Goal: Task Accomplishment & Management: Manage account settings

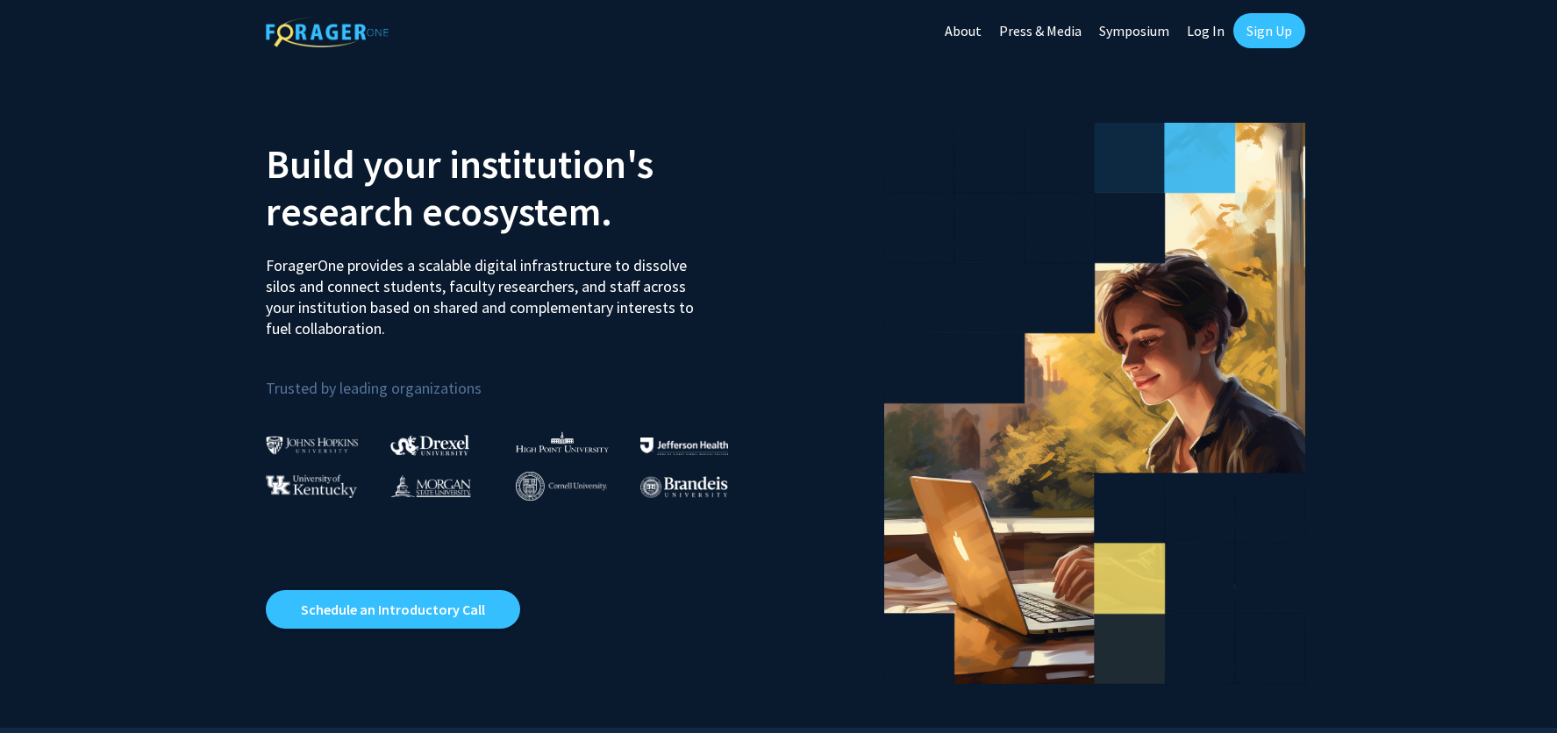
click at [1213, 37] on link "Log In" at bounding box center [1205, 30] width 55 height 61
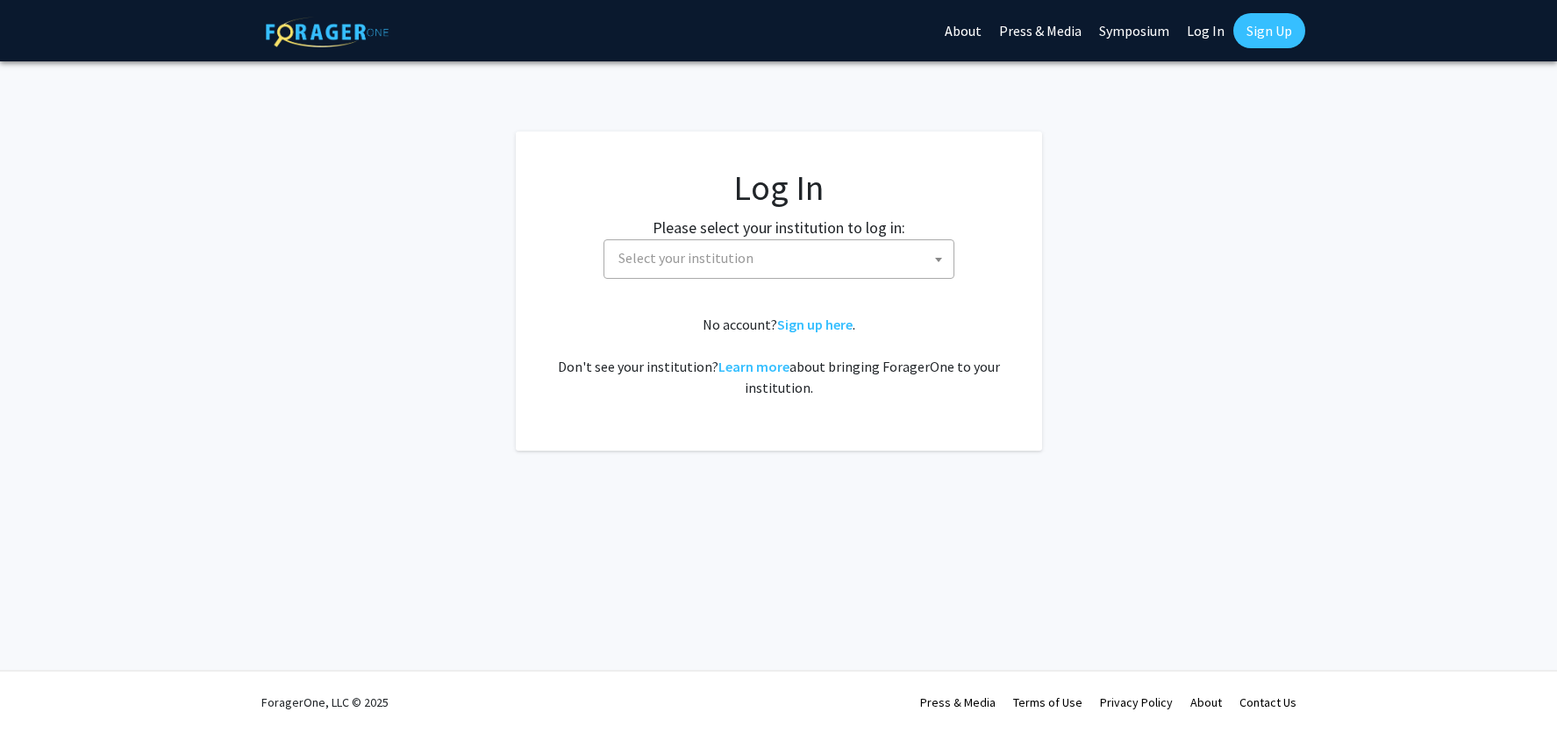
click at [894, 254] on span "Select your institution" at bounding box center [782, 258] width 342 height 36
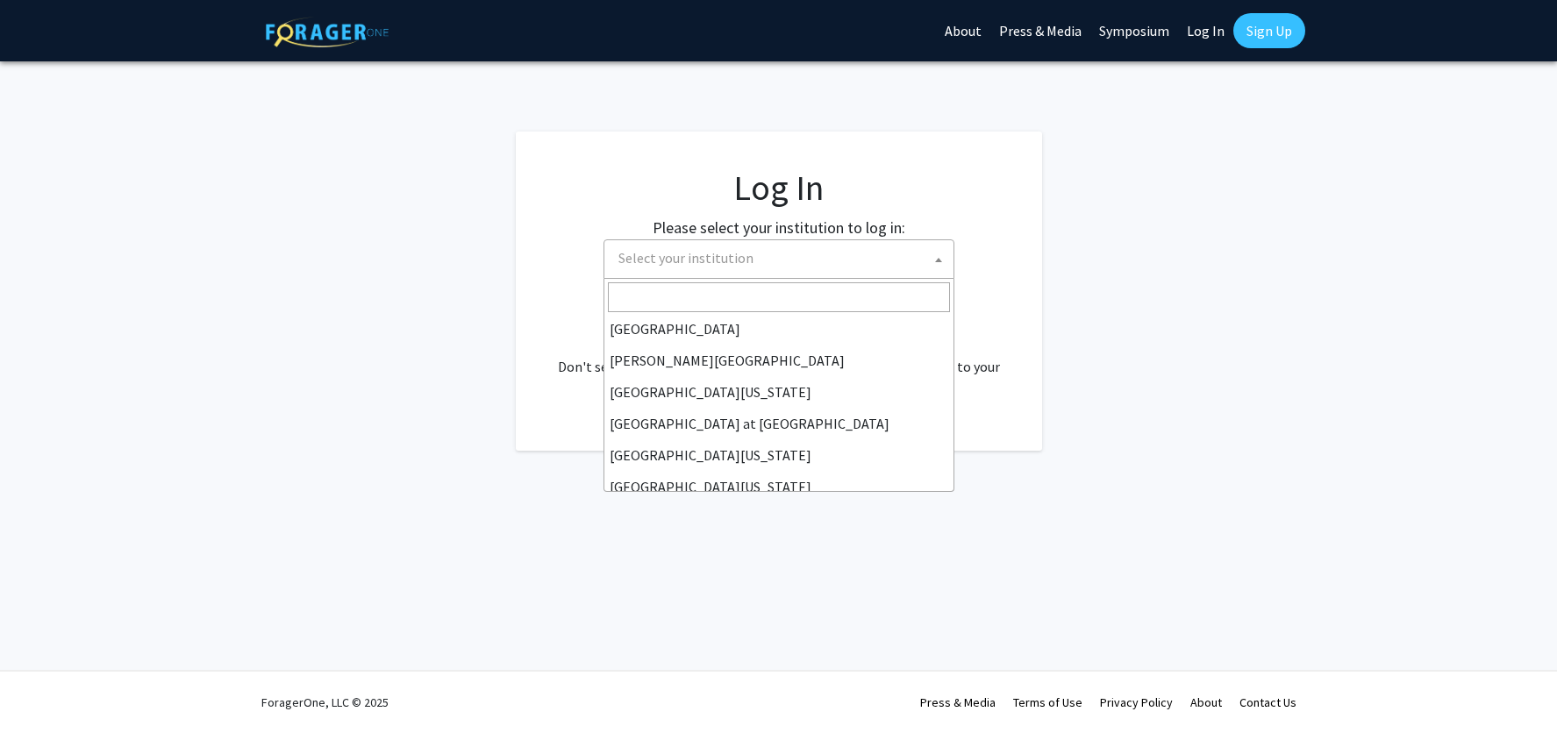
scroll to position [614, 0]
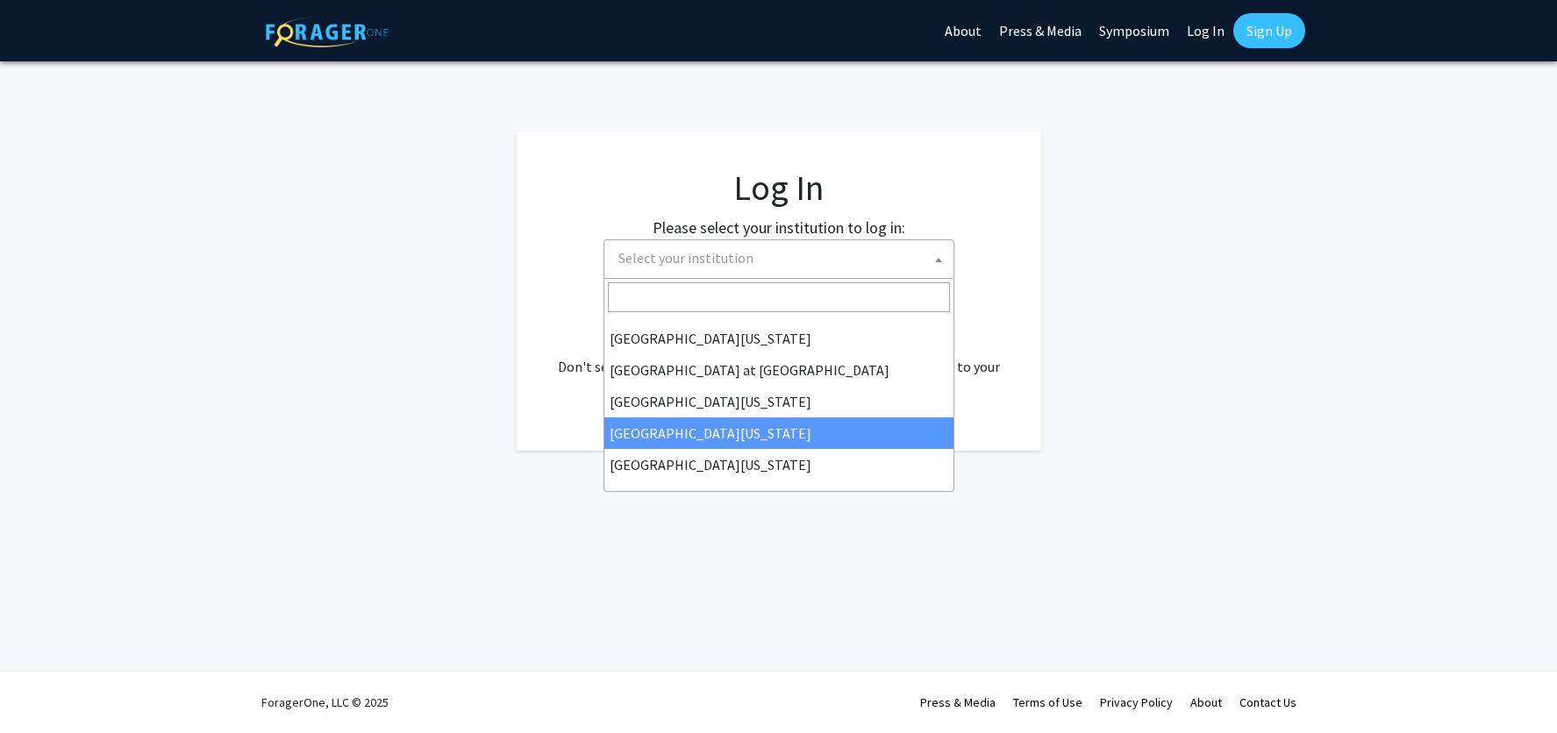
select select "31"
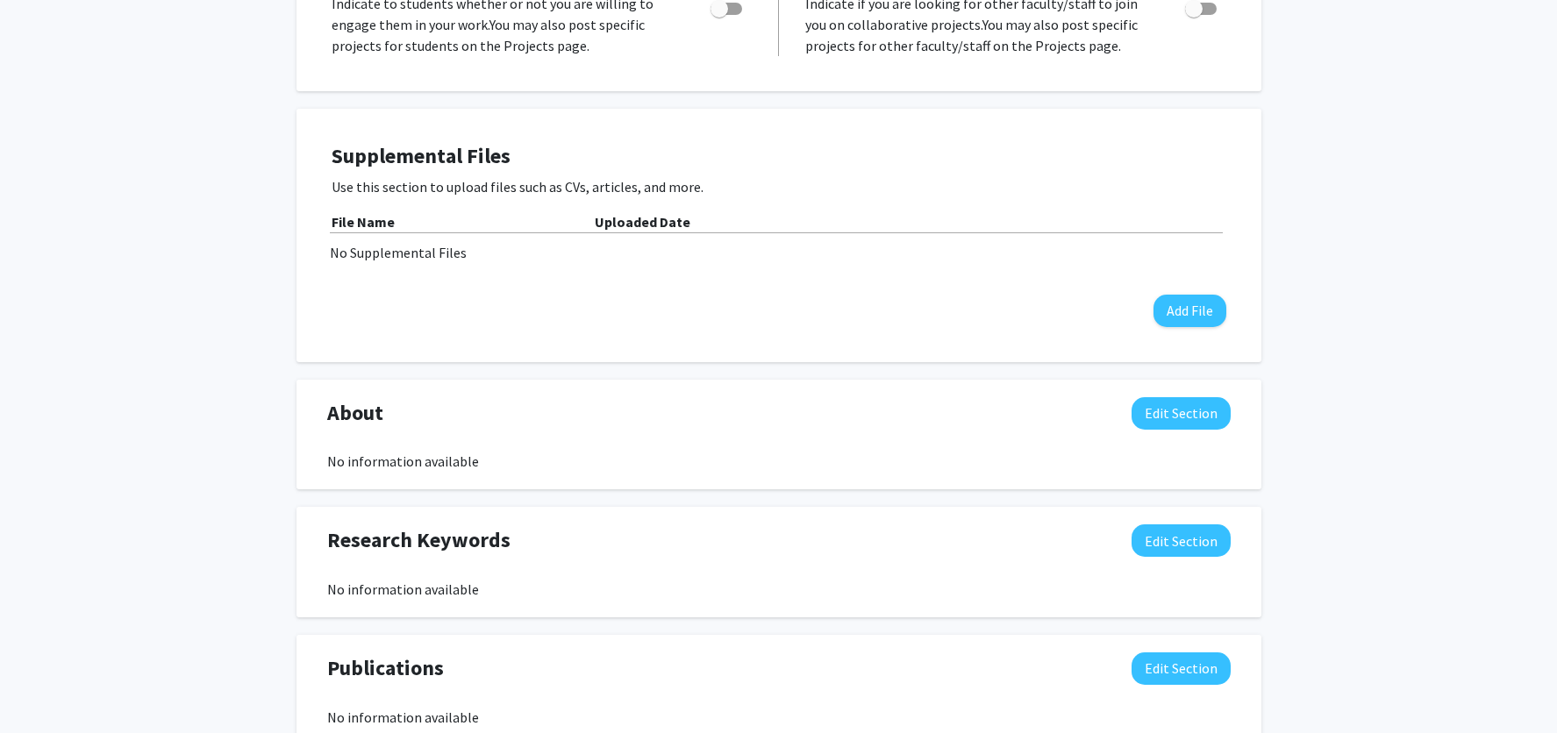
scroll to position [439, 0]
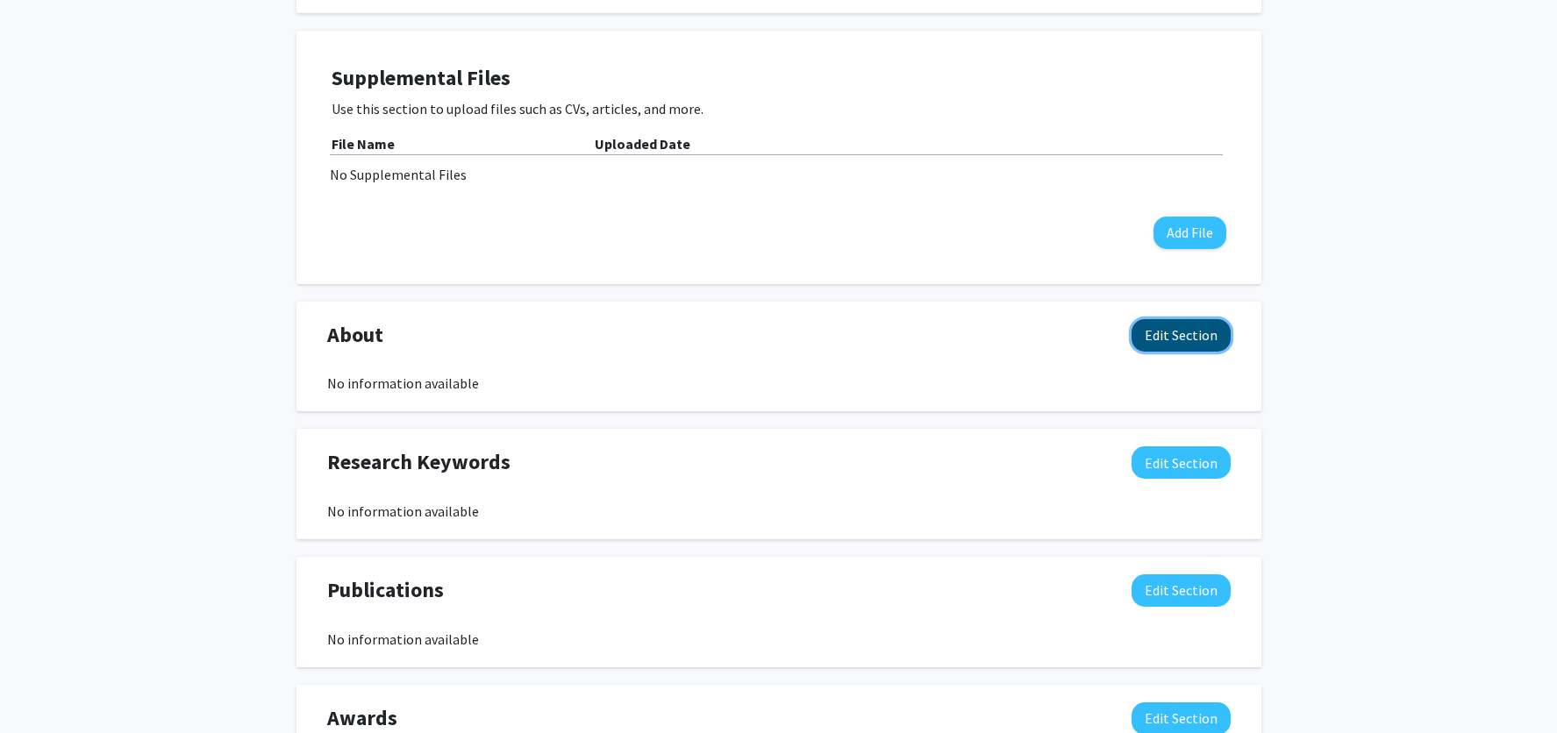
click at [1154, 339] on button "Edit Section" at bounding box center [1181, 335] width 99 height 32
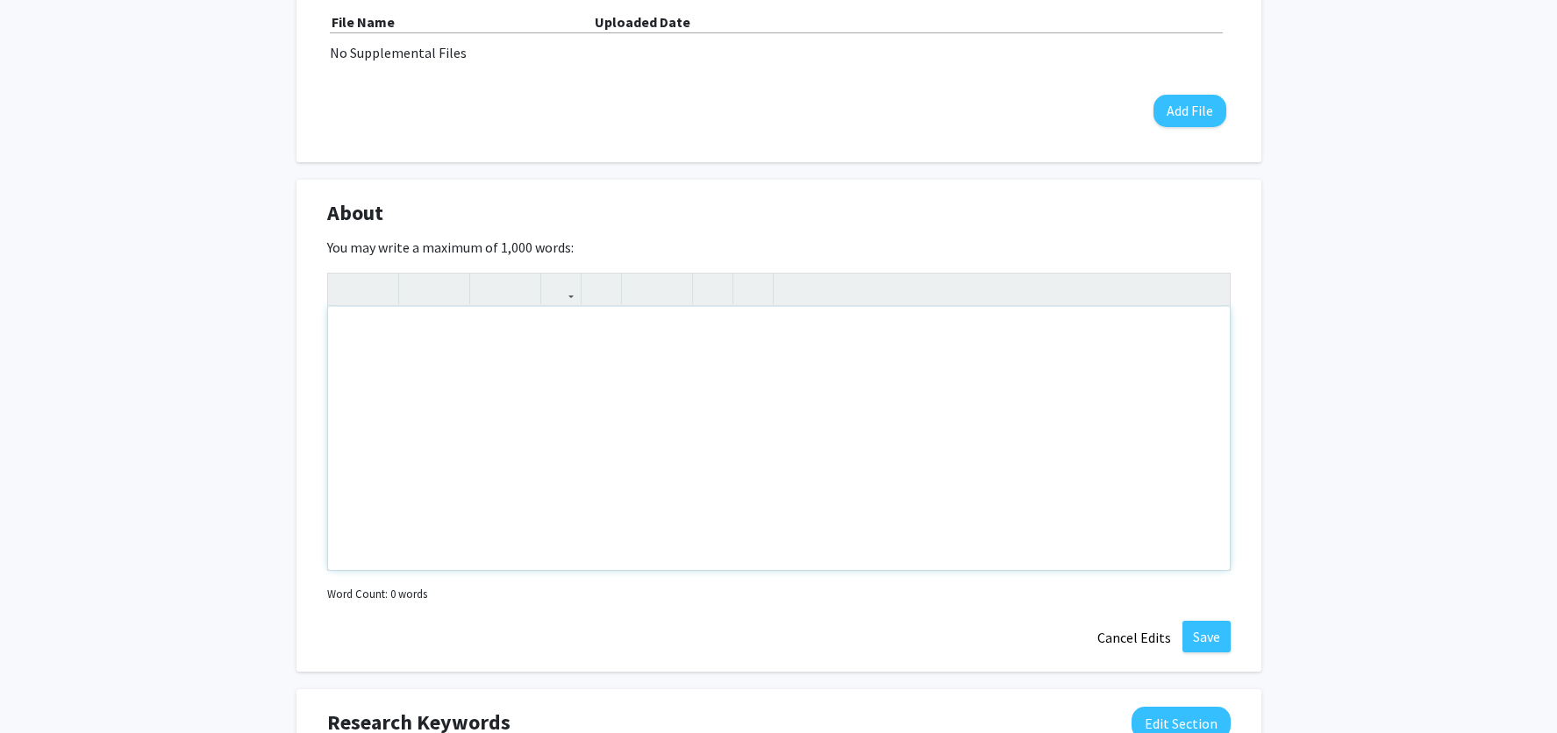
scroll to position [569, 0]
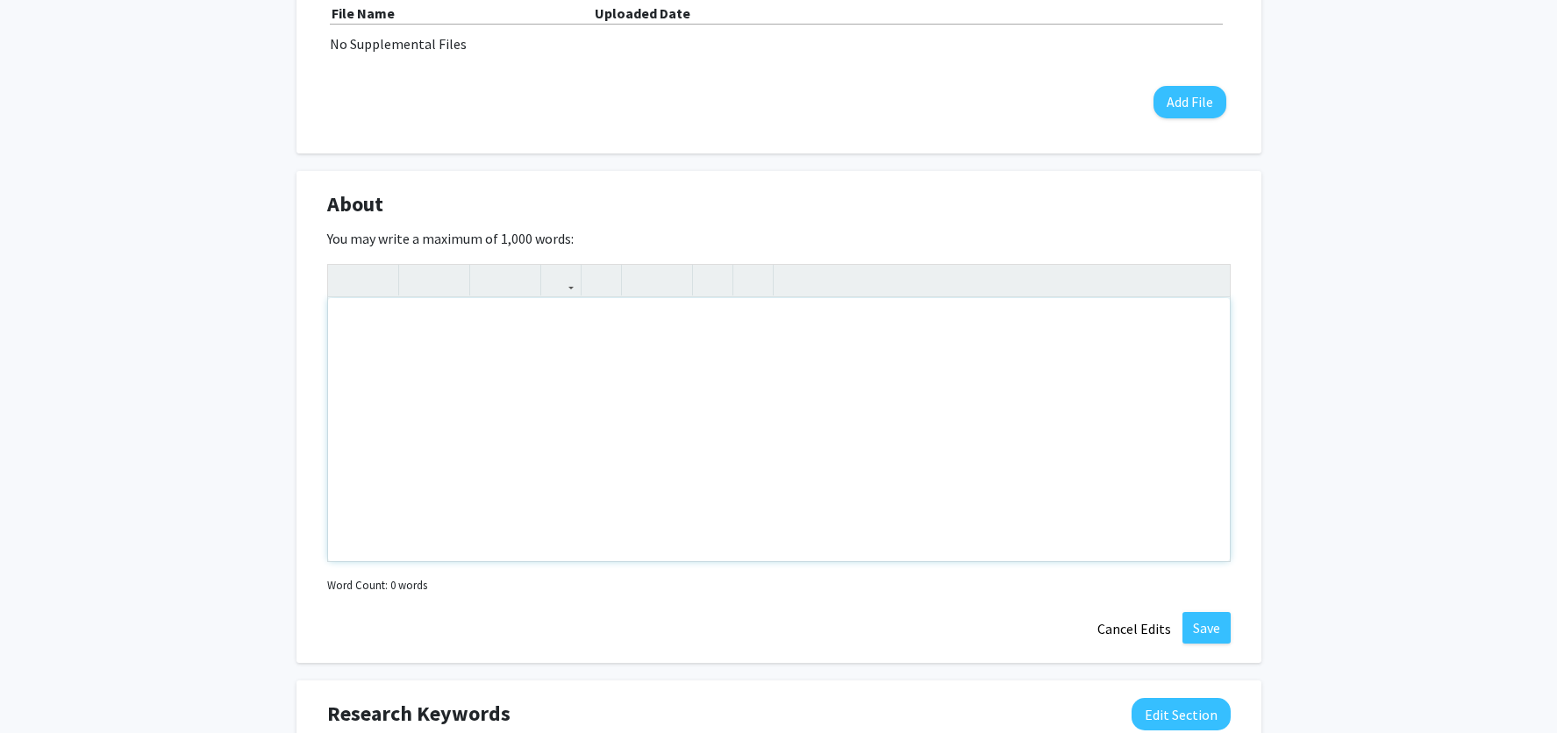
click at [524, 331] on div "Note to users with screen readers: Please deactivate our accessibility plugin f…" at bounding box center [779, 429] width 902 height 263
paste div "Note to users with screen readers: Please deactivate our accessibility plugin f…"
type textarea "<p>[PERSON_NAME] oversees undergraduate student services for the Department of …"
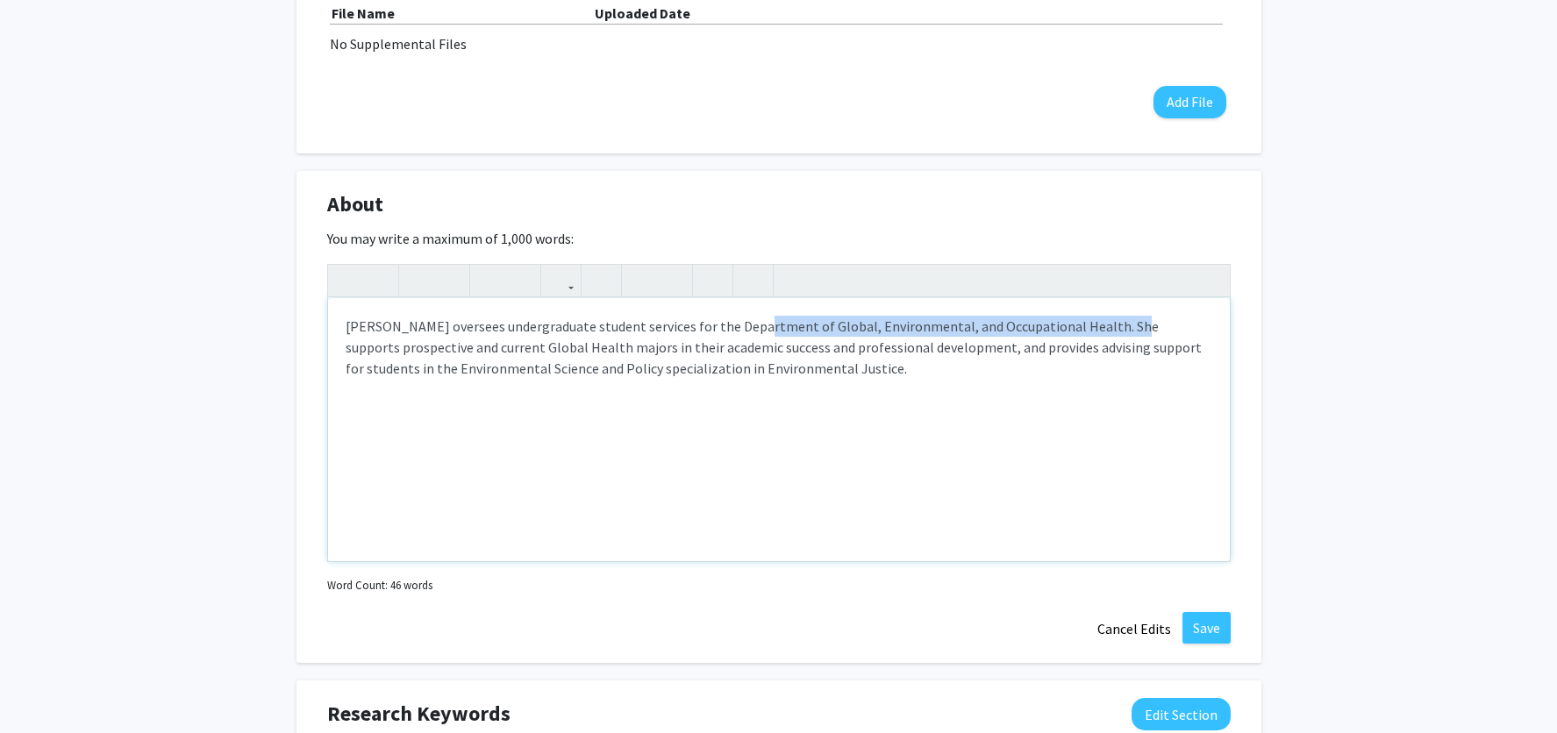
drag, startPoint x: 747, startPoint y: 330, endPoint x: 1114, endPoint y: 327, distance: 367.6
click at [1114, 327] on p "[PERSON_NAME] oversees undergraduate student services for the Department of Glo…" at bounding box center [779, 347] width 867 height 63
click at [561, 283] on icon "button" at bounding box center [561, 280] width 15 height 29
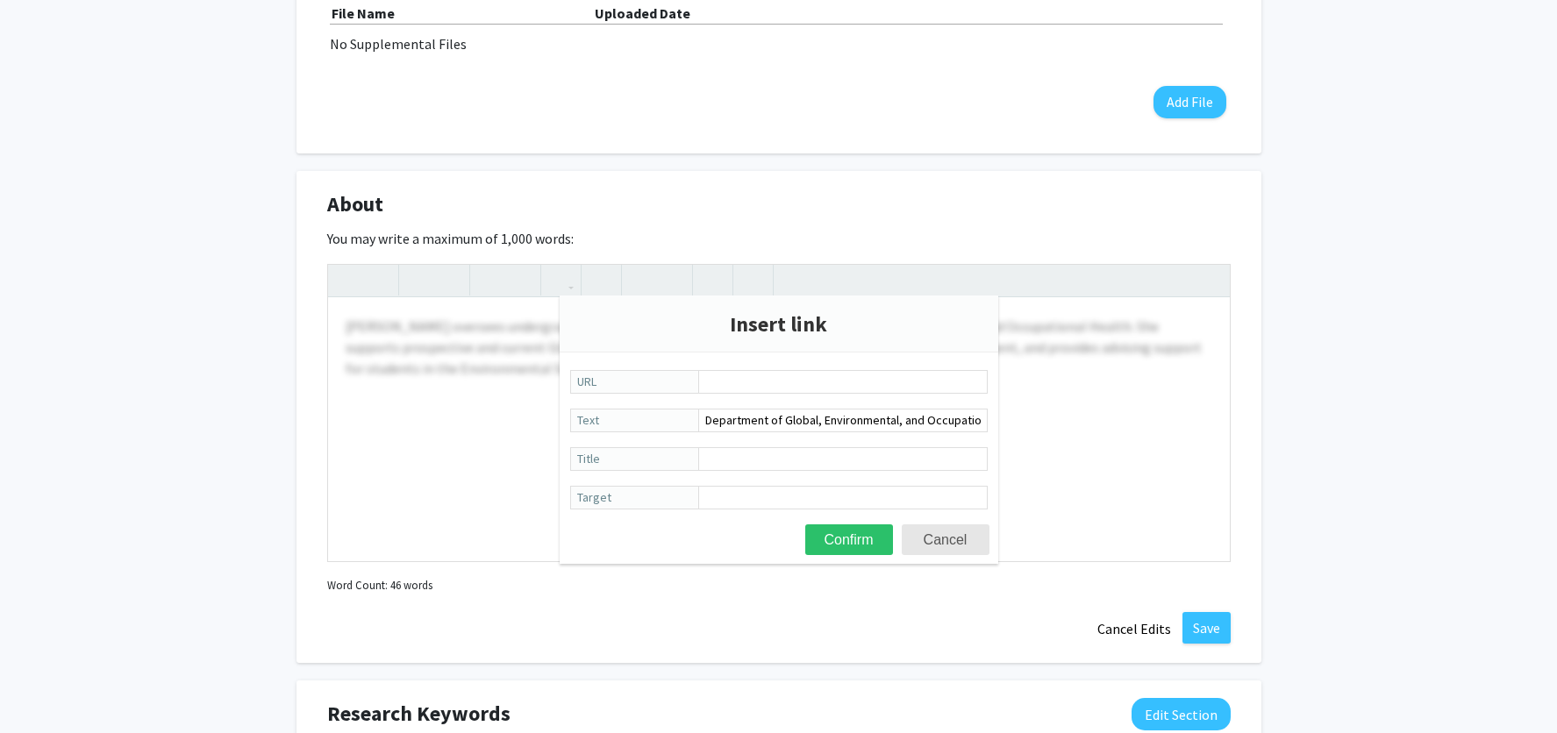
type input "[URL][DOMAIN_NAME]"
click at [855, 545] on button "Confirm" at bounding box center [849, 540] width 88 height 31
type textarea "<p>[PERSON_NAME] oversees undergraduate student services for the <a href="[URL]…"
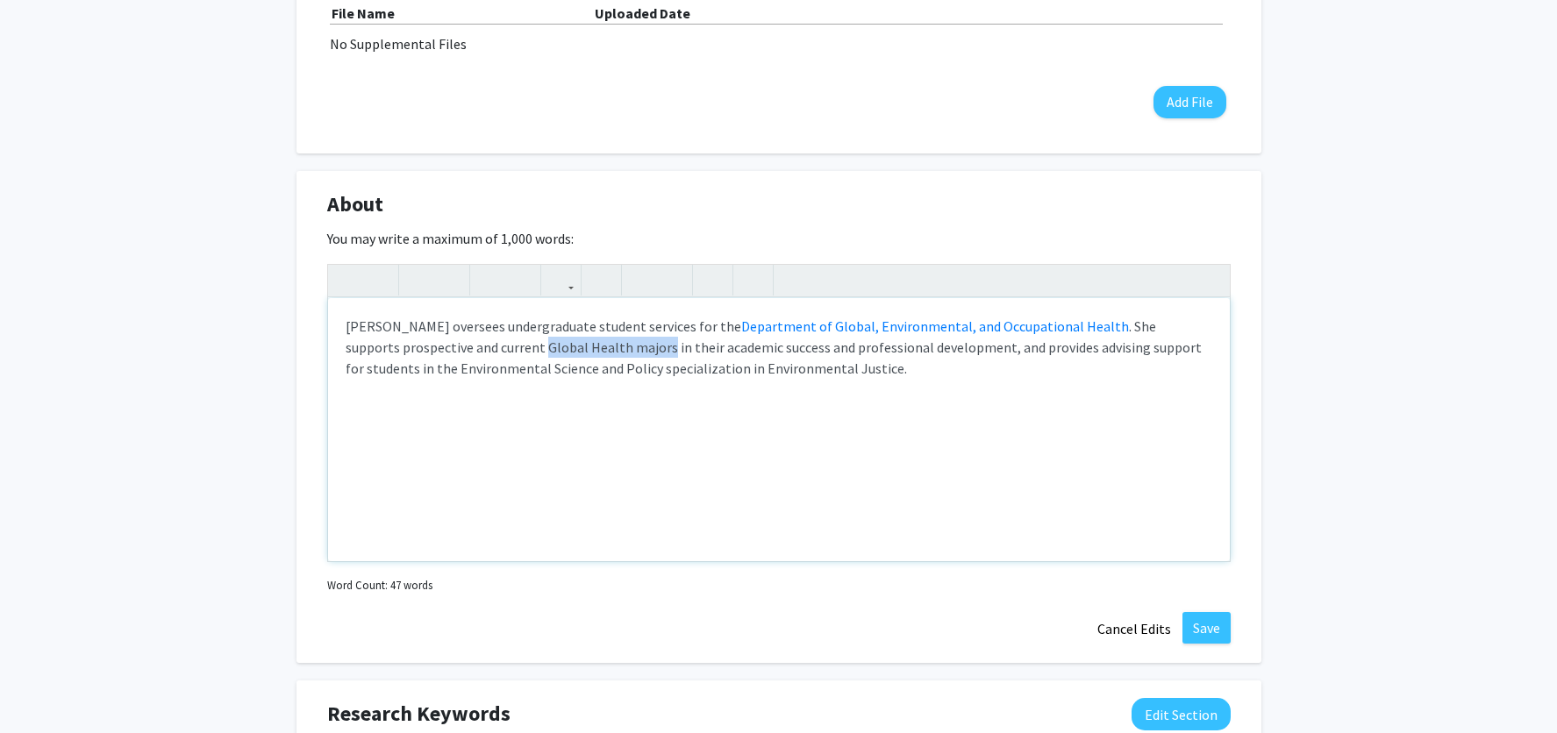
drag, startPoint x: 489, startPoint y: 350, endPoint x: 611, endPoint y: 349, distance: 122.8
click at [611, 349] on p "[PERSON_NAME] oversees undergraduate student services for the Department of Glo…" at bounding box center [779, 347] width 867 height 63
click at [554, 266] on use "button" at bounding box center [554, 266] width 0 height 0
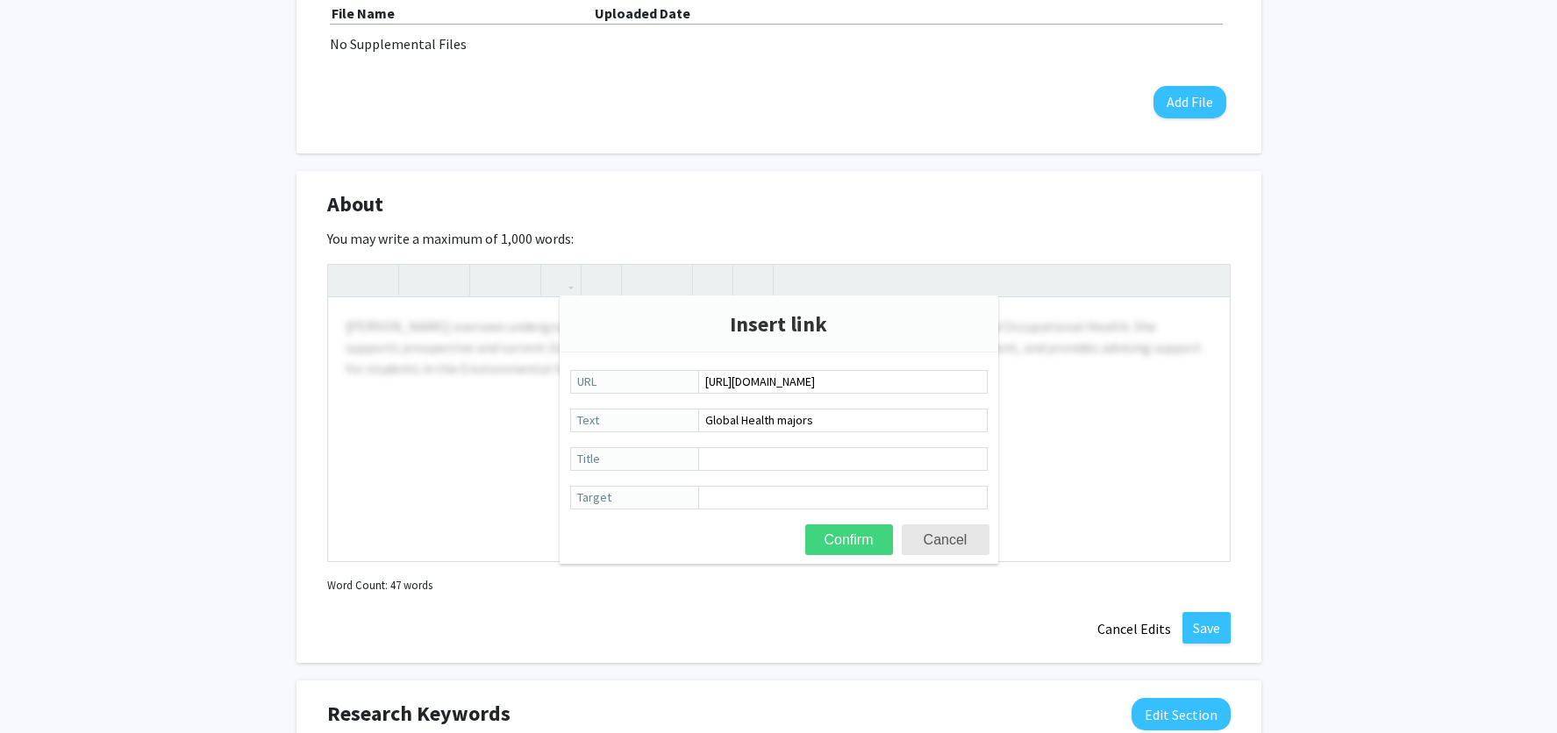
type input "[URL][DOMAIN_NAME]"
click at [832, 532] on button "Confirm" at bounding box center [849, 540] width 88 height 31
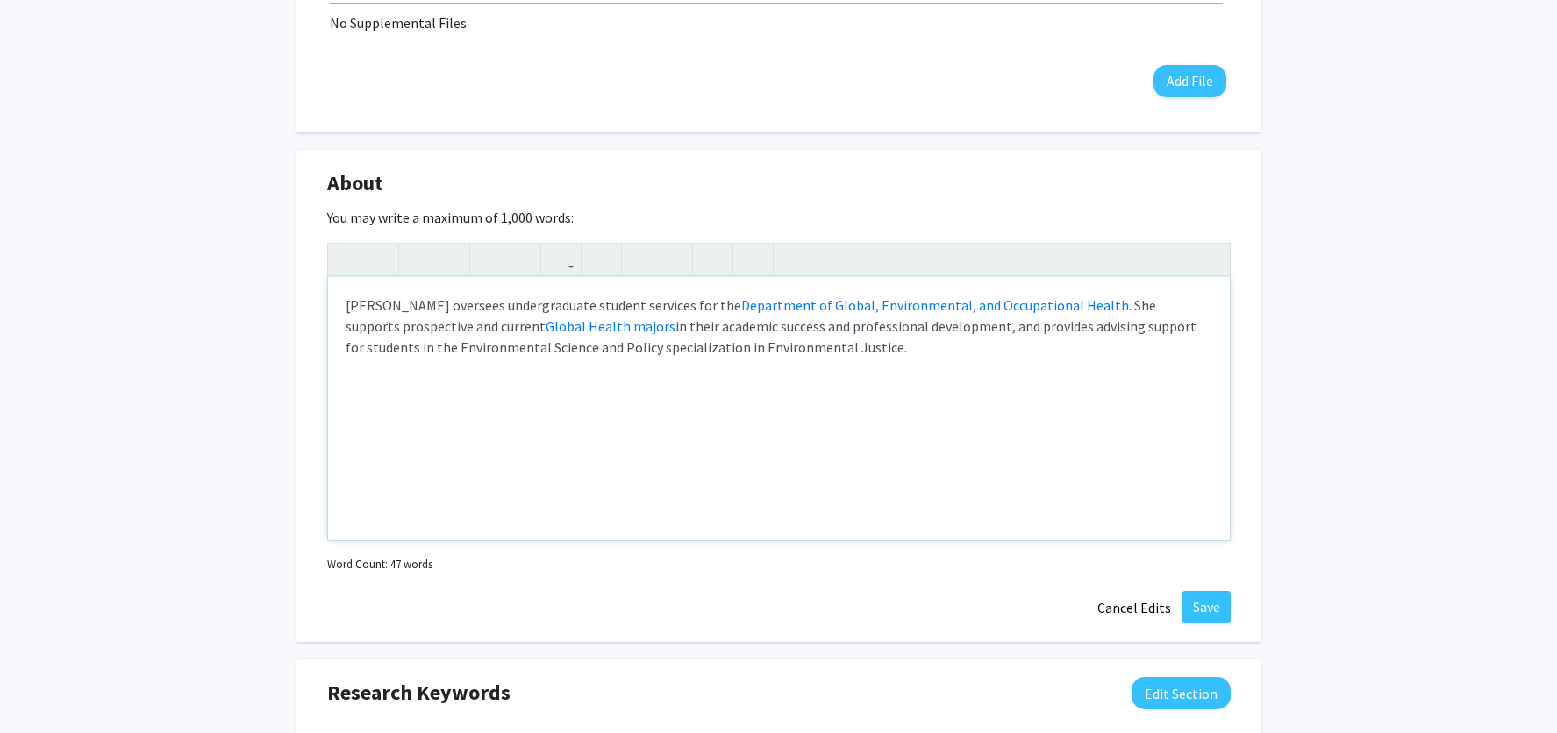
scroll to position [593, 0]
click at [588, 326] on link "Global Health majors" at bounding box center [611, 324] width 130 height 18
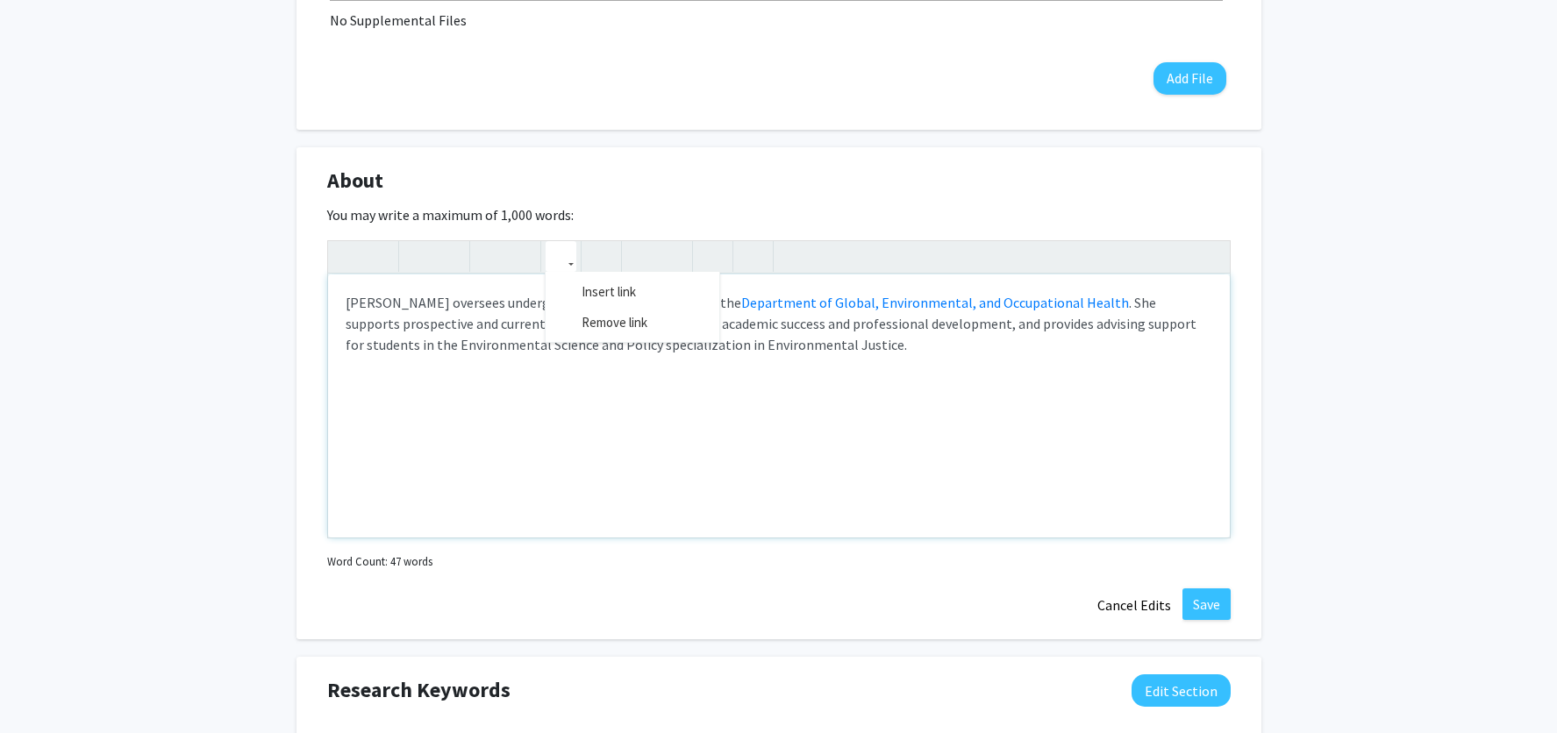
click at [563, 249] on icon "button" at bounding box center [561, 256] width 15 height 29
type textarea "<p>[PERSON_NAME] oversees undergraduate student services for the <a href="[URL]…"
click at [587, 319] on div "<p>[PERSON_NAME] oversees undergraduate student services for the <a href="[URL]…" at bounding box center [779, 389] width 904 height 298
click at [489, 325] on p "[PERSON_NAME] oversees undergraduate student services for the Department of Glo…" at bounding box center [779, 323] width 867 height 63
drag, startPoint x: 488, startPoint y: 325, endPoint x: 566, endPoint y: 325, distance: 78.1
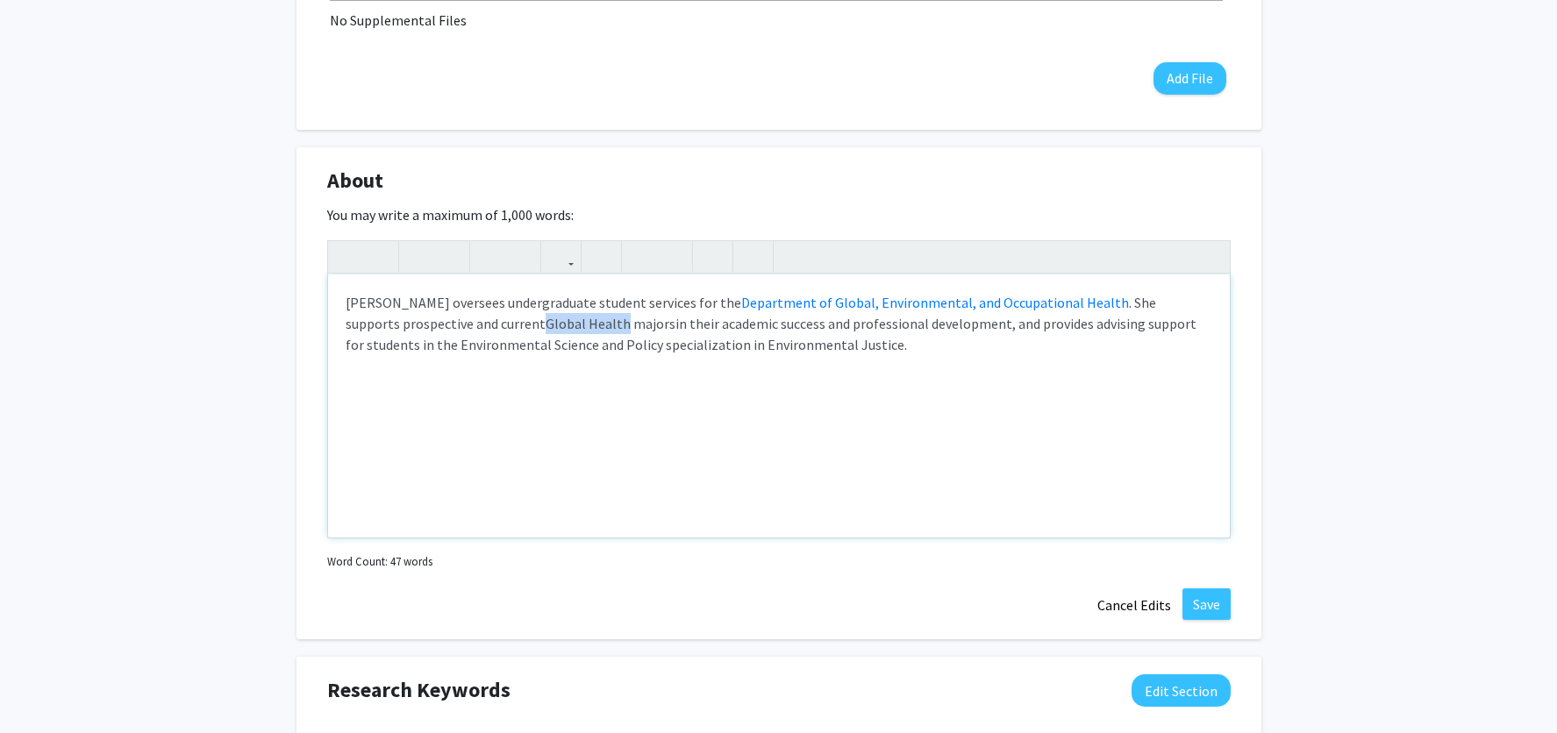
click at [566, 325] on p "[PERSON_NAME] oversees undergraduate student services for the Department of Glo…" at bounding box center [779, 323] width 867 height 63
click at [561, 257] on icon "button" at bounding box center [561, 256] width 15 height 29
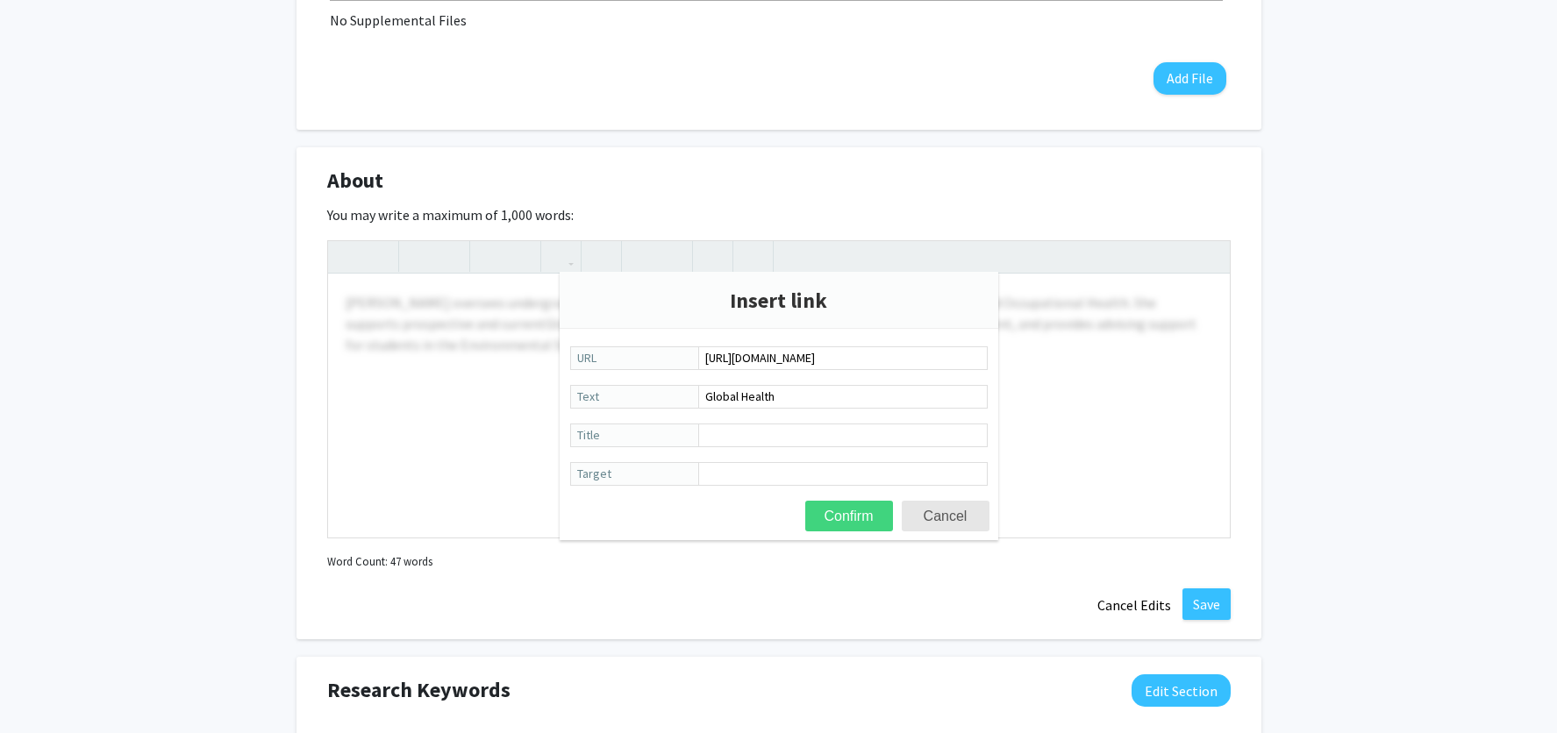
type input "[URL][DOMAIN_NAME]"
click at [846, 518] on button "Confirm" at bounding box center [849, 516] width 88 height 31
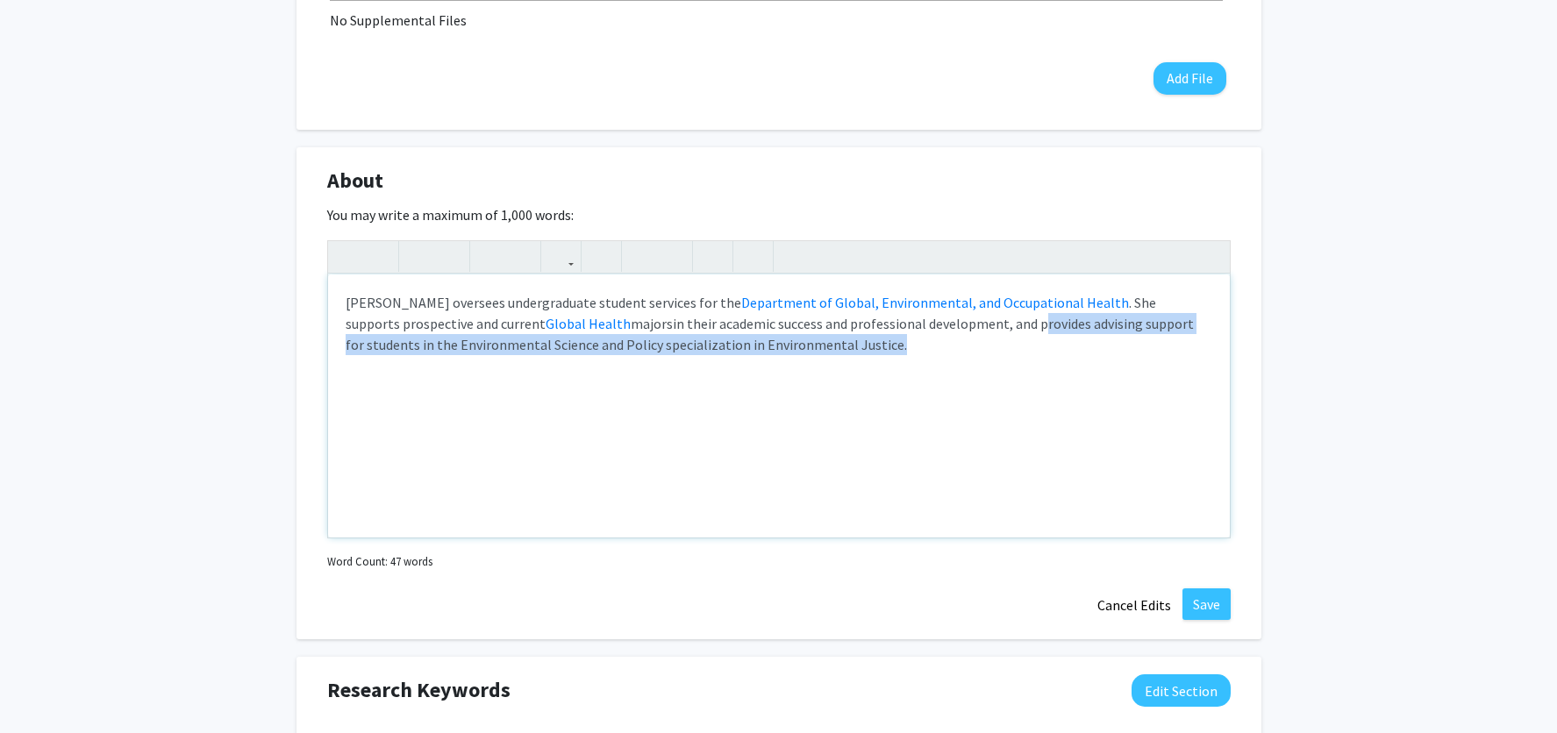
drag, startPoint x: 977, startPoint y: 327, endPoint x: 811, endPoint y: 351, distance: 168.4
click at [811, 351] on p "[PERSON_NAME] oversees undergraduate student services for the Department of Glo…" at bounding box center [779, 323] width 867 height 63
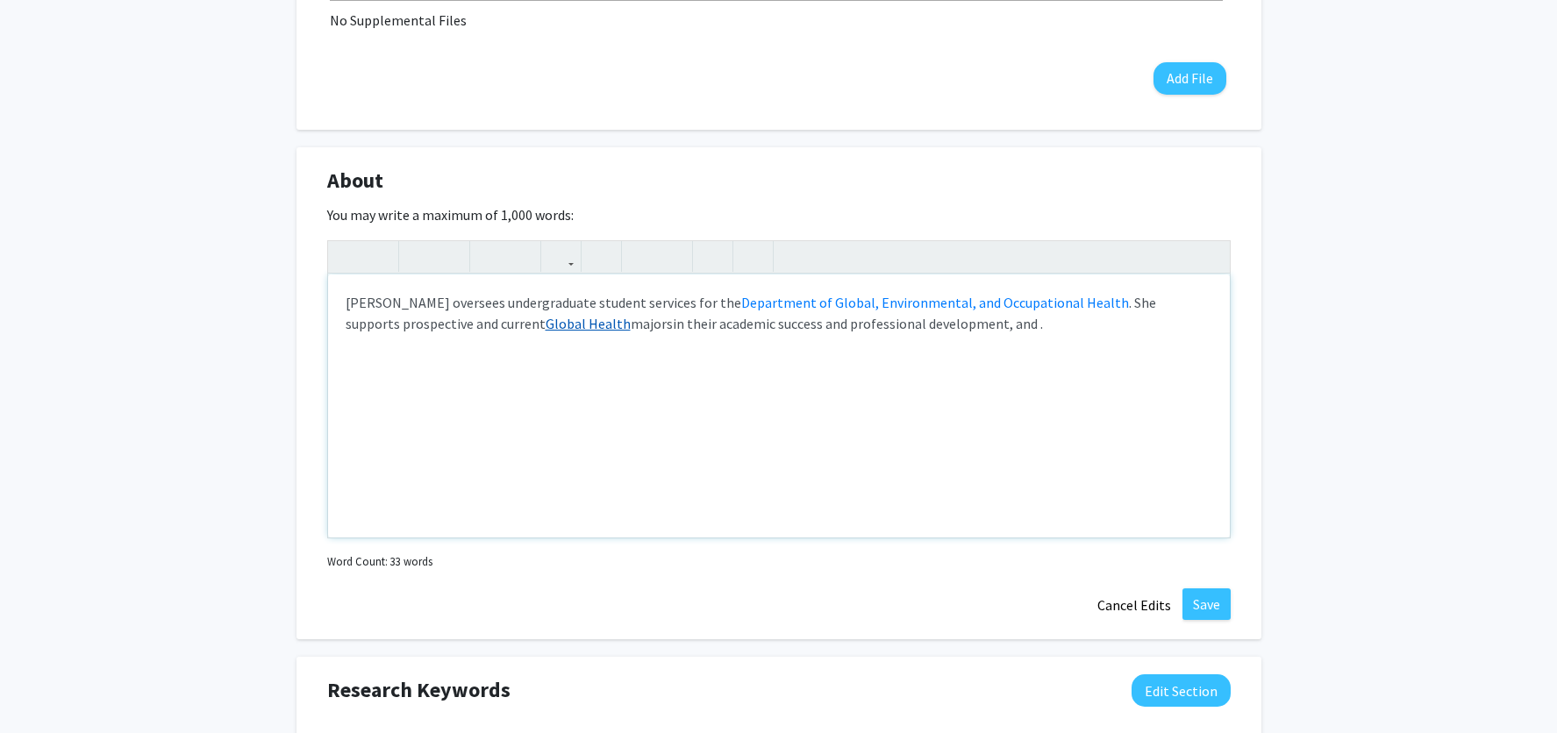
drag, startPoint x: 1148, startPoint y: 306, endPoint x: 487, endPoint y: 323, distance: 661.7
click at [487, 323] on p "[PERSON_NAME] oversees undergraduate student services for the Department of Glo…" at bounding box center [779, 313] width 867 height 42
drag, startPoint x: 1069, startPoint y: 324, endPoint x: 985, endPoint y: 326, distance: 84.3
click at [985, 326] on p "[PERSON_NAME] oversees undergraduate student services for the Department of Glo…" at bounding box center [779, 323] width 867 height 63
drag, startPoint x: 555, startPoint y: 325, endPoint x: 540, endPoint y: 347, distance: 26.3
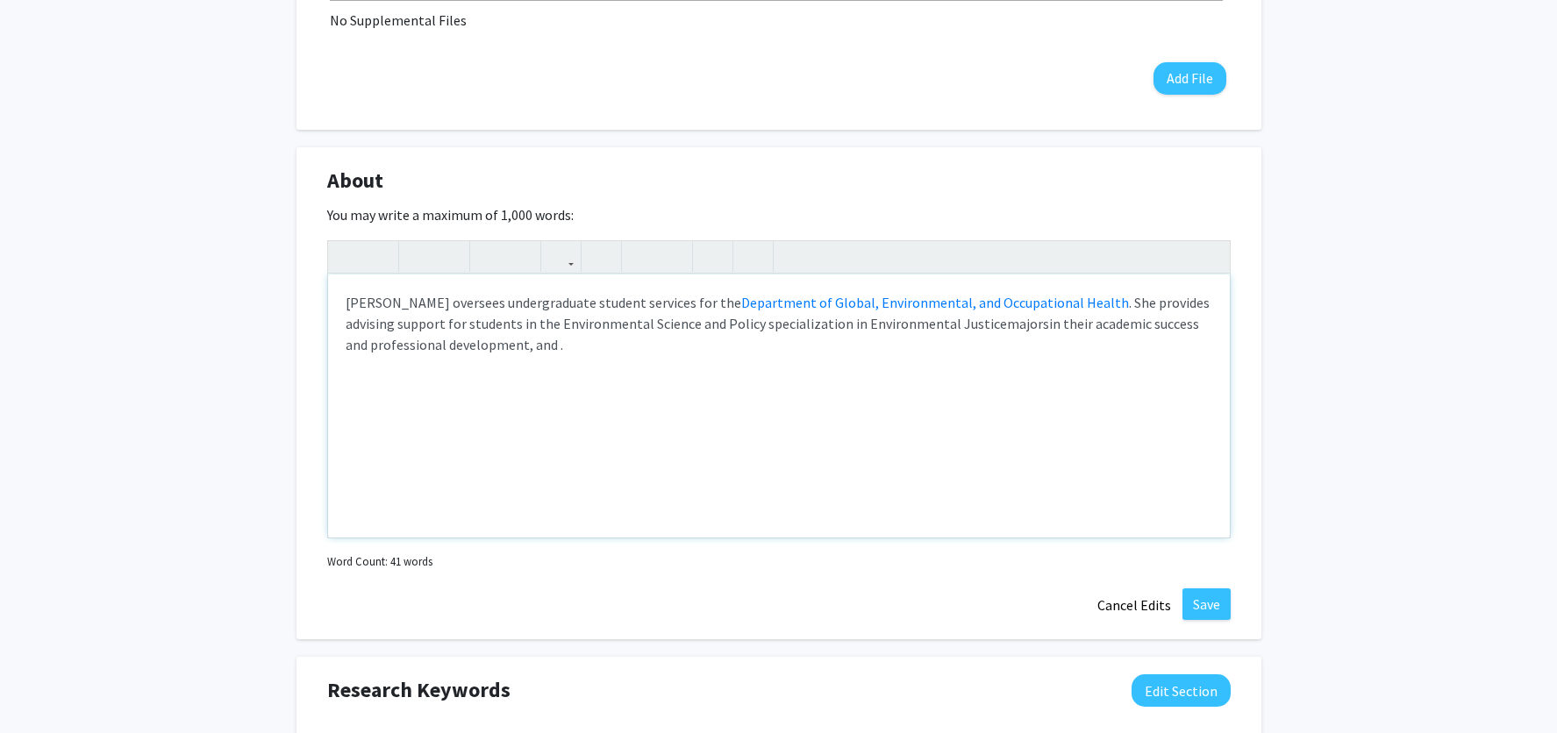
click at [554, 326] on p "[PERSON_NAME] oversees undergraduate student services for the Department of Glo…" at bounding box center [779, 323] width 867 height 63
drag, startPoint x: 961, startPoint y: 329, endPoint x: 664, endPoint y: 332, distance: 296.5
click at [664, 332] on p "[PERSON_NAME] oversees undergraduate student services for the Department of Glo…" at bounding box center [779, 323] width 867 height 63
click at [877, 329] on p "[PERSON_NAME] oversees undergraduate student services for the Department of Glo…" at bounding box center [779, 323] width 867 height 63
drag, startPoint x: 460, startPoint y: 327, endPoint x: 347, endPoint y: 323, distance: 113.3
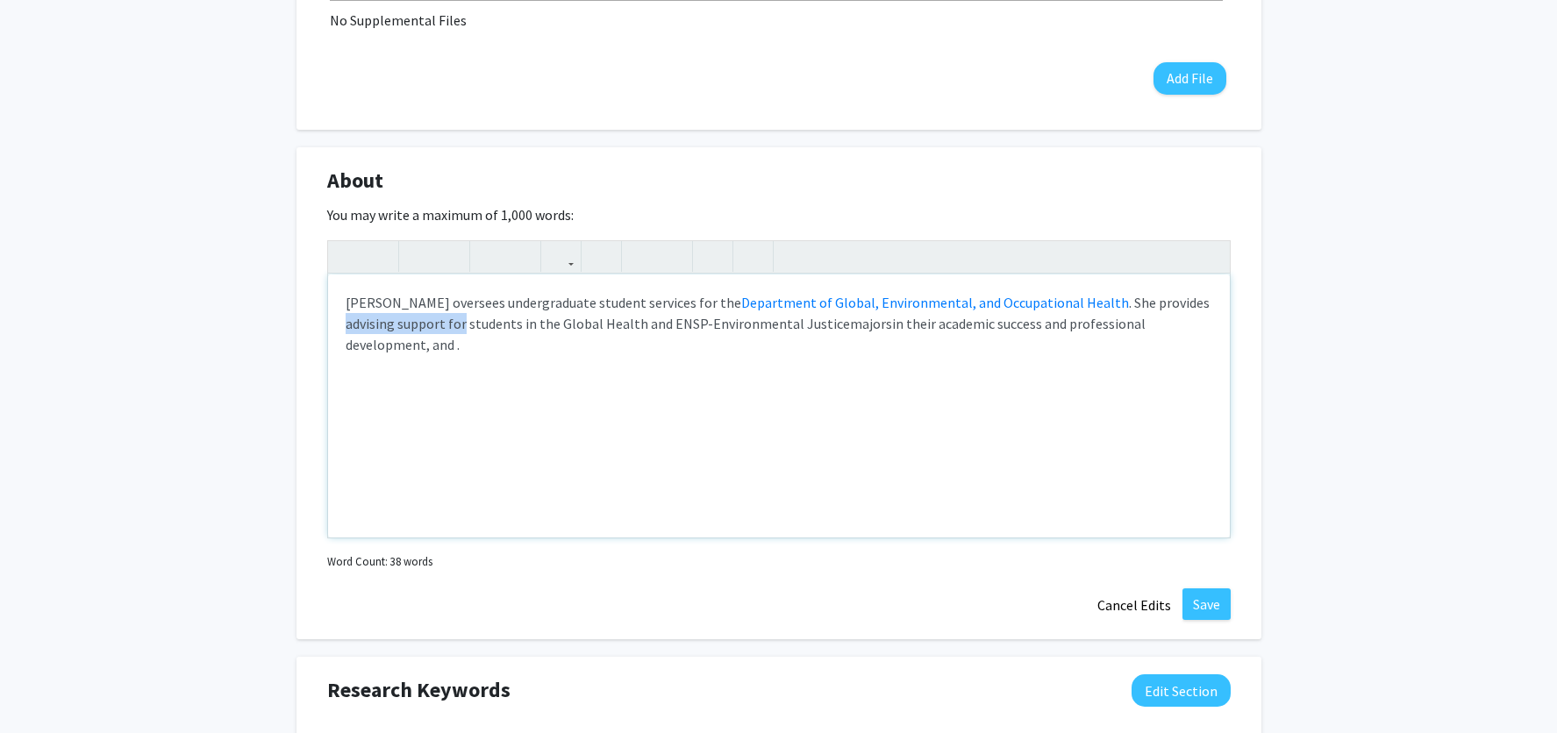
click at [347, 323] on p "[PERSON_NAME] oversees undergraduate student services for the Department of Glo…" at bounding box center [779, 323] width 867 height 63
drag, startPoint x: 1140, startPoint y: 329, endPoint x: 1184, endPoint y: 342, distance: 45.8
click at [1172, 332] on p "[PERSON_NAME] oversees undergraduate student services for the Department of Glo…" at bounding box center [779, 313] width 867 height 42
type textarea "<p>[PERSON_NAME] oversees undergraduate student services for the <a href="[URL]…"
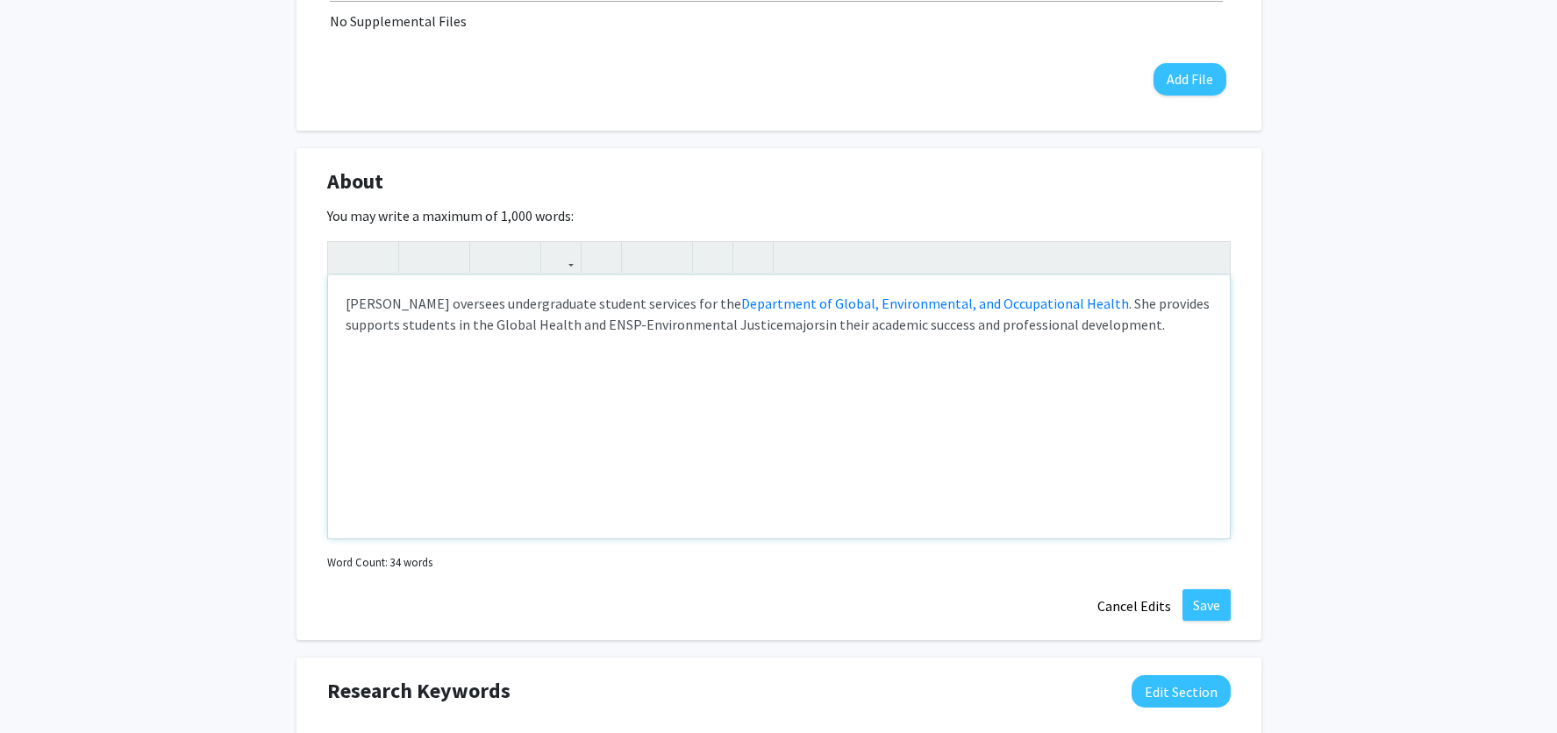
click at [1125, 306] on p "[PERSON_NAME] oversees undergraduate student services for the Department of Glo…" at bounding box center [779, 314] width 867 height 42
drag, startPoint x: 490, startPoint y: 326, endPoint x: 568, endPoint y: 327, distance: 79.0
click at [568, 327] on p "[PERSON_NAME] oversees undergraduate student services for the Department of Glo…" at bounding box center [779, 314] width 867 height 42
click at [561, 260] on icon "button" at bounding box center [561, 257] width 15 height 29
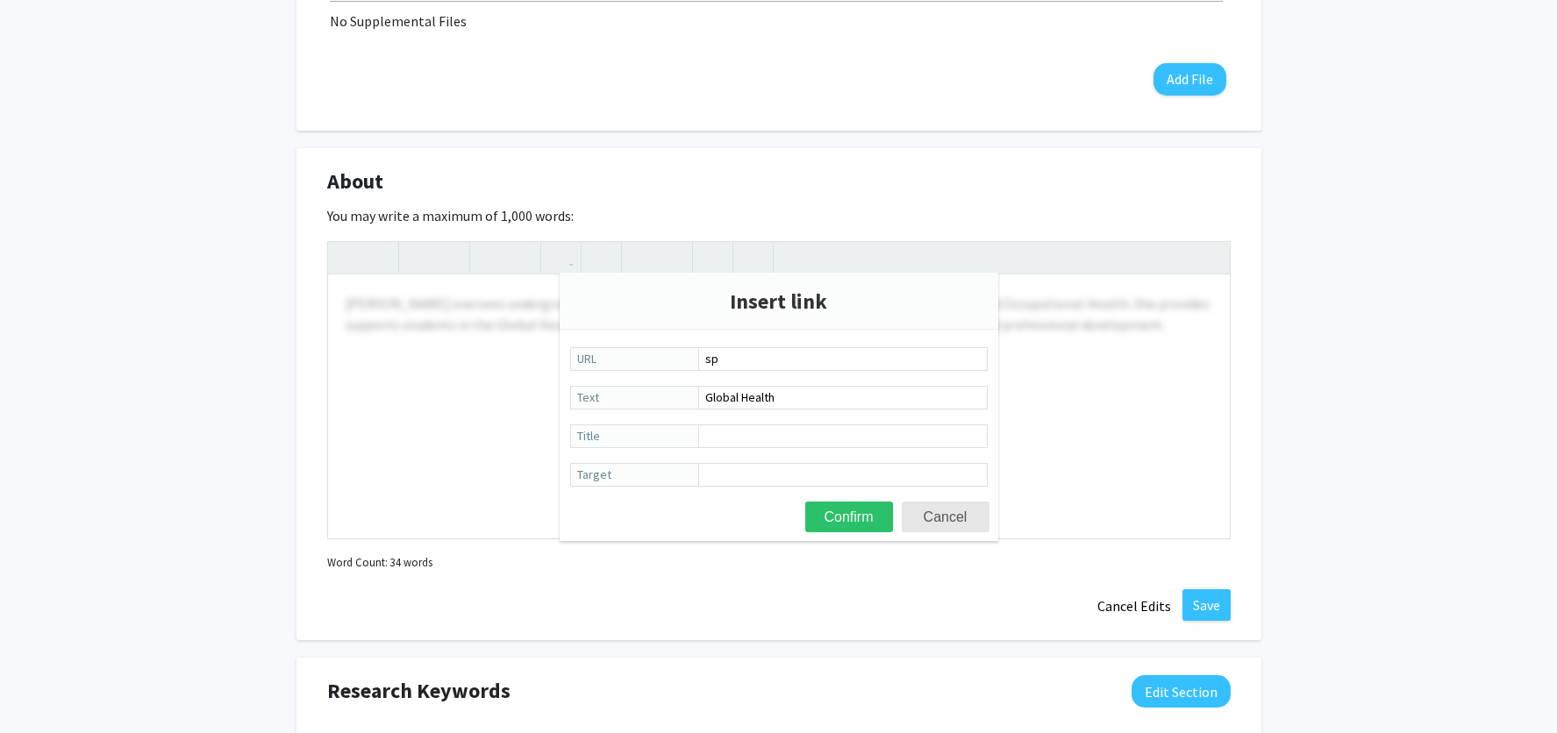
type input "s"
type input "[URL][DOMAIN_NAME]"
click at [841, 528] on button "Confirm" at bounding box center [849, 517] width 88 height 31
type textarea "<p>[PERSON_NAME] oversees undergraduate student services for the <a href="[URL]…"
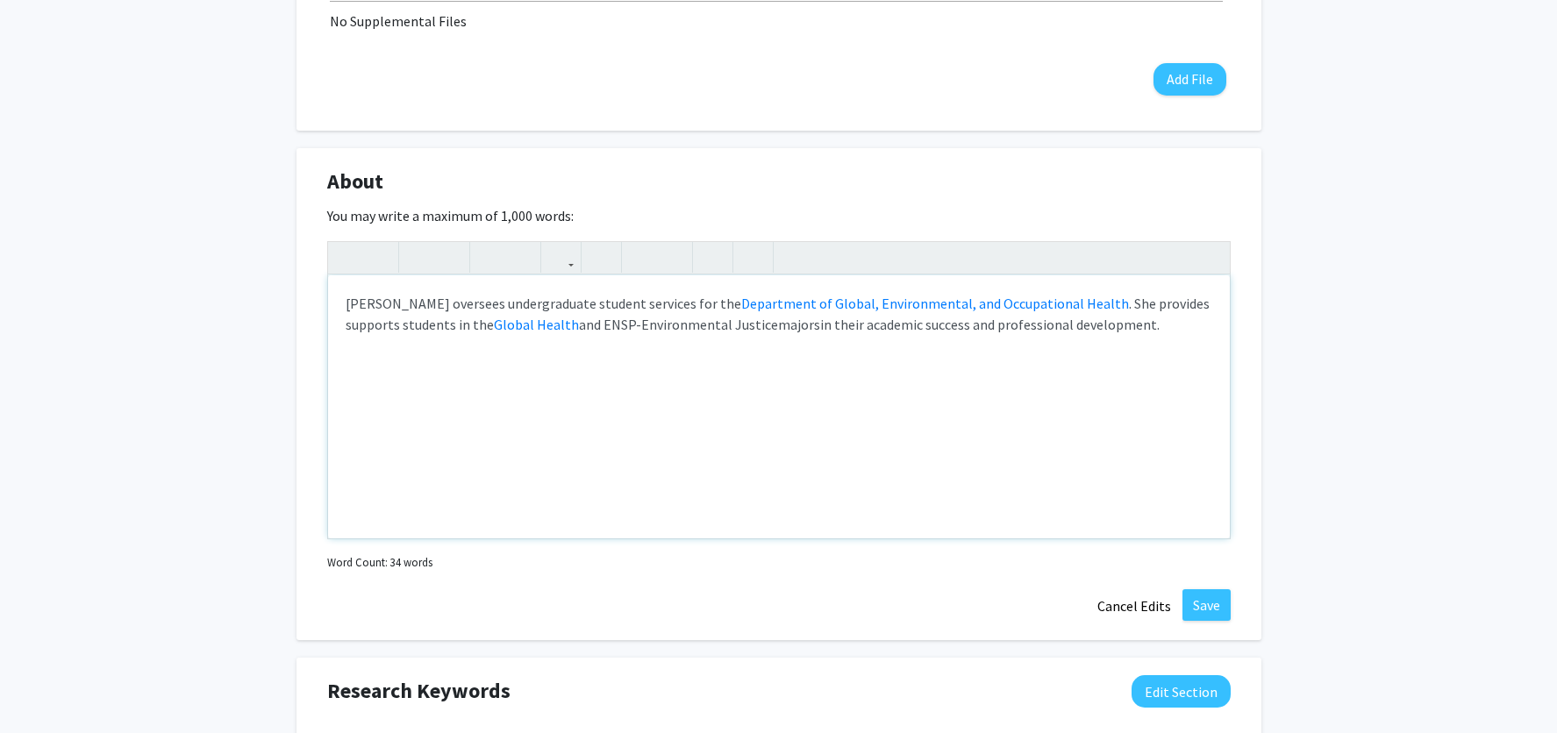
click at [677, 316] on p "[PERSON_NAME] oversees undergraduate student services for the Department of Glo…" at bounding box center [779, 314] width 867 height 42
drag, startPoint x: 598, startPoint y: 324, endPoint x: 764, endPoint y: 327, distance: 165.8
click at [764, 327] on p "[PERSON_NAME] oversees undergraduate student services for the Department of Glo…" at bounding box center [779, 314] width 867 height 42
click at [555, 257] on icon "button" at bounding box center [561, 257] width 15 height 29
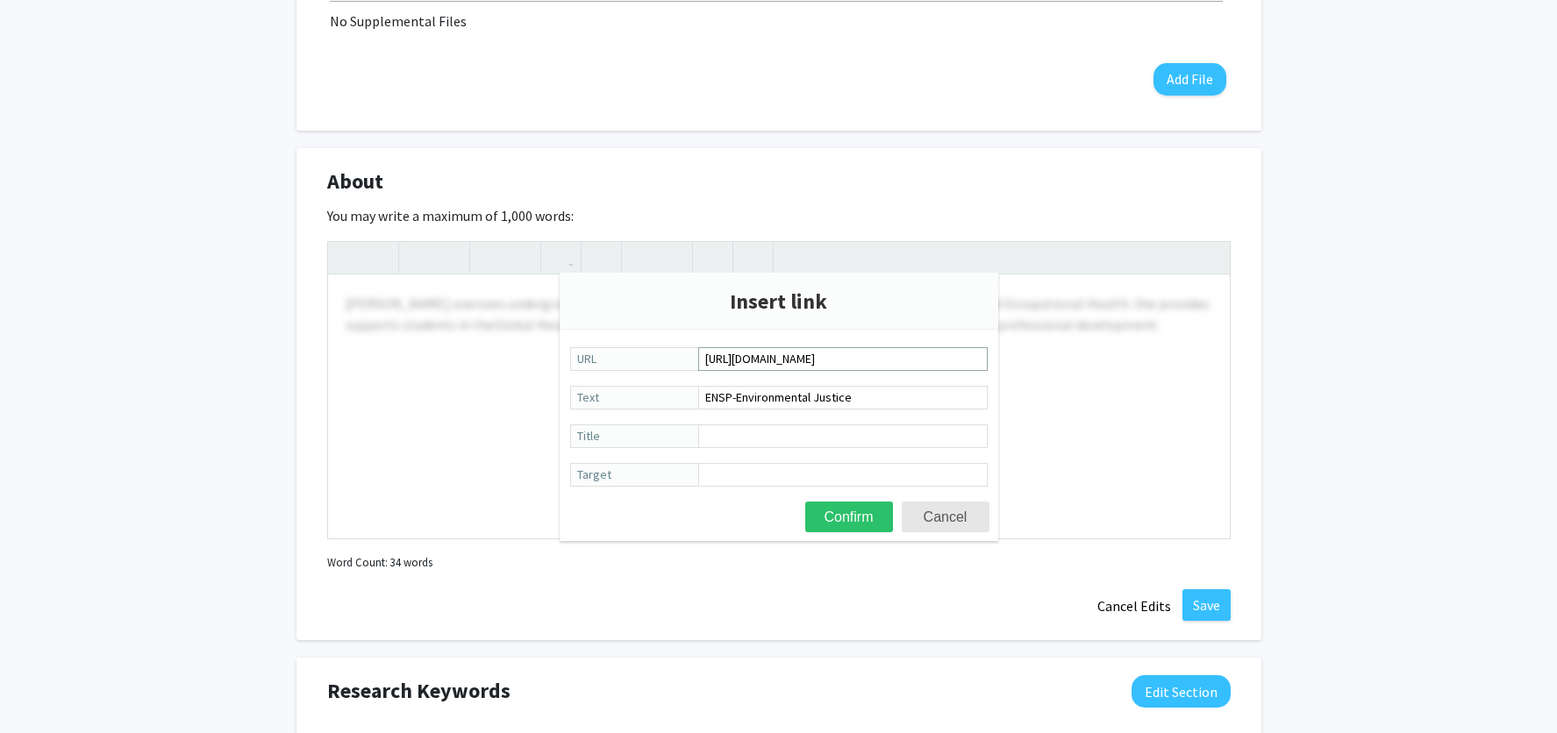
scroll to position [0, 37]
type input "[URL][DOMAIN_NAME]"
click at [861, 519] on button "Confirm" at bounding box center [849, 517] width 88 height 31
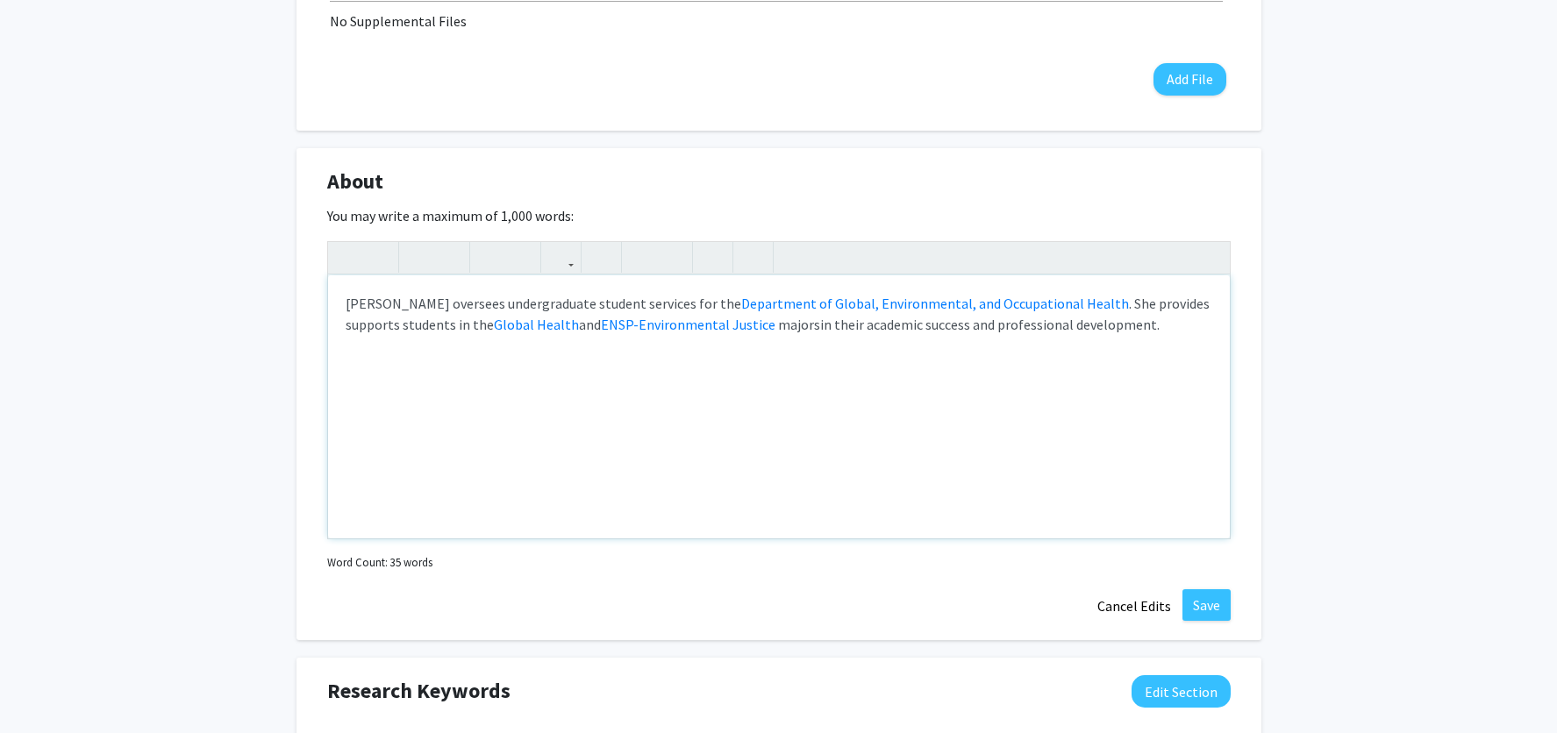
click at [1163, 324] on p "[PERSON_NAME] oversees undergraduate student services for the Department of Glo…" at bounding box center [779, 314] width 867 height 42
click at [1124, 305] on p "[PERSON_NAME] oversees undergraduate student services for the Department of Glo…" at bounding box center [779, 314] width 867 height 42
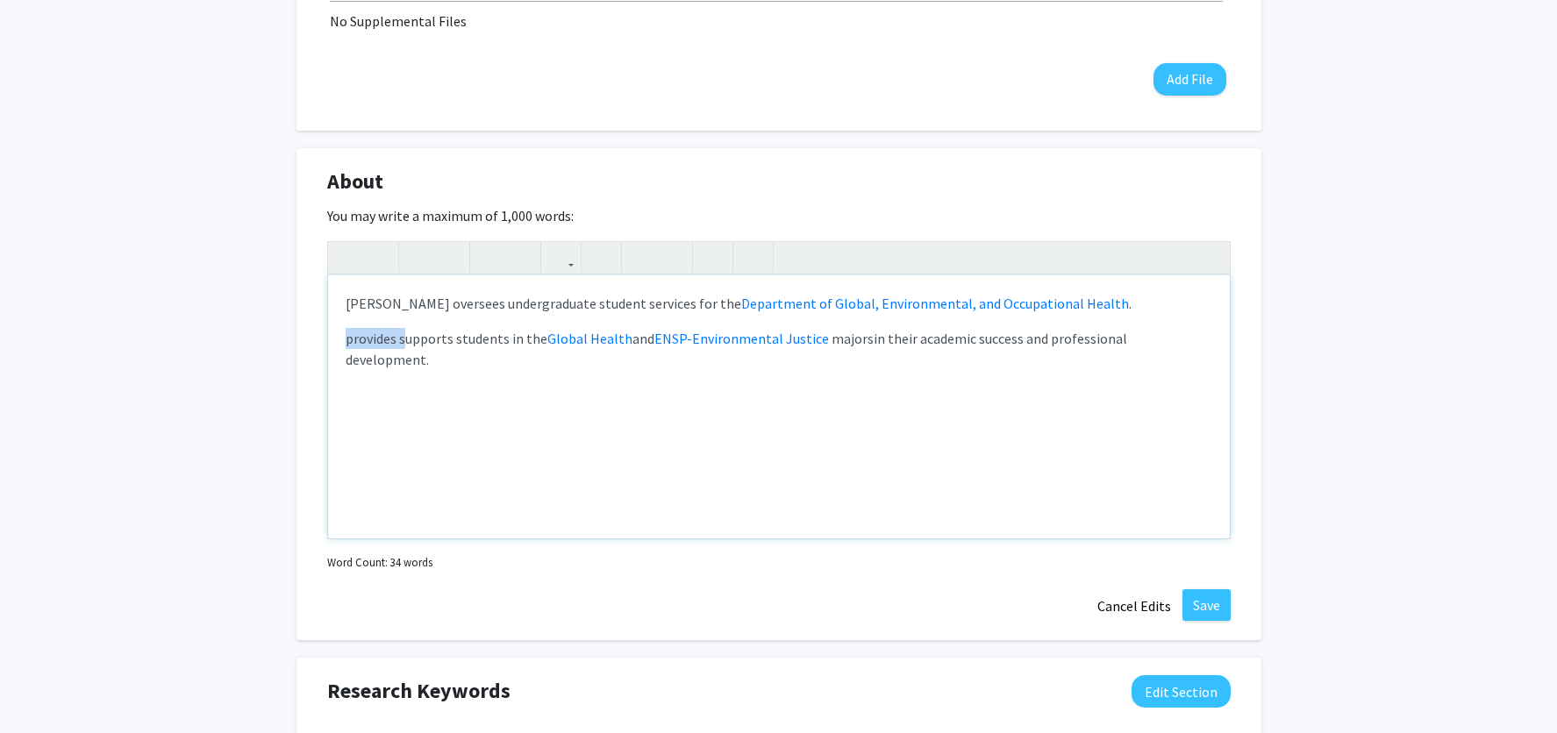
drag, startPoint x: 404, startPoint y: 341, endPoint x: 330, endPoint y: 340, distance: 74.6
click at [334, 340] on div "[PERSON_NAME] oversees undergraduate student services for the Department of Glo…" at bounding box center [779, 406] width 902 height 263
click at [1123, 302] on p "[PERSON_NAME] oversees undergraduate student services for the Department of Glo…" at bounding box center [779, 303] width 867 height 21
click at [1170, 309] on p "[PERSON_NAME] oversees undergraduate student services for the Department of Glo…" at bounding box center [779, 303] width 867 height 21
drag, startPoint x: 453, startPoint y: 340, endPoint x: 347, endPoint y: 342, distance: 106.2
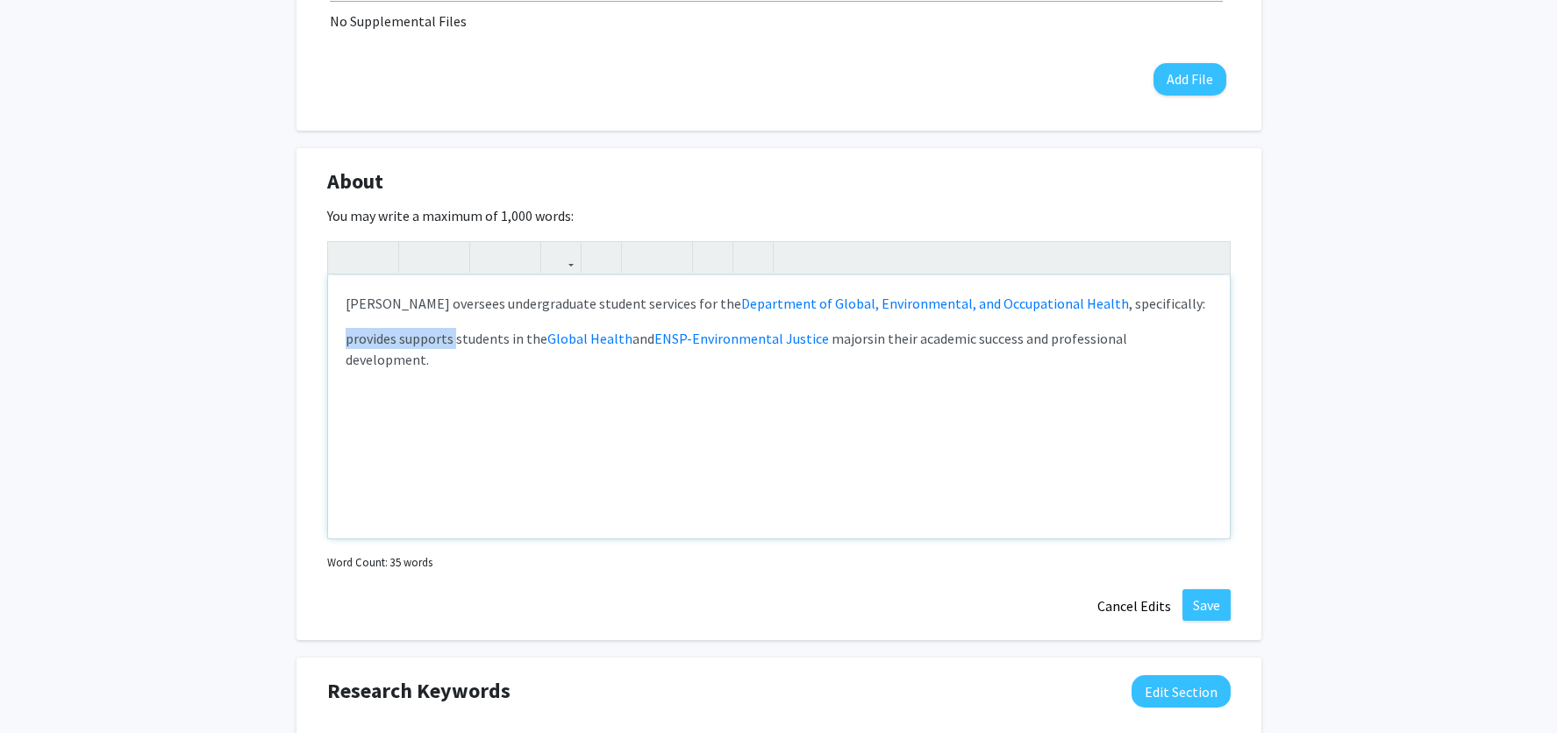
click at [347, 342] on p "provides supports students in the Global Health and ENSP-Environmental Justice …" at bounding box center [779, 349] width 867 height 42
click at [1186, 307] on p "[PERSON_NAME] oversees undergraduate student services for the Department of Glo…" at bounding box center [779, 303] width 867 height 21
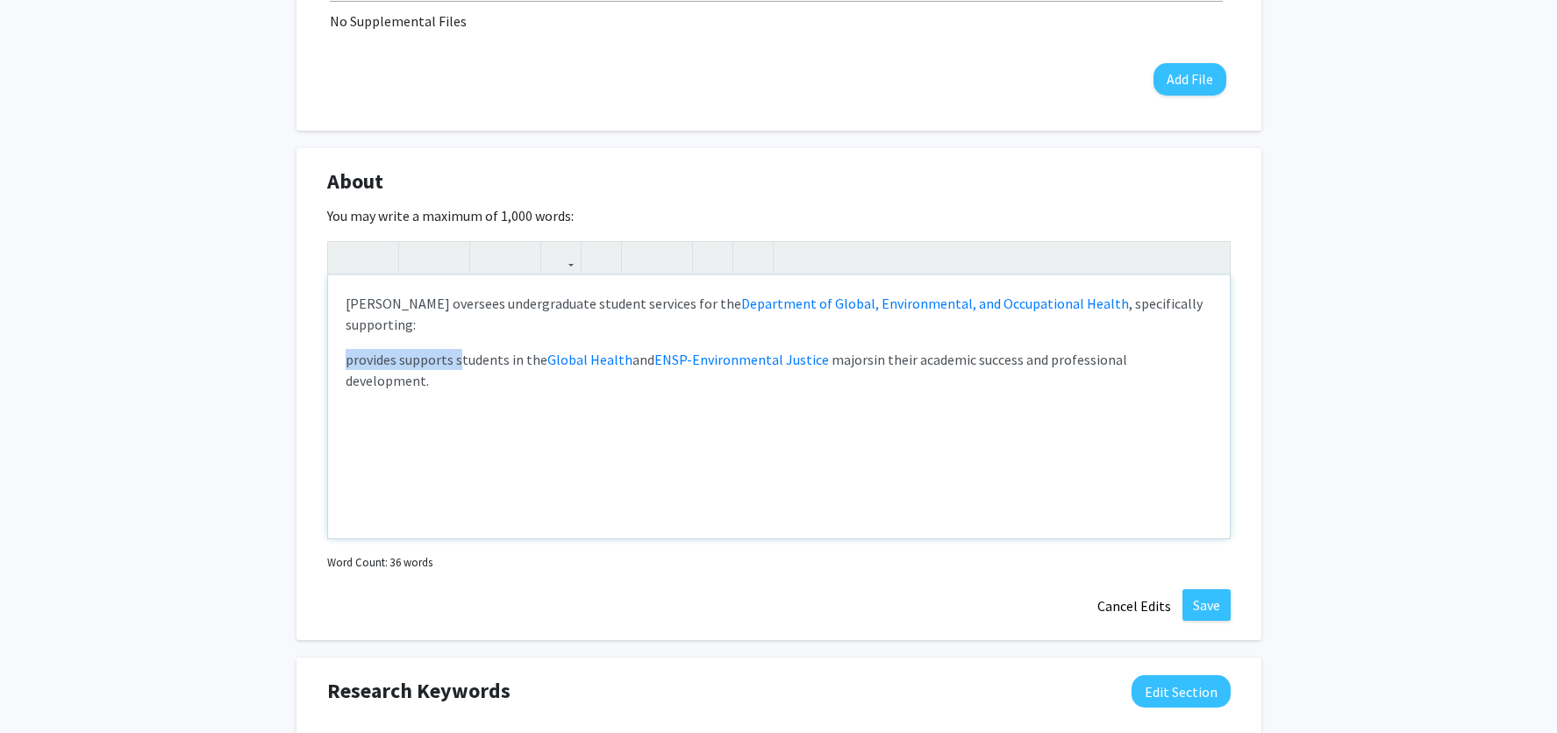
drag, startPoint x: 456, startPoint y: 365, endPoint x: 340, endPoint y: 365, distance: 115.8
click at [340, 365] on div "[PERSON_NAME] oversees undergraduate student services for the Department of Glo…" at bounding box center [779, 406] width 902 height 263
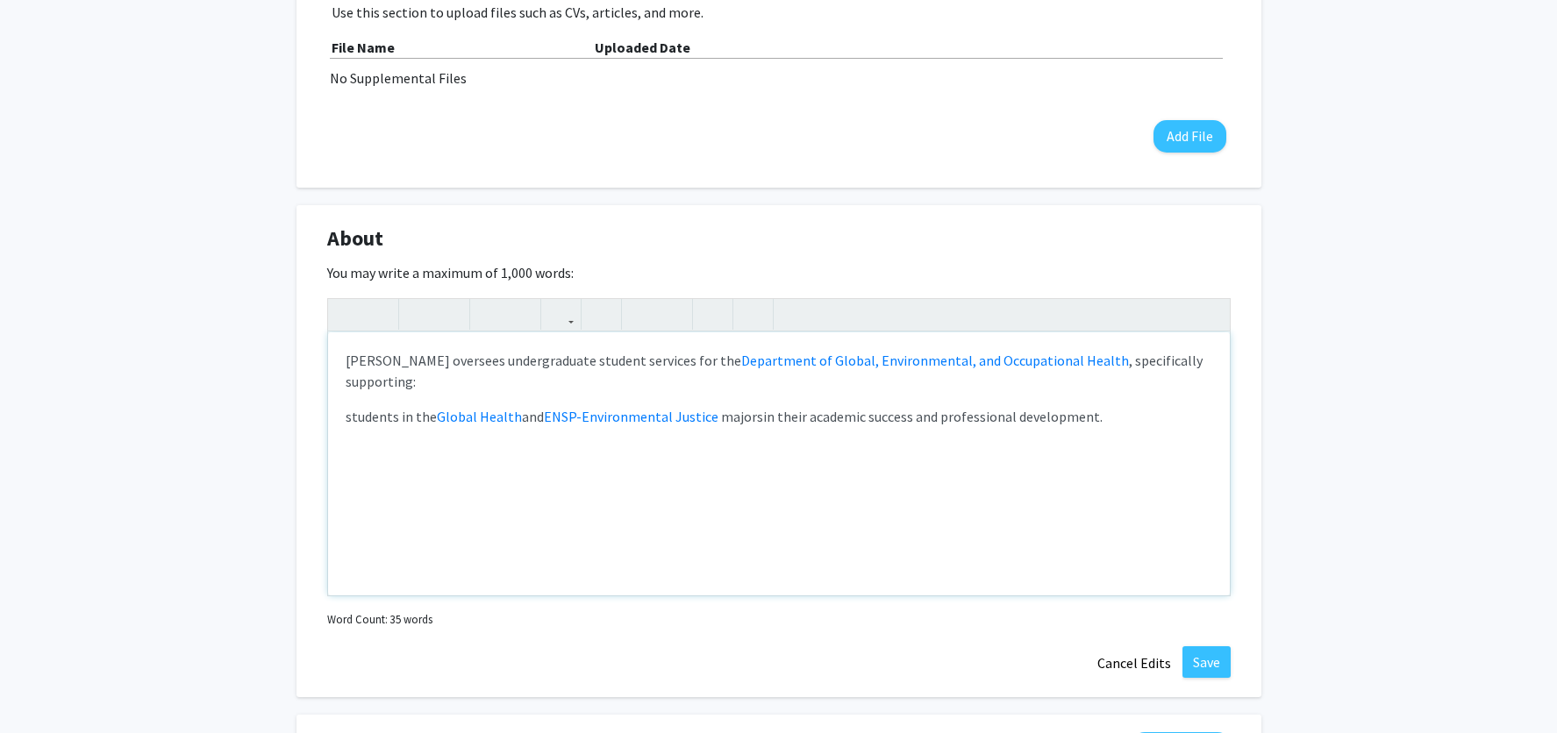
scroll to position [532, 0]
click at [674, 324] on icon "button" at bounding box center [672, 318] width 15 height 29
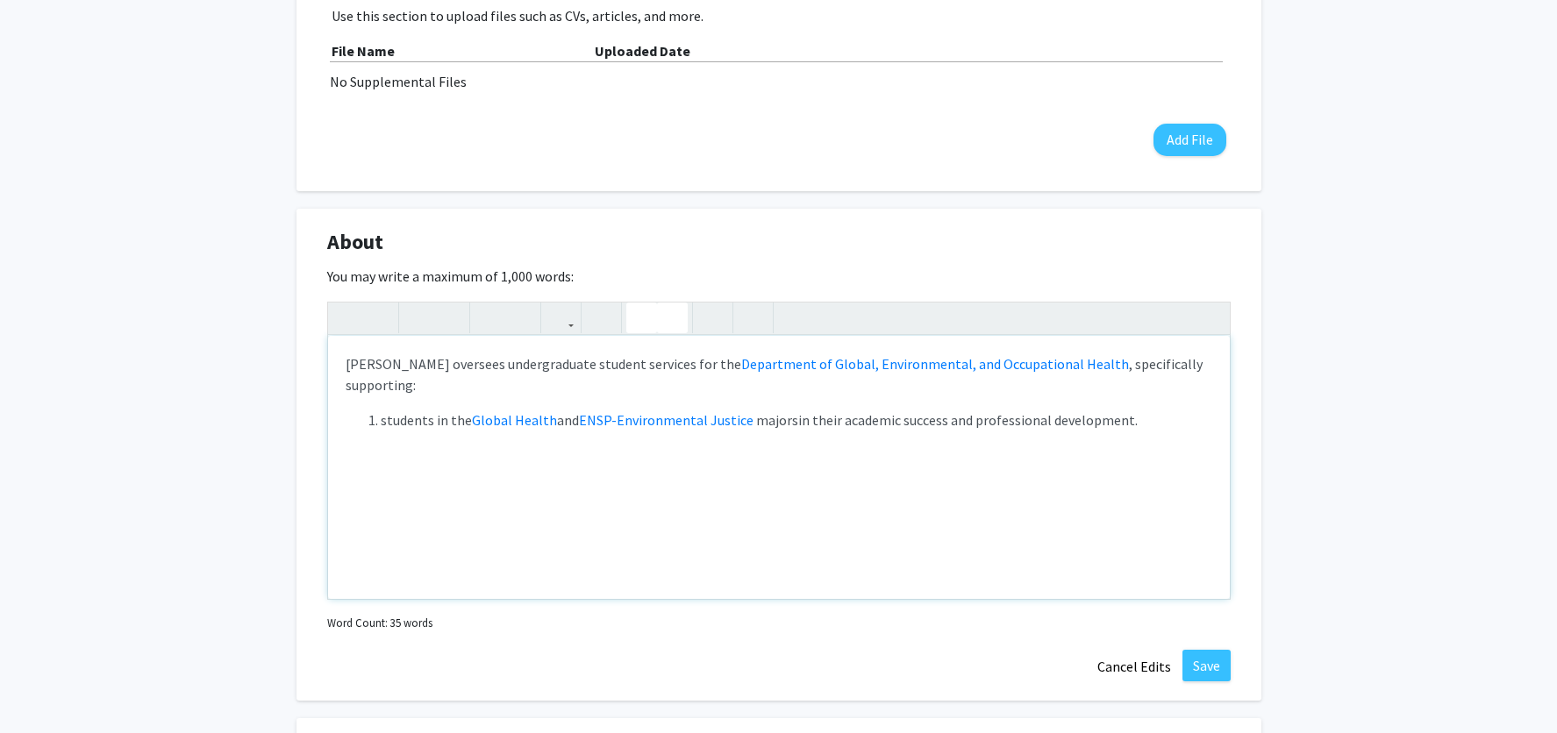
click at [645, 317] on icon "button" at bounding box center [641, 318] width 15 height 29
click at [1135, 428] on li "students in the Global Health and ENSP-Environmental Justice majors in their ac…" at bounding box center [797, 420] width 832 height 21
click at [1115, 369] on link "Department of Global, Environmental, and Occupational Health" at bounding box center [935, 364] width 388 height 18
drag, startPoint x: 1162, startPoint y: 367, endPoint x: 577, endPoint y: 383, distance: 585.4
click at [572, 383] on p "[PERSON_NAME] oversees undergraduate student services for the Department of Glo…" at bounding box center [779, 375] width 867 height 42
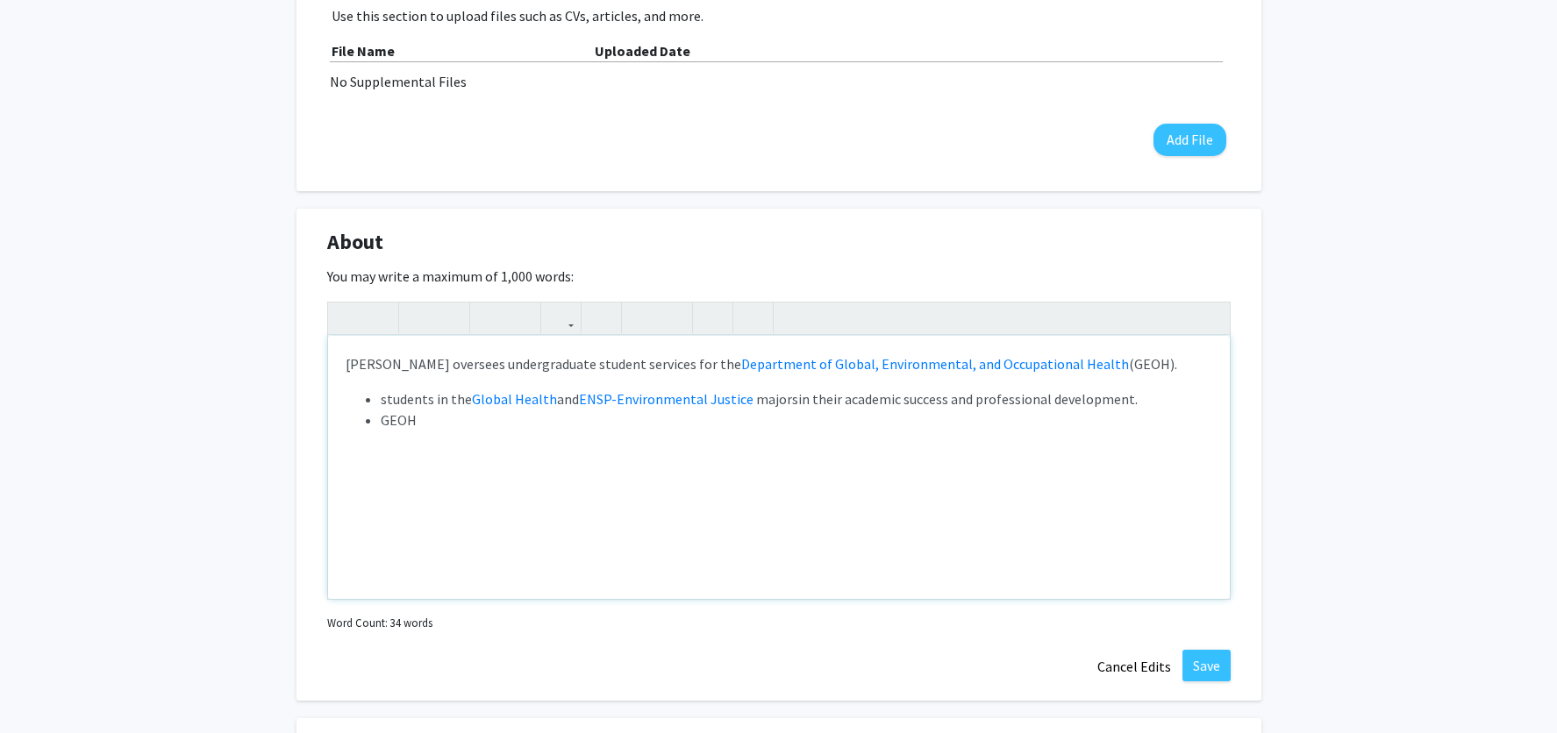
drag, startPoint x: 380, startPoint y: 402, endPoint x: 368, endPoint y: 402, distance: 12.3
click at [381, 402] on li "students in the Global Health and ENSP-Environmental Justice majors in their ac…" at bounding box center [797, 399] width 832 height 21
click at [632, 316] on button "button" at bounding box center [641, 318] width 31 height 31
drag, startPoint x: 345, startPoint y: 366, endPoint x: 460, endPoint y: 366, distance: 114.9
click at [460, 366] on p "[PERSON_NAME] oversees undergraduate student services for the Department of Glo…" at bounding box center [779, 364] width 867 height 21
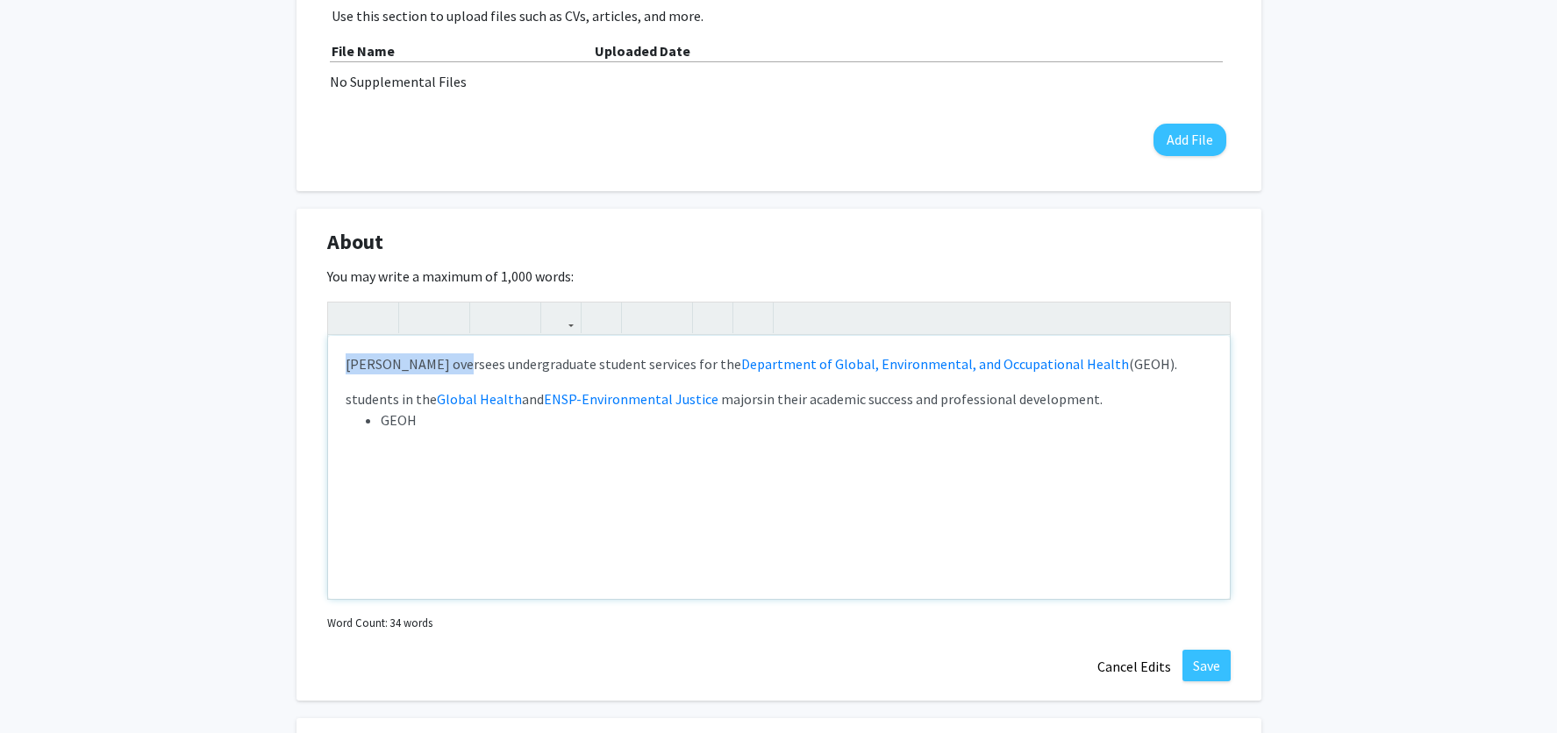
click at [460, 365] on p "[PERSON_NAME] oversees undergraduate student services for the Department of Glo…" at bounding box center [779, 364] width 867 height 21
drag, startPoint x: 513, startPoint y: 367, endPoint x: 329, endPoint y: 368, distance: 184.2
click at [329, 368] on div "[PERSON_NAME] oversees undergraduate student services for the Department of Glo…" at bounding box center [779, 467] width 902 height 263
drag, startPoint x: 347, startPoint y: 404, endPoint x: 395, endPoint y: 402, distance: 47.4
click at [395, 402] on span "students in the" at bounding box center [391, 399] width 91 height 18
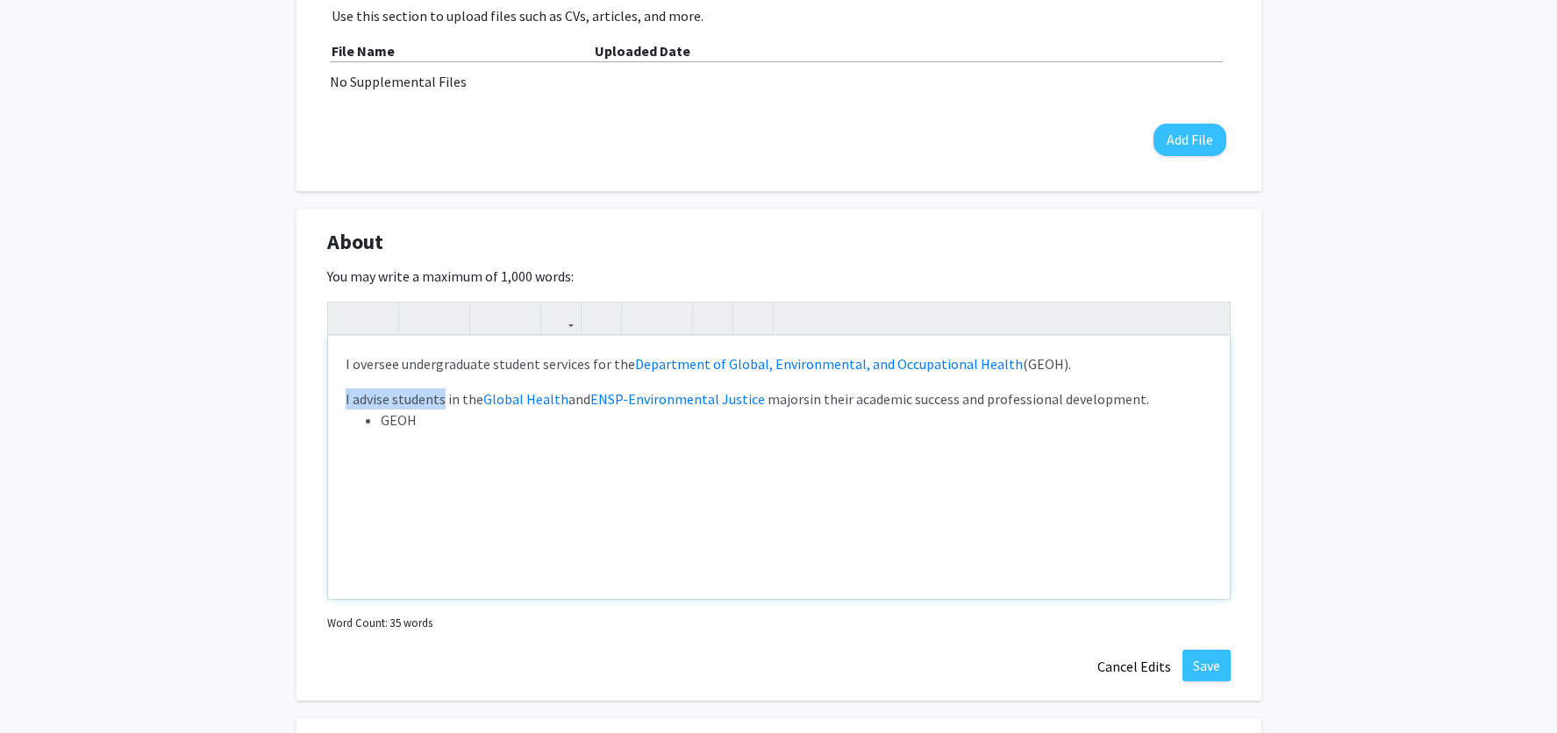
drag, startPoint x: 442, startPoint y: 403, endPoint x: 329, endPoint y: 401, distance: 113.2
click at [329, 401] on div "I oversee undergraduate student services for the Department of Global, Environm…" at bounding box center [779, 467] width 902 height 263
click at [1076, 368] on p "I oversee undergraduate student services for the Department of Global, Environm…" at bounding box center [779, 364] width 867 height 21
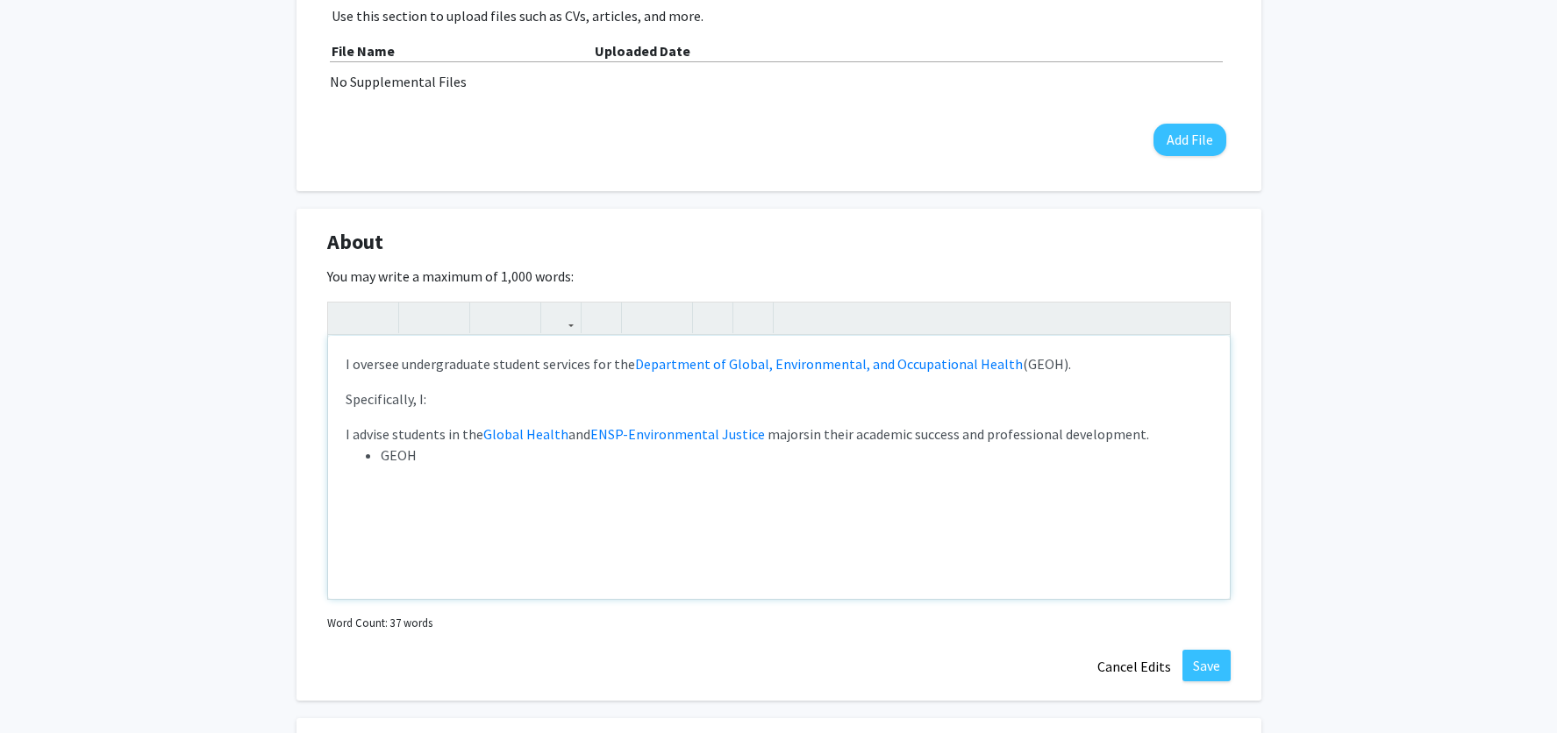
scroll to position [529, 0]
drag, startPoint x: 356, startPoint y: 437, endPoint x: 342, endPoint y: 438, distance: 14.1
click at [342, 438] on div "I oversee undergraduate student services for the Department of Global, Environm…" at bounding box center [779, 470] width 902 height 263
click at [643, 319] on icon "button" at bounding box center [641, 320] width 15 height 29
click at [387, 440] on span "I advise students in the" at bounding box center [450, 437] width 138 height 18
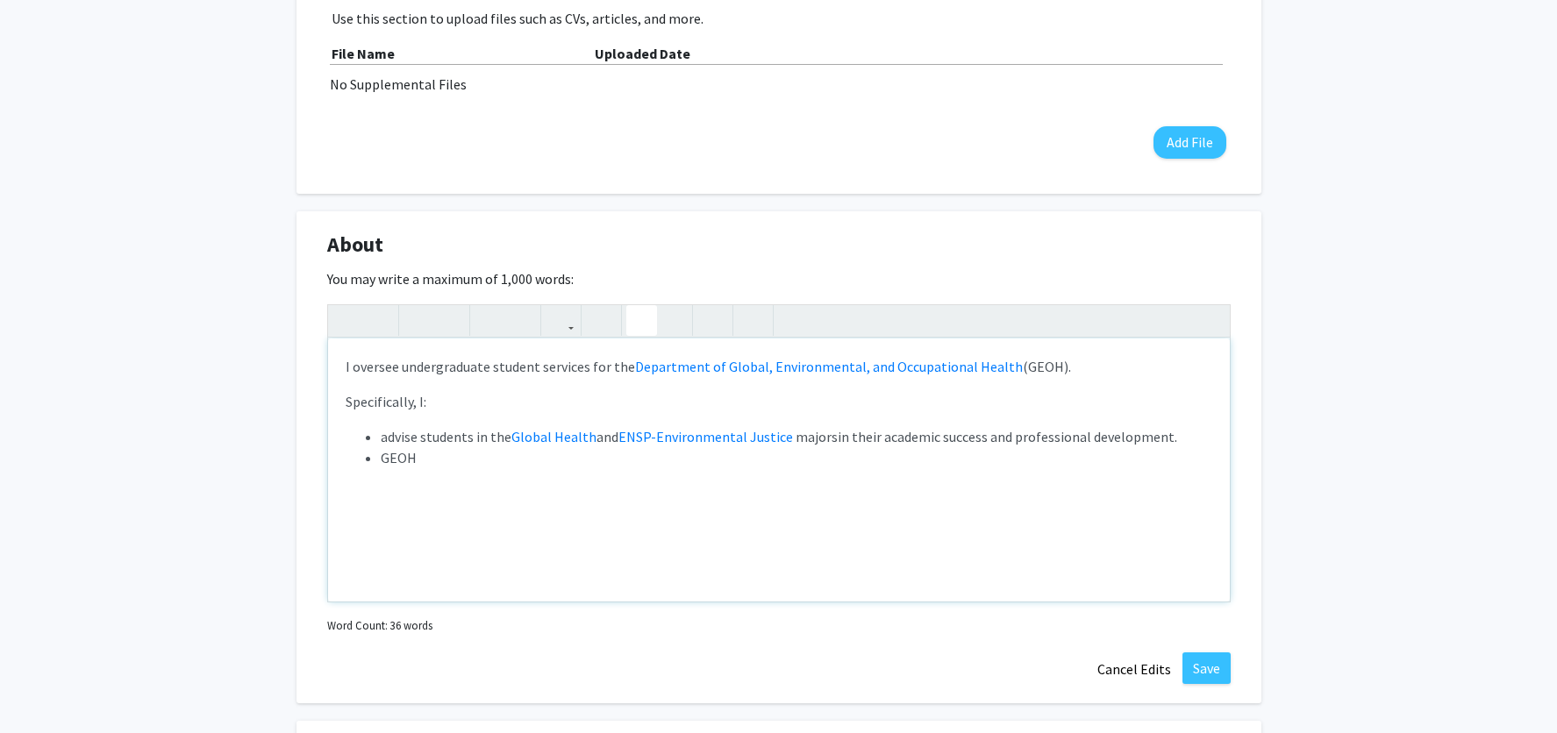
click at [422, 440] on span "advise students in the" at bounding box center [446, 437] width 131 height 18
click at [382, 461] on span "GEOH" at bounding box center [399, 458] width 36 height 18
click at [1166, 441] on li "advise students in the Global Health and ENSP-Environmental Justice majors in t…" at bounding box center [797, 436] width 832 height 21
drag, startPoint x: 382, startPoint y: 438, endPoint x: 418, endPoint y: 439, distance: 36.9
click at [418, 439] on span "advise students in the" at bounding box center [446, 437] width 131 height 18
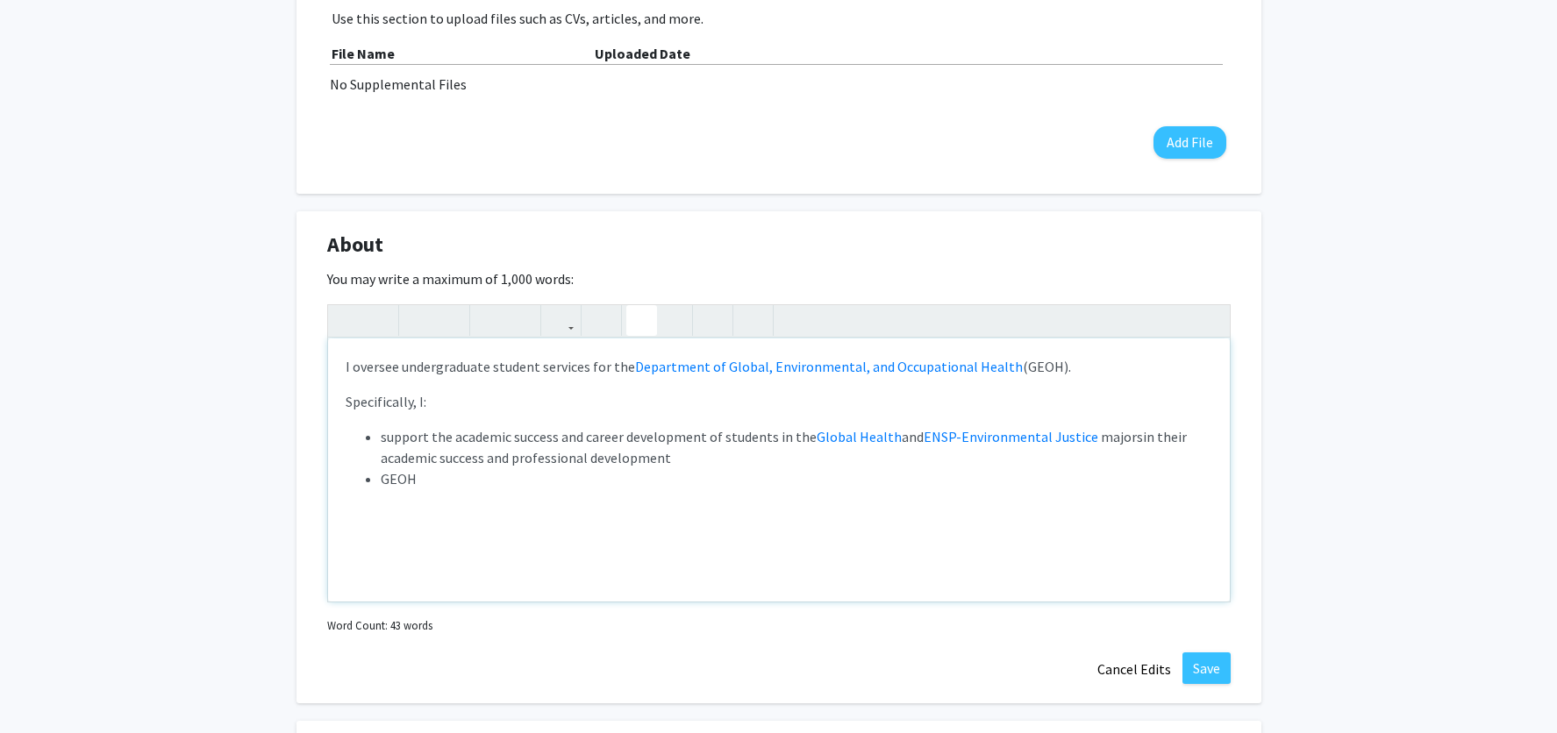
drag, startPoint x: 1126, startPoint y: 441, endPoint x: 668, endPoint y: 463, distance: 458.5
click at [668, 463] on li "support the academic success and career development of students in the Global H…" at bounding box center [797, 447] width 832 height 42
drag, startPoint x: 382, startPoint y: 458, endPoint x: 413, endPoint y: 459, distance: 31.6
click at [413, 459] on span "GEOH" at bounding box center [399, 458] width 36 height 18
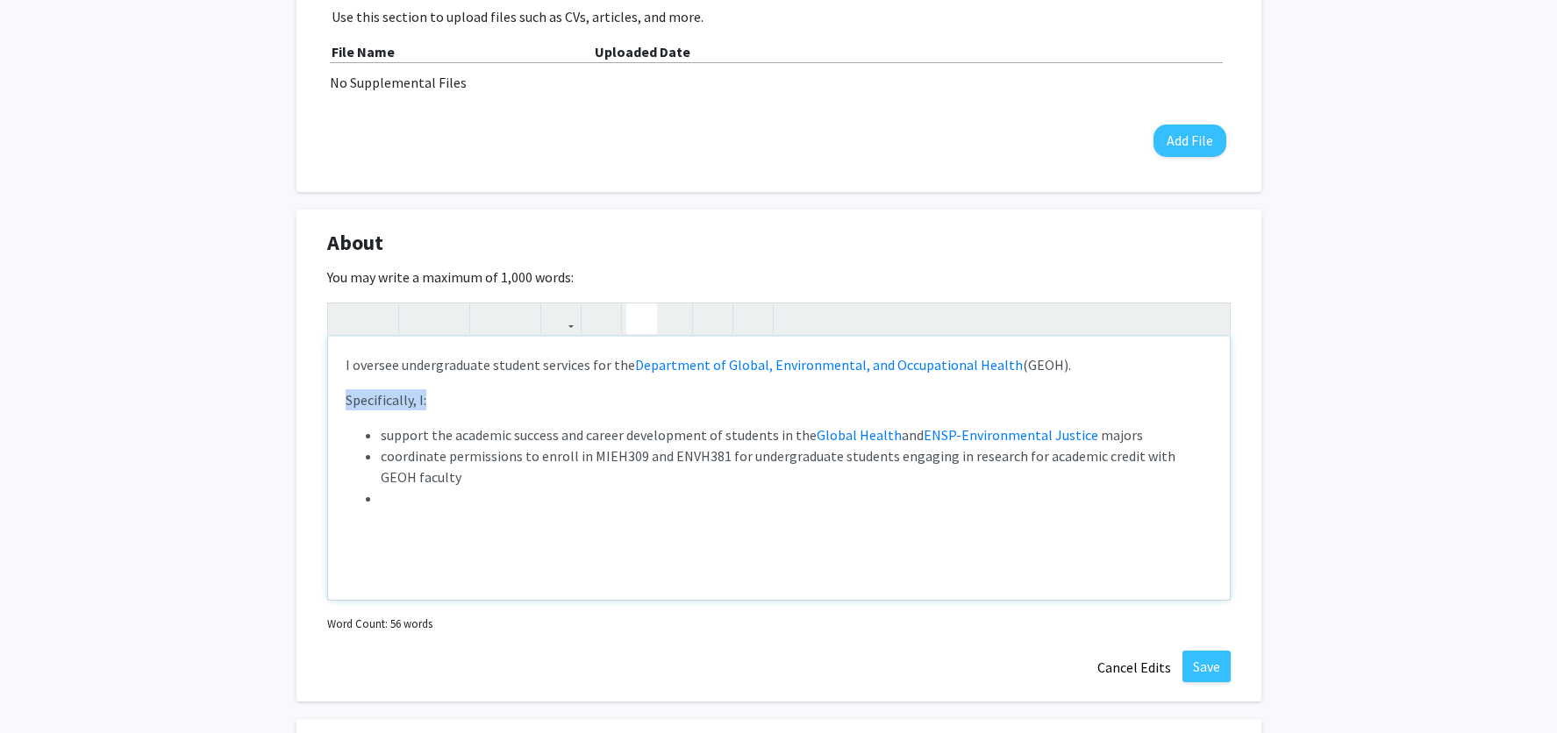
drag, startPoint x: 347, startPoint y: 403, endPoint x: 438, endPoint y: 403, distance: 91.2
click at [438, 403] on p "Specifically, I:" at bounding box center [779, 399] width 867 height 21
drag, startPoint x: 357, startPoint y: 404, endPoint x: 339, endPoint y: 404, distance: 17.6
click at [339, 404] on div "I oversee undergraduate student services for the Department of Global, Environm…" at bounding box center [779, 468] width 902 height 263
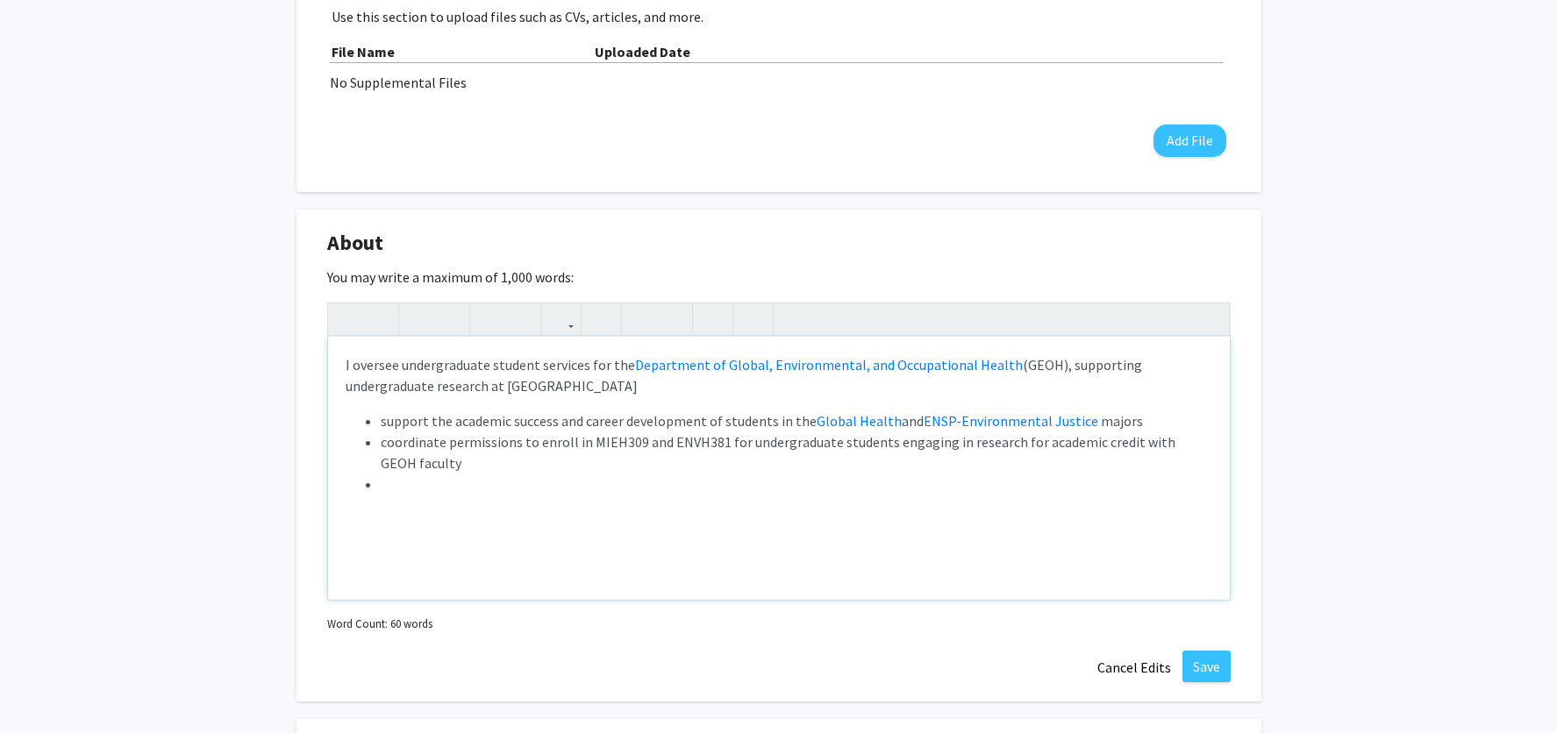
click at [469, 389] on p "I oversee undergraduate student services for the Department of Global, Environm…" at bounding box center [779, 375] width 867 height 42
drag, startPoint x: 382, startPoint y: 425, endPoint x: 404, endPoint y: 422, distance: 23.0
click at [404, 422] on span "support the academic success and career development of students in the" at bounding box center [599, 421] width 436 height 18
drag, startPoint x: 718, startPoint y: 425, endPoint x: 429, endPoint y: 425, distance: 289.5
click at [429, 425] on span "support the academic success and career development of students in the" at bounding box center [599, 421] width 436 height 18
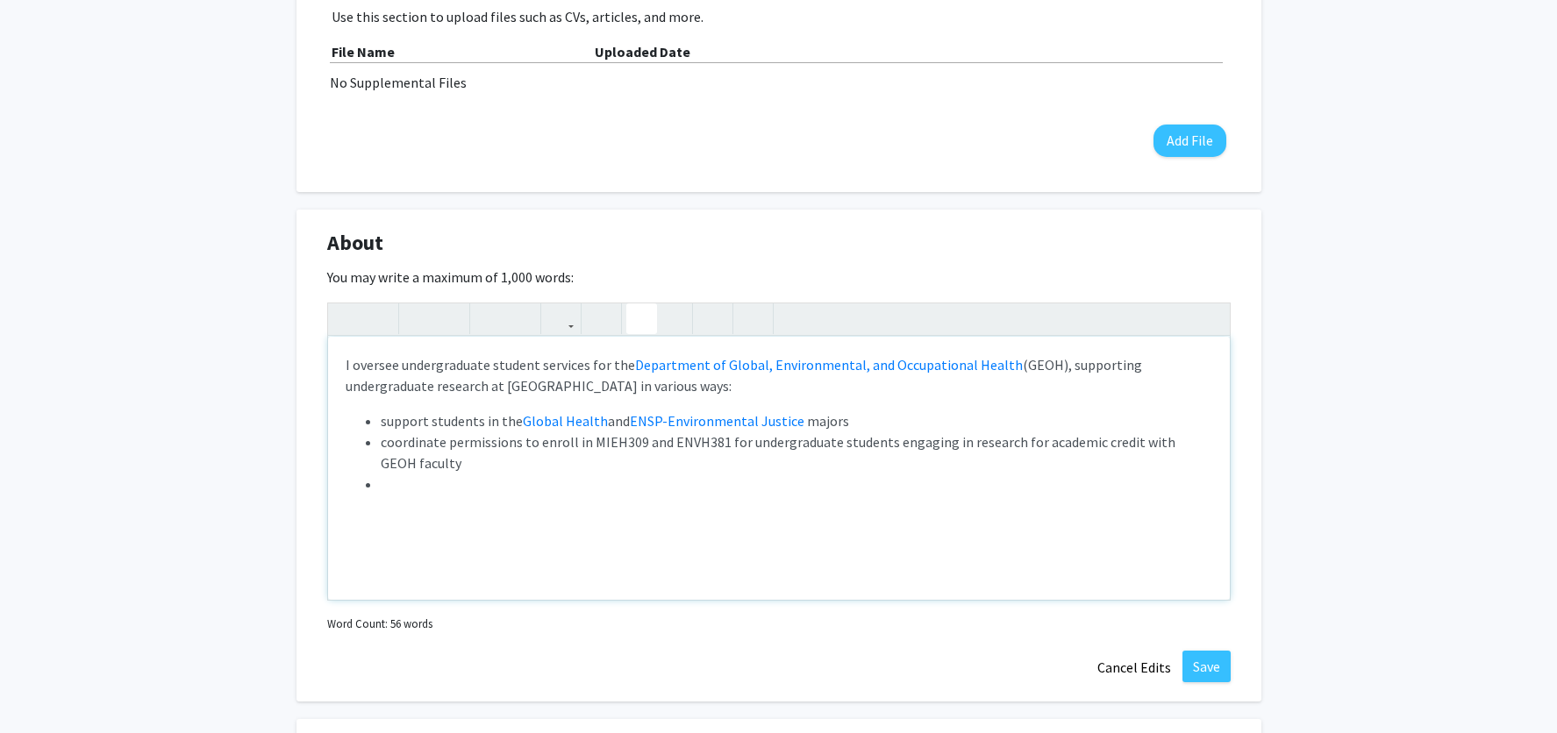
click at [848, 423] on li "support students in the Global Health and ENSP-Environmental Justice majors" at bounding box center [797, 421] width 832 height 21
drag, startPoint x: 429, startPoint y: 423, endPoint x: 376, endPoint y: 425, distance: 52.7
click at [376, 425] on ul "support students in the Global Health and ENSP-Environmental Justice majors the…" at bounding box center [779, 453] width 867 height 84
drag, startPoint x: 844, startPoint y: 423, endPoint x: 865, endPoint y: 423, distance: 21.1
click at [865, 423] on span "majors the academic success and career development of" at bounding box center [976, 421] width 336 height 18
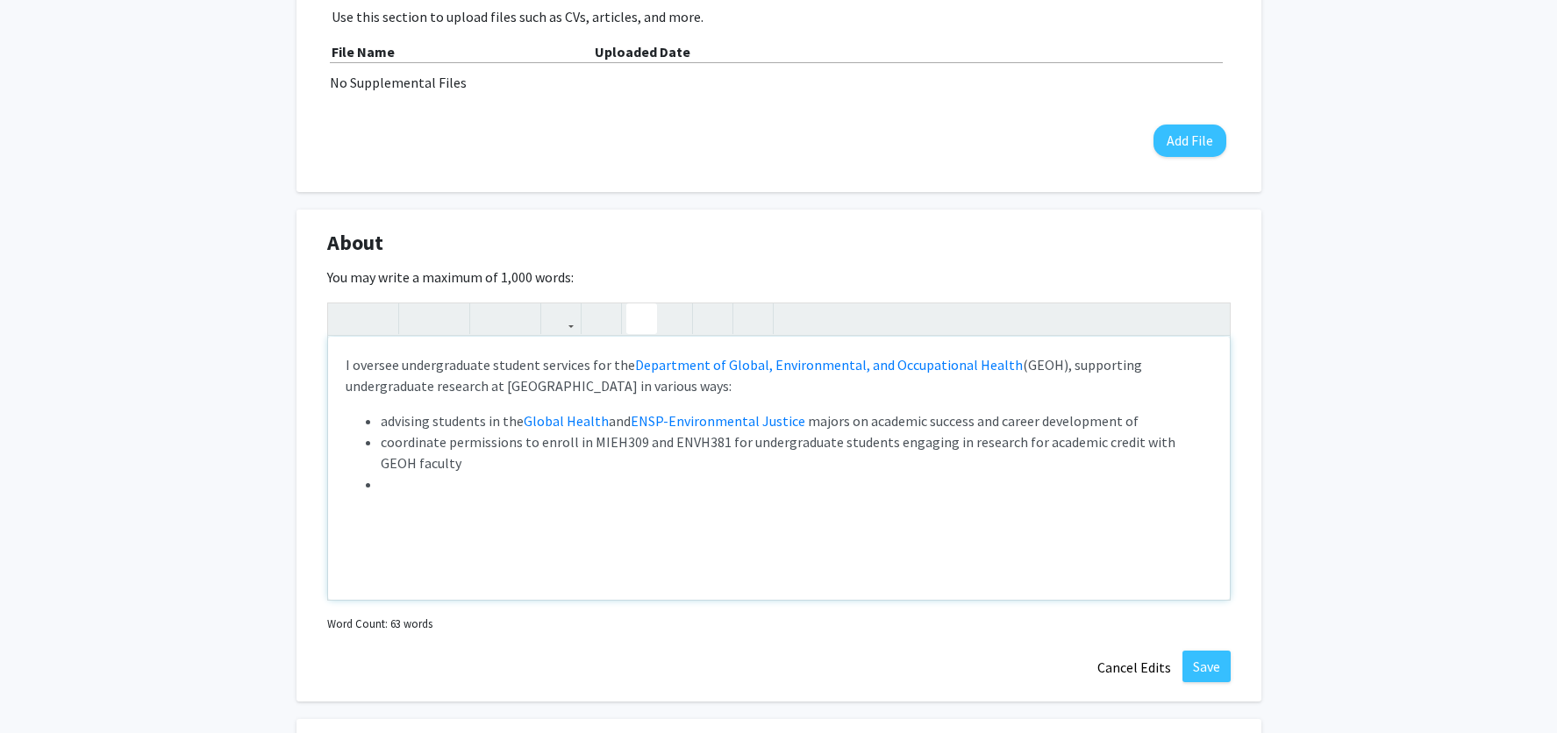
click at [962, 425] on span "majors on academic success and career development of" at bounding box center [973, 421] width 331 height 18
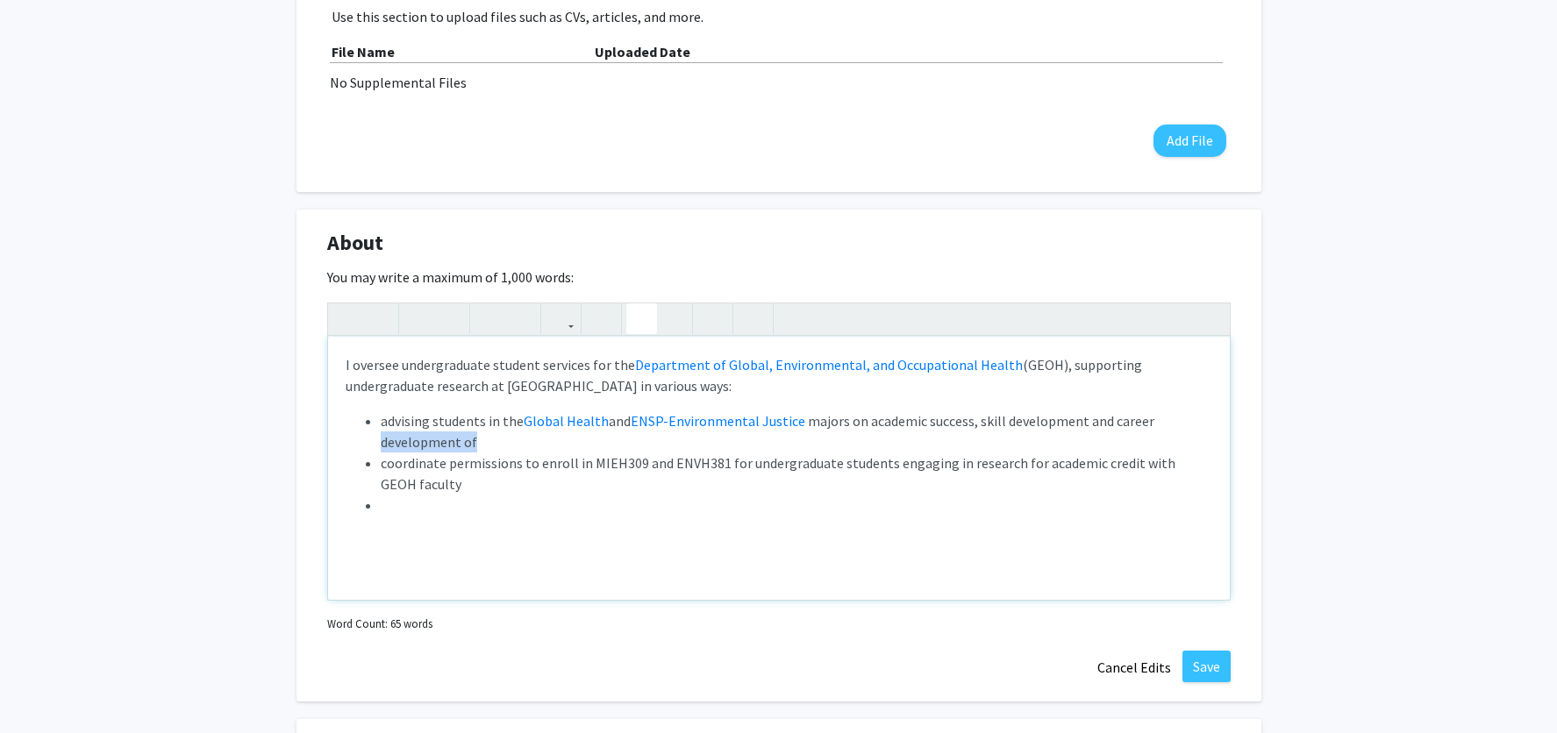
drag, startPoint x: 379, startPoint y: 446, endPoint x: 474, endPoint y: 445, distance: 94.7
click at [474, 445] on ul "advising students in the Global Health and ENSP-Environmental Justice majors on…" at bounding box center [779, 463] width 867 height 105
click at [439, 466] on span "coordinate permissions to enroll in MIEH309 and ENVH381 for undergraduate stude…" at bounding box center [778, 473] width 795 height 39
click at [459, 465] on span "coordinating permissions to enroll in MIEH309 and ENVH381 for undergraduate stu…" at bounding box center [784, 473] width 807 height 39
drag, startPoint x: 526, startPoint y: 465, endPoint x: 687, endPoint y: 466, distance: 160.5
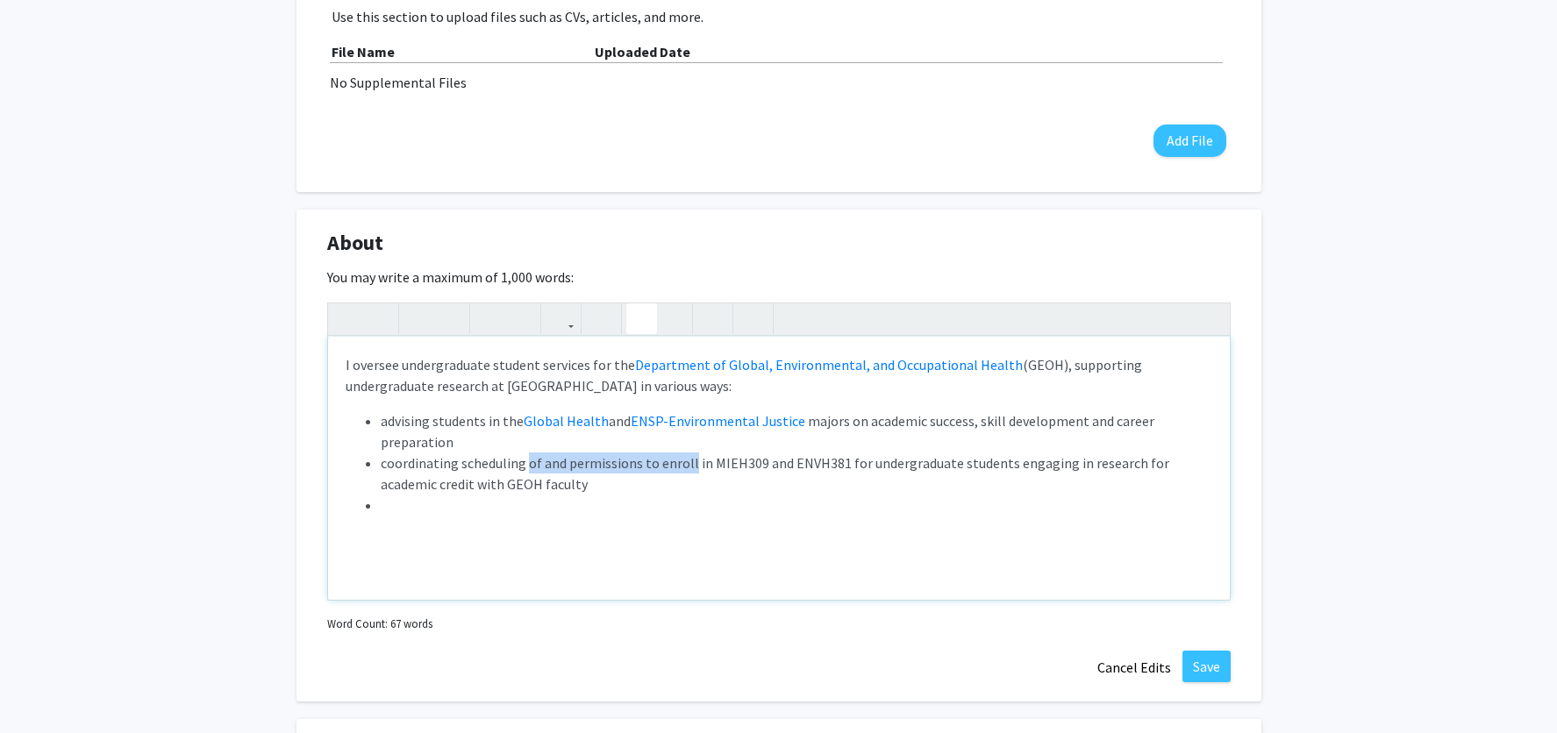
click at [687, 466] on span "coordinating scheduling of and permissions to enroll in MIEH309 and ENVH381 for…" at bounding box center [775, 473] width 789 height 39
click at [632, 466] on span "coordinating scheduling and enrollment in MIEH309 and ENVH381 for undergraduate…" at bounding box center [786, 473] width 810 height 39
drag, startPoint x: 1173, startPoint y: 462, endPoint x: 1176, endPoint y: 472, distance: 10.3
click at [1173, 462] on span "coordinating scheduling and enrollment in GBHL386, GBHL389, MIEH309 and ENVH381…" at bounding box center [788, 473] width 815 height 39
type textarea "<p>I oversee undergraduate student services for the <a href="[URL][DOMAIN_NAME]…"
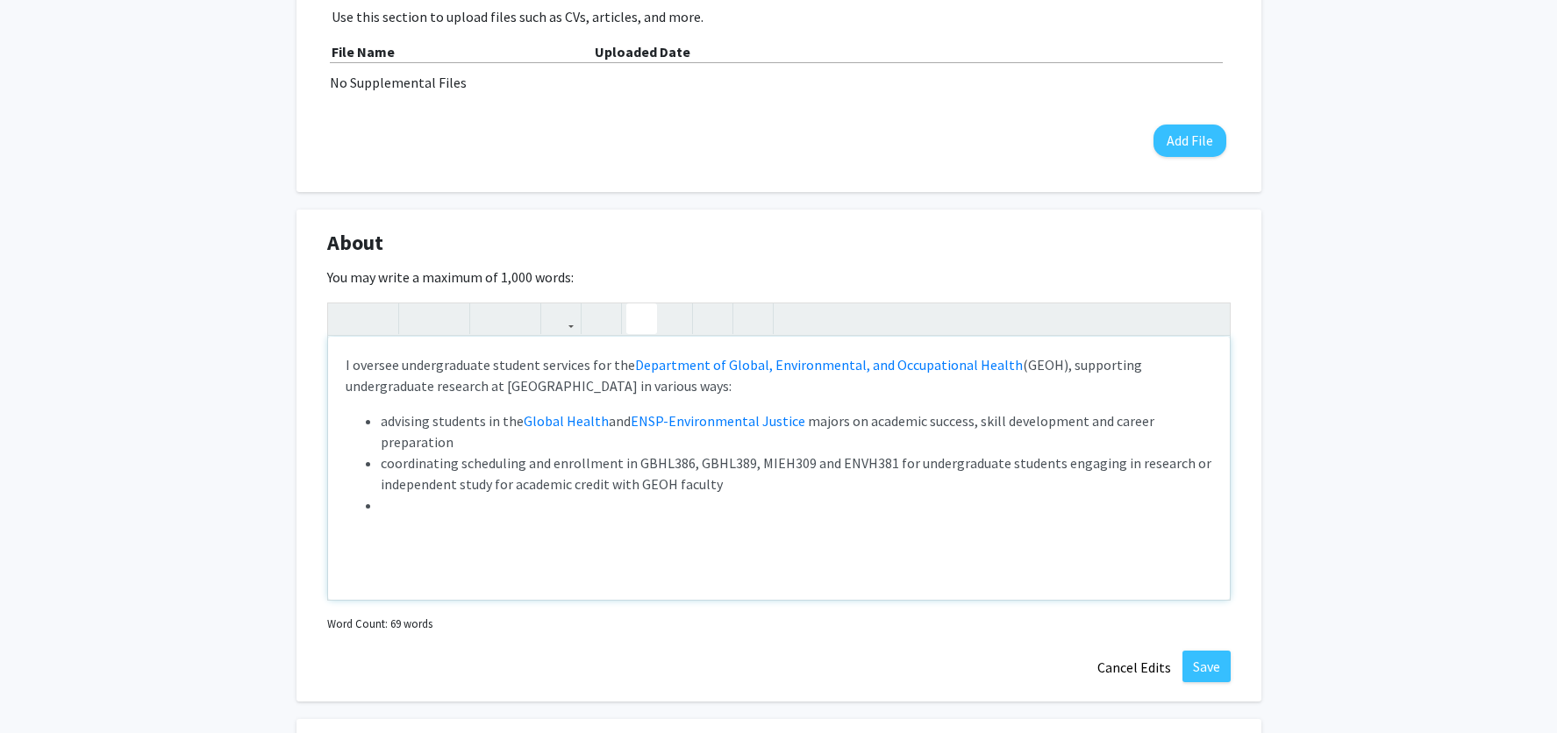
click at [664, 510] on li "Note to users with screen readers: Please deactivate our accessibility plugin f…" at bounding box center [797, 505] width 832 height 21
click at [639, 486] on span "coordinating scheduling and enrollment in GBHL386, GBHL389, MIEH309 and ENVH381…" at bounding box center [796, 473] width 831 height 39
drag, startPoint x: 639, startPoint y: 486, endPoint x: 715, endPoint y: 487, distance: 76.3
click at [715, 487] on span "coordinating scheduling and enrollment in GBHL386, GBHL389, MIEH309 and ENVH381…" at bounding box center [796, 473] width 831 height 39
click at [554, 304] on use "button" at bounding box center [554, 304] width 0 height 0
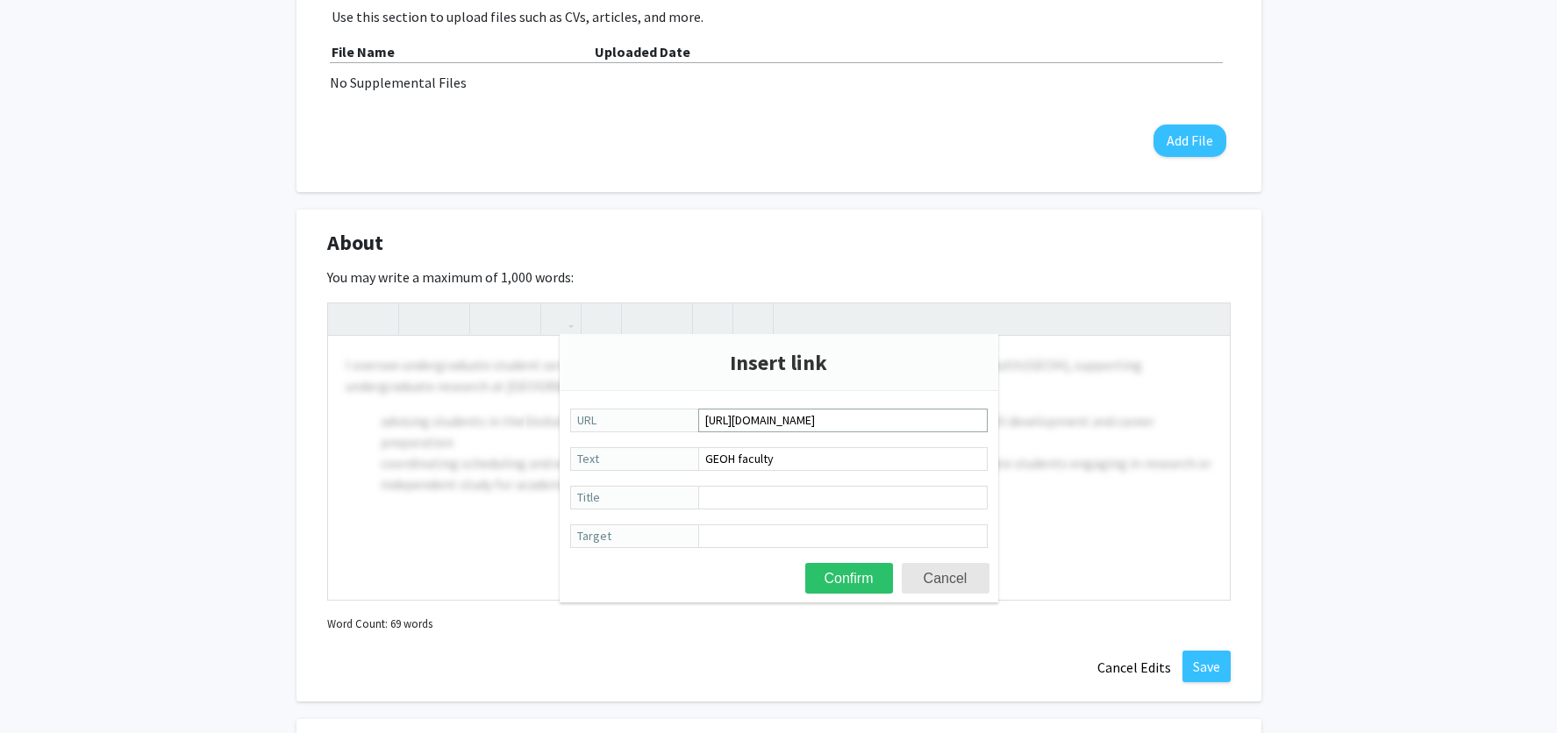
scroll to position [0, 592]
type input "[URL][DOMAIN_NAME]"
click at [850, 580] on button "Confirm" at bounding box center [849, 578] width 88 height 31
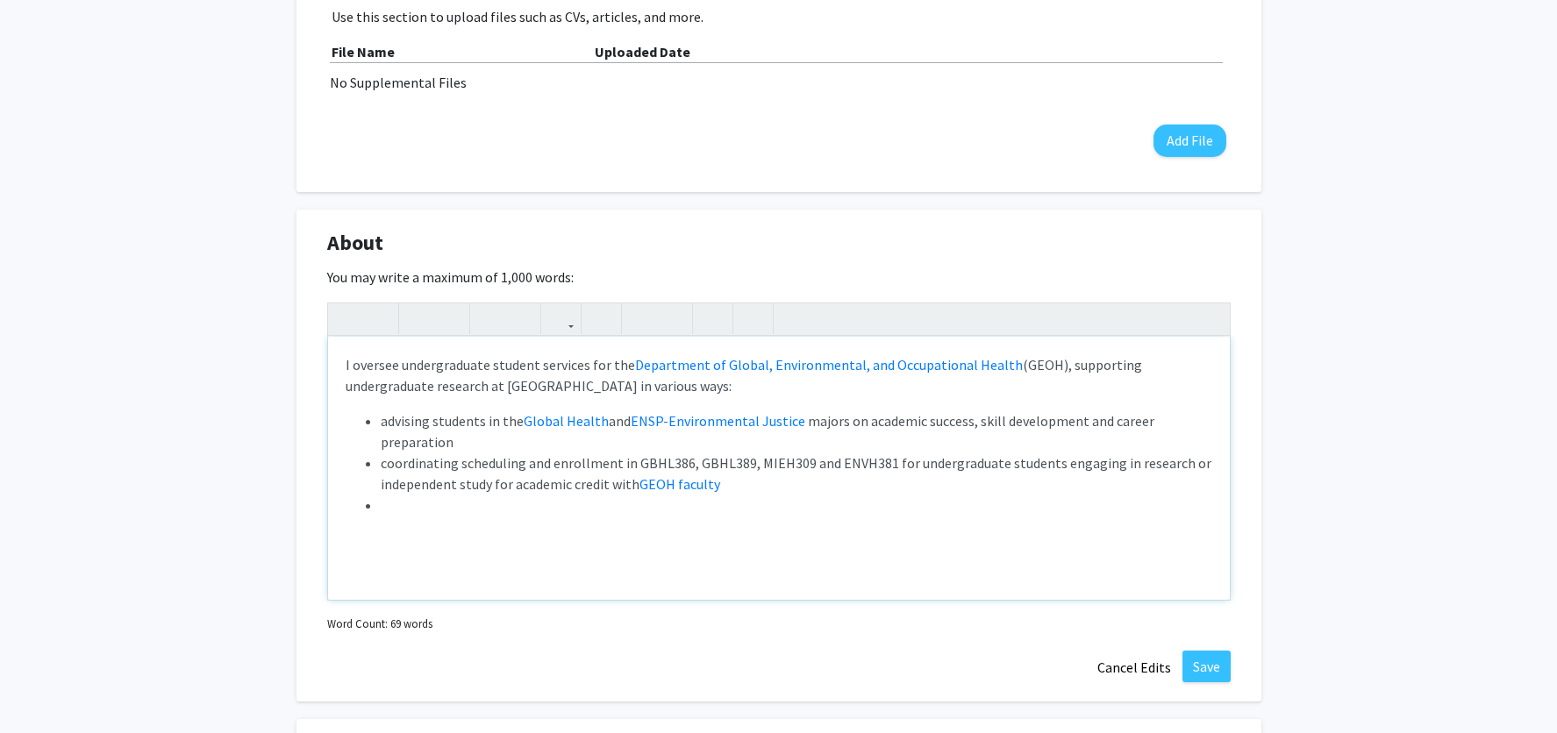
click at [433, 505] on li "Note to users with screen readers: Please deactivate our accessibility plugin f…" at bounding box center [797, 505] width 832 height 21
drag, startPoint x: 443, startPoint y: 388, endPoint x: 532, endPoint y: 385, distance: 89.5
click at [532, 385] on span "upporting undergraduate research at [GEOGRAPHIC_DATA] in various ways:" at bounding box center [744, 375] width 797 height 39
type textarea "<p>I oversee undergraduate student services for the <a href="[URL][DOMAIN_NAME]…"
click at [506, 515] on div "I oversee undergraduate student services for the Department of Global, Environm…" at bounding box center [779, 468] width 902 height 263
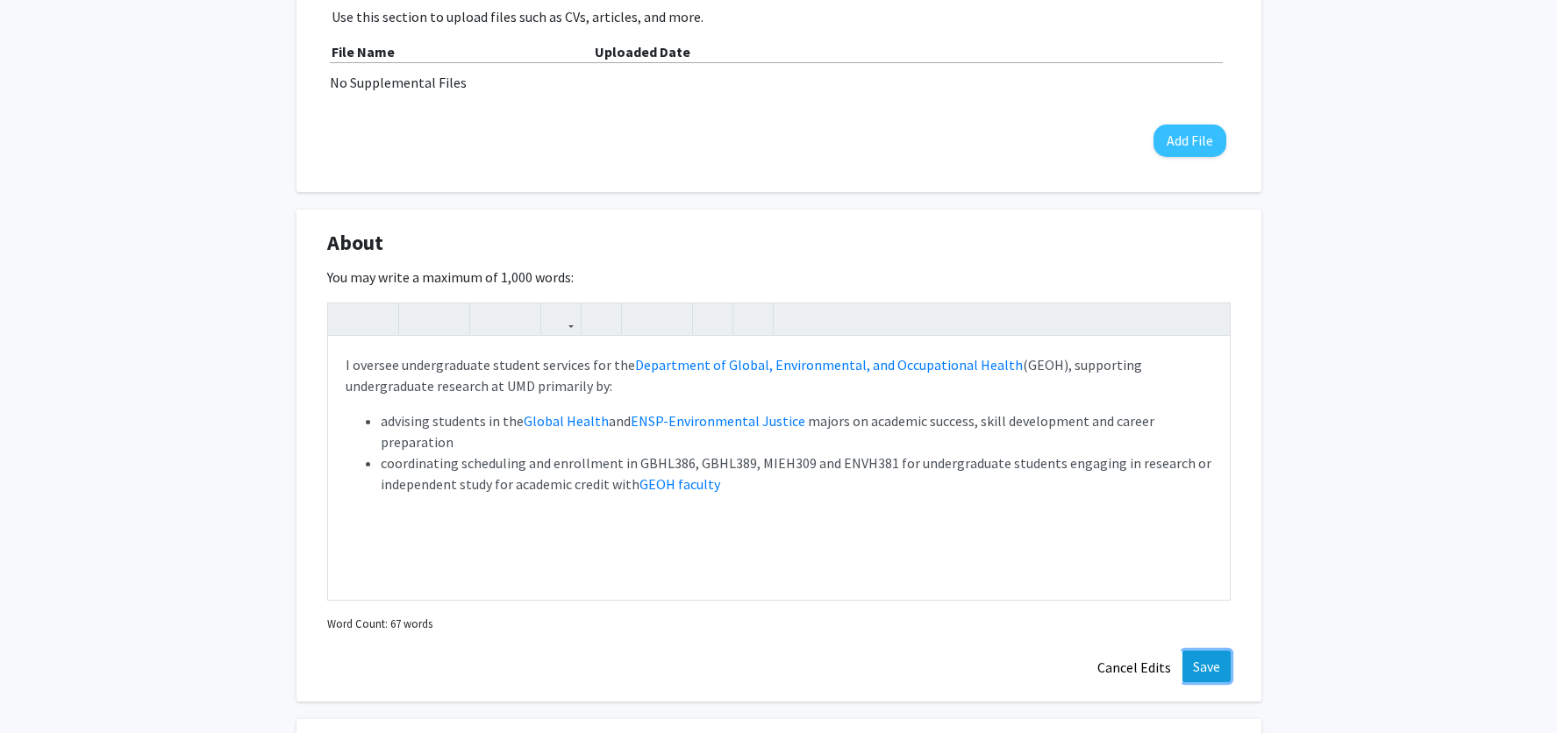
click at [1215, 668] on button "Save" at bounding box center [1207, 667] width 48 height 32
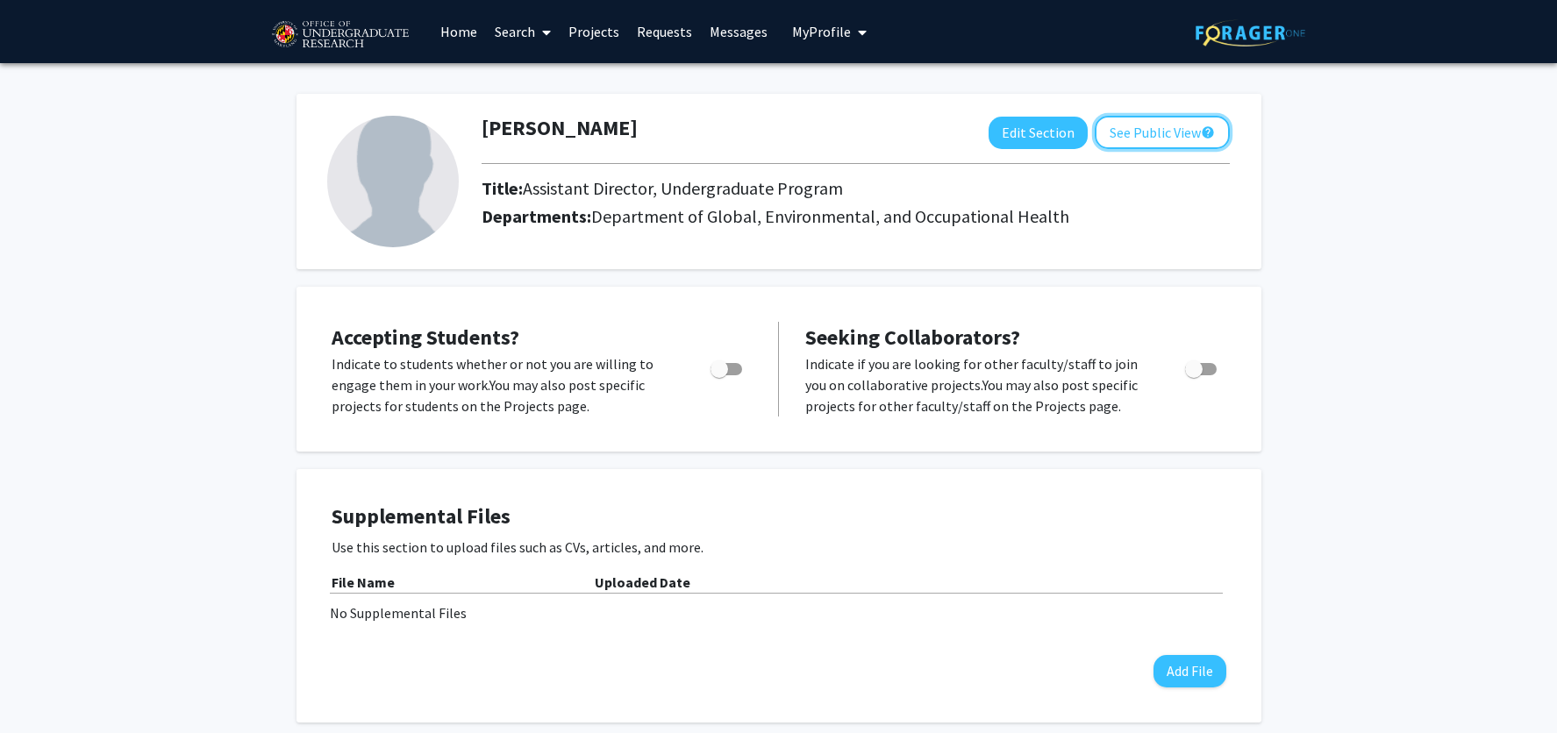
click at [1182, 129] on button "See Public View help" at bounding box center [1162, 132] width 135 height 33
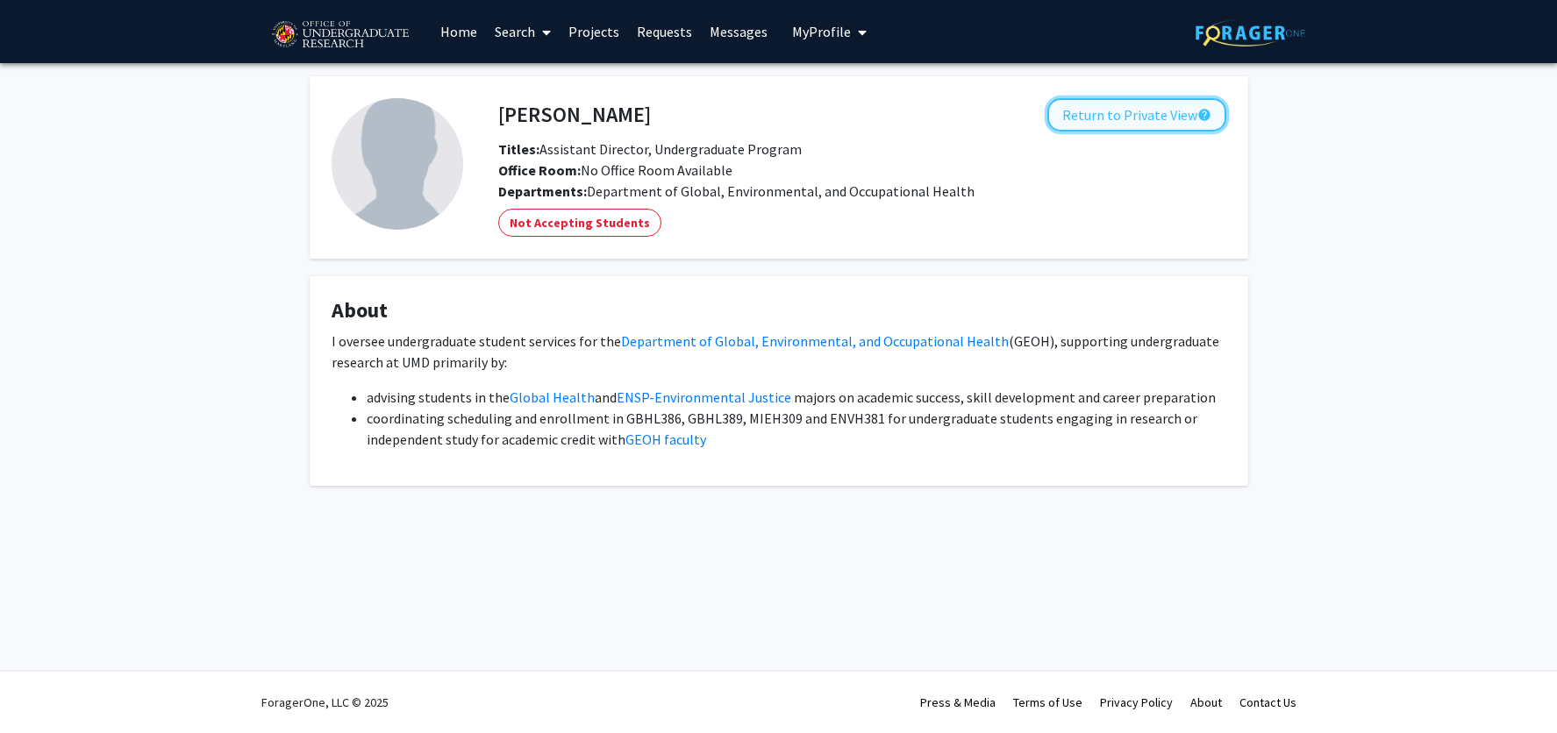
click at [1151, 121] on button "Return to Private View help" at bounding box center [1136, 114] width 179 height 33
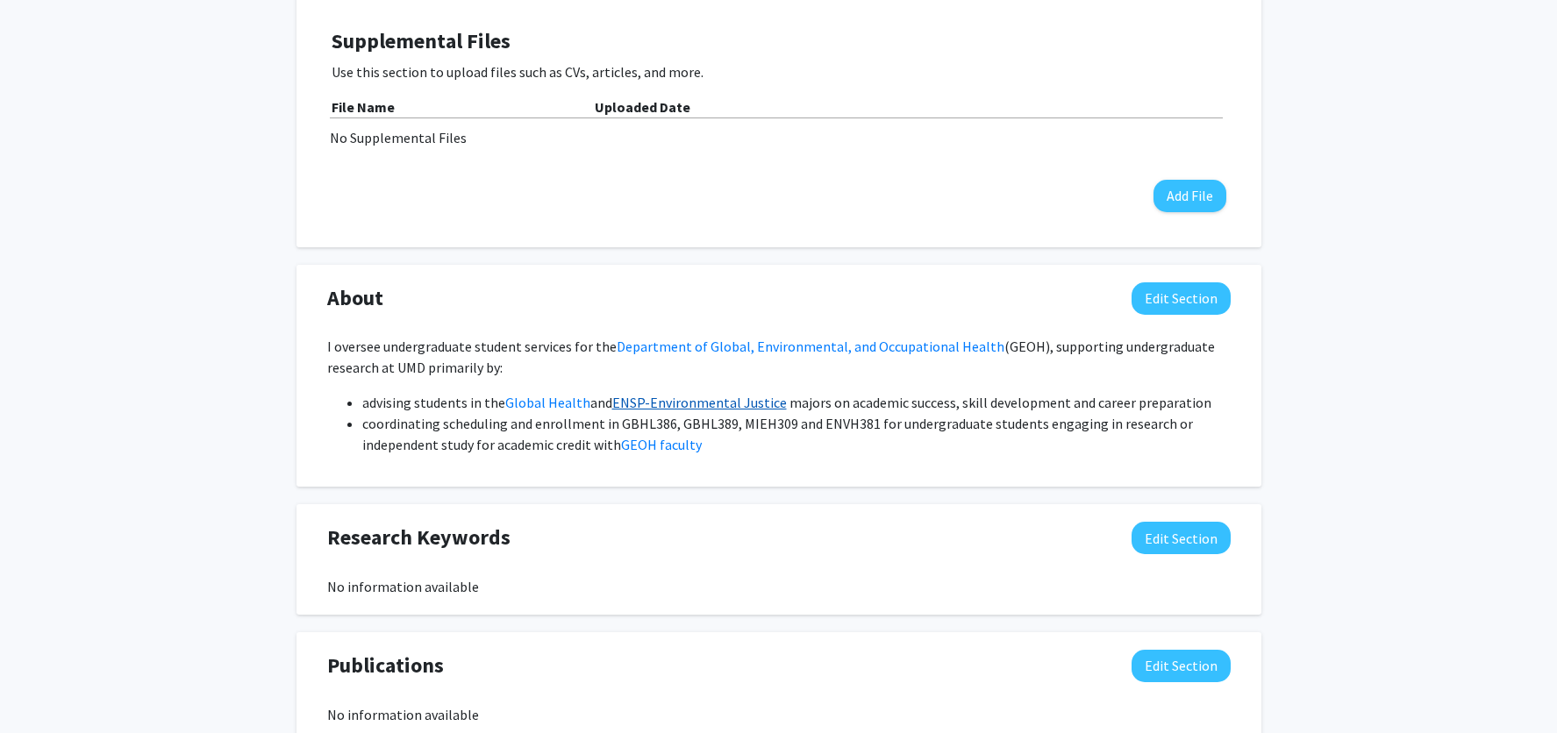
scroll to position [476, 0]
click at [1190, 307] on button "Edit Section" at bounding box center [1181, 298] width 99 height 32
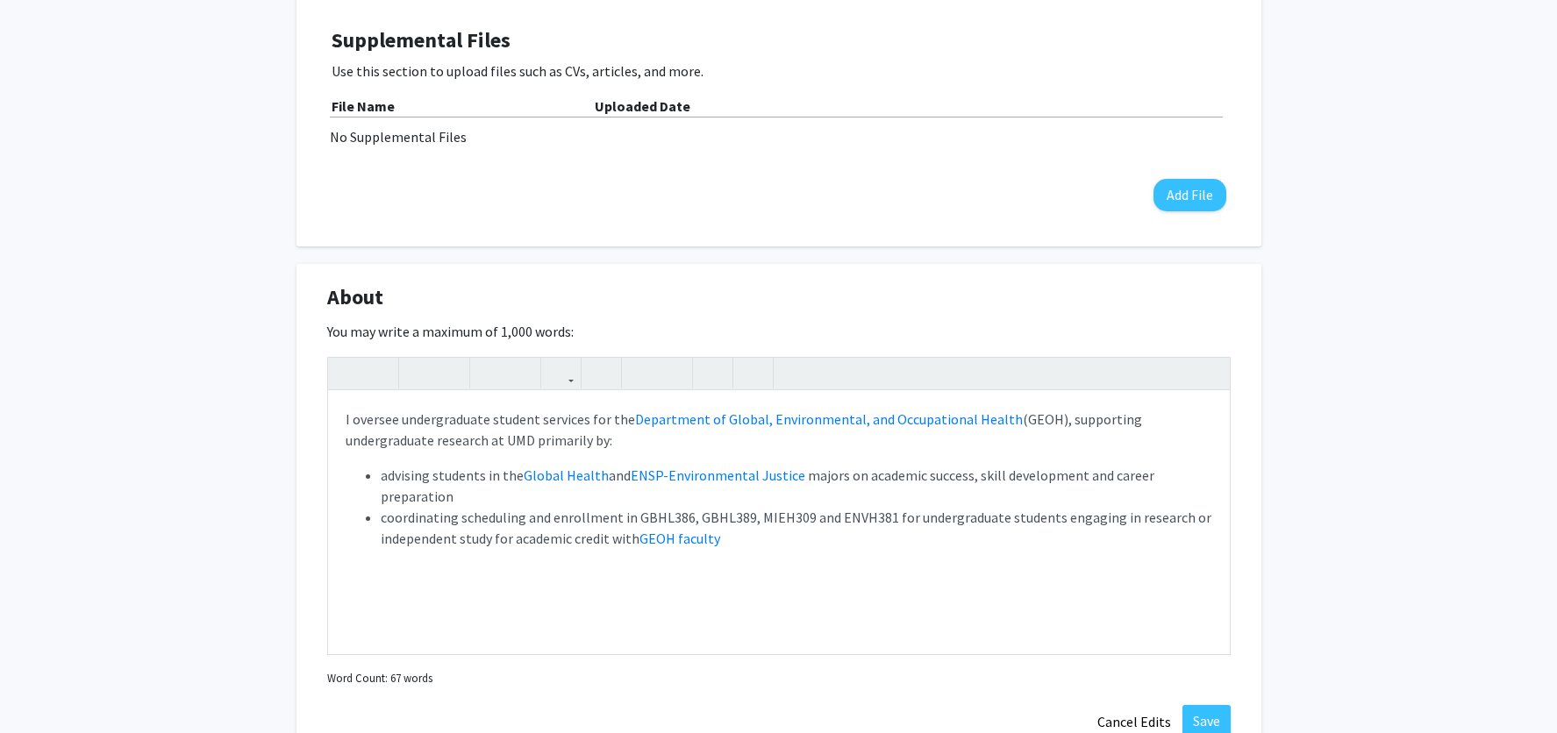
scroll to position [477, 0]
click at [746, 542] on li "coordinating scheduling and enrollment in GBHL386, GBHL389, MIEH309 and ENVH381…" at bounding box center [797, 527] width 832 height 42
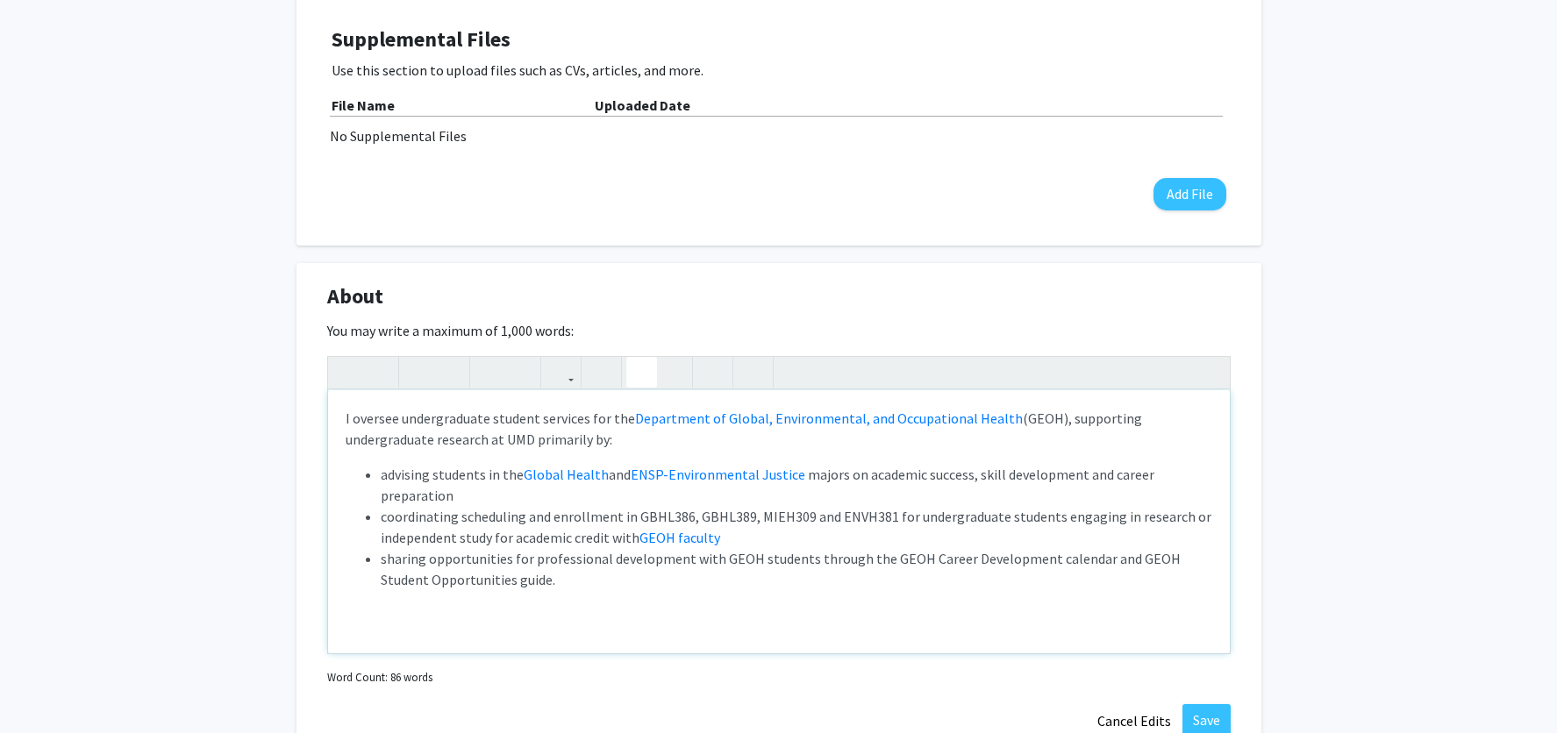
type textarea "<p>I oversee undergraduate student services for the <a href="[URL][DOMAIN_NAME]…"
drag, startPoint x: 878, startPoint y: 561, endPoint x: 1090, endPoint y: 555, distance: 211.5
click at [1090, 555] on li "sharing opportunities for professional development with GEOH students through t…" at bounding box center [797, 569] width 832 height 42
click at [555, 376] on icon "button" at bounding box center [561, 372] width 15 height 29
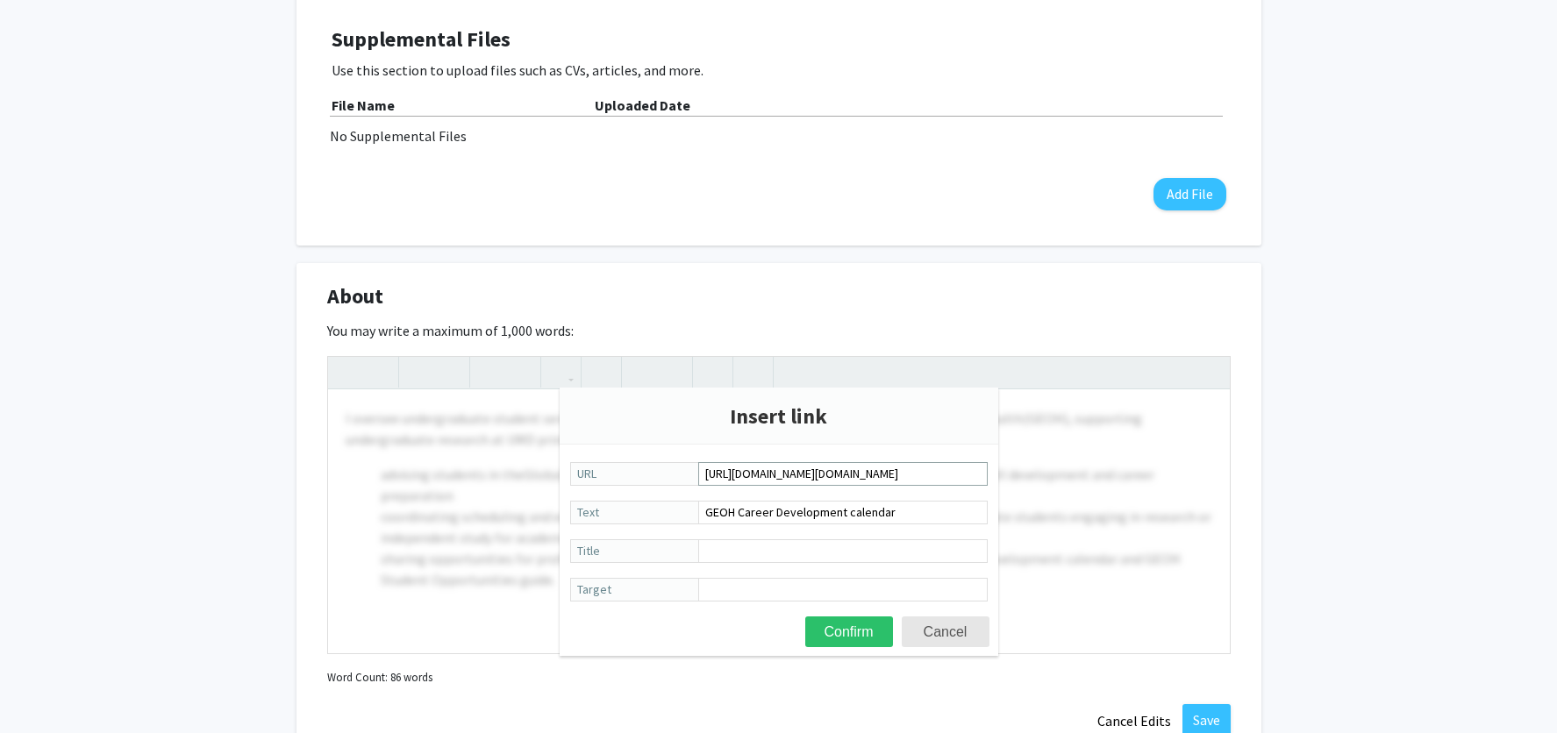
scroll to position [0, 671]
type input "[URL][DOMAIN_NAME][DOMAIN_NAME]"
click at [854, 628] on button "Confirm" at bounding box center [849, 632] width 88 height 31
type textarea "<p>I oversee undergraduate student services for the <a href="[URL][DOMAIN_NAME]…"
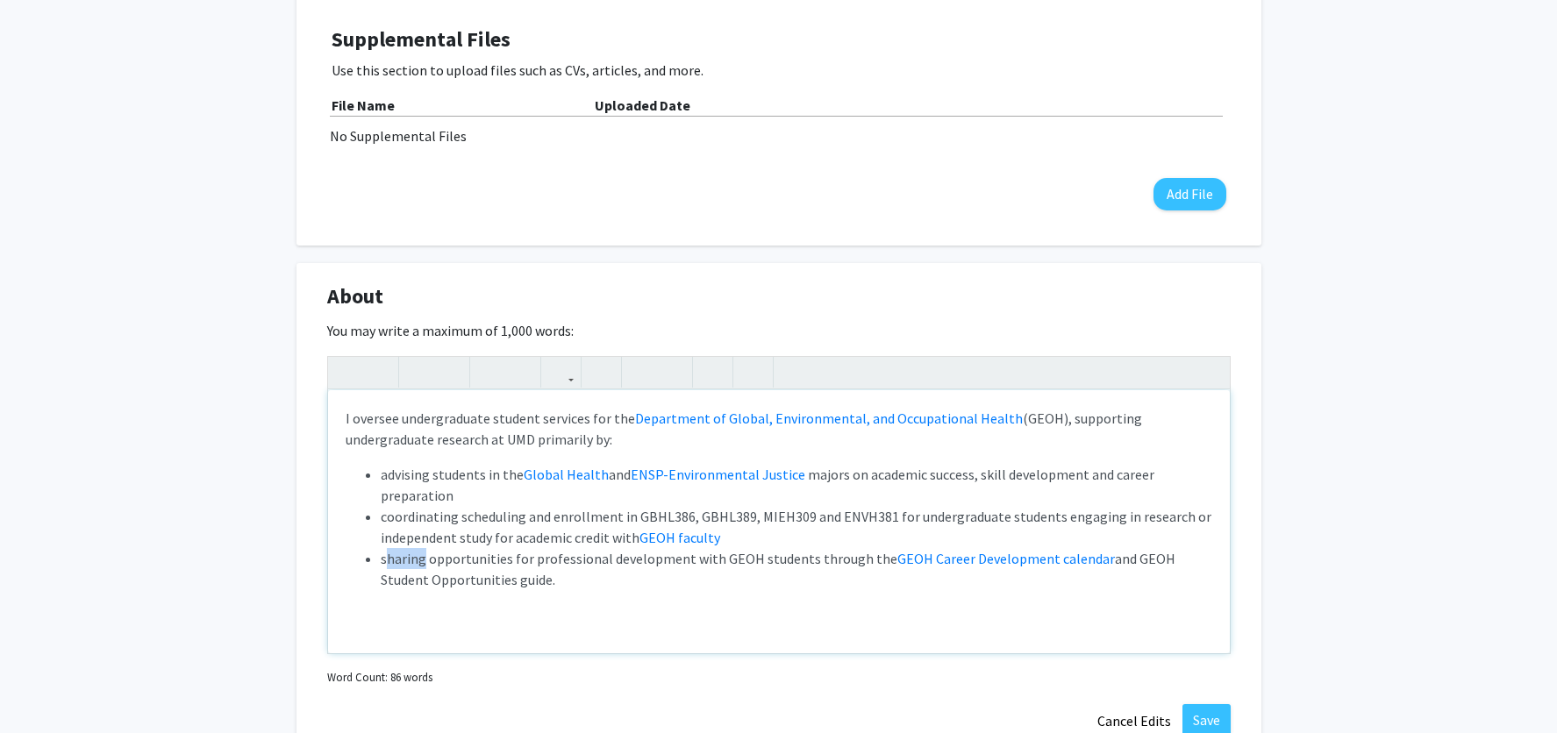
drag, startPoint x: 424, startPoint y: 562, endPoint x: 385, endPoint y: 562, distance: 38.6
click at [385, 562] on li "sharing opportunities for professional development with GEOH students through t…" at bounding box center [797, 569] width 832 height 42
drag, startPoint x: 1119, startPoint y: 562, endPoint x: 461, endPoint y: 586, distance: 658.4
click at [461, 586] on li "sharing opportunities for professional development with GEOH students through t…" at bounding box center [797, 569] width 832 height 42
click at [554, 358] on use "button" at bounding box center [554, 358] width 0 height 0
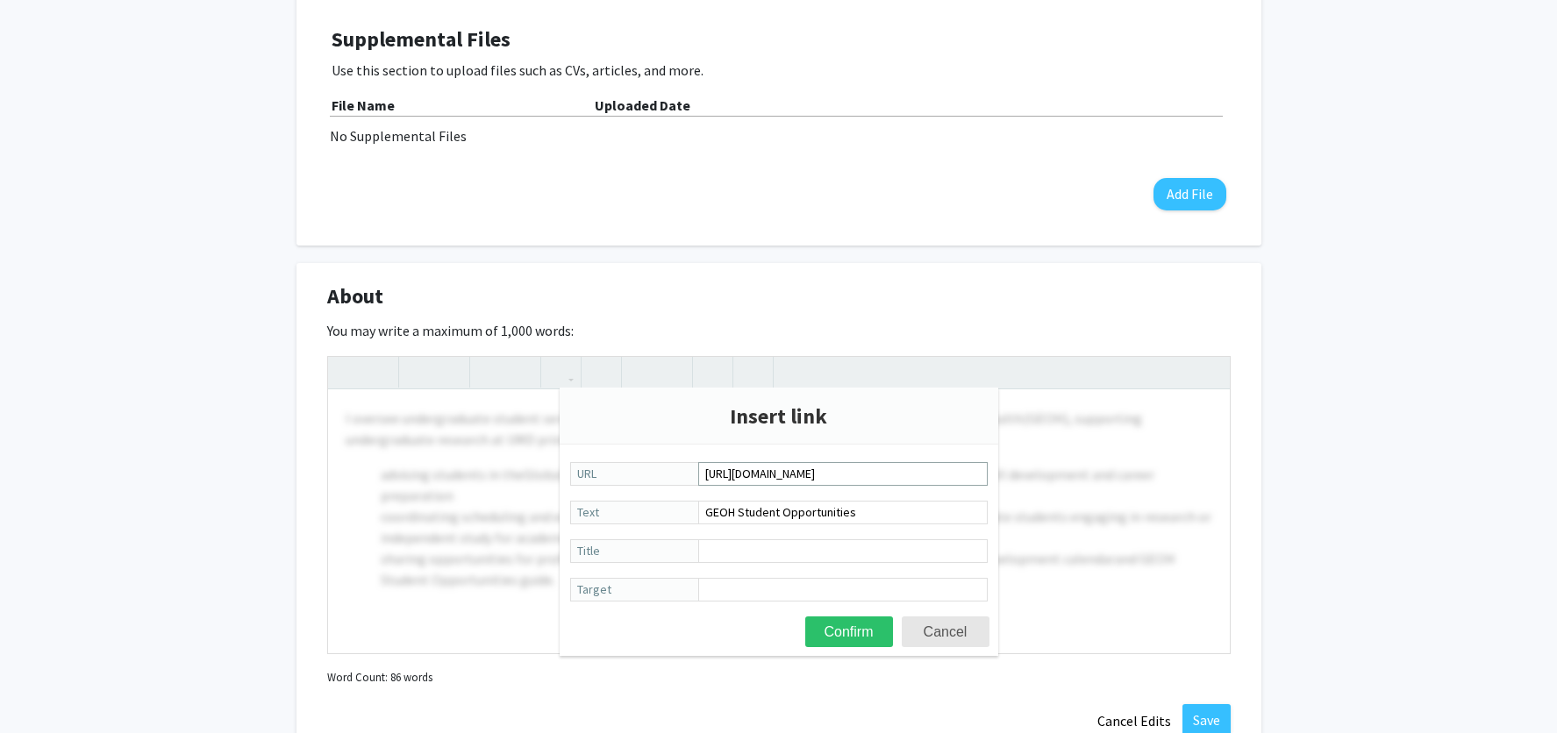
scroll to position [0, 412]
type input "[URL][DOMAIN_NAME]"
click at [864, 634] on button "Confirm" at bounding box center [849, 632] width 88 height 31
type textarea "<p>I oversee undergraduate student services for the <a href="[URL][DOMAIN_NAME]…"
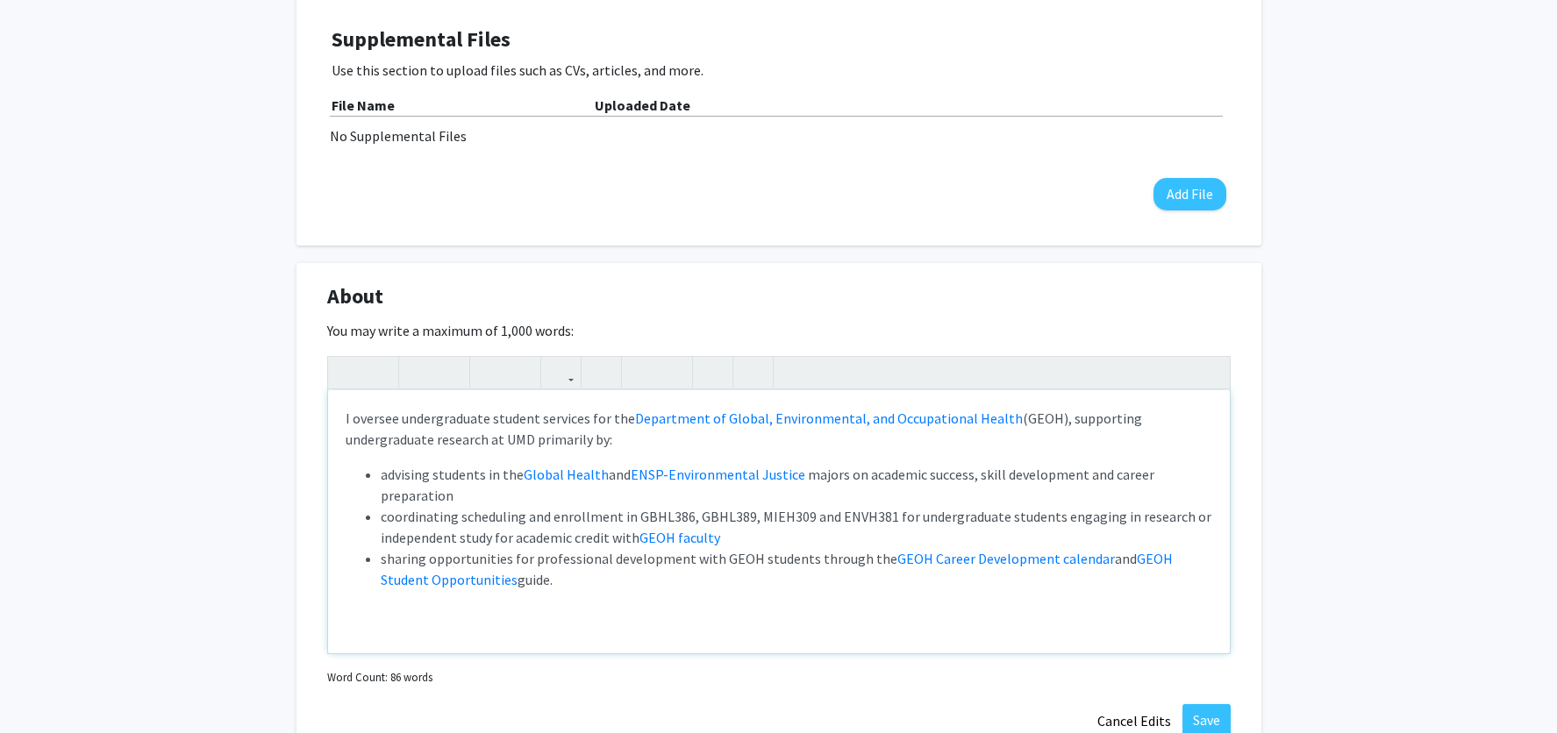
click at [855, 606] on div "I oversee undergraduate student services for the Department of Global, Environm…" at bounding box center [779, 521] width 902 height 263
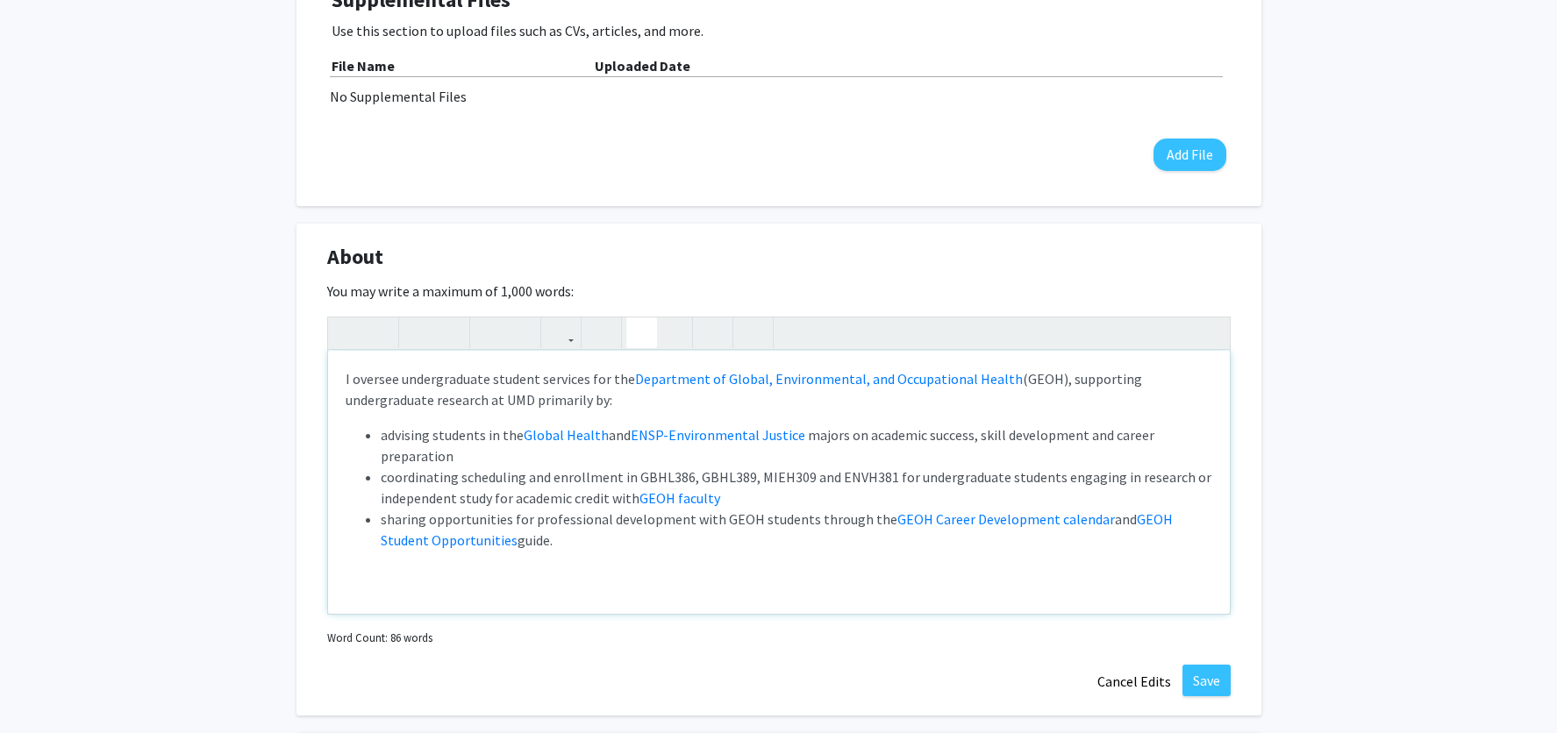
scroll to position [522, 0]
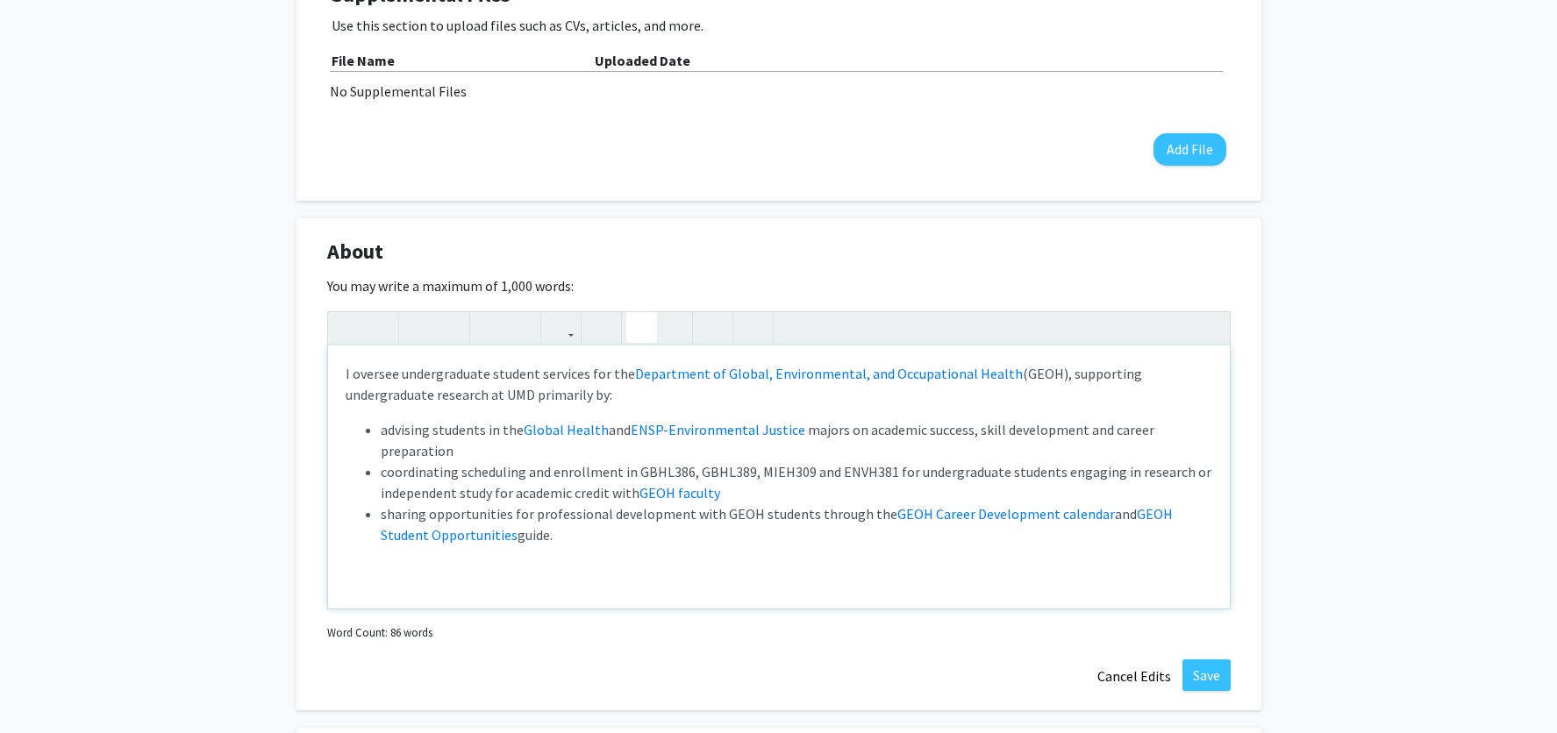
click at [597, 568] on div "I oversee undergraduate student services for the Department of Global, Environm…" at bounding box center [779, 477] width 902 height 263
click at [1221, 676] on button "Save" at bounding box center [1207, 676] width 48 height 32
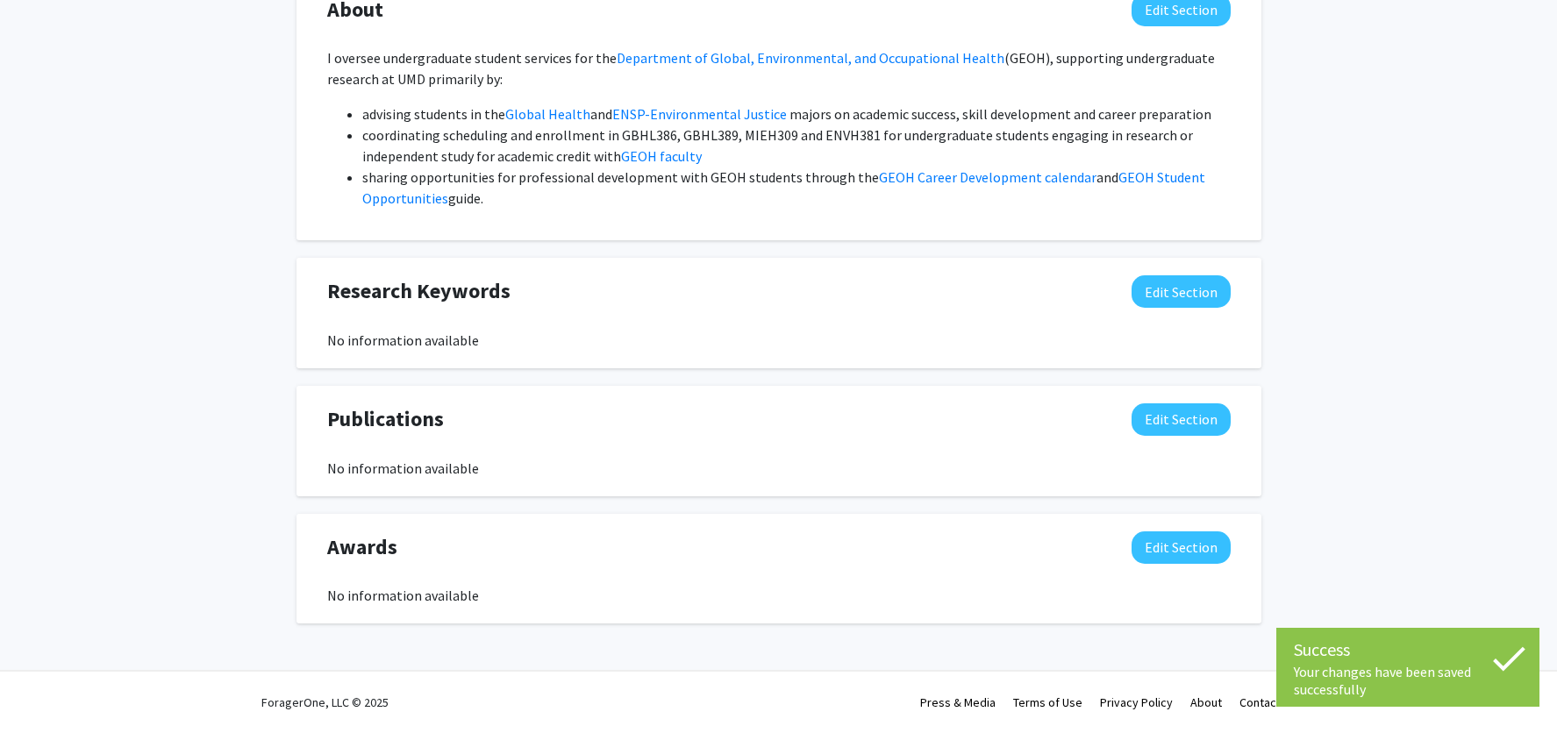
scroll to position [0, 0]
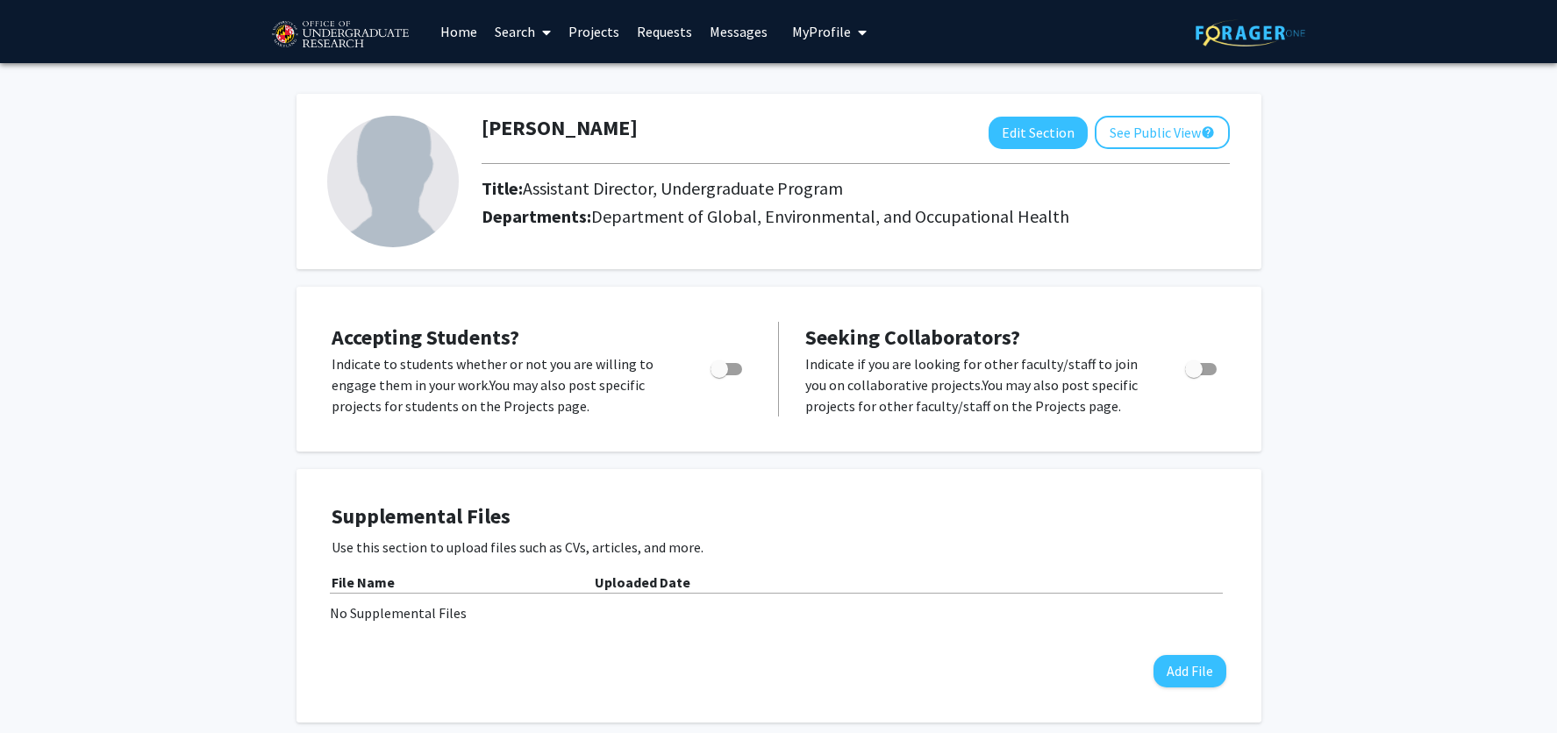
click at [525, 32] on link "Search" at bounding box center [523, 31] width 74 height 61
click at [843, 32] on span "My Profile" at bounding box center [821, 32] width 59 height 18
click at [467, 30] on link "Home" at bounding box center [459, 31] width 54 height 61
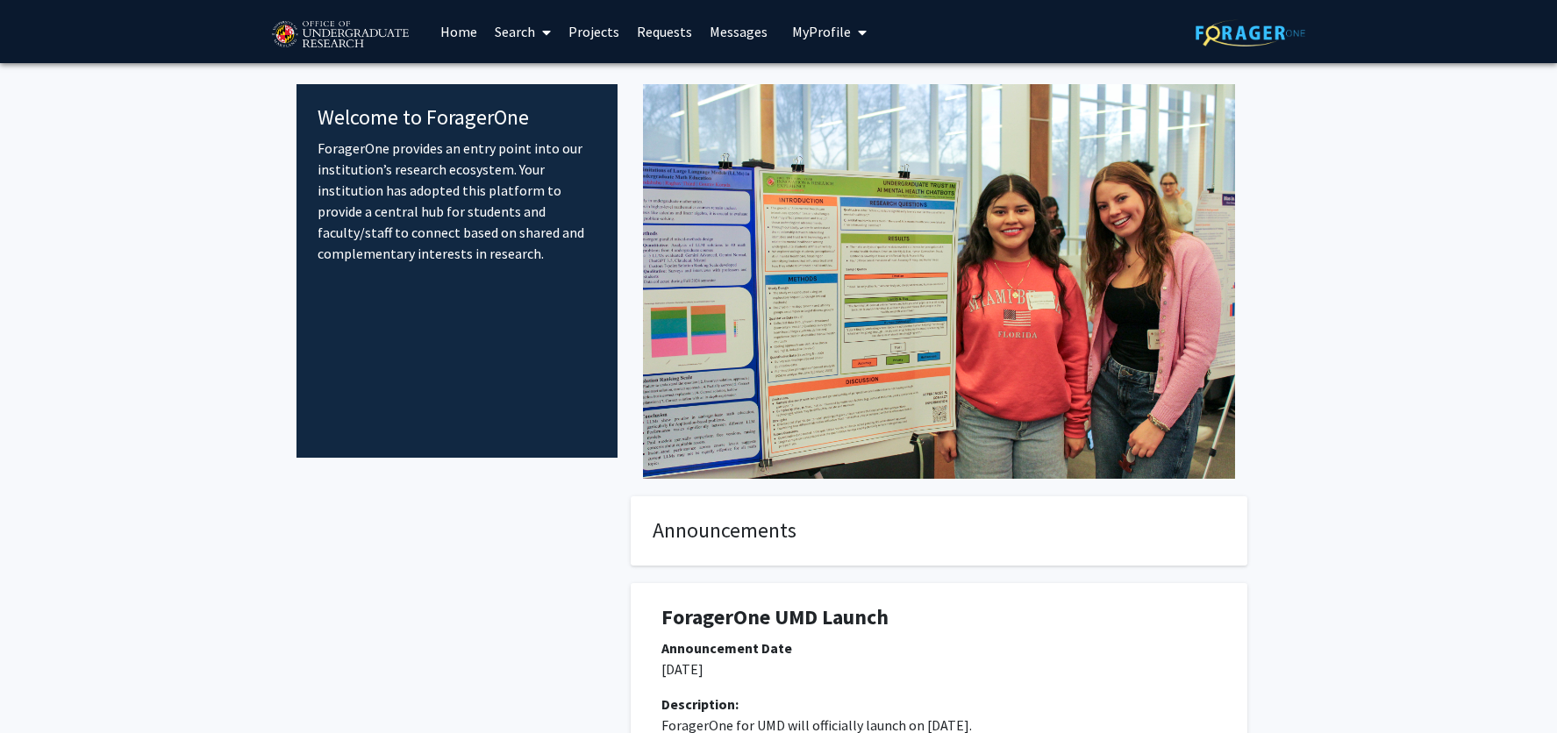
click at [513, 38] on link "Search" at bounding box center [523, 31] width 74 height 61
click at [537, 81] on span "Faculty/Staff" at bounding box center [550, 80] width 129 height 35
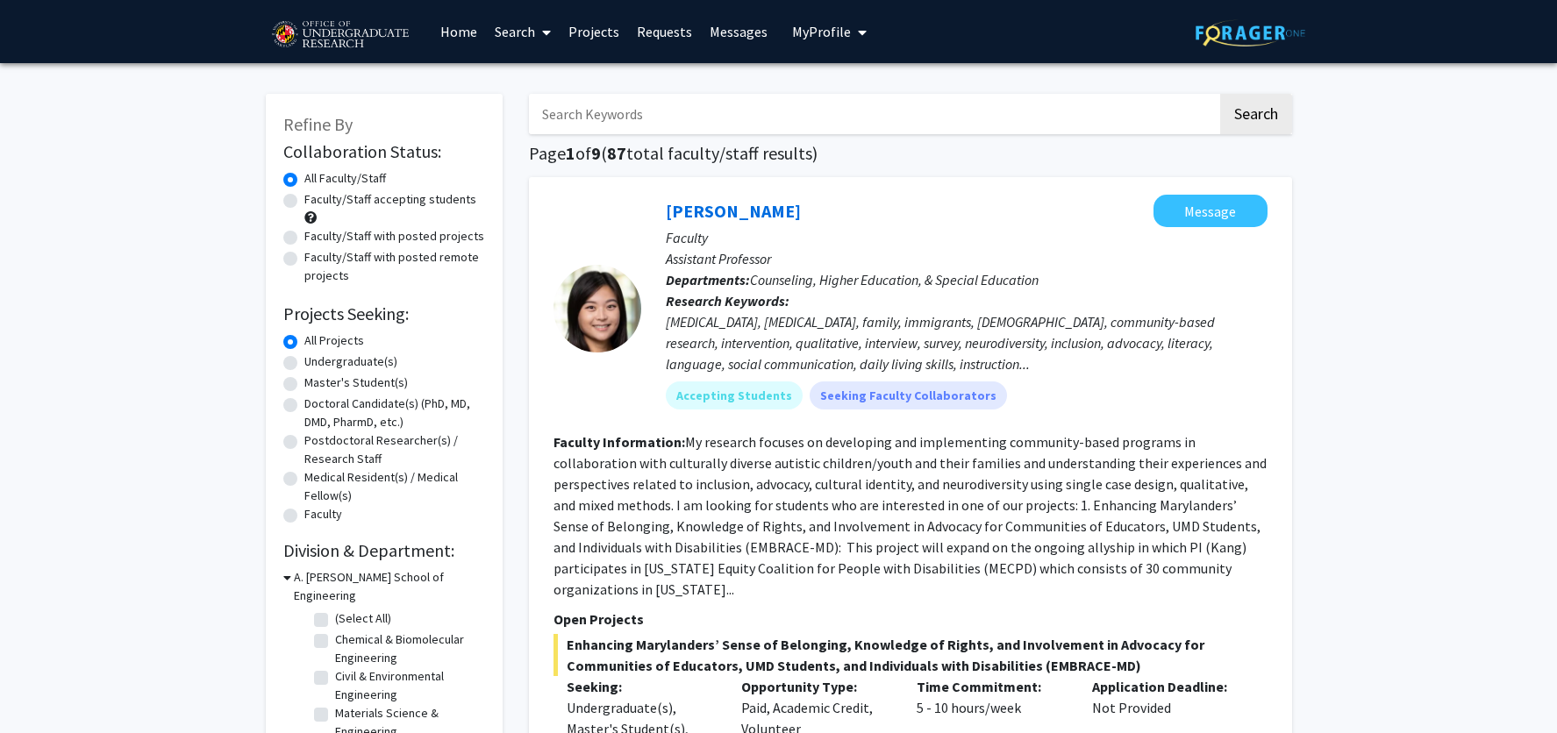
click at [608, 111] on input "Search Keywords" at bounding box center [873, 114] width 689 height 40
click at [1220, 94] on button "Search" at bounding box center [1256, 114] width 72 height 40
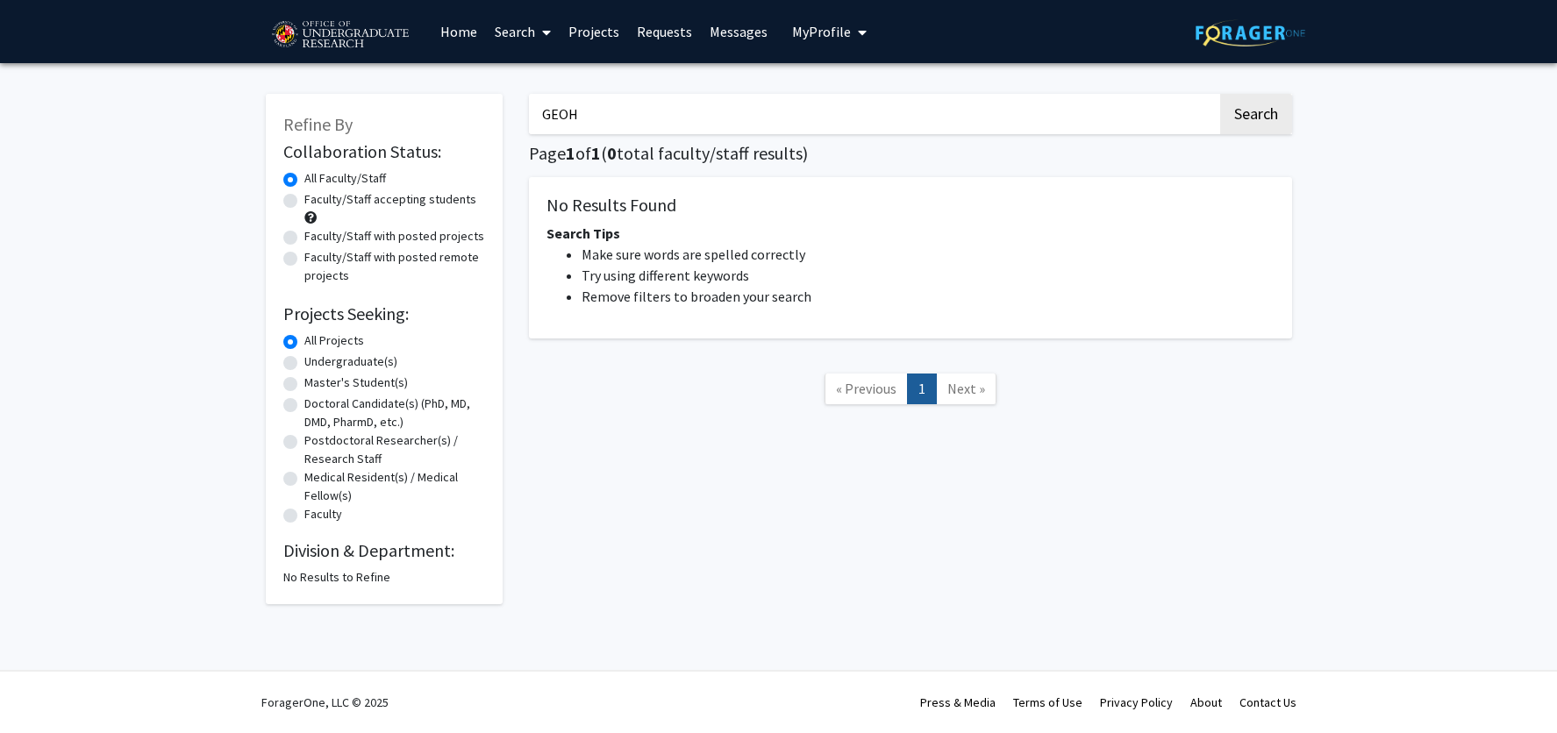
drag, startPoint x: 586, startPoint y: 114, endPoint x: 532, endPoint y: 115, distance: 53.5
click at [532, 115] on input "GEOH" at bounding box center [873, 114] width 689 height 40
click at [1220, 94] on button "Search" at bounding box center [1256, 114] width 72 height 40
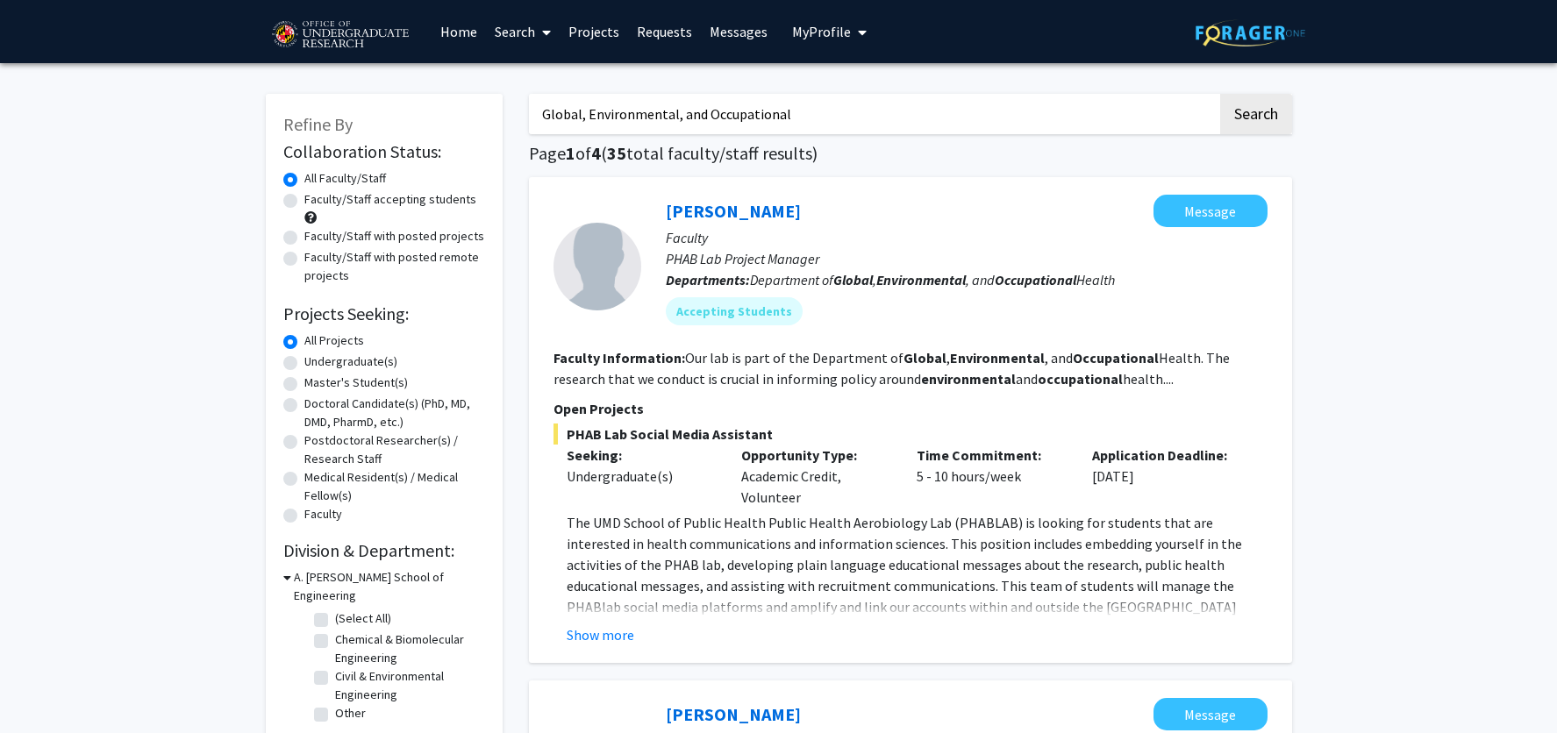
click at [541, 112] on input "Global, Environmental, and Occupational" at bounding box center [873, 114] width 689 height 40
click at [791, 113] on input ""Global, Environmental, and Occupational" at bounding box center [873, 114] width 689 height 40
type input ""Global, Environmental, and Occupational""
click at [1220, 94] on button "Search" at bounding box center [1256, 114] width 72 height 40
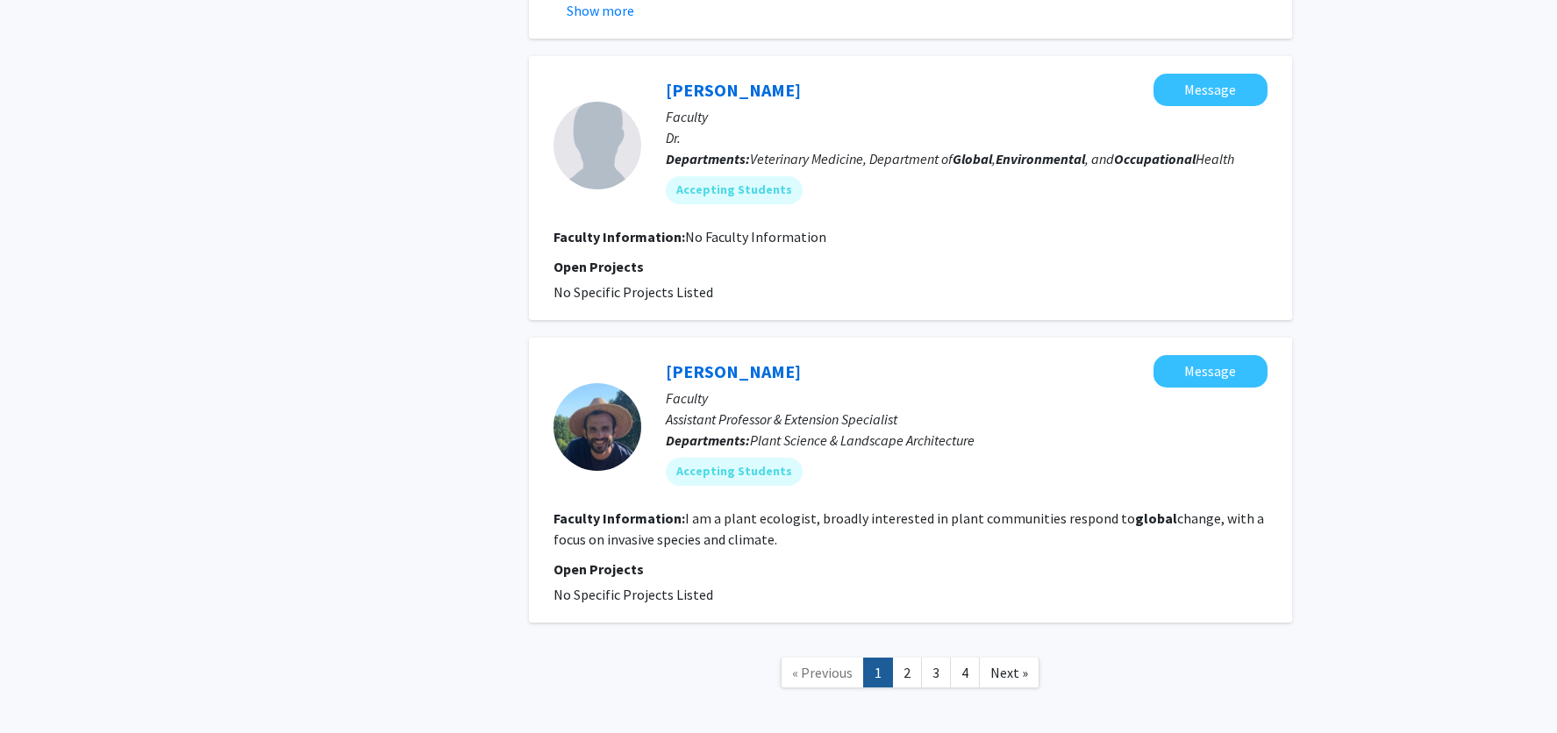
scroll to position [4848, 0]
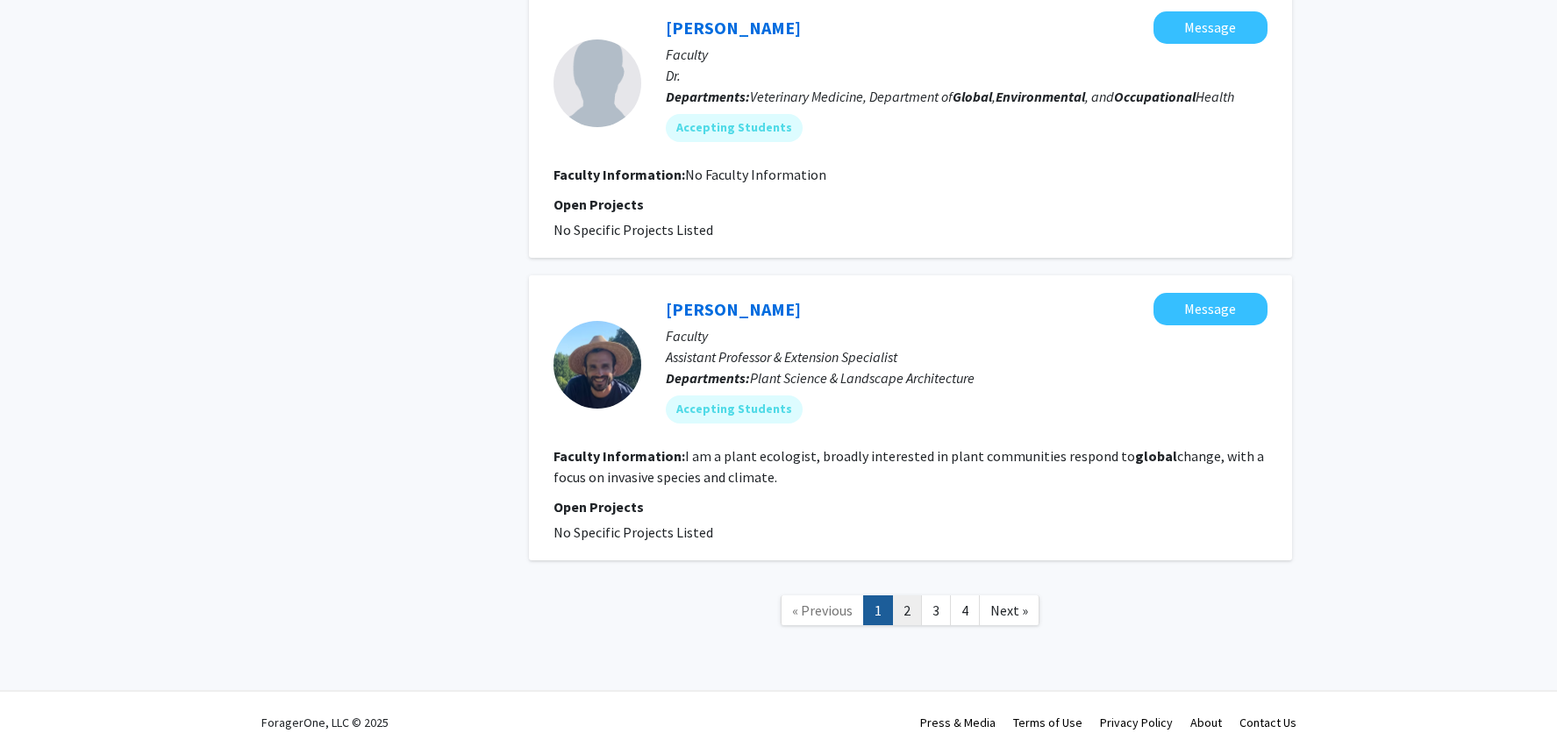
click at [906, 596] on link "2" at bounding box center [907, 611] width 30 height 31
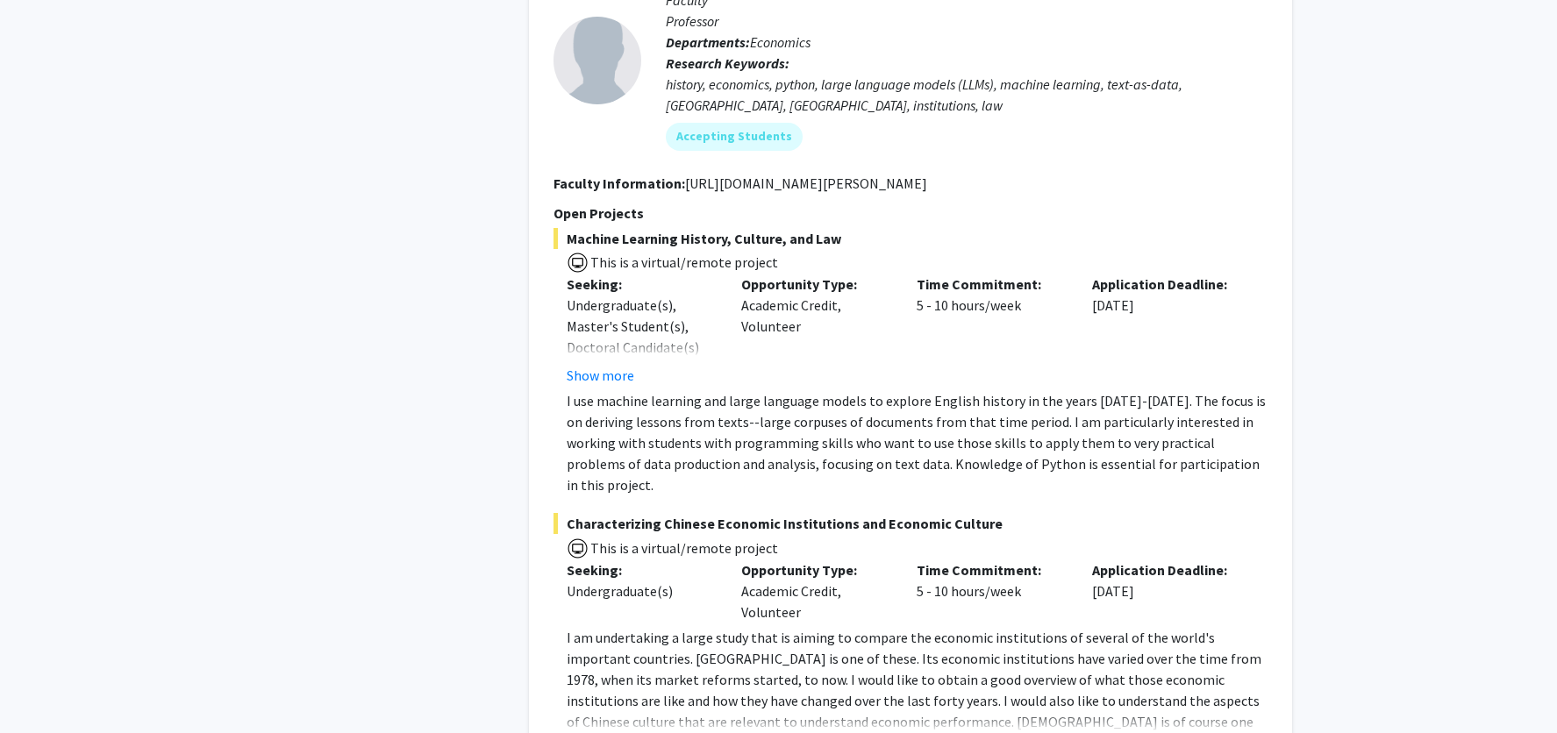
scroll to position [4671, 0]
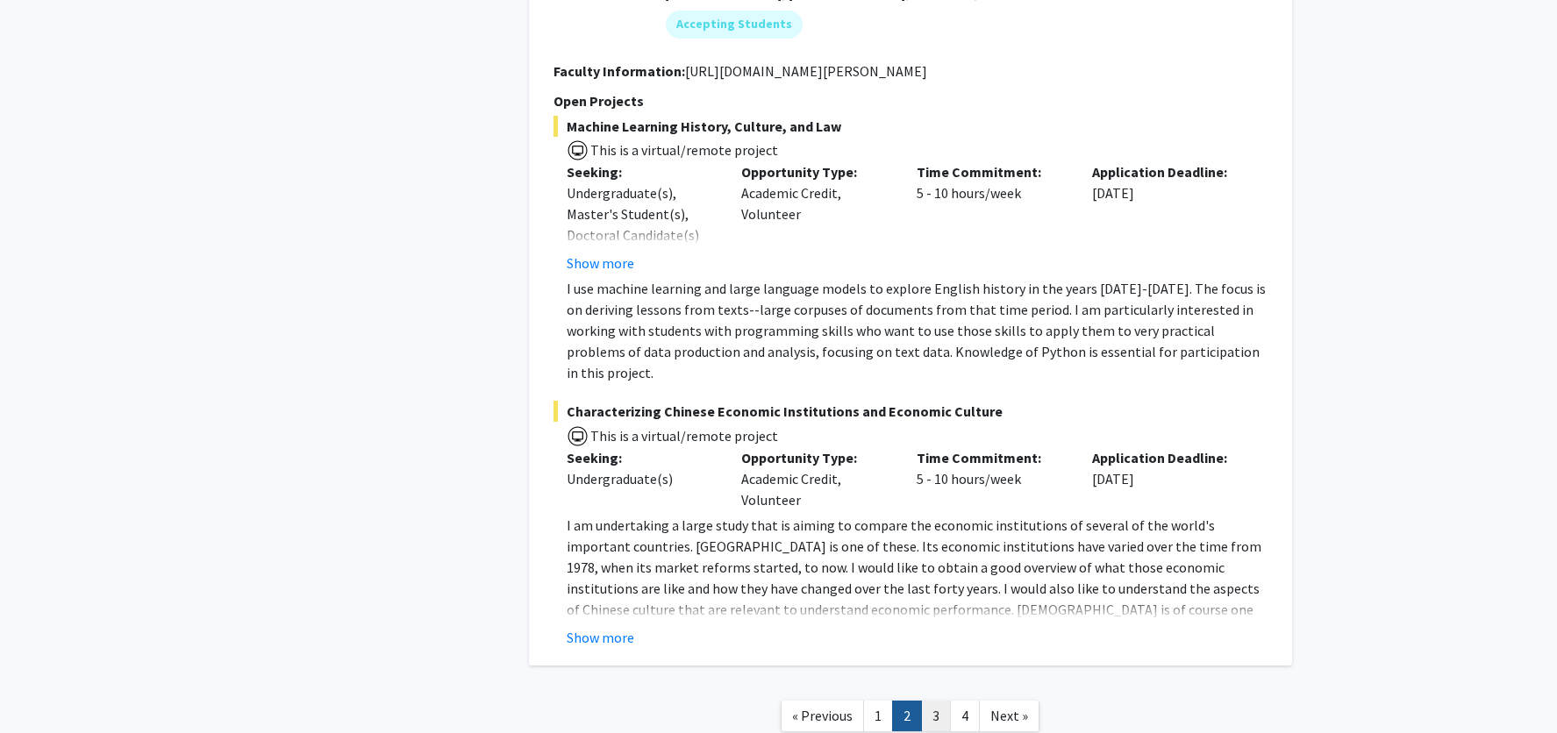
click at [931, 701] on link "3" at bounding box center [936, 716] width 30 height 31
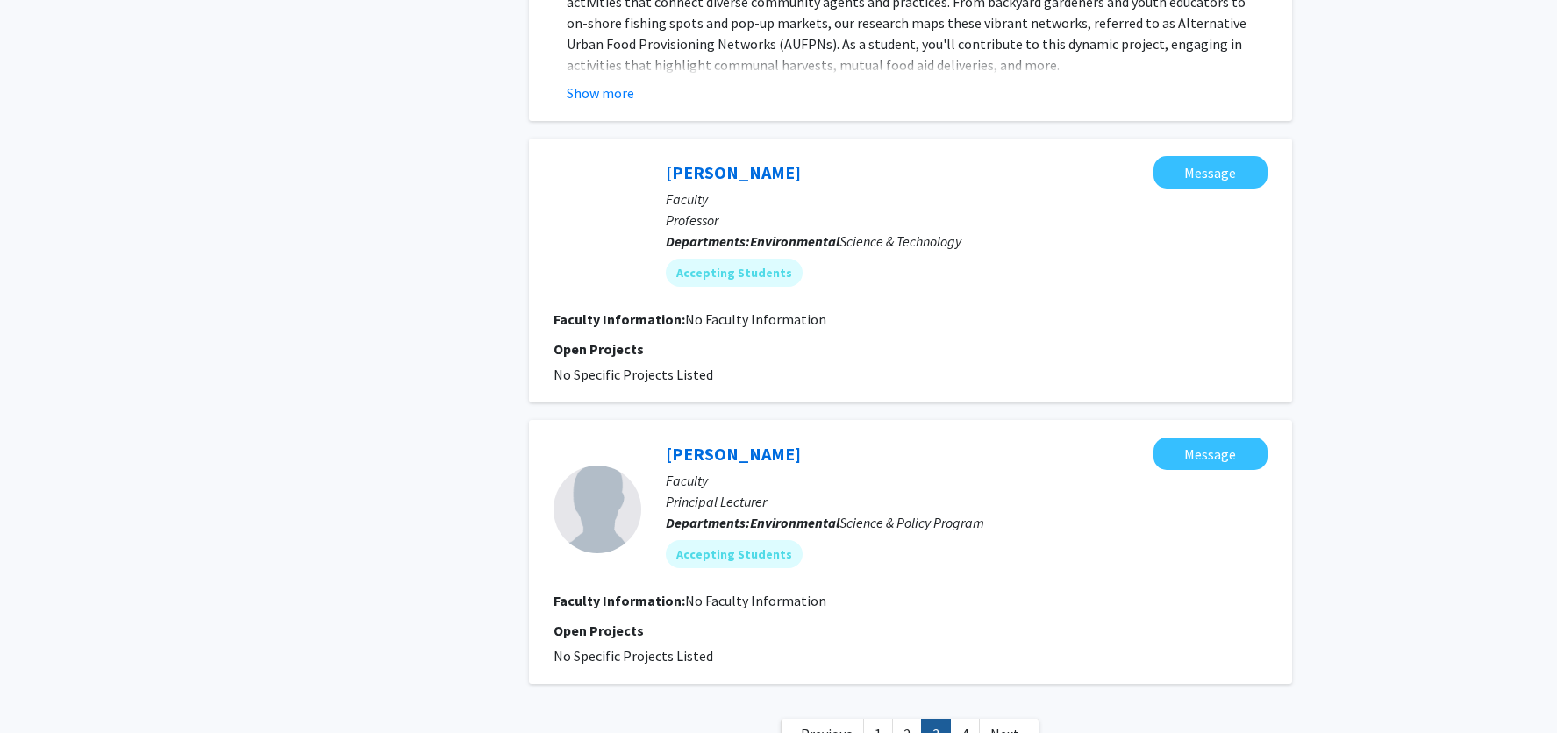
scroll to position [5838, 0]
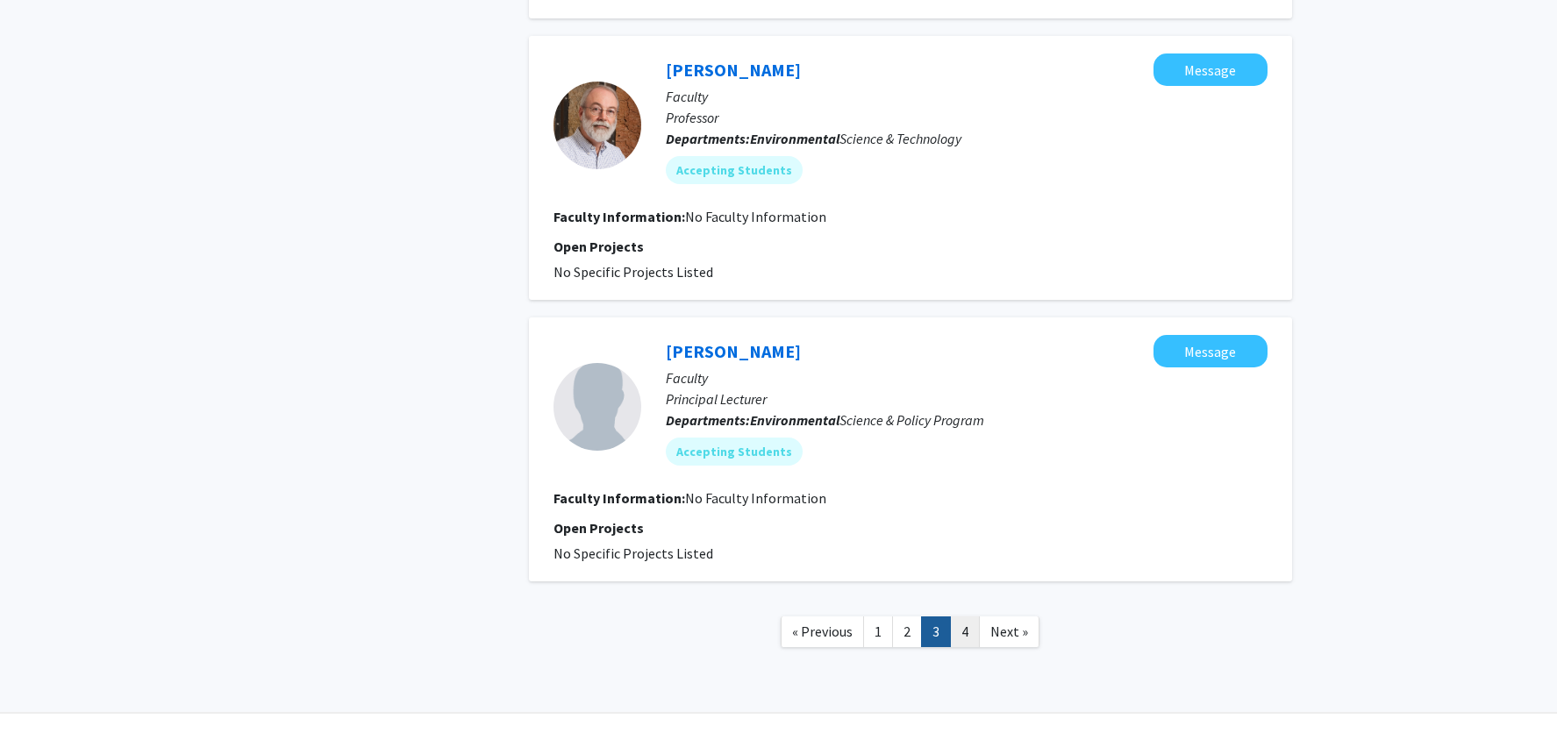
click at [966, 617] on link "4" at bounding box center [965, 632] width 30 height 31
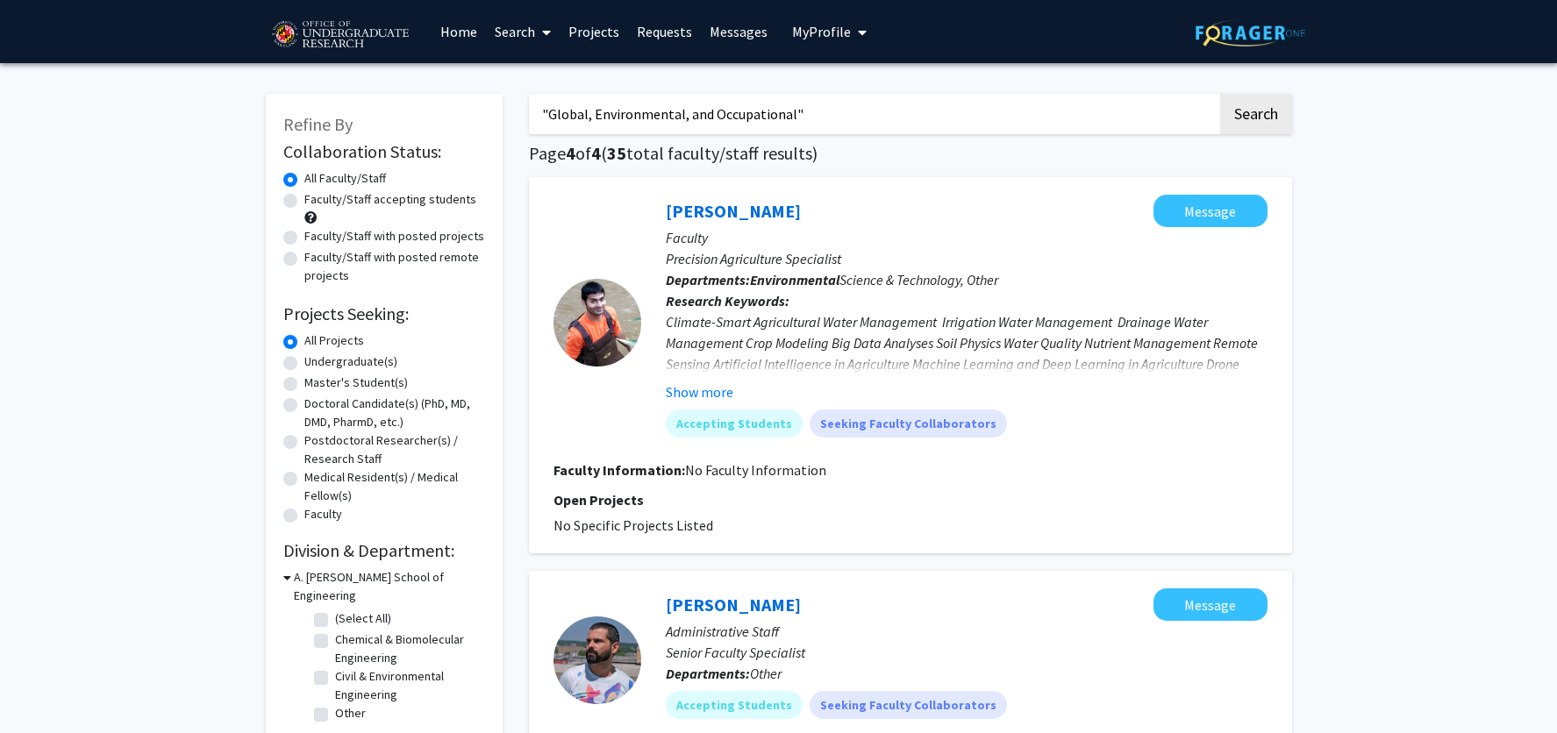
click at [304, 362] on label "Undergraduate(s)" at bounding box center [350, 362] width 93 height 18
click at [304, 362] on input "Undergraduate(s)" at bounding box center [309, 358] width 11 height 11
radio input "true"
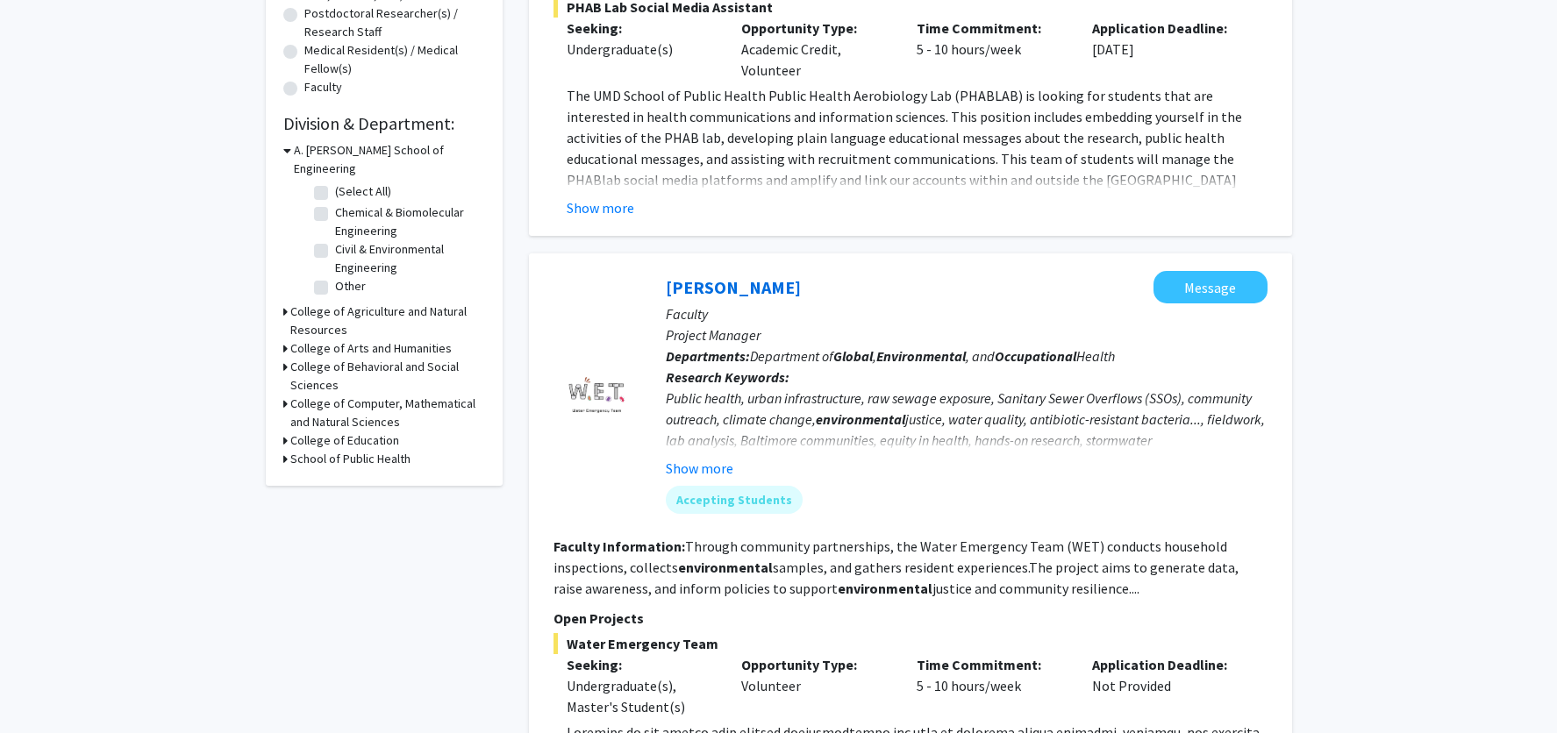
scroll to position [460, 0]
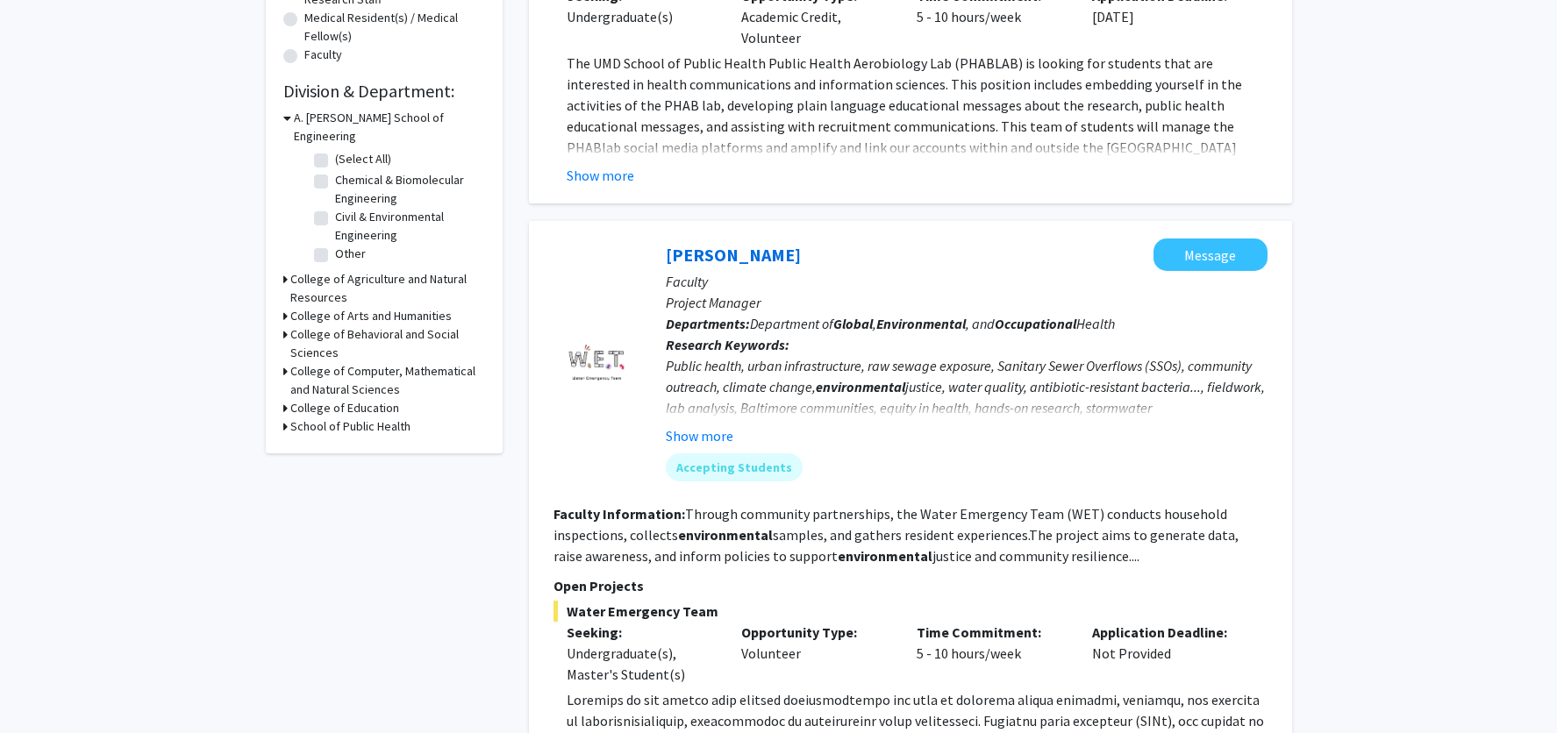
click at [380, 418] on h3 "School of Public Health" at bounding box center [350, 427] width 120 height 18
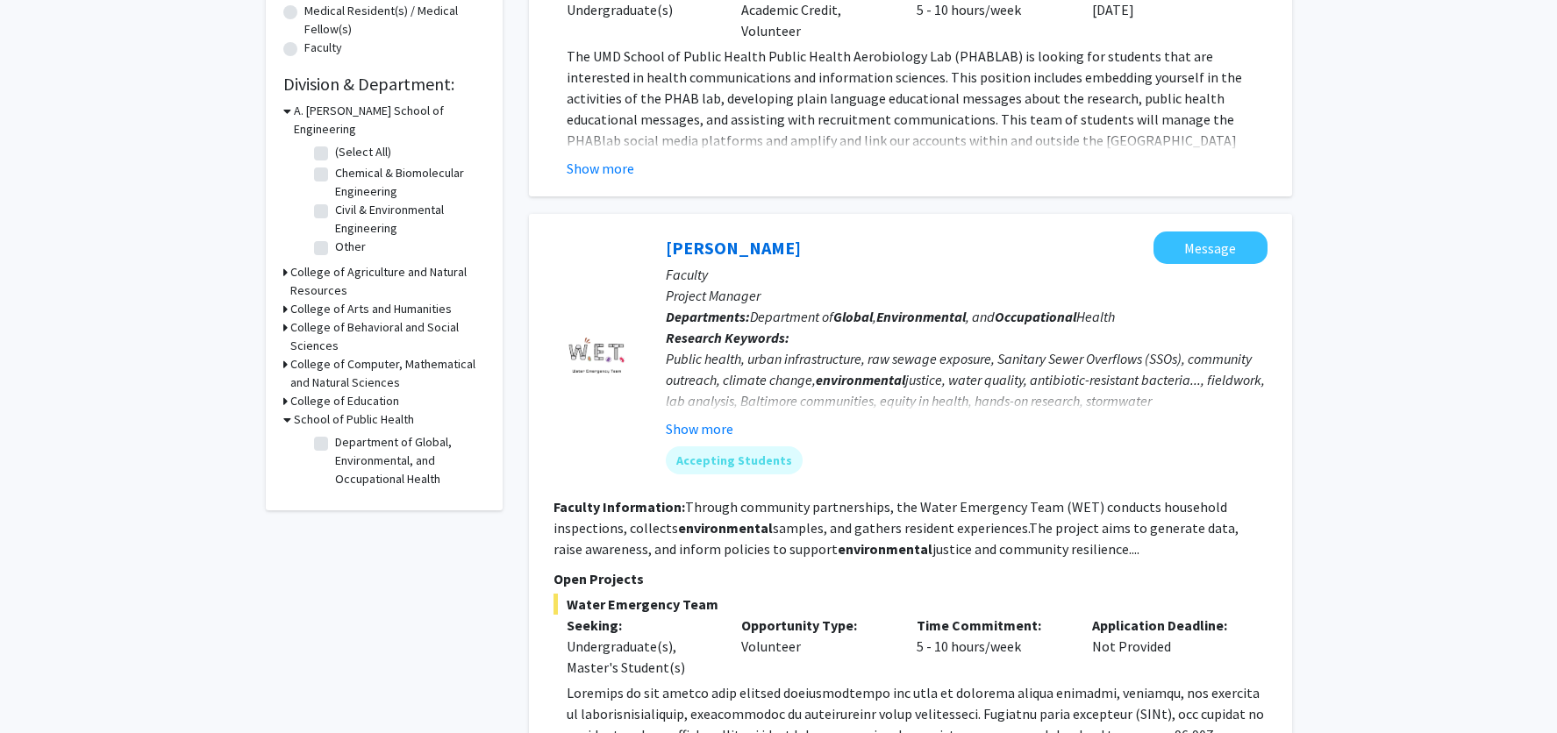
scroll to position [467, 0]
click at [335, 433] on label "Department of Global, Environmental, and Occupational Health" at bounding box center [408, 460] width 146 height 55
click at [335, 433] on input "Department of Global, Environmental, and Occupational Health" at bounding box center [340, 438] width 11 height 11
checkbox input "true"
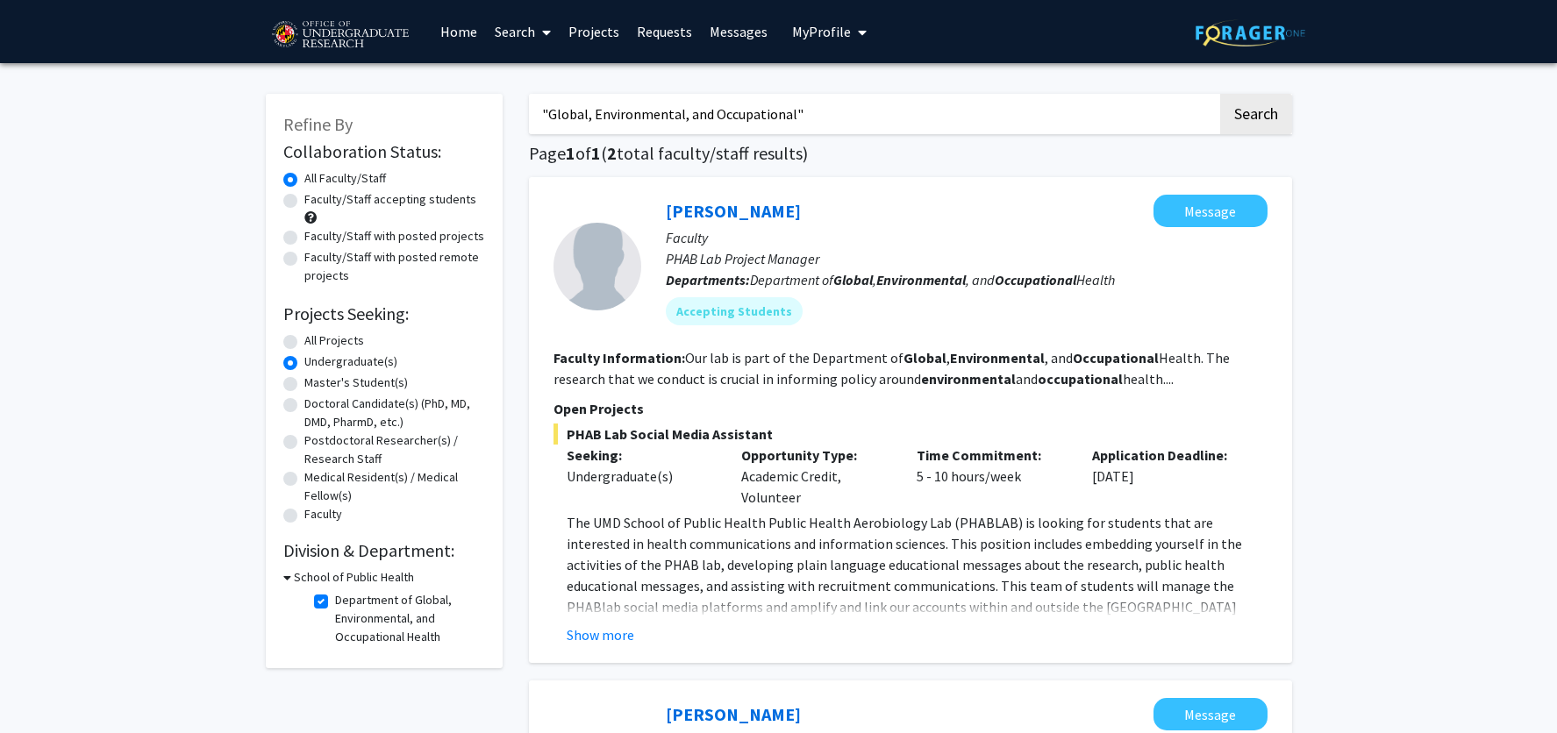
click at [304, 342] on label "All Projects" at bounding box center [334, 341] width 60 height 18
click at [304, 342] on input "All Projects" at bounding box center [309, 337] width 11 height 11
radio input "true"
drag, startPoint x: 896, startPoint y: 113, endPoint x: 499, endPoint y: 121, distance: 396.6
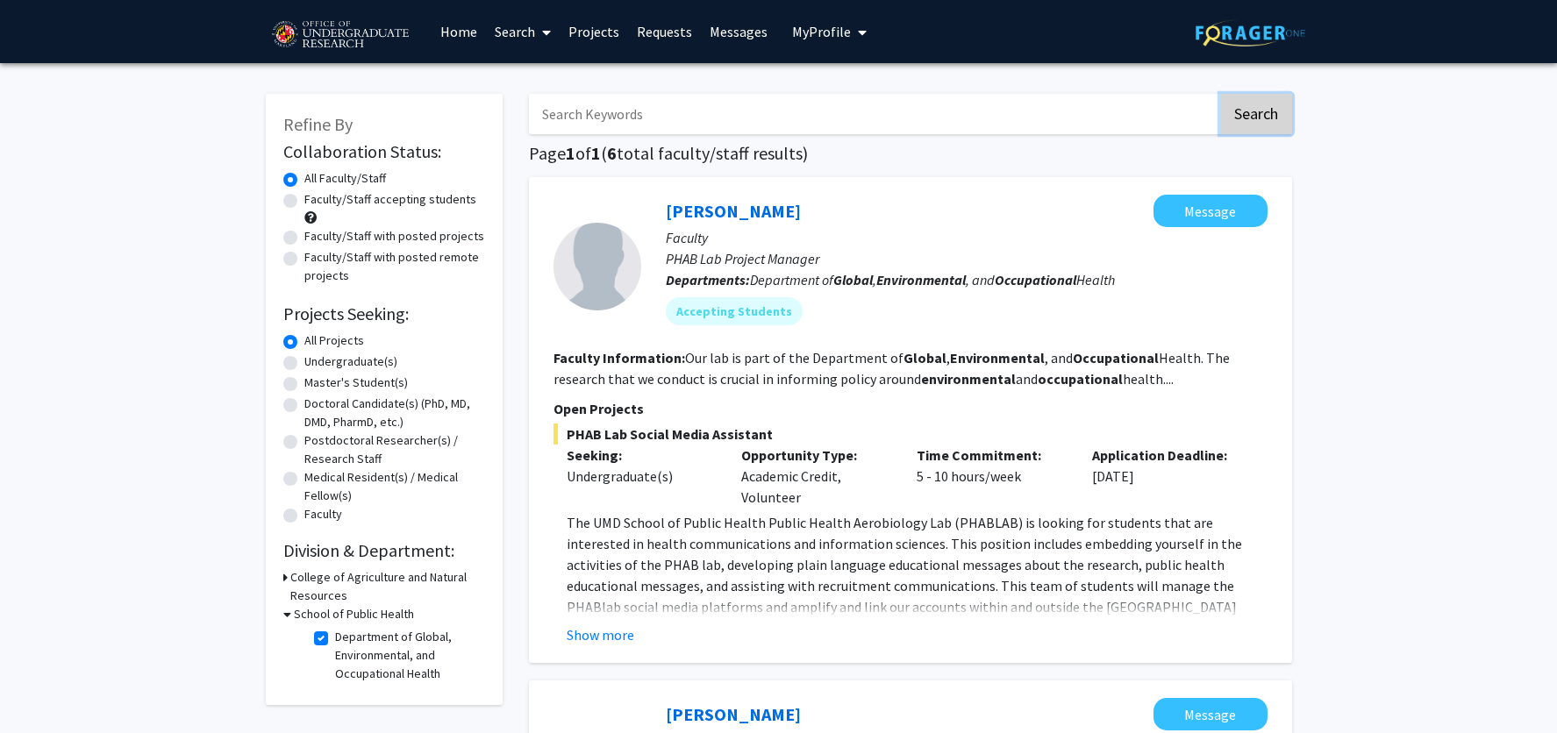
click at [1258, 120] on button "Search" at bounding box center [1256, 114] width 72 height 40
checkbox input "false"
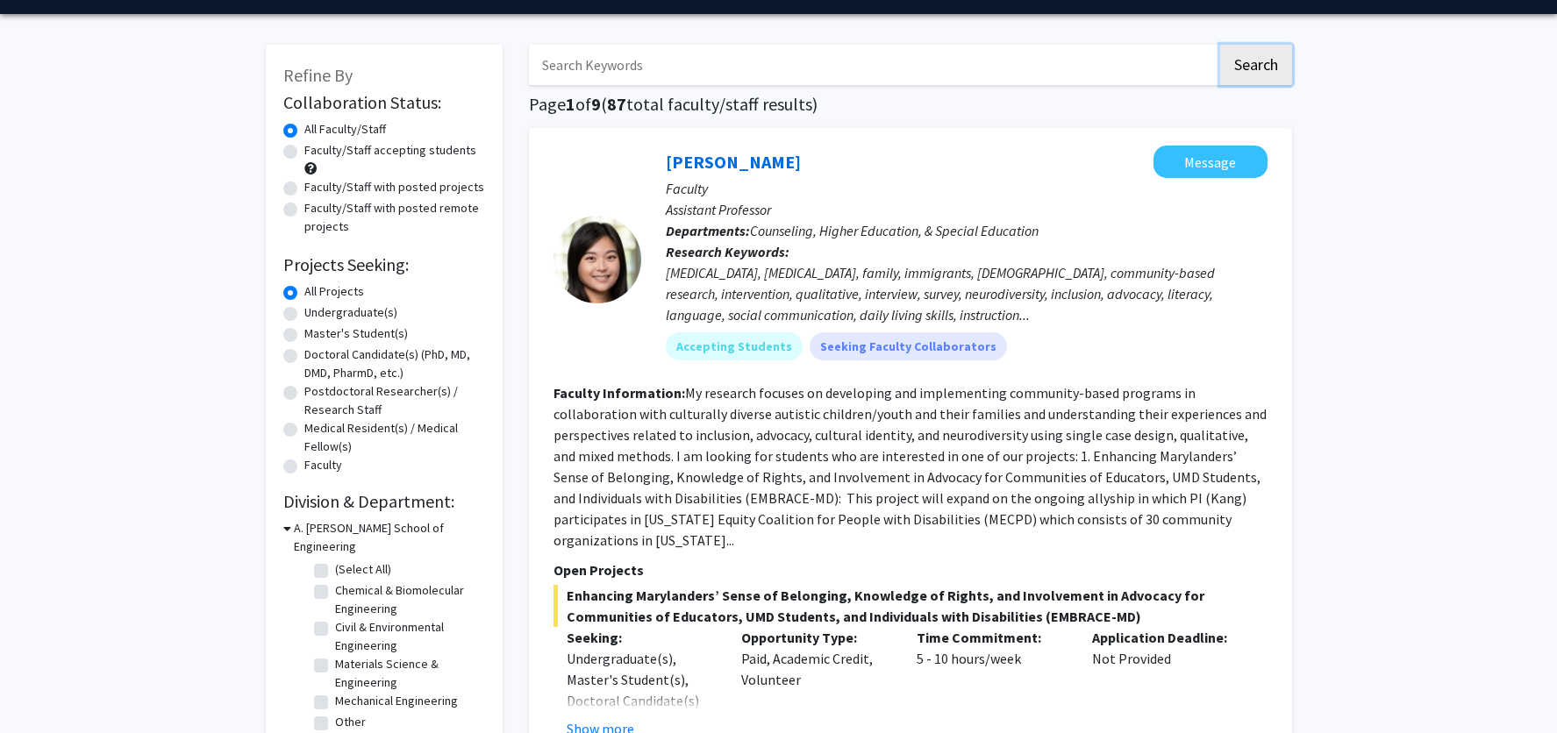
scroll to position [55, 0]
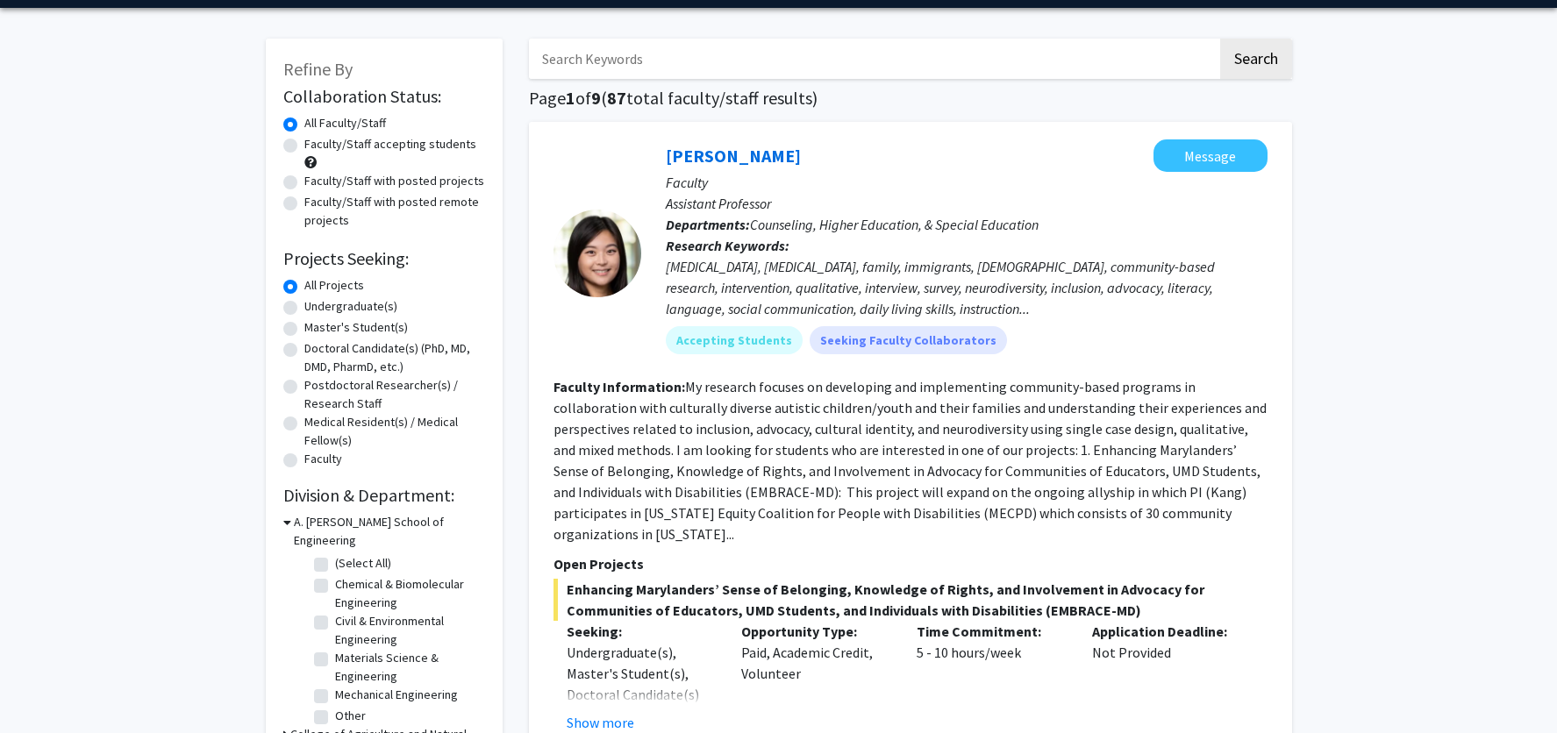
click at [286, 522] on icon at bounding box center [287, 522] width 8 height 18
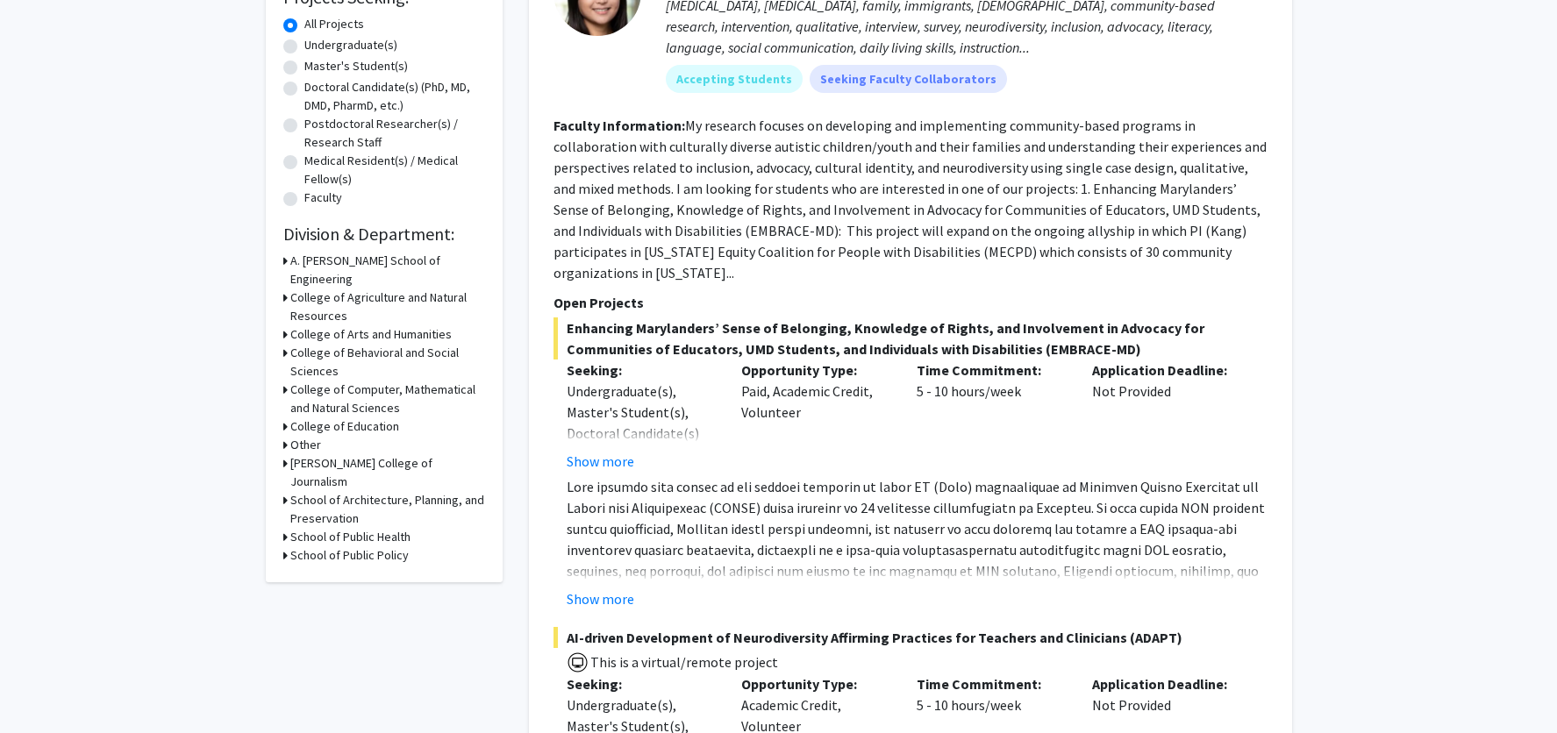
scroll to position [353, 0]
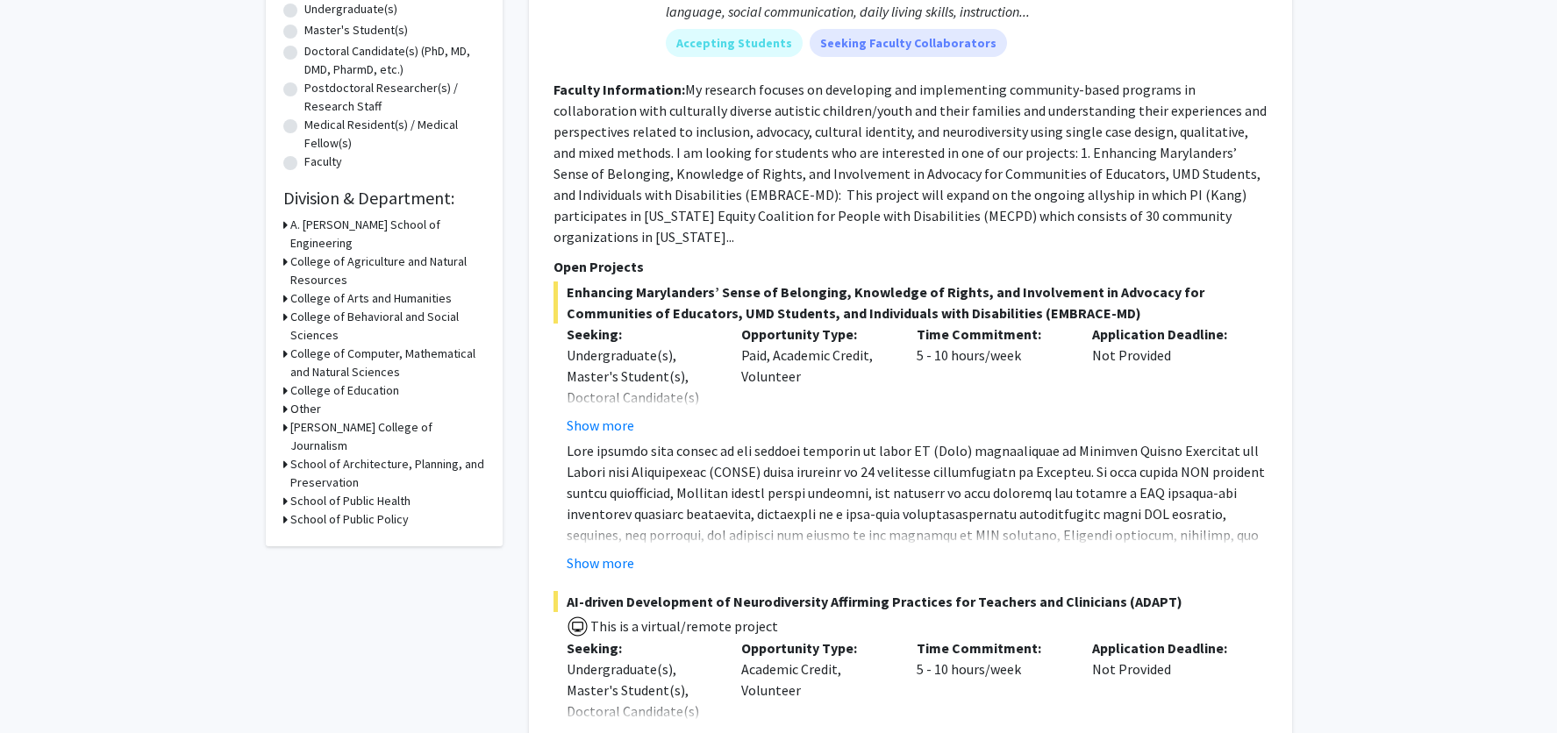
click at [285, 492] on icon at bounding box center [285, 501] width 4 height 18
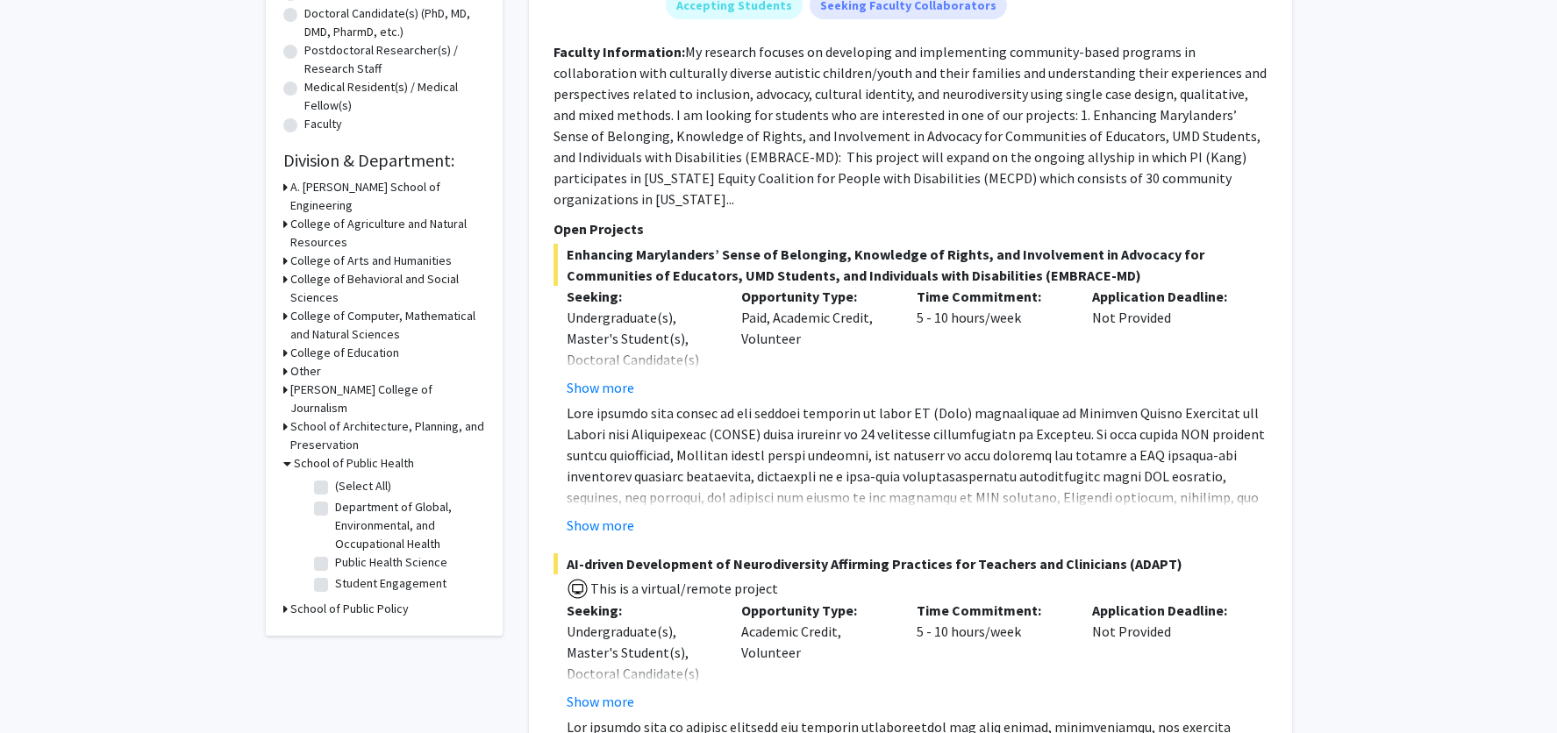
scroll to position [419, 0]
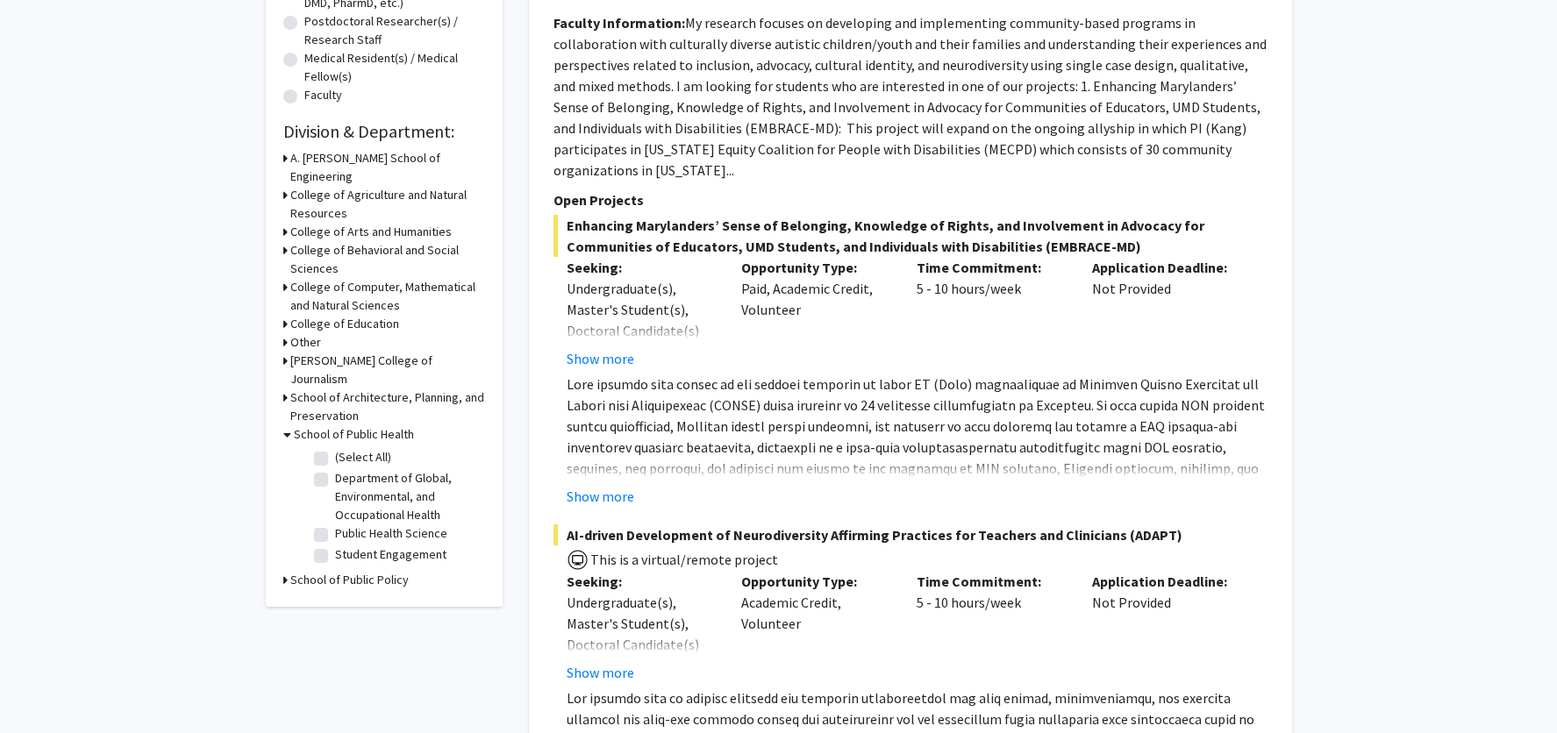
click at [335, 546] on label "Student Engagement" at bounding box center [390, 555] width 111 height 18
click at [335, 546] on input "Student Engagement" at bounding box center [340, 551] width 11 height 11
checkbox input "true"
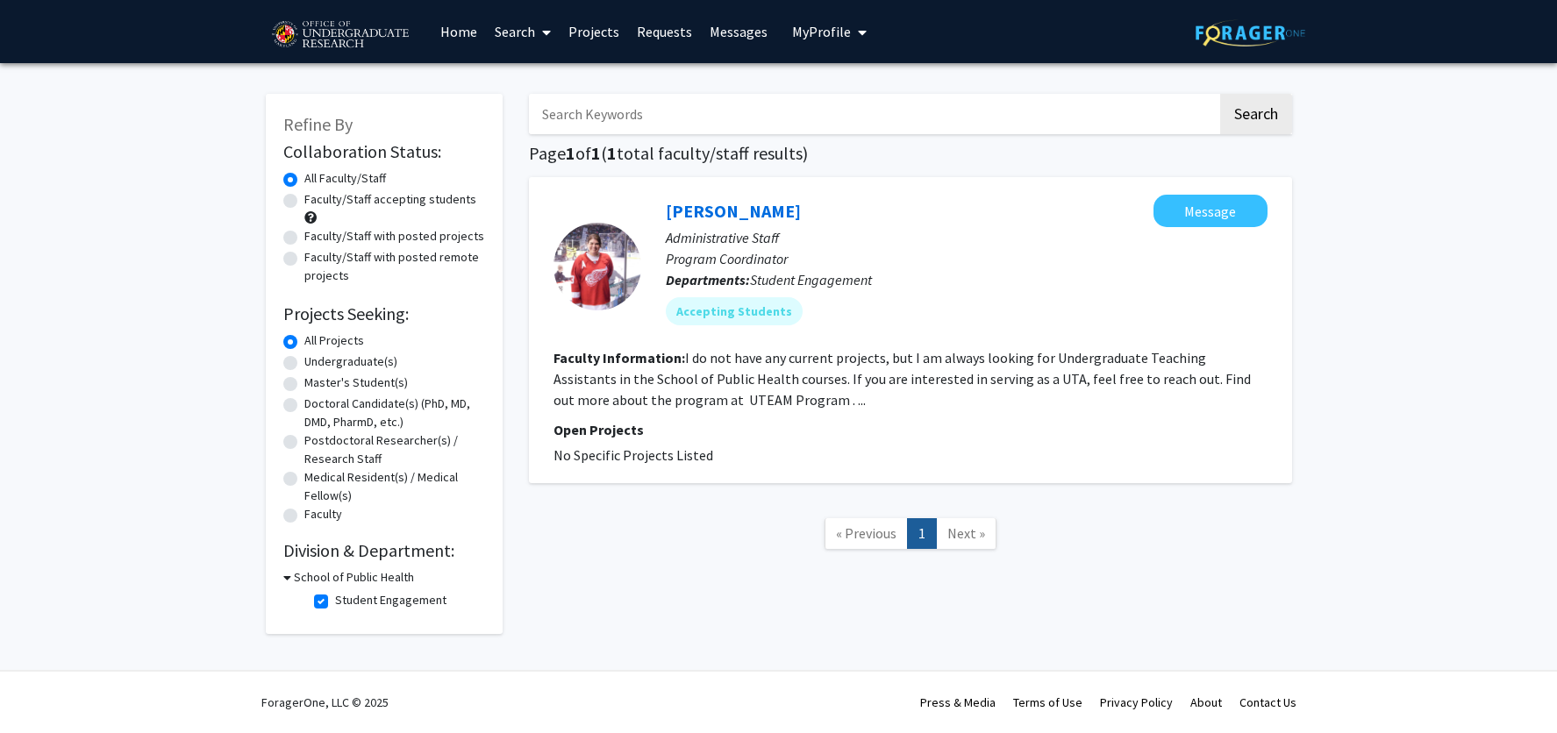
click at [289, 577] on icon at bounding box center [287, 577] width 8 height 18
click at [1263, 120] on button "Search" at bounding box center [1256, 114] width 72 height 40
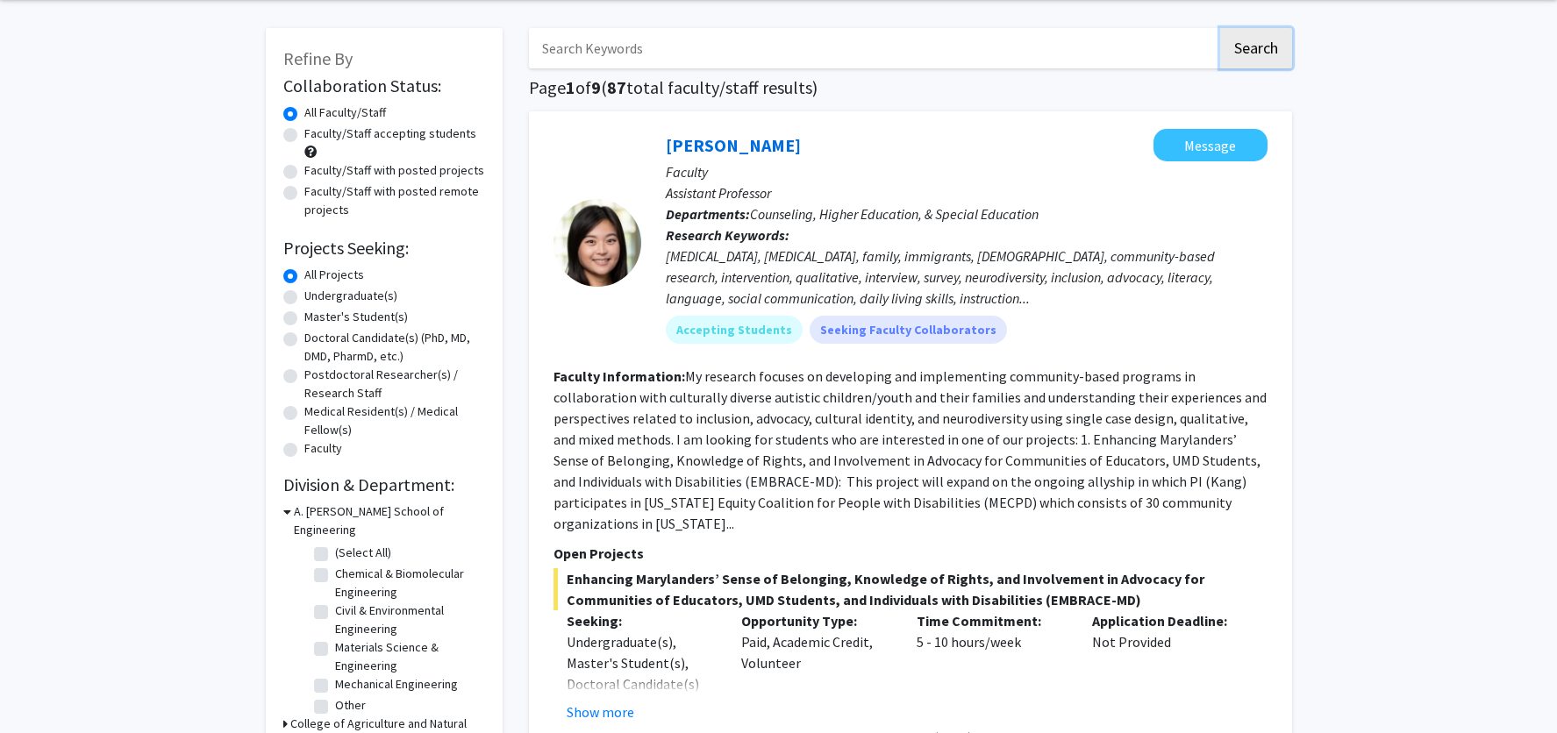
scroll to position [68, 0]
click at [289, 511] on icon at bounding box center [287, 510] width 8 height 18
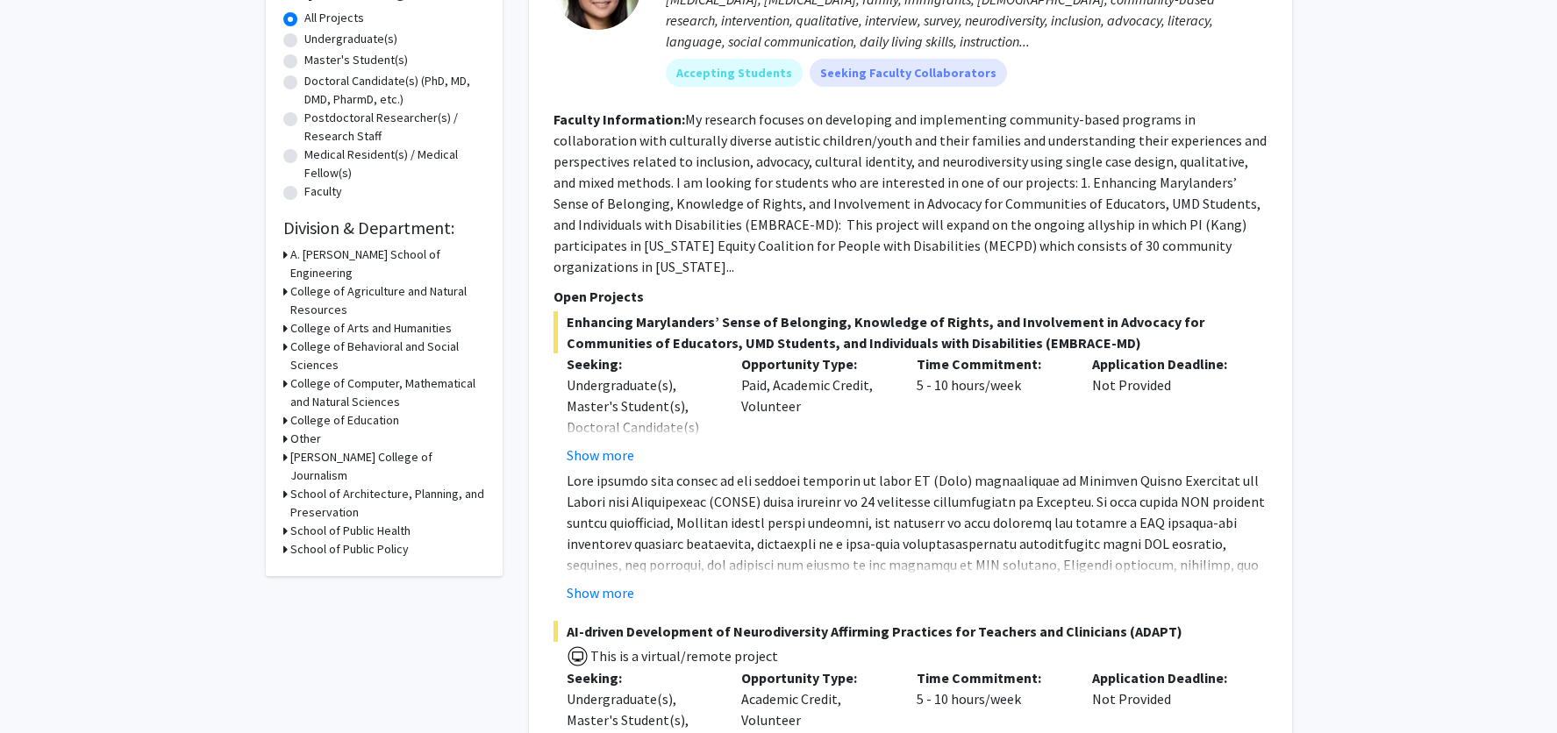
scroll to position [334, 0]
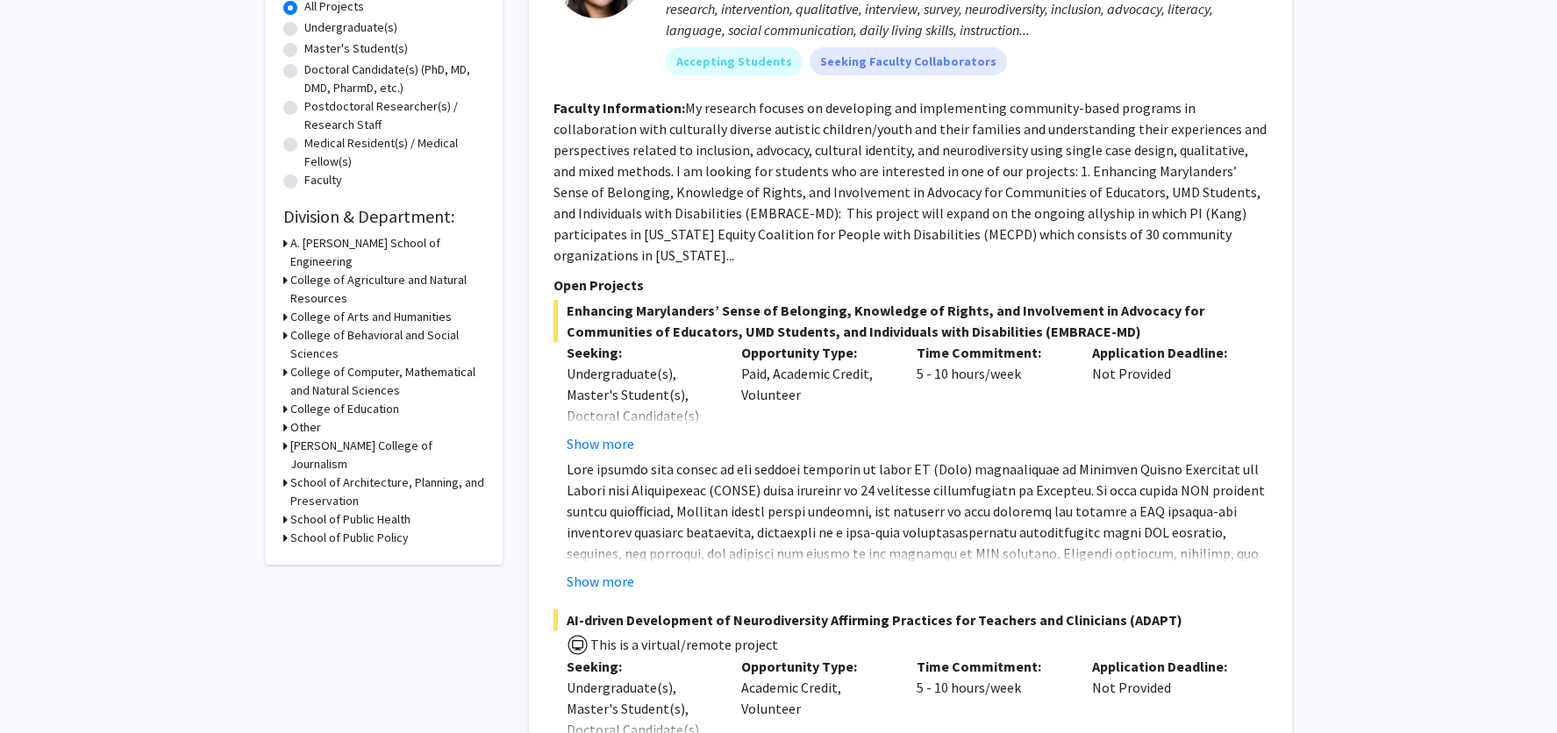
click at [304, 511] on h3 "School of Public Health" at bounding box center [350, 520] width 120 height 18
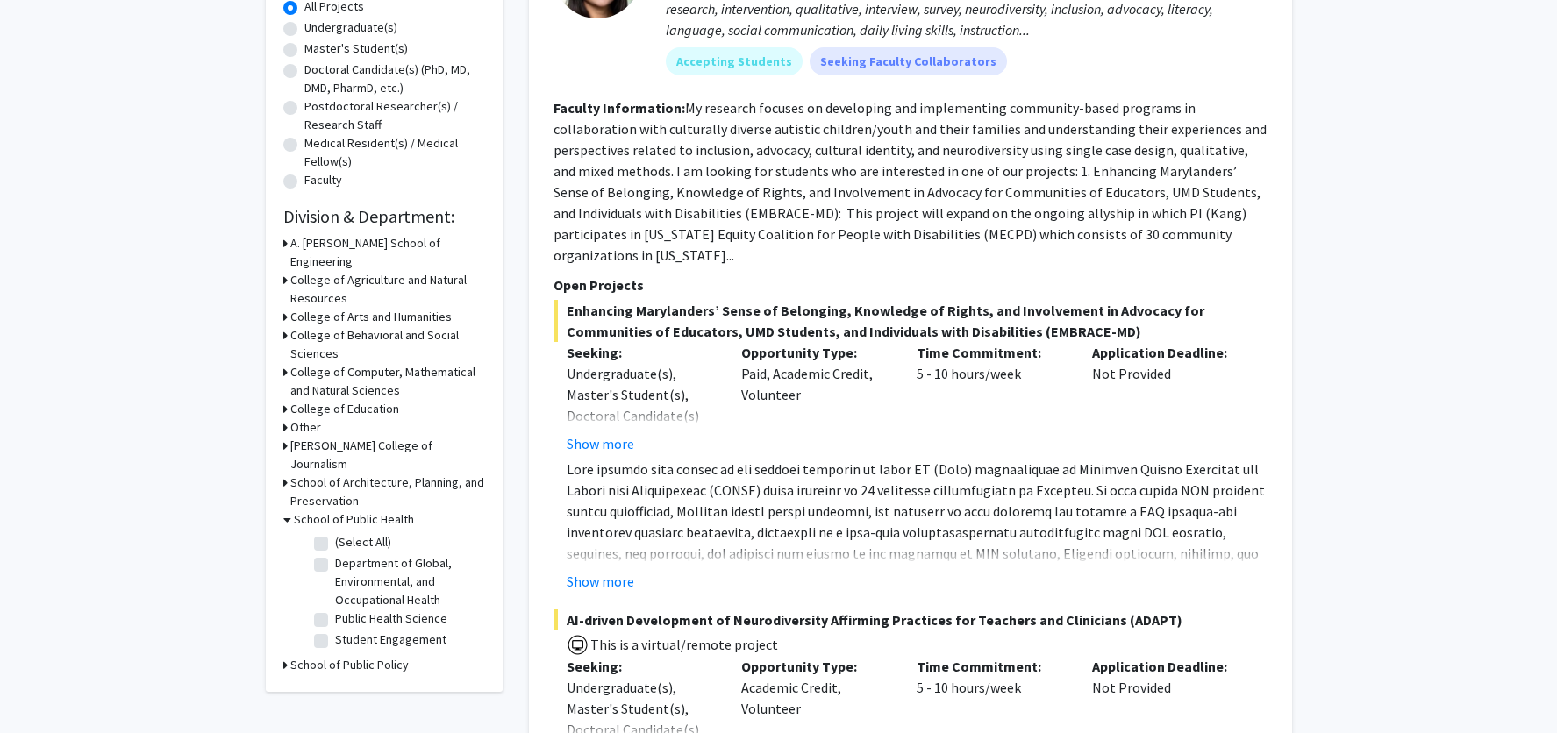
click at [335, 554] on label "Department of Global, Environmental, and Occupational Health" at bounding box center [408, 581] width 146 height 55
click at [335, 554] on input "Department of Global, Environmental, and Occupational Health" at bounding box center [340, 559] width 11 height 11
checkbox input "true"
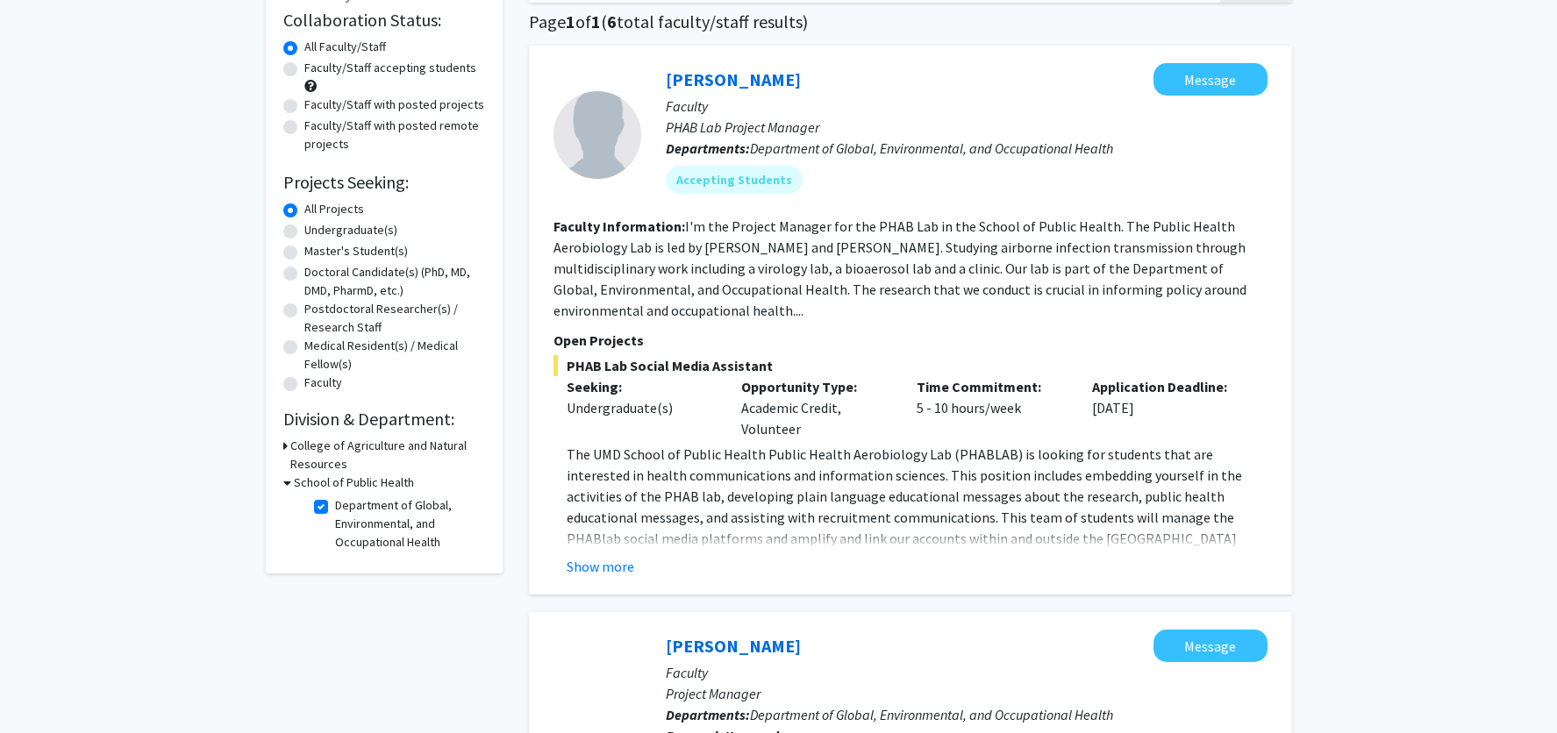
scroll to position [133, 0]
click at [335, 504] on label "Department of Global, Environmental, and Occupational Health" at bounding box center [408, 522] width 146 height 55
click at [335, 504] on input "Department of Global, Environmental, and Occupational Health" at bounding box center [340, 500] width 11 height 11
checkbox input "false"
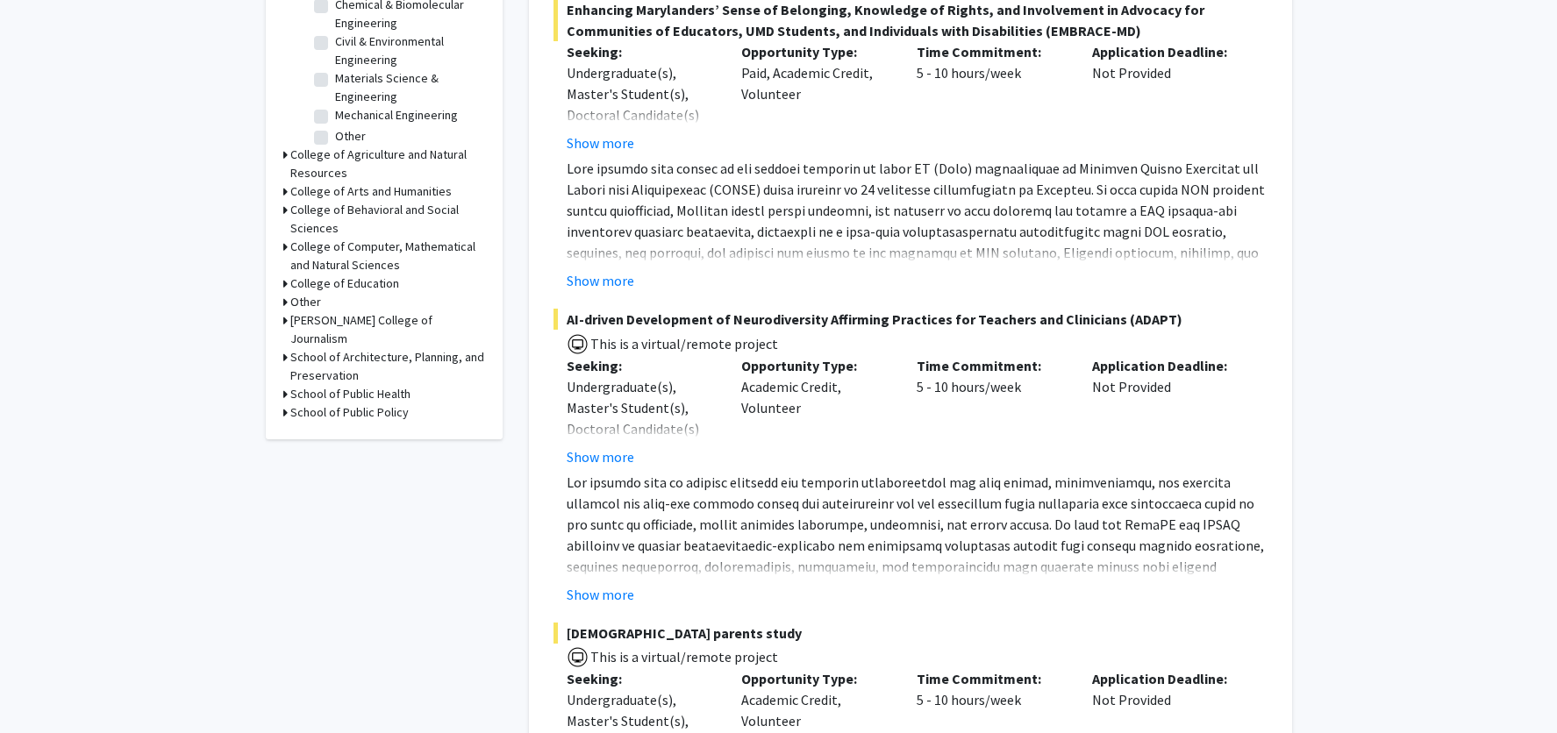
scroll to position [681, 0]
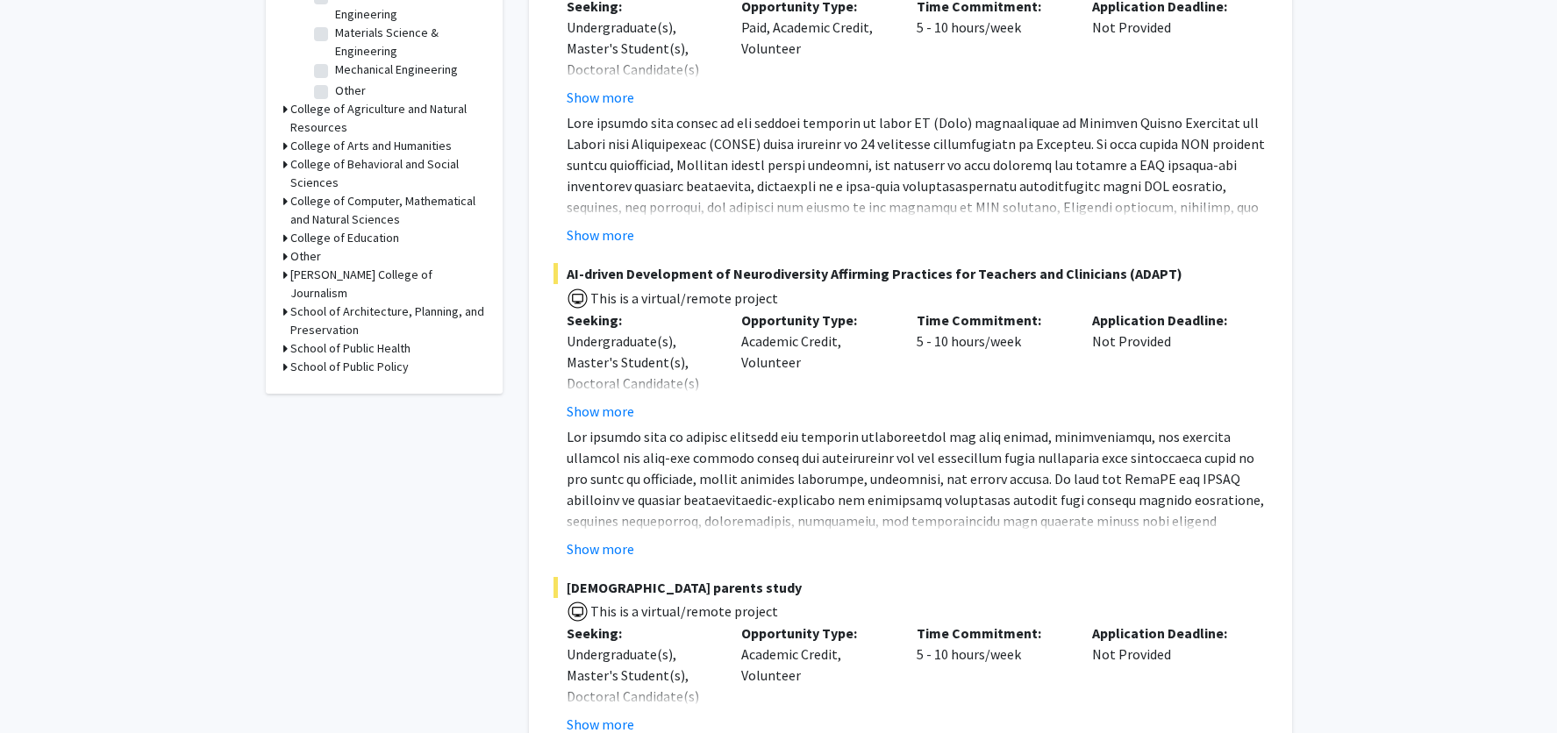
click at [283, 339] on icon at bounding box center [285, 348] width 4 height 18
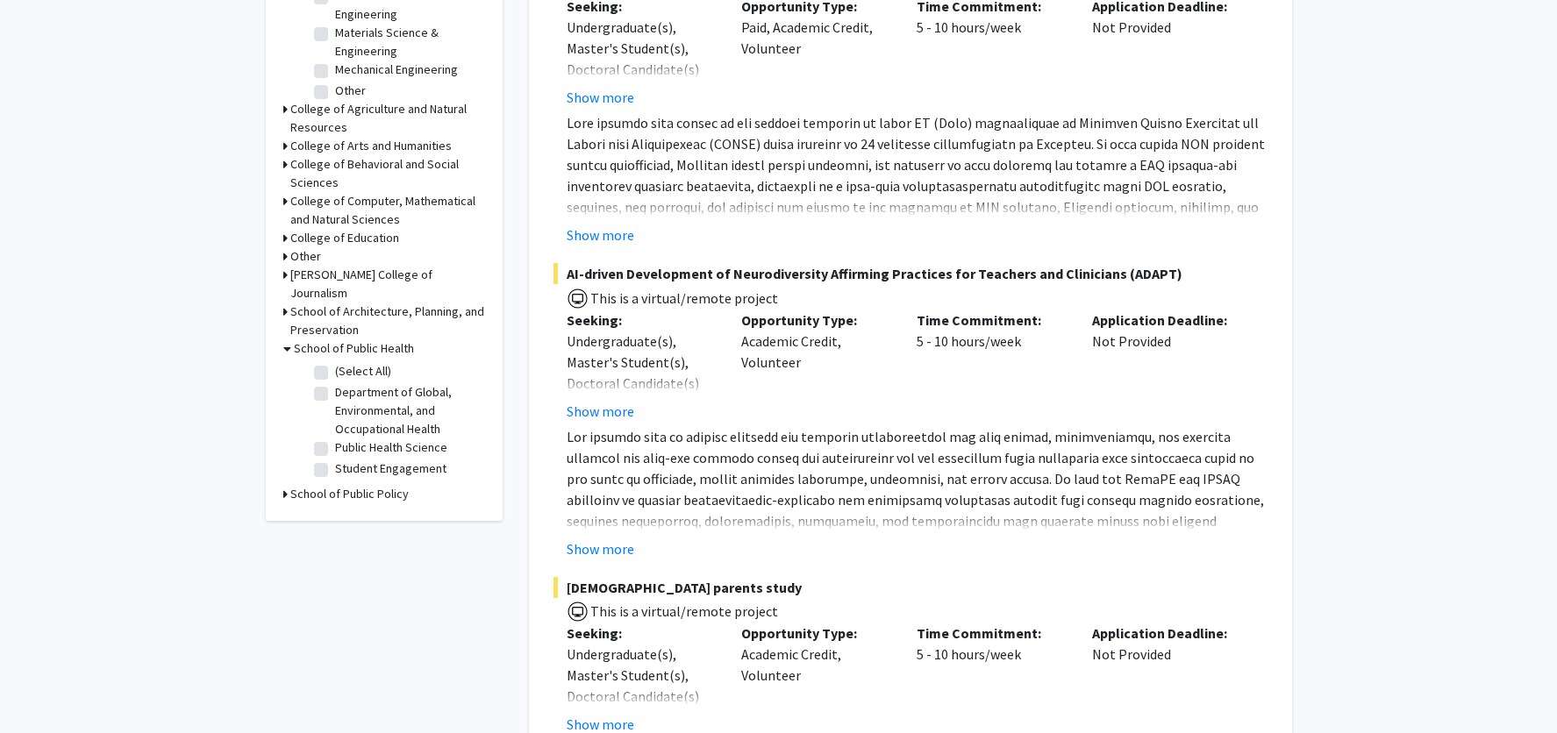
click at [335, 439] on label "Public Health Science" at bounding box center [391, 448] width 112 height 18
click at [335, 439] on input "Public Health Science" at bounding box center [340, 444] width 11 height 11
checkbox input "true"
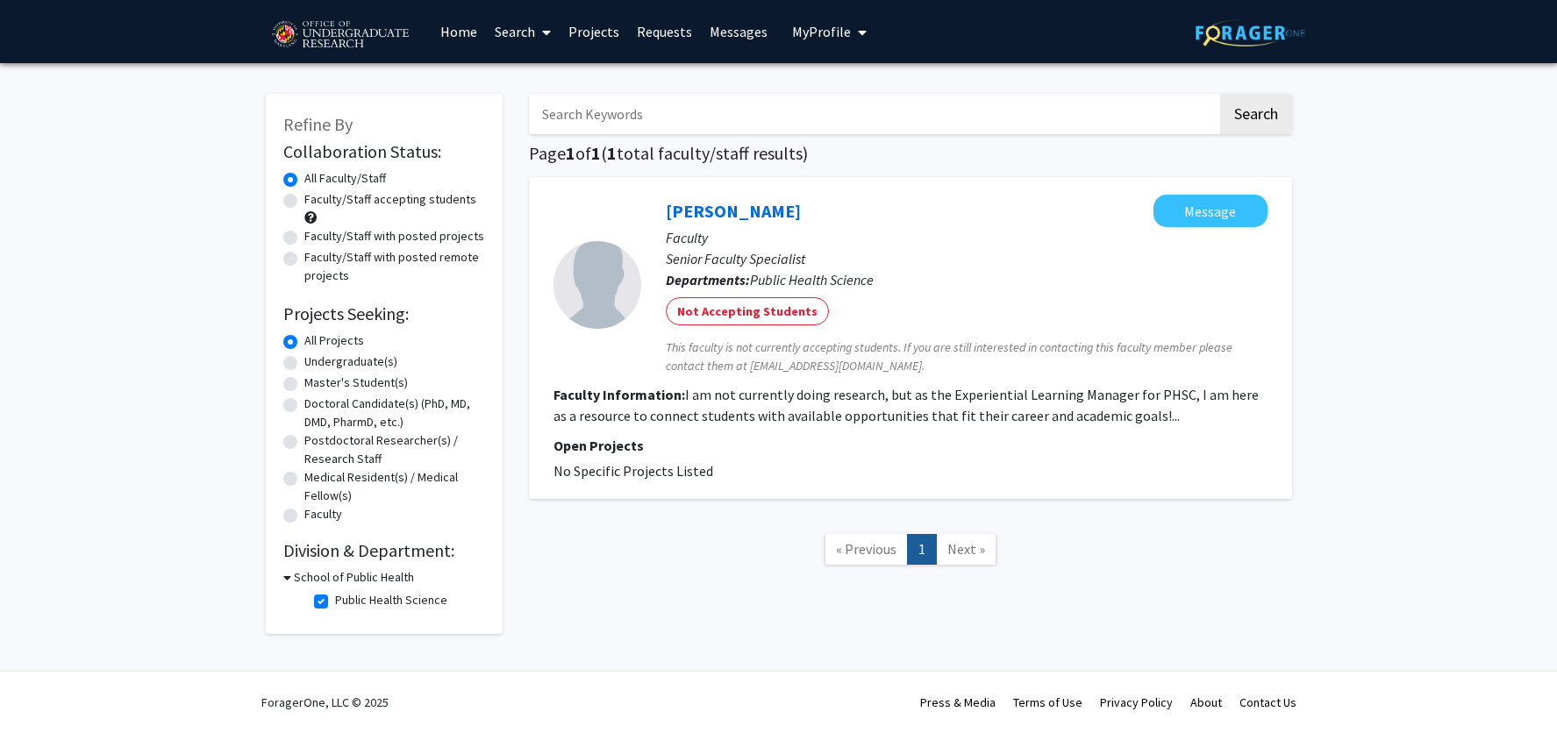
click at [335, 600] on label "Public Health Science" at bounding box center [391, 600] width 112 height 18
click at [335, 600] on input "Public Health Science" at bounding box center [340, 596] width 11 height 11
checkbox input "false"
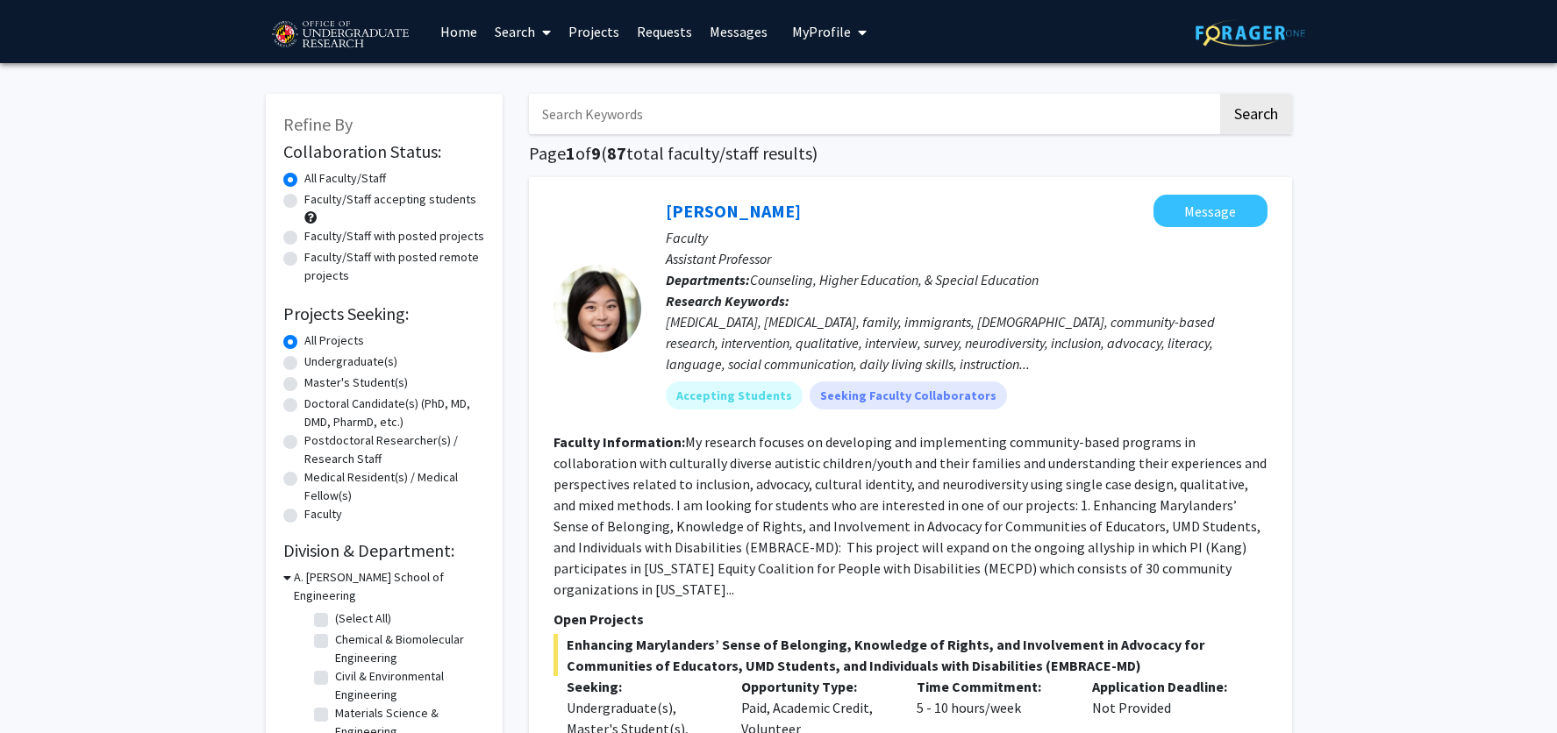
scroll to position [7, 0]
click at [287, 577] on icon at bounding box center [287, 577] width 8 height 18
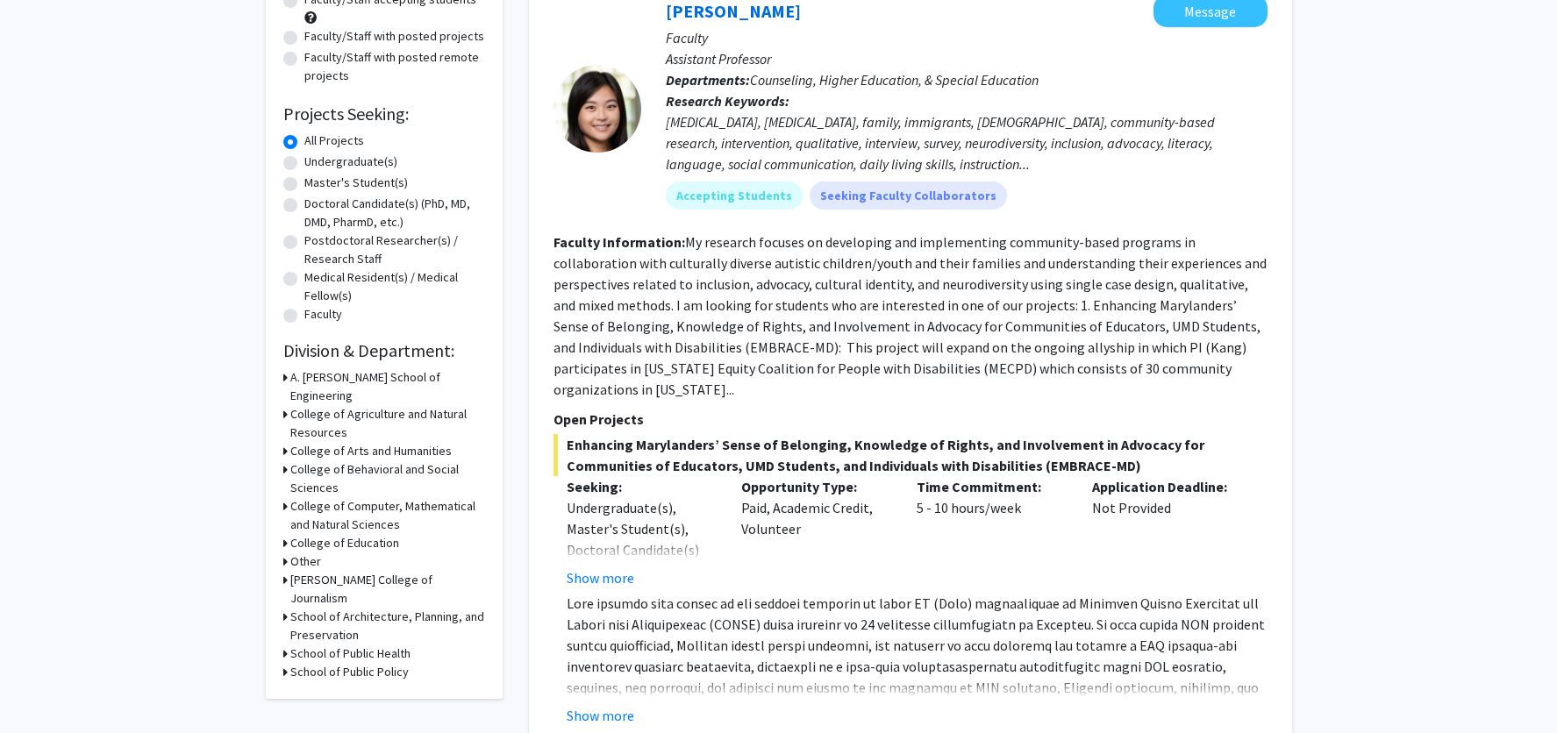
scroll to position [277, 0]
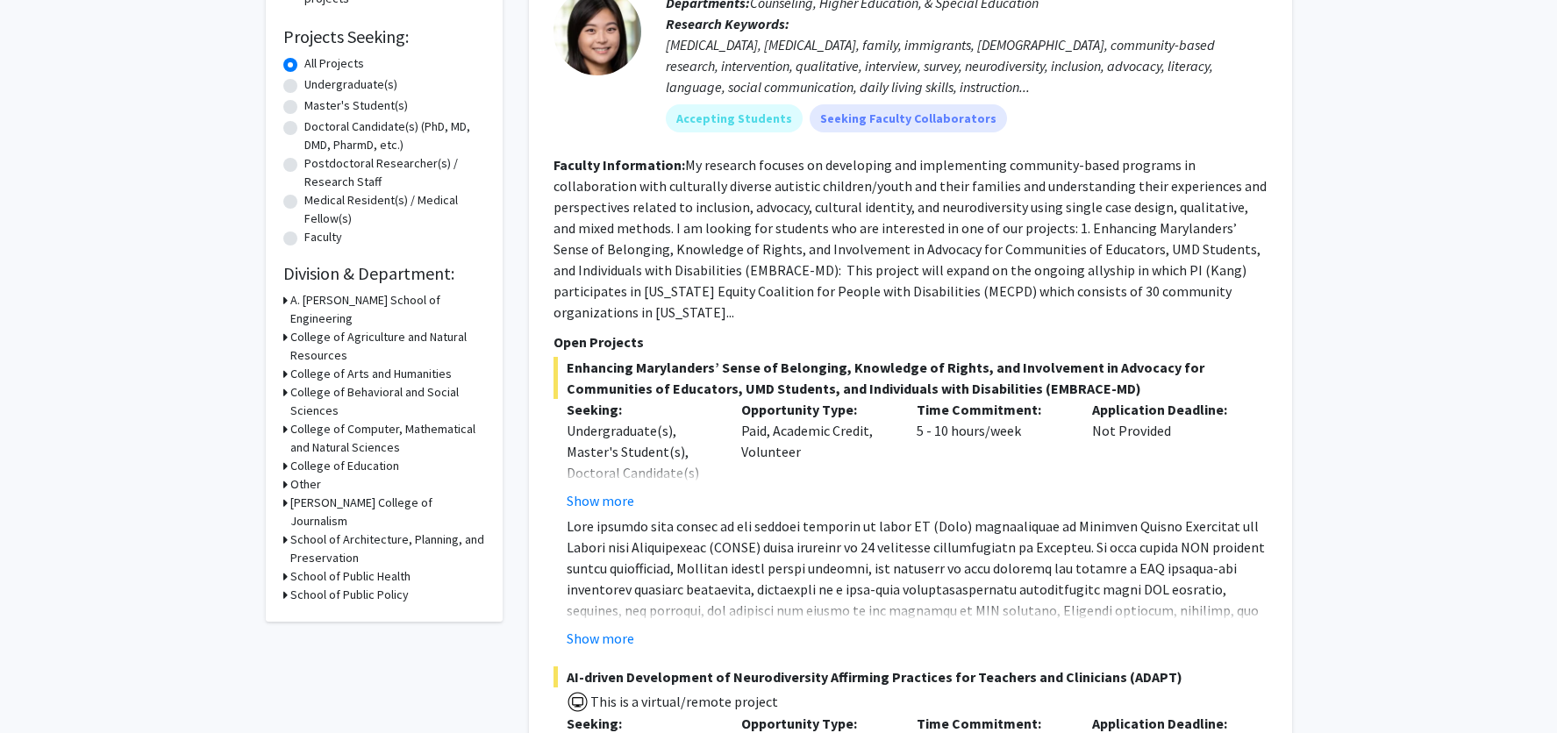
click at [280, 540] on div "Refine By Collaboration Status: Collaboration Status All Faculty/Staff Collabor…" at bounding box center [384, 219] width 237 height 805
click at [287, 568] on div "School of Public Health" at bounding box center [384, 577] width 202 height 18
click at [283, 568] on icon at bounding box center [285, 577] width 4 height 18
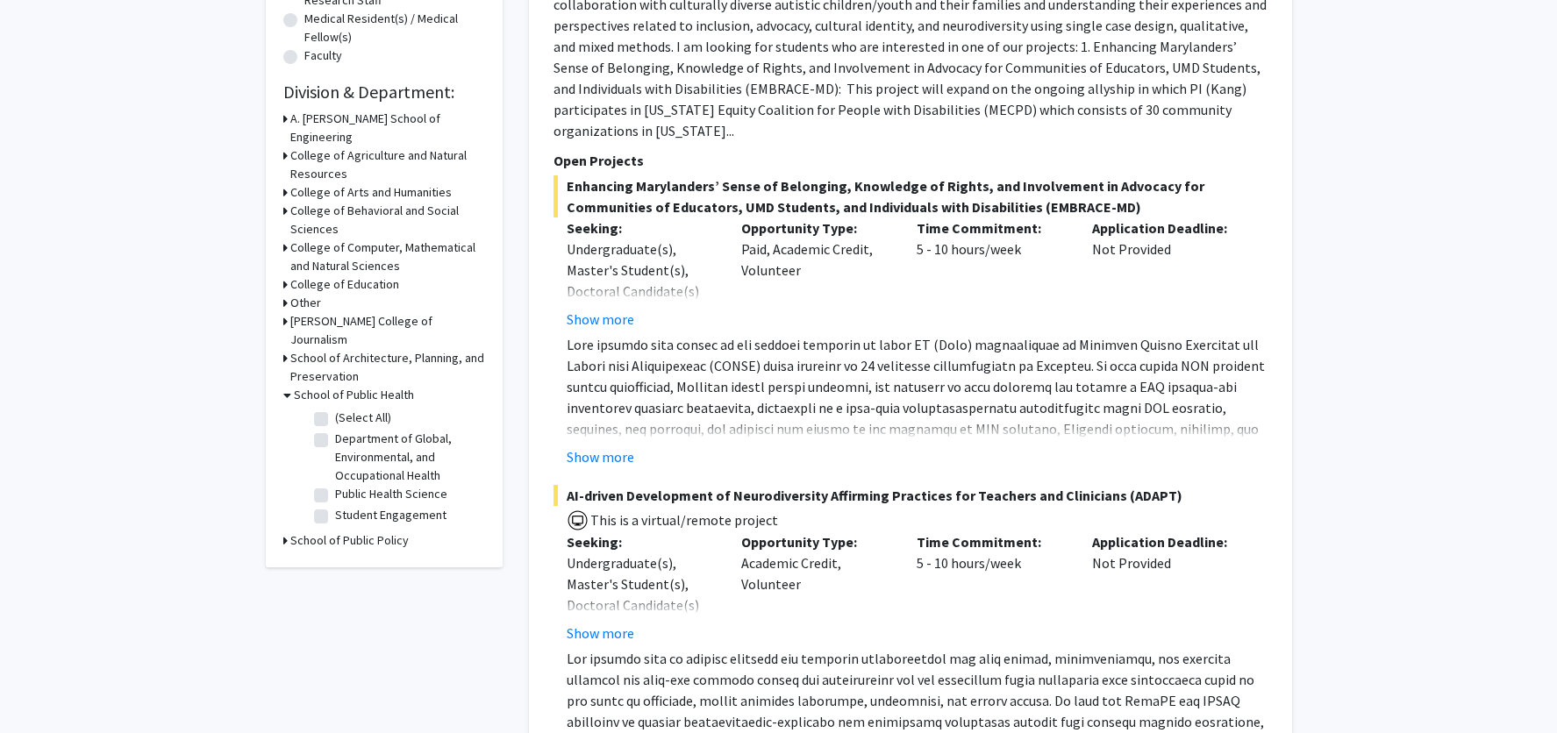
scroll to position [478, 0]
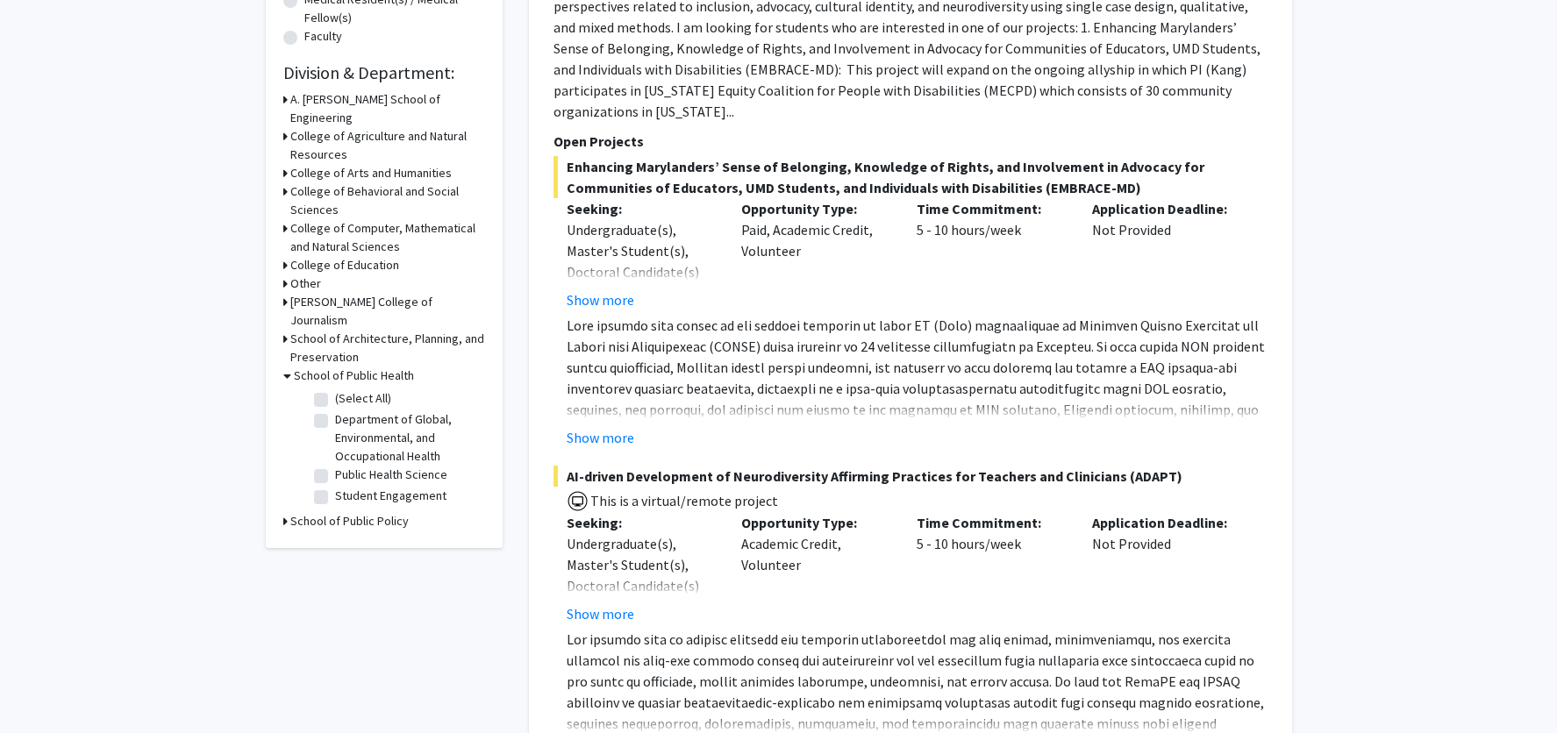
click at [335, 411] on label "Department of Global, Environmental, and Occupational Health" at bounding box center [408, 438] width 146 height 55
click at [335, 411] on input "Department of Global, Environmental, and Occupational Health" at bounding box center [340, 416] width 11 height 11
checkbox input "true"
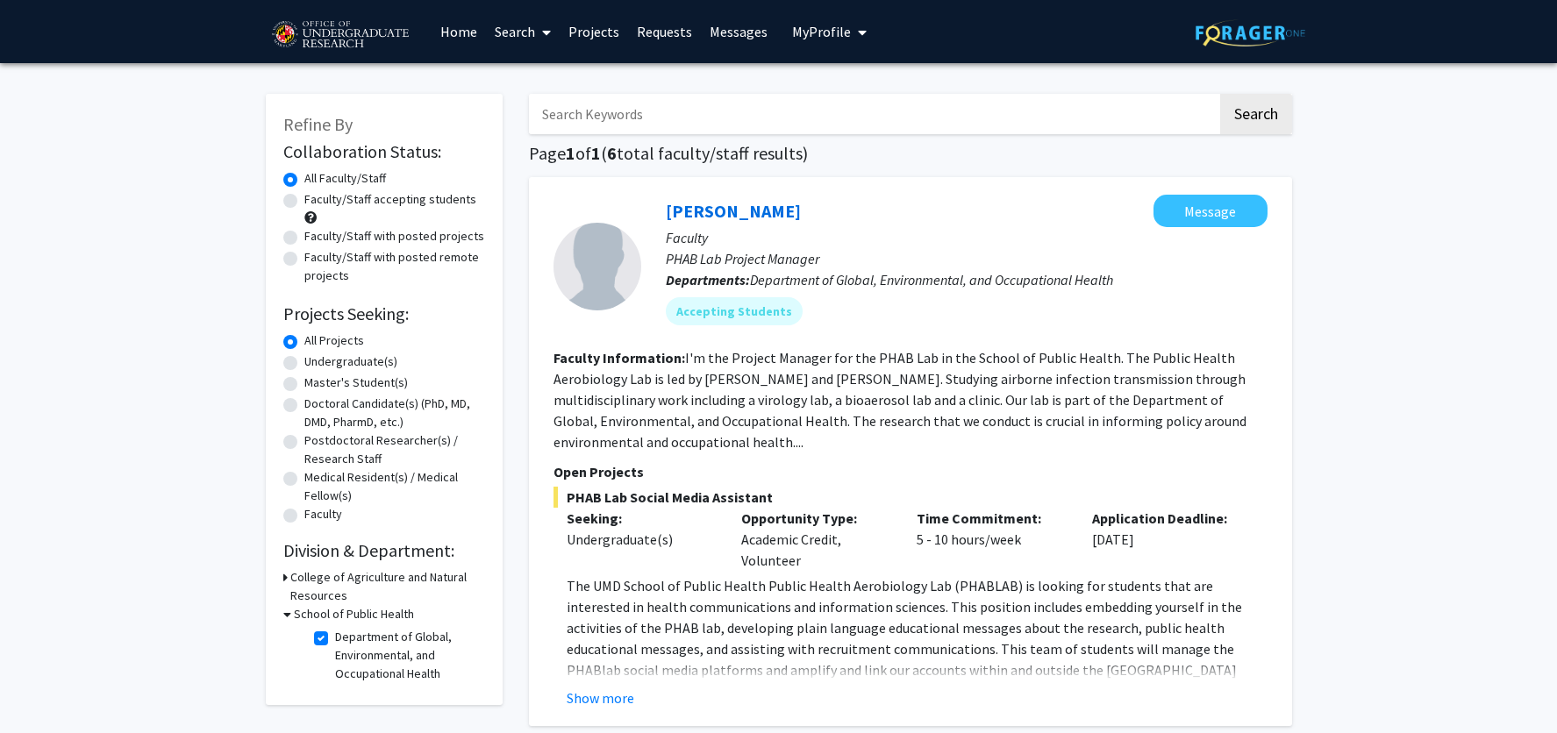
click at [808, 32] on span "My Profile" at bounding box center [821, 32] width 59 height 18
click at [884, 111] on span "View Profile" at bounding box center [901, 100] width 106 height 19
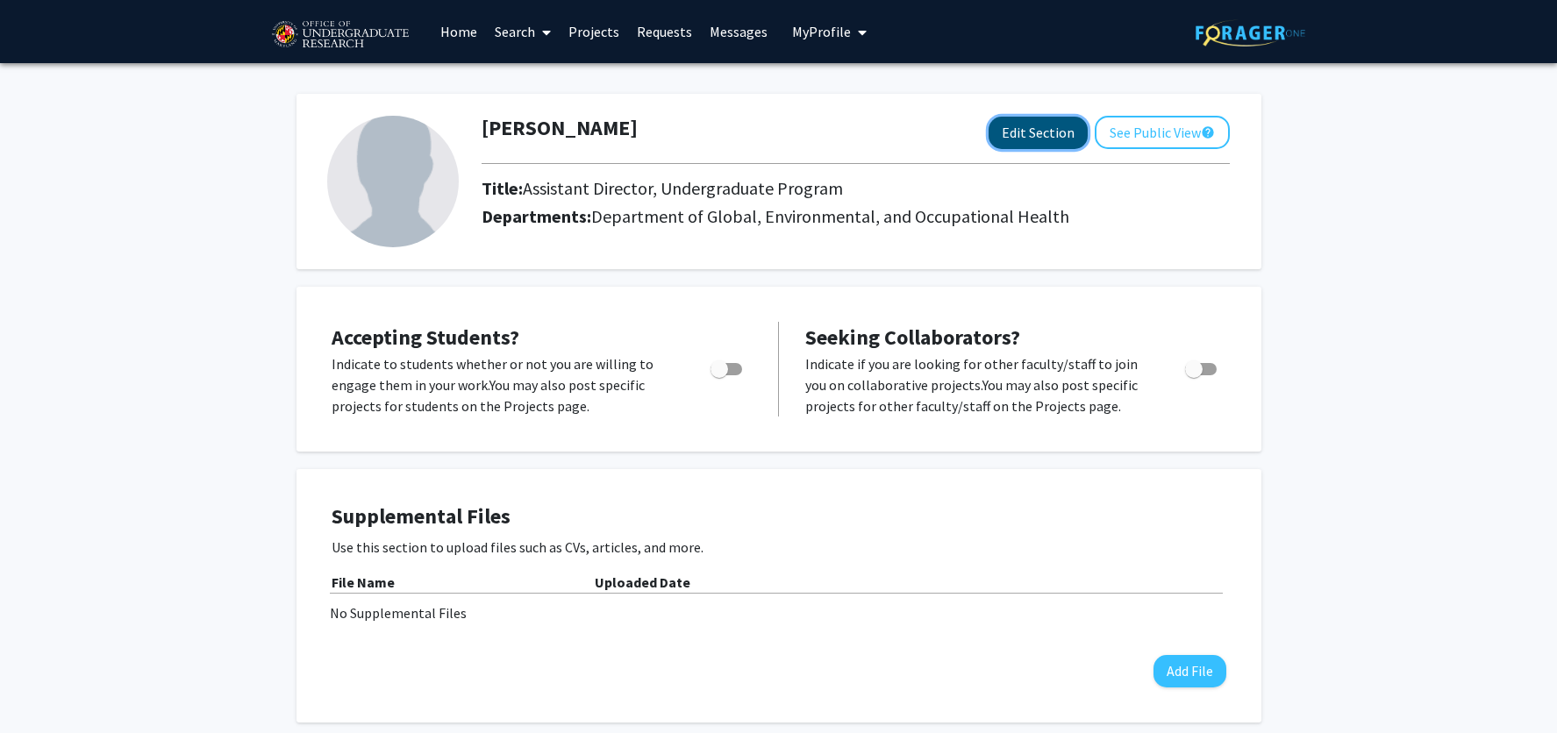
click at [1056, 136] on button "Edit Section" at bounding box center [1038, 133] width 99 height 32
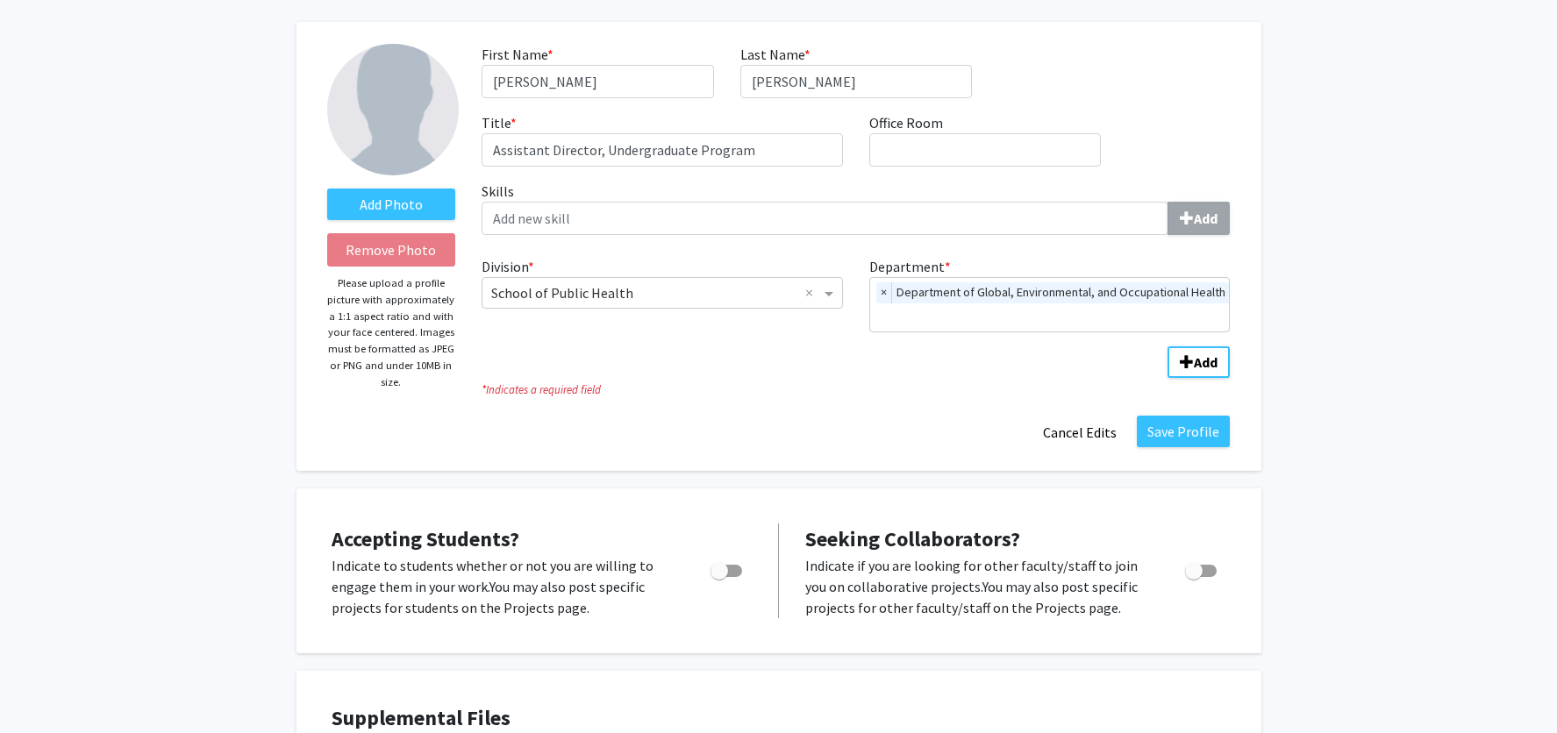
scroll to position [77, 0]
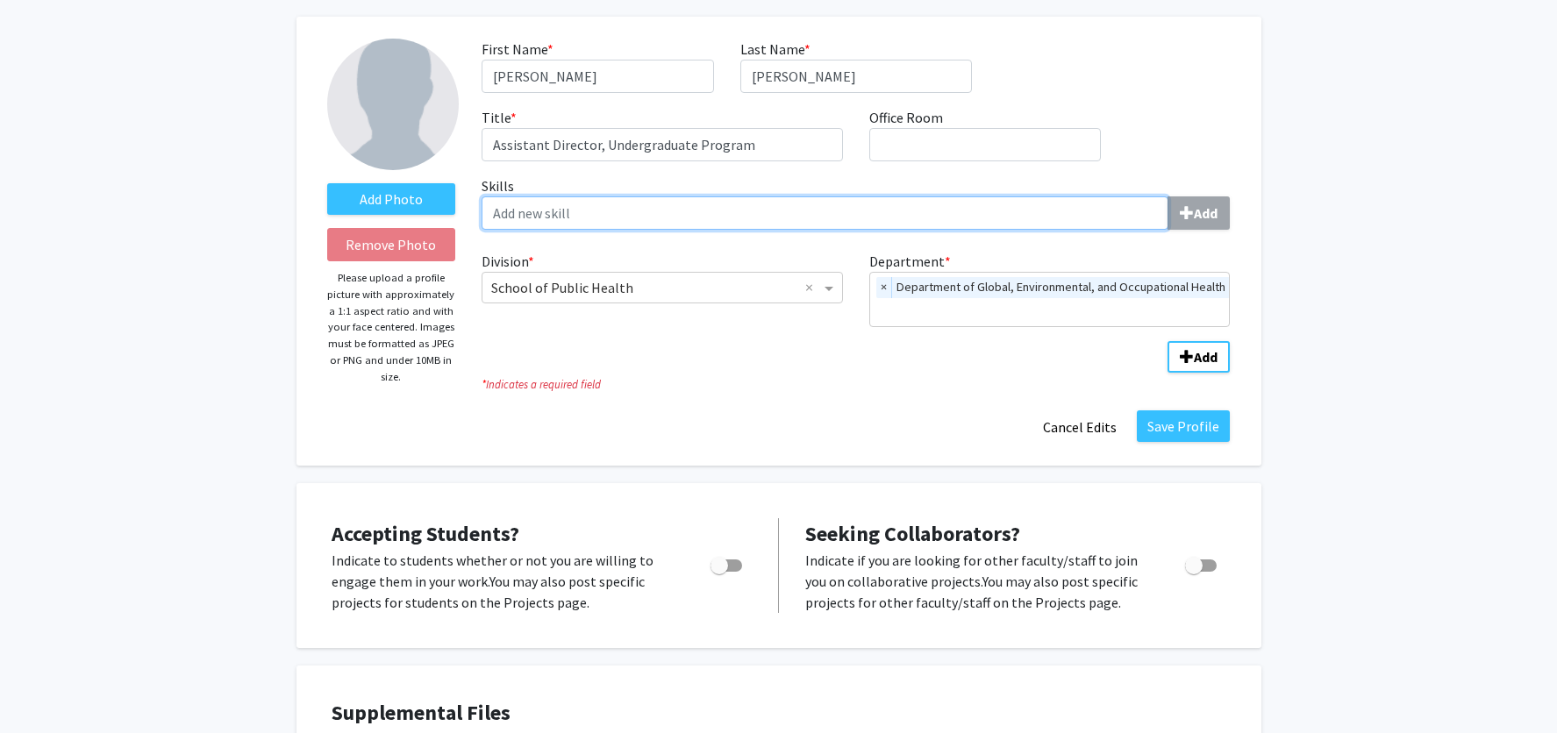
click at [609, 215] on input "Skills Add" at bounding box center [825, 213] width 687 height 33
type input "A"
type input "Student advising"
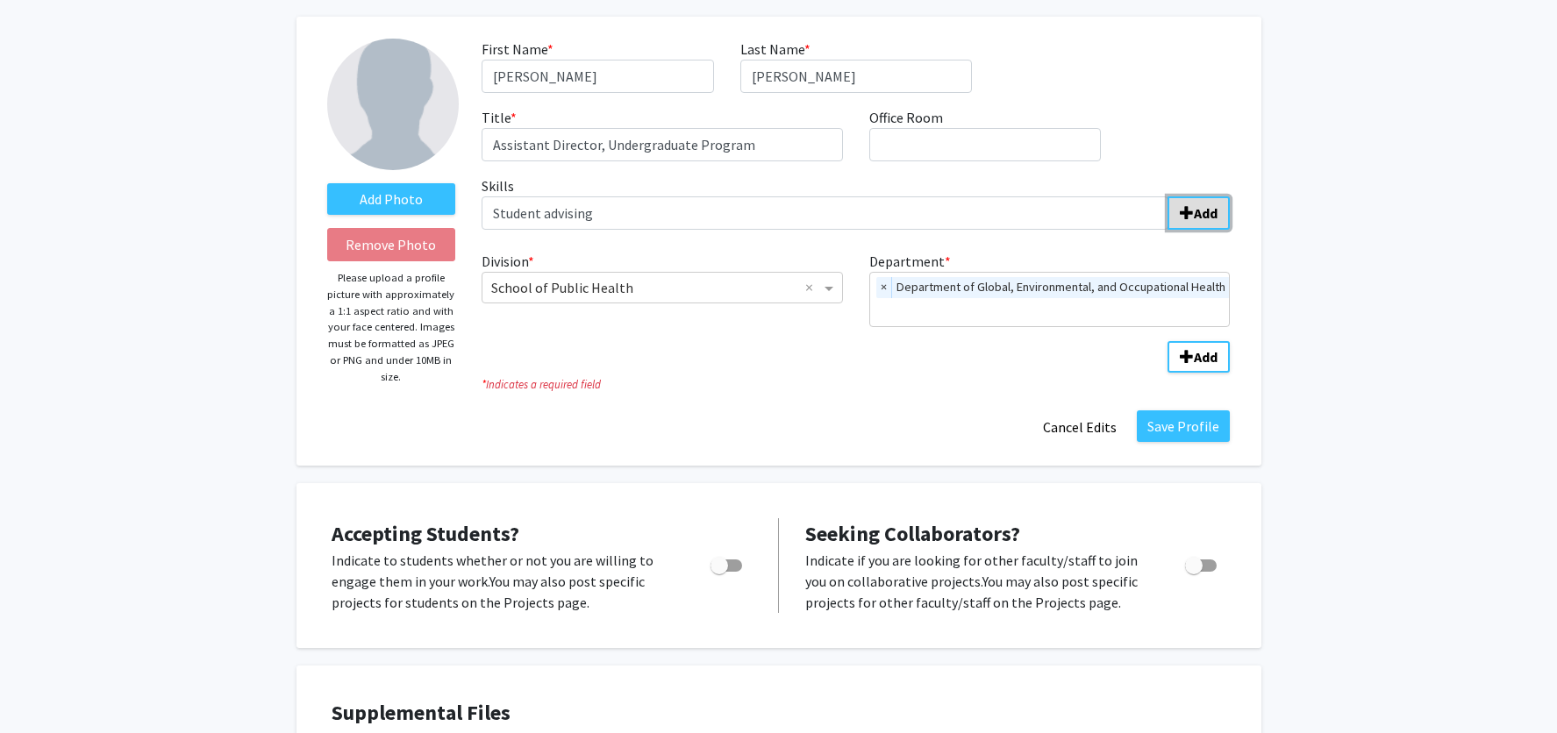
drag, startPoint x: 1197, startPoint y: 212, endPoint x: 1185, endPoint y: 216, distance: 11.9
click at [1197, 212] on b "Add" at bounding box center [1206, 213] width 24 height 18
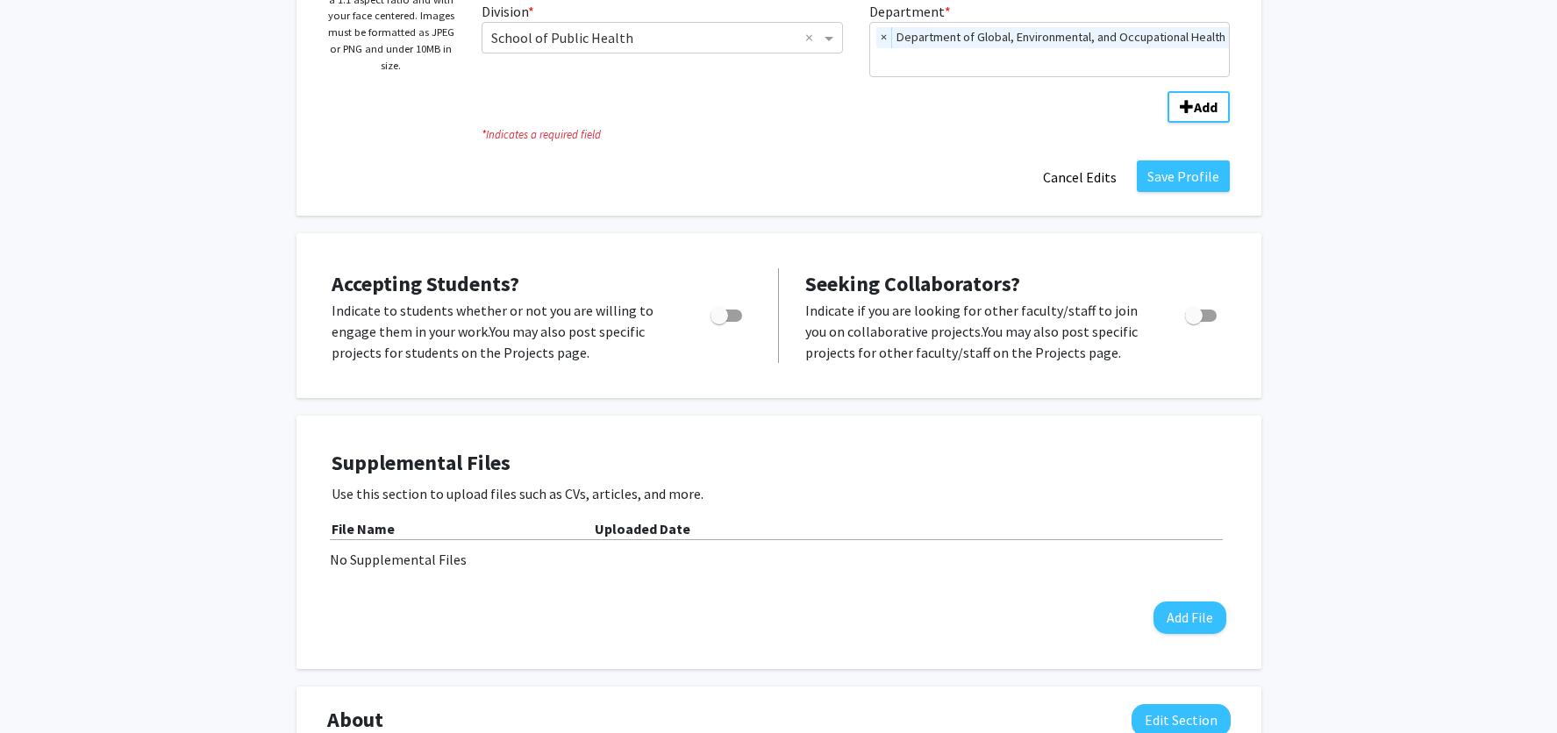
scroll to position [172, 0]
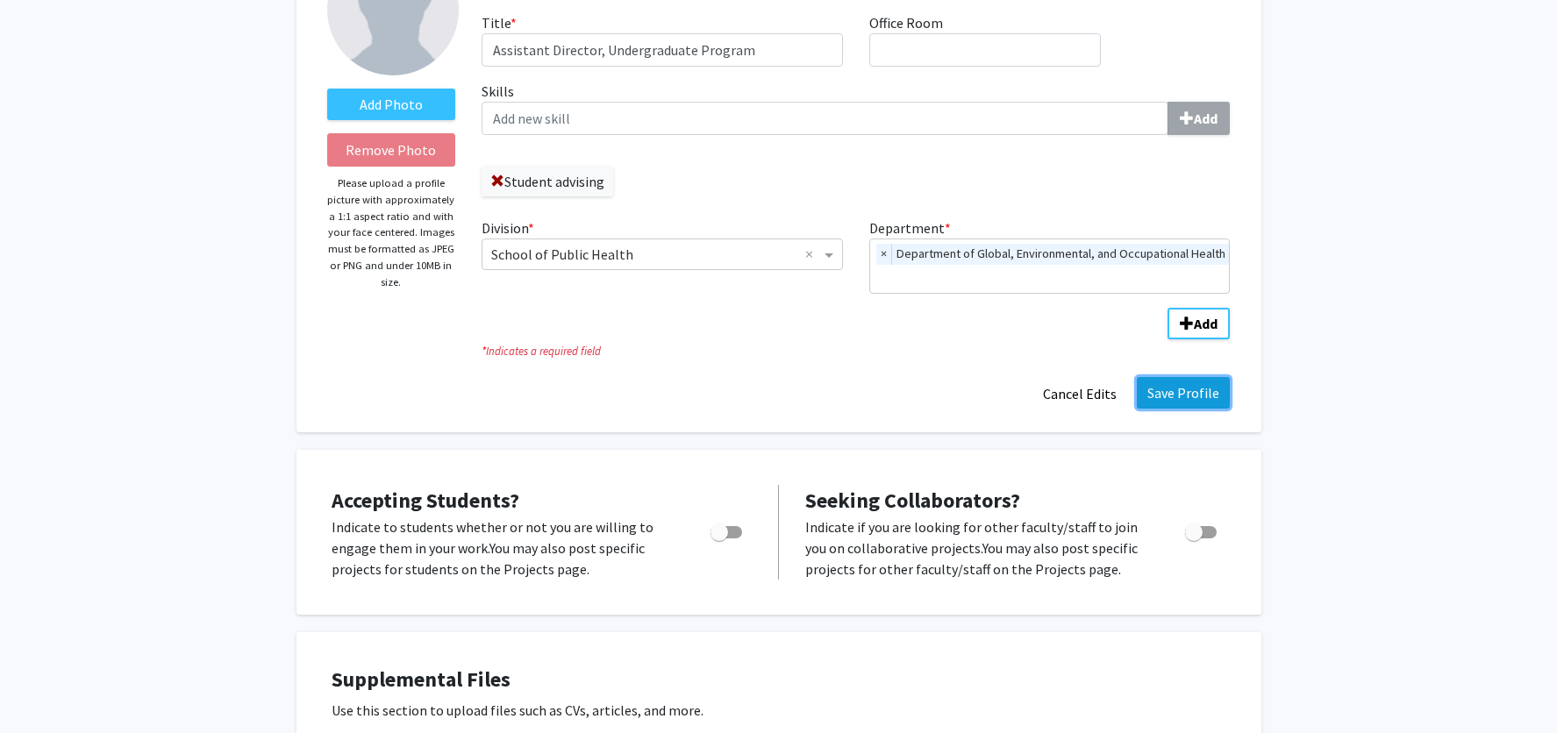
click at [1183, 403] on button "Save Profile" at bounding box center [1183, 393] width 93 height 32
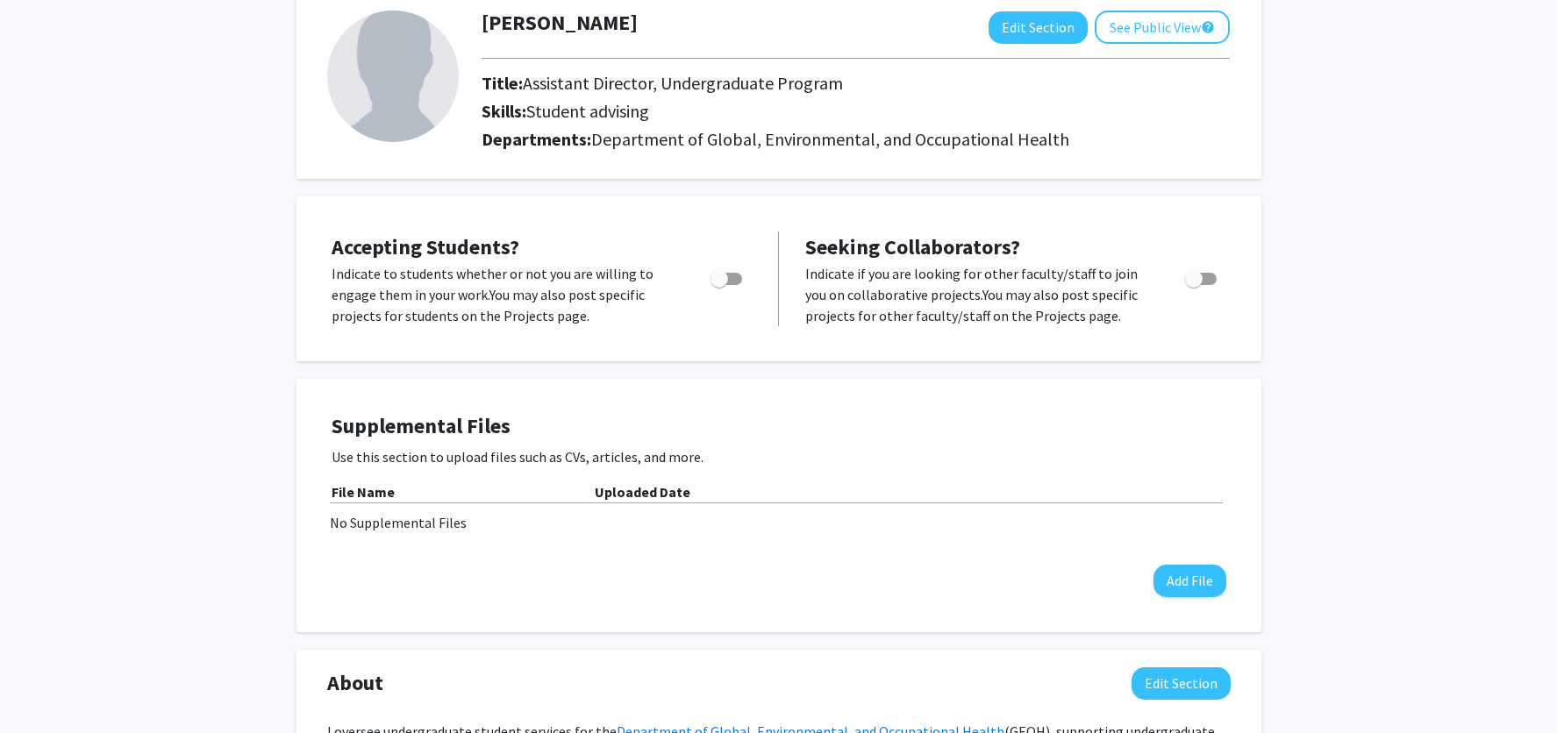
scroll to position [0, 0]
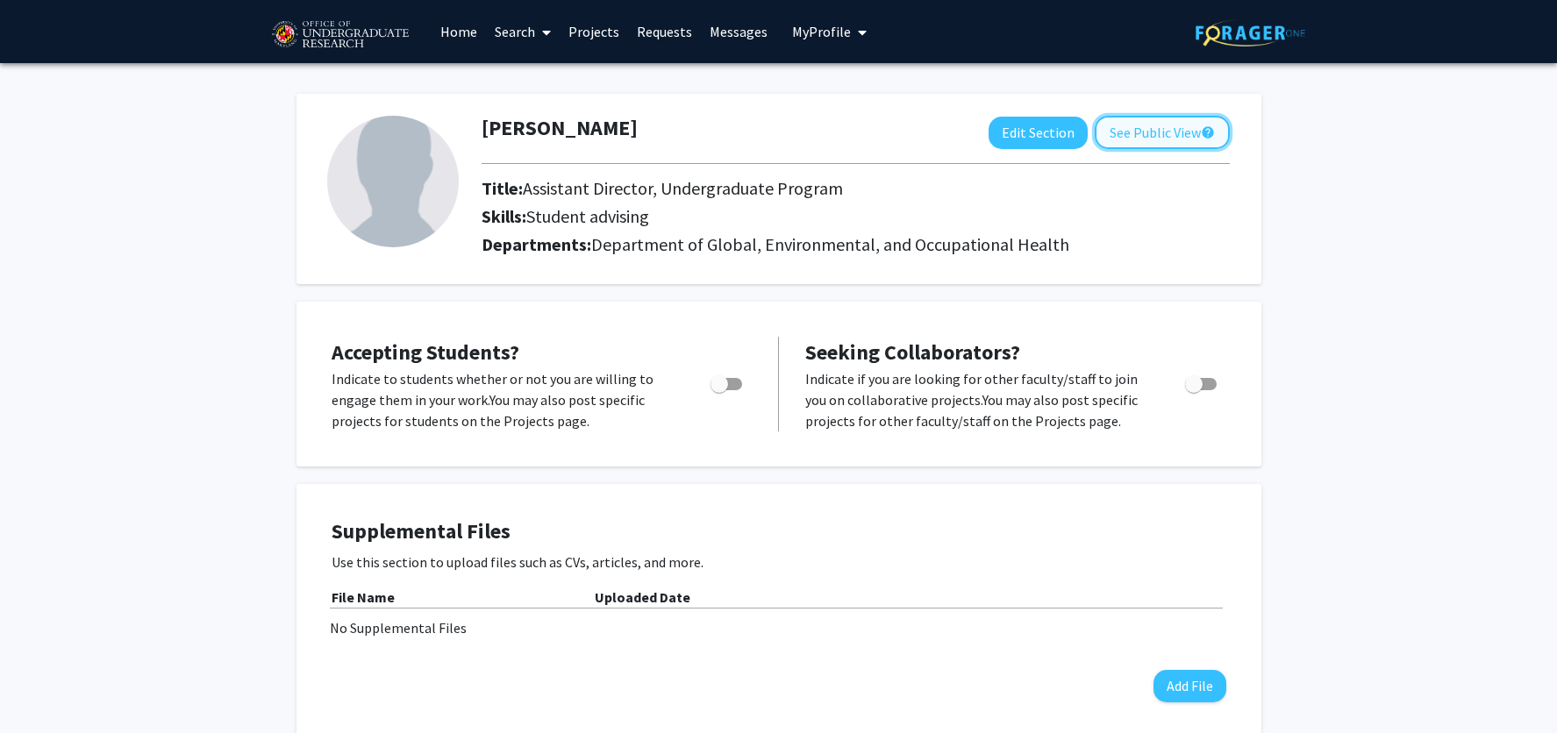
click at [1166, 135] on button "See Public View help" at bounding box center [1162, 132] width 135 height 33
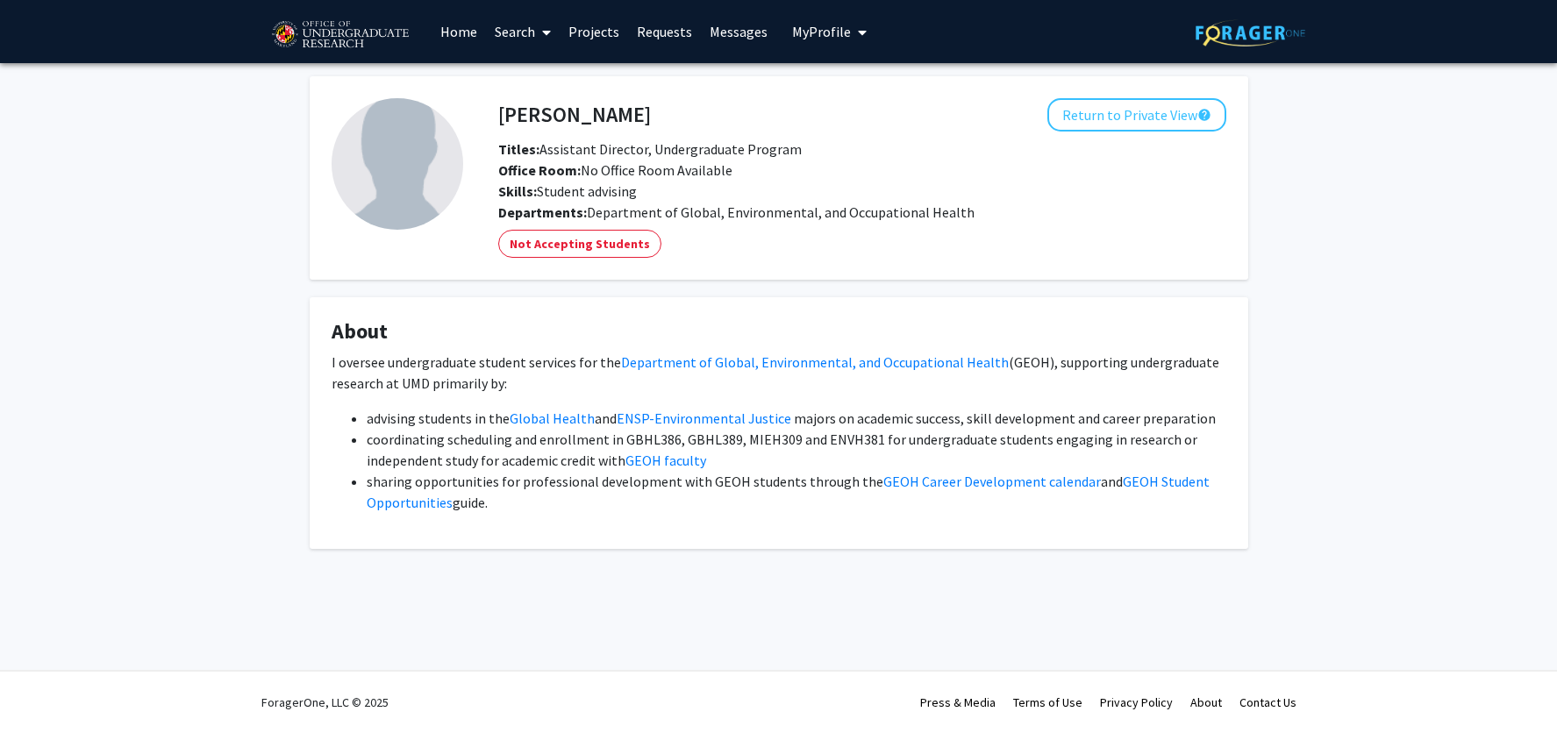
click at [540, 33] on span at bounding box center [543, 32] width 16 height 61
click at [534, 76] on span "Faculty/Staff" at bounding box center [550, 80] width 129 height 35
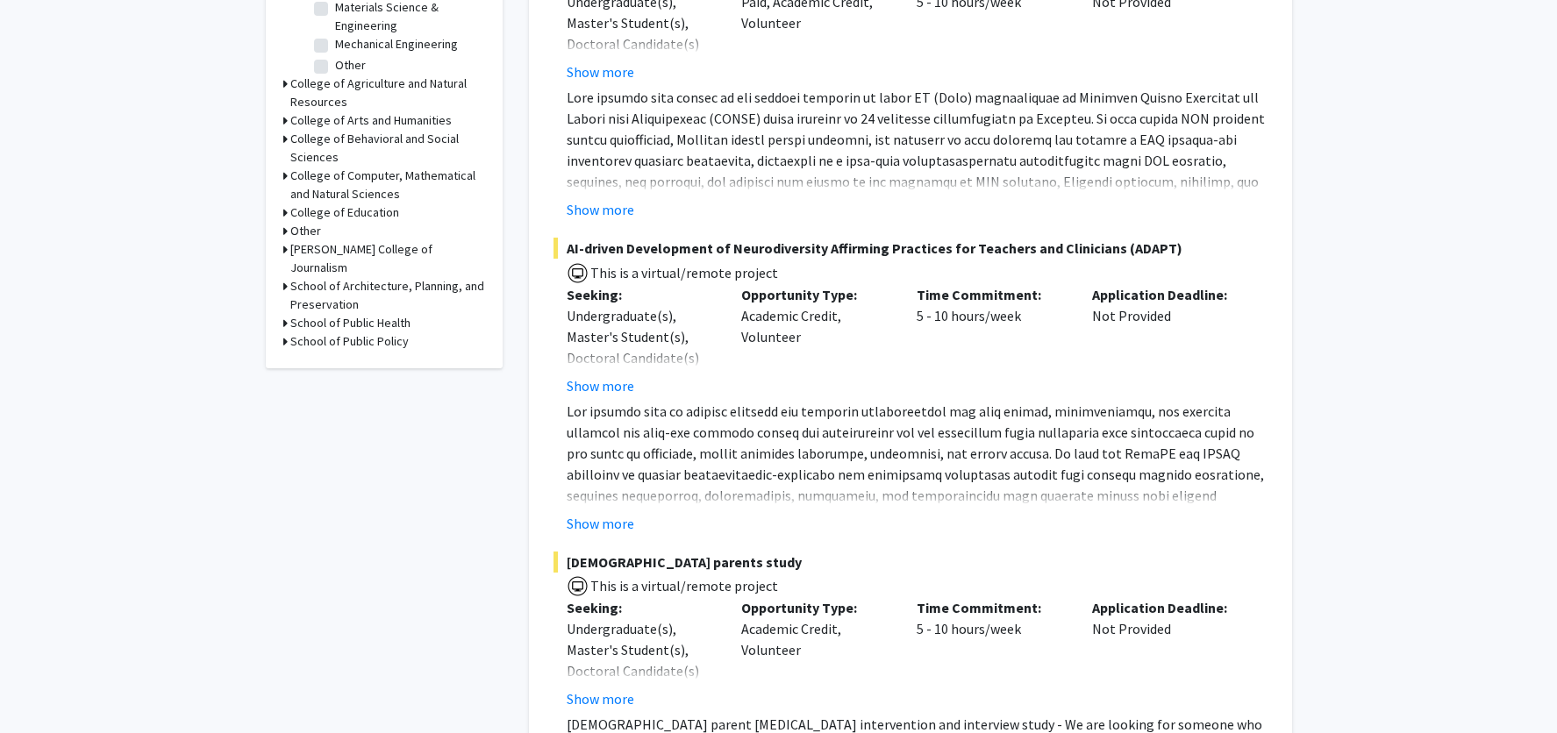
scroll to position [732, 0]
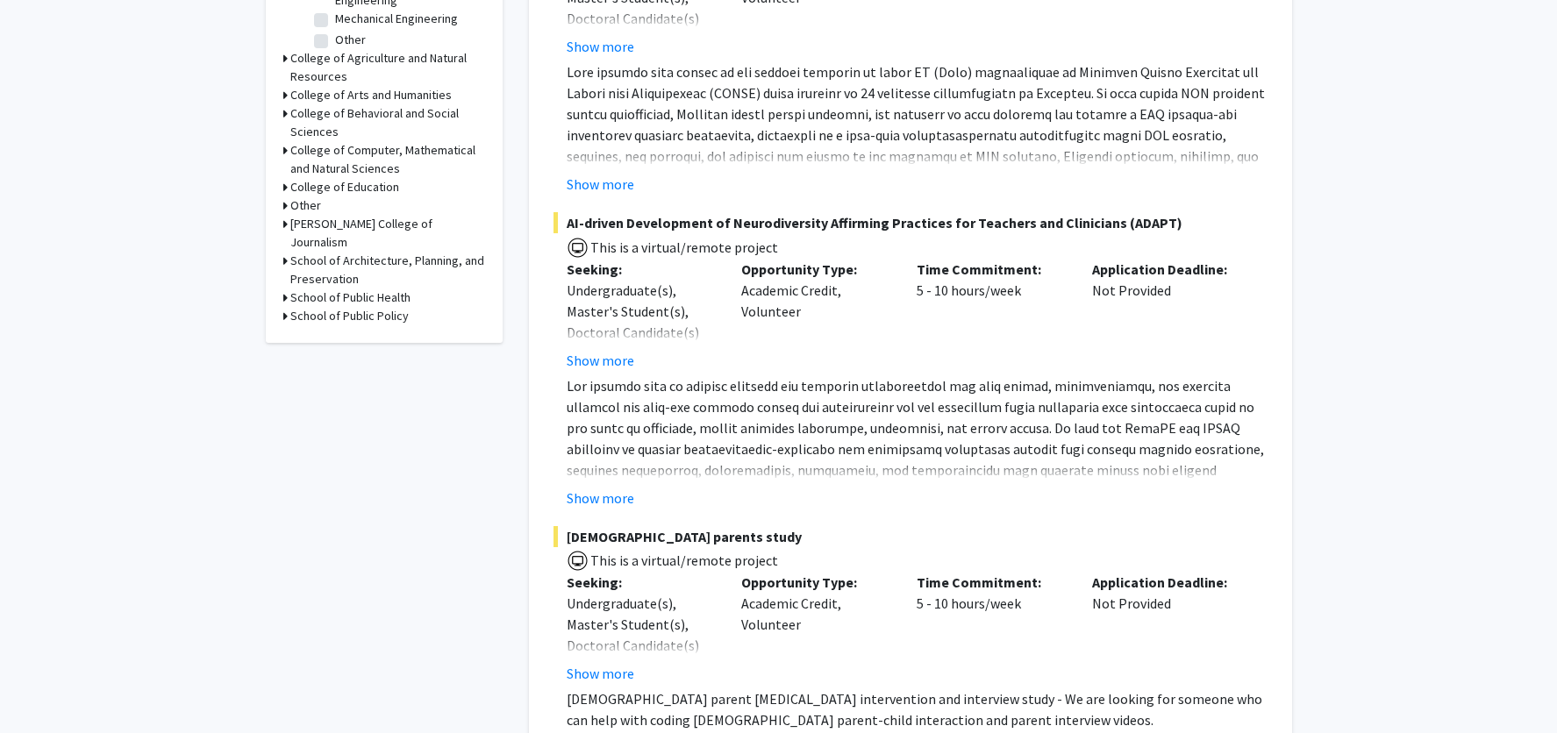
click at [370, 289] on h3 "School of Public Health" at bounding box center [350, 298] width 120 height 18
click at [335, 332] on label "Department of Global, Environmental, and Occupational Health" at bounding box center [408, 359] width 146 height 55
click at [335, 332] on input "Department of Global, Environmental, and Occupational Health" at bounding box center [340, 337] width 11 height 11
checkbox input "true"
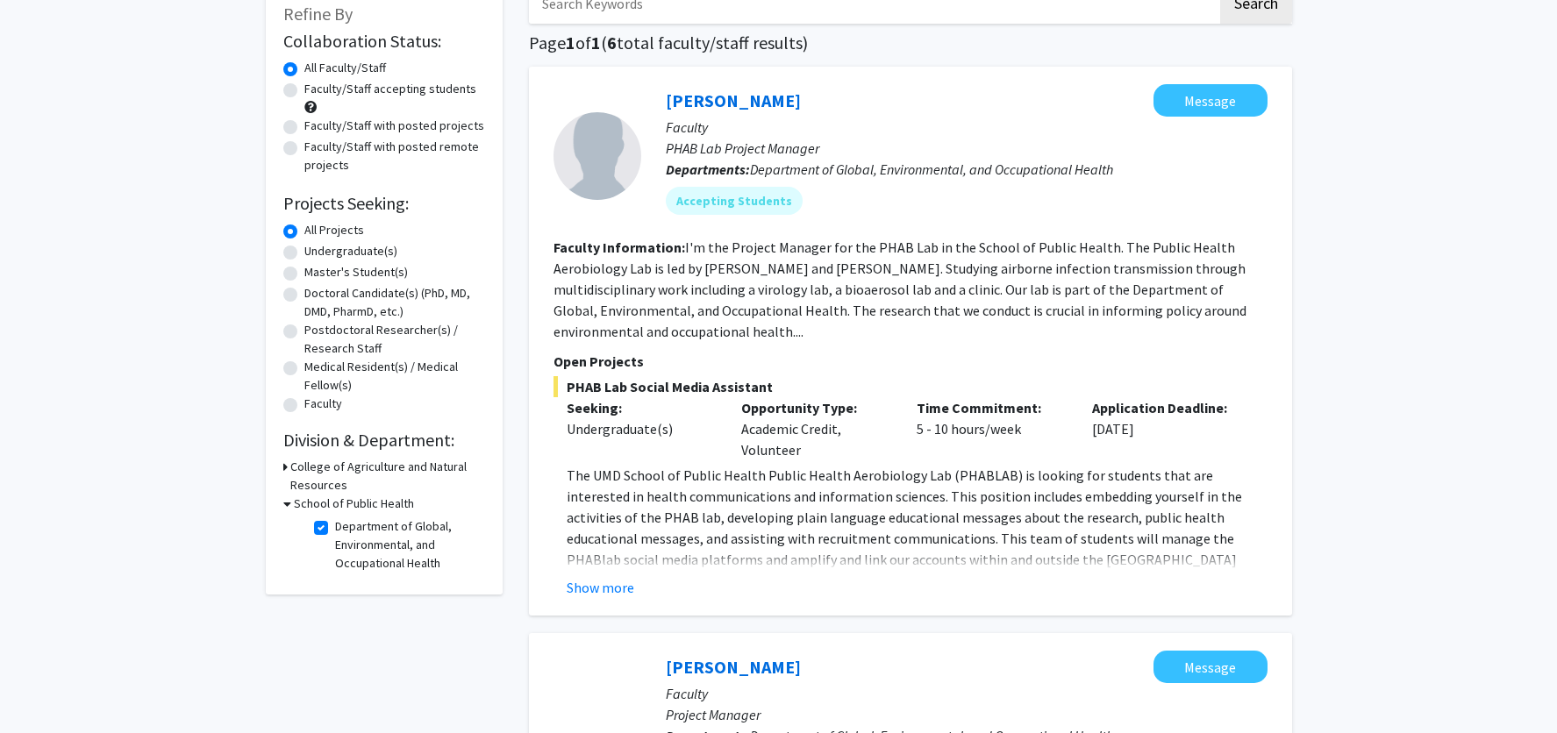
scroll to position [121, 0]
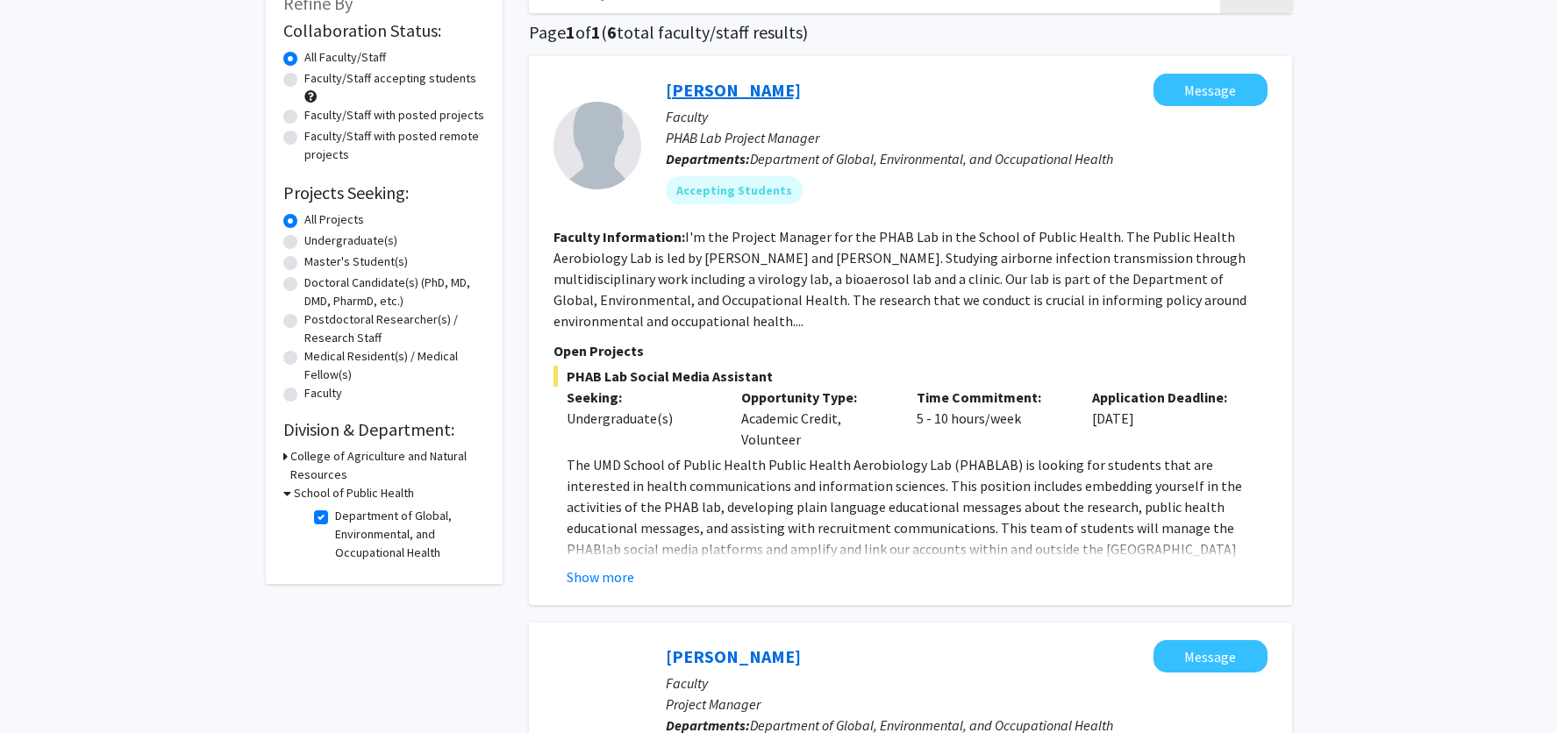
click at [750, 89] on link "[PERSON_NAME]" at bounding box center [733, 90] width 135 height 22
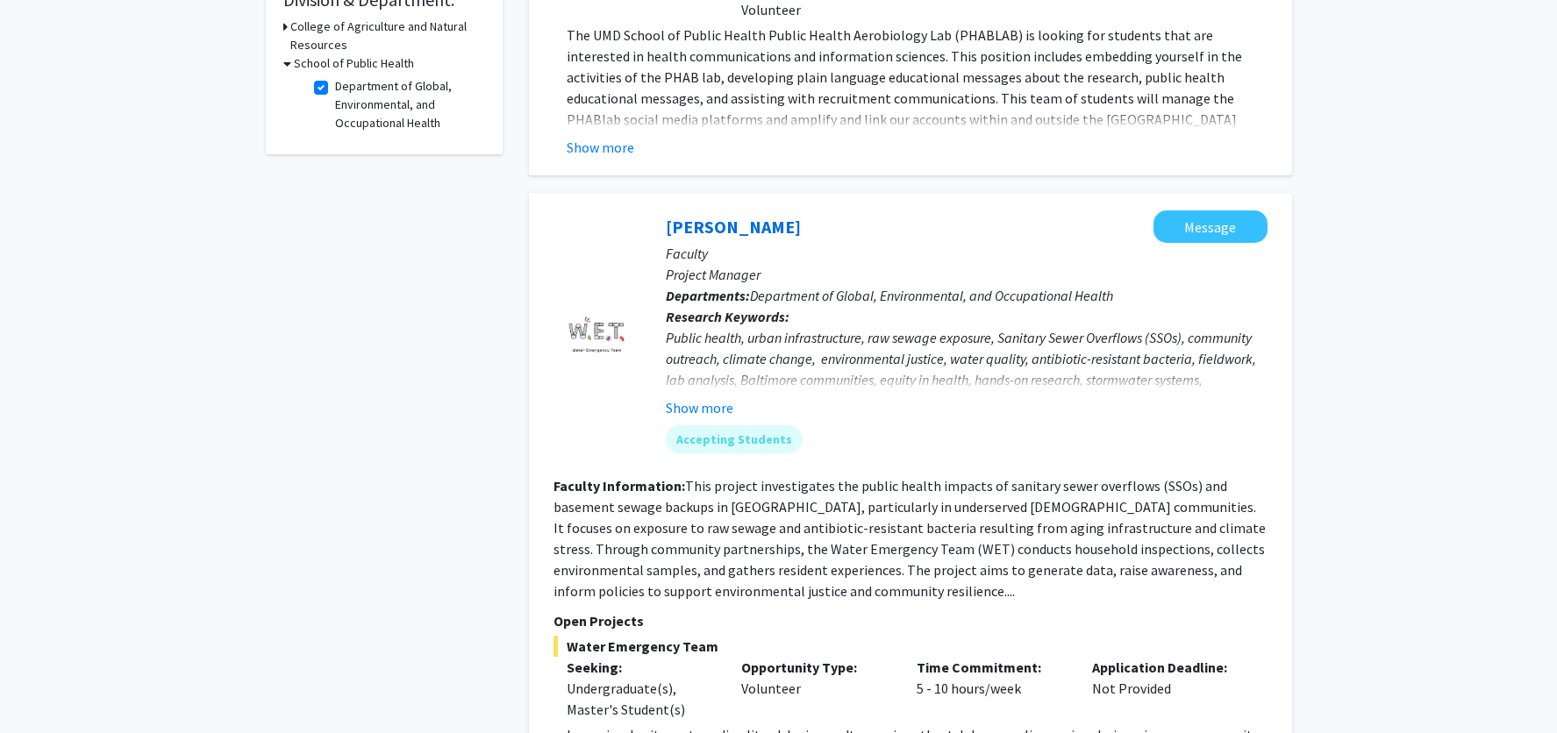
scroll to position [562, 0]
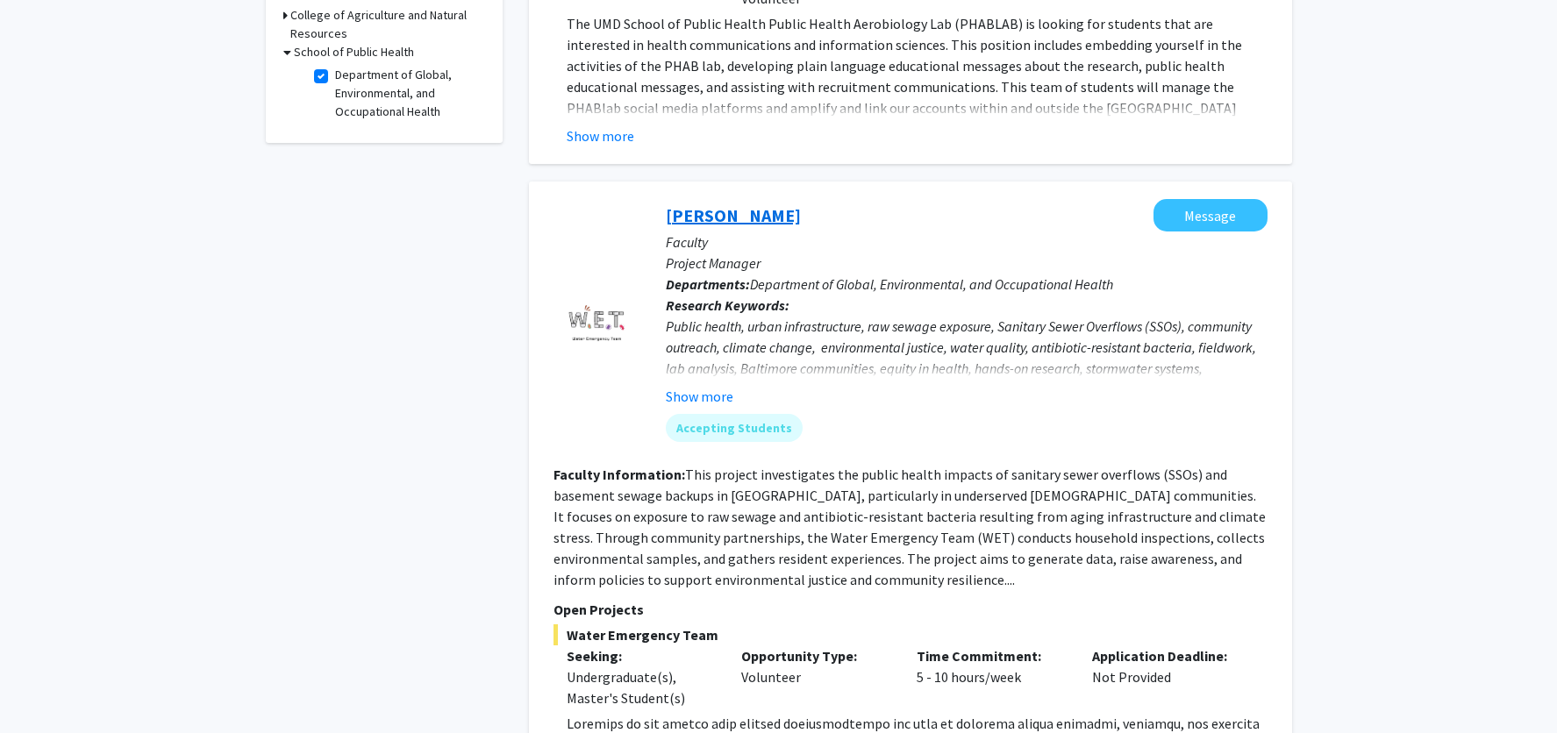
click at [801, 213] on link "[PERSON_NAME]" at bounding box center [733, 215] width 135 height 22
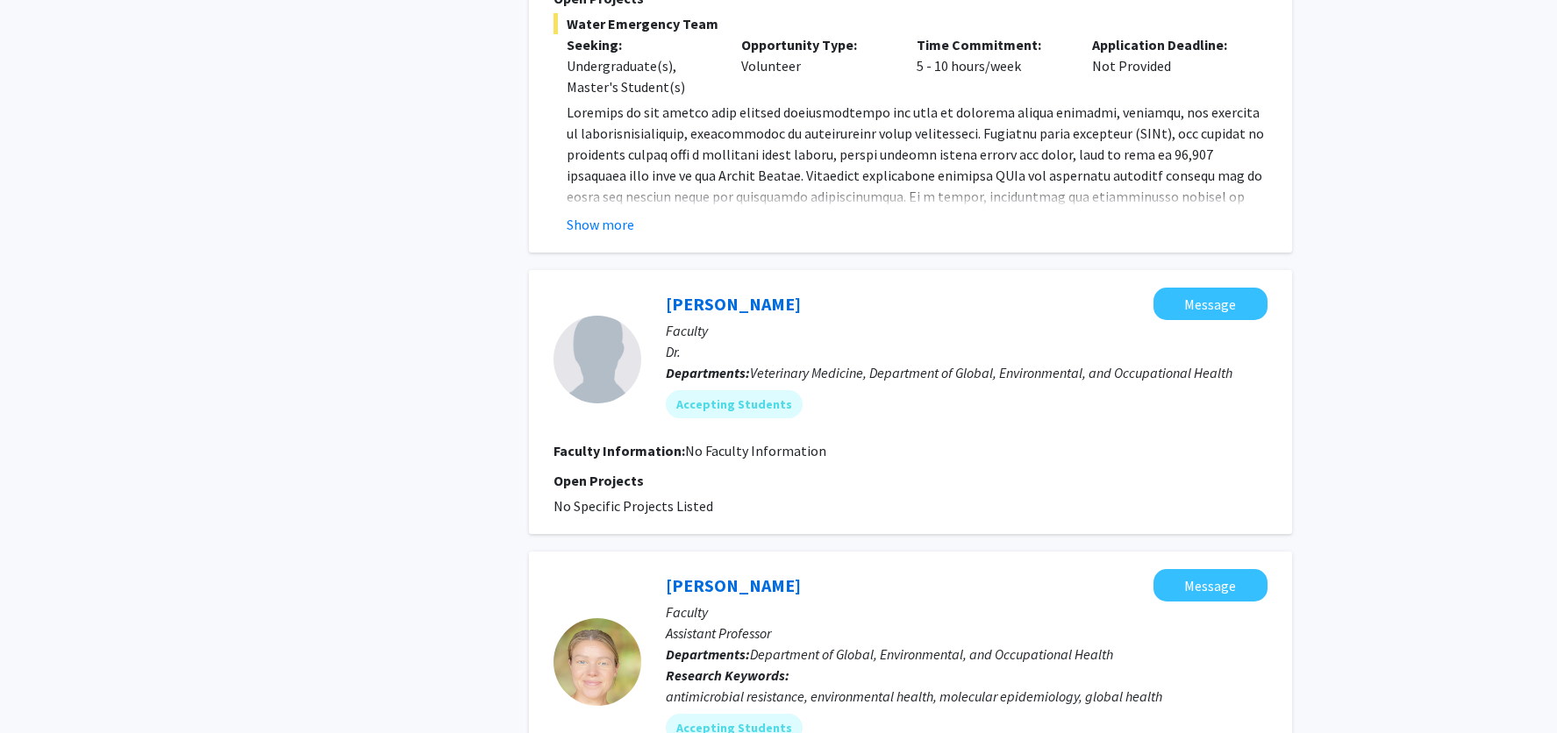
scroll to position [1190, 0]
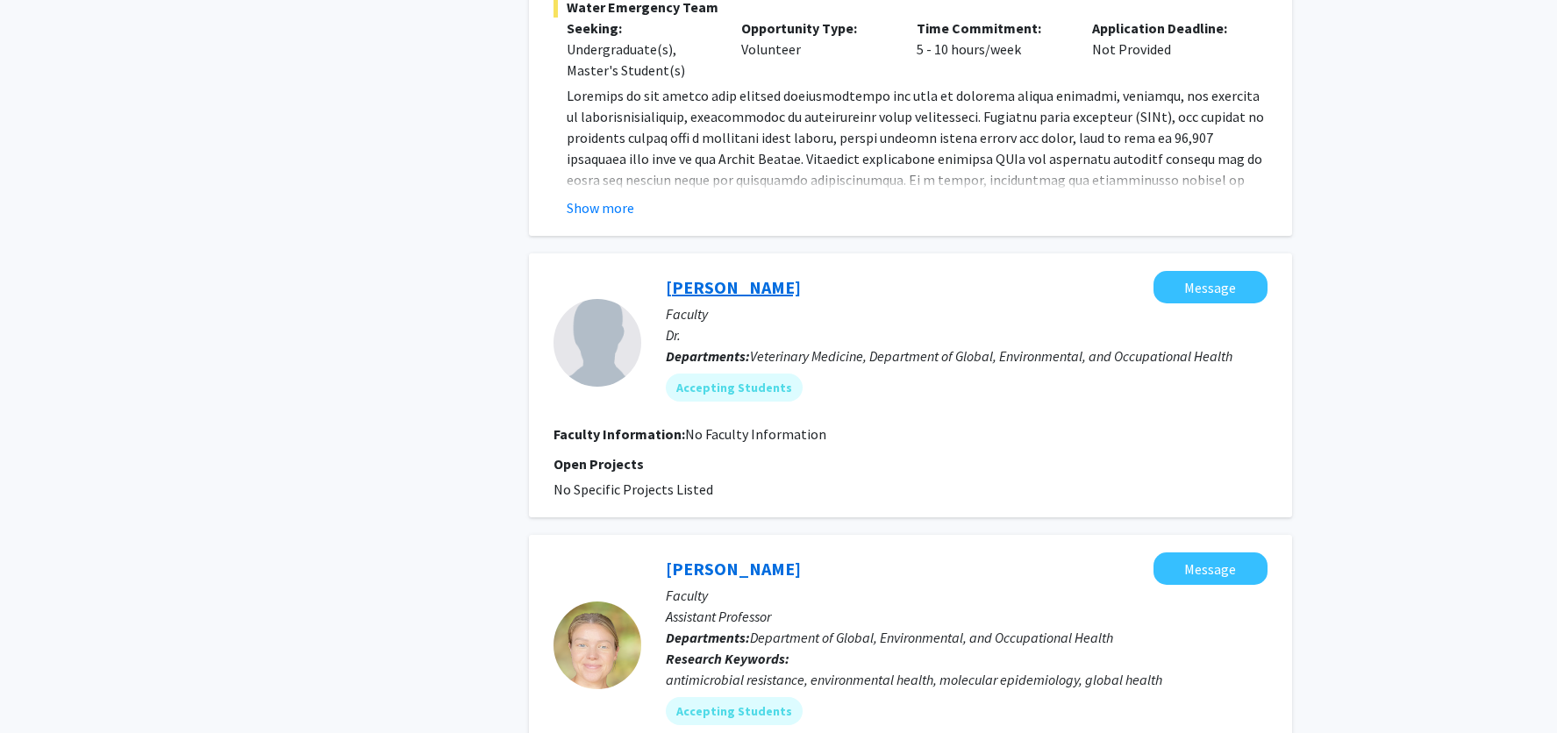
click at [743, 289] on link "[PERSON_NAME]" at bounding box center [733, 287] width 135 height 22
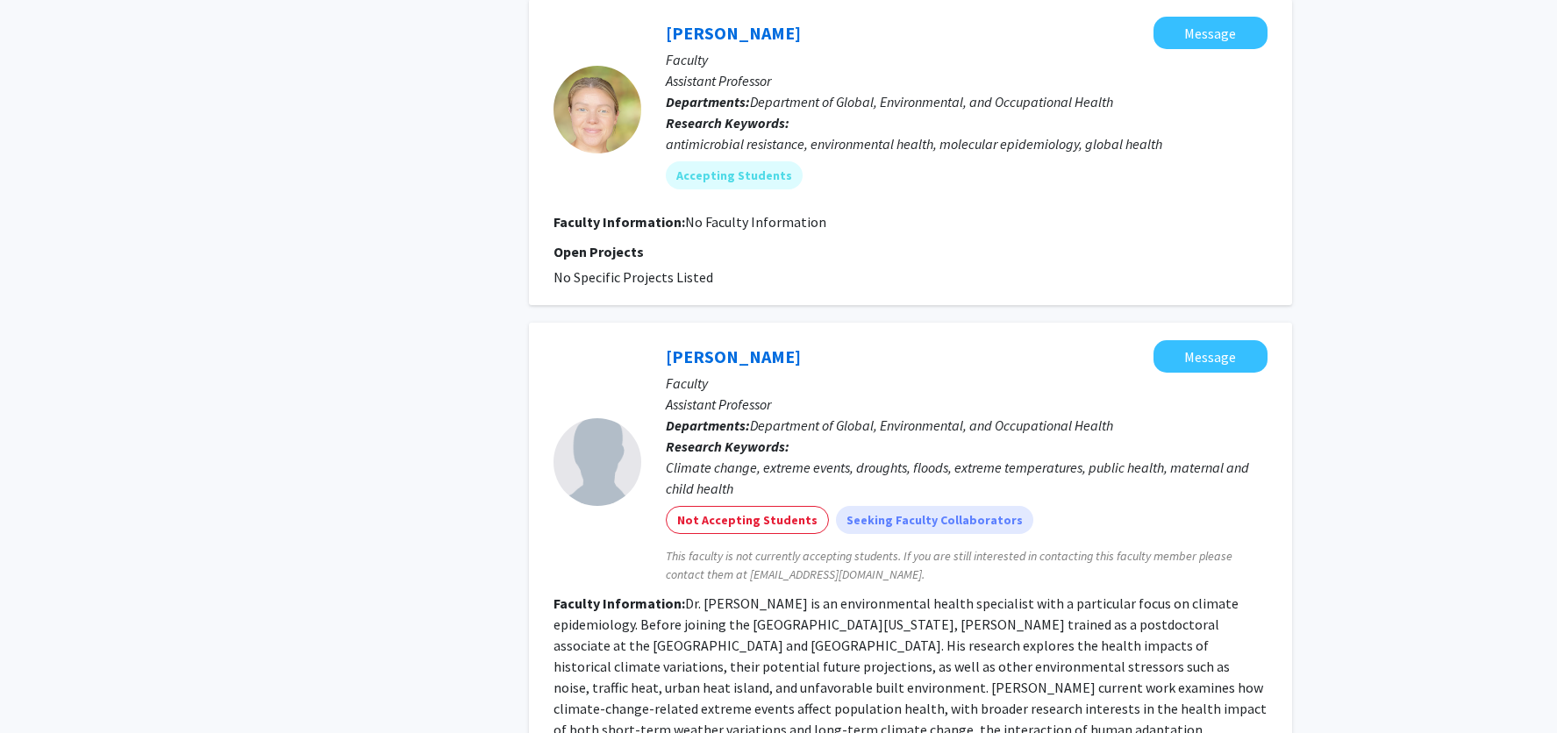
scroll to position [1702, 0]
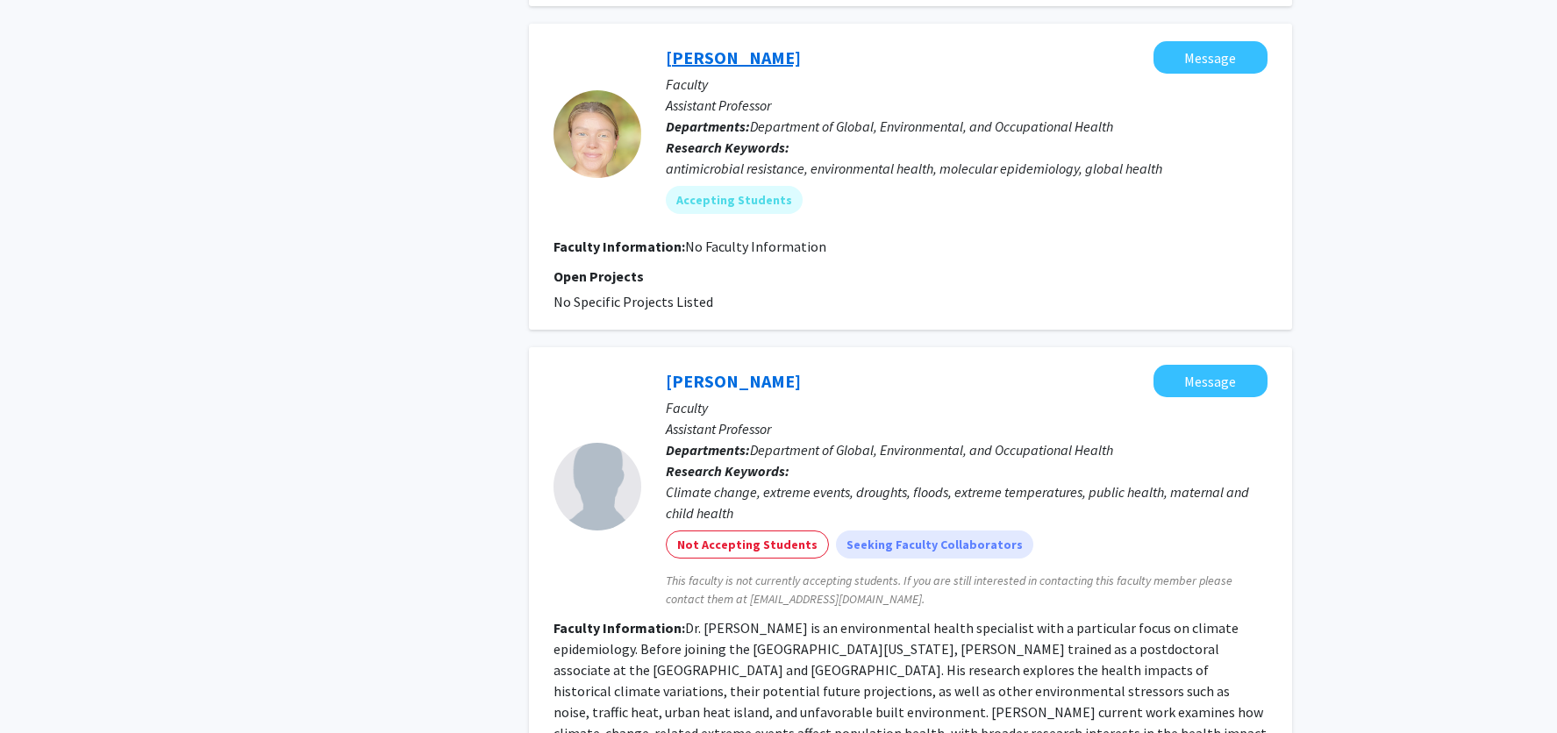
click at [728, 59] on link "[PERSON_NAME]" at bounding box center [733, 57] width 135 height 22
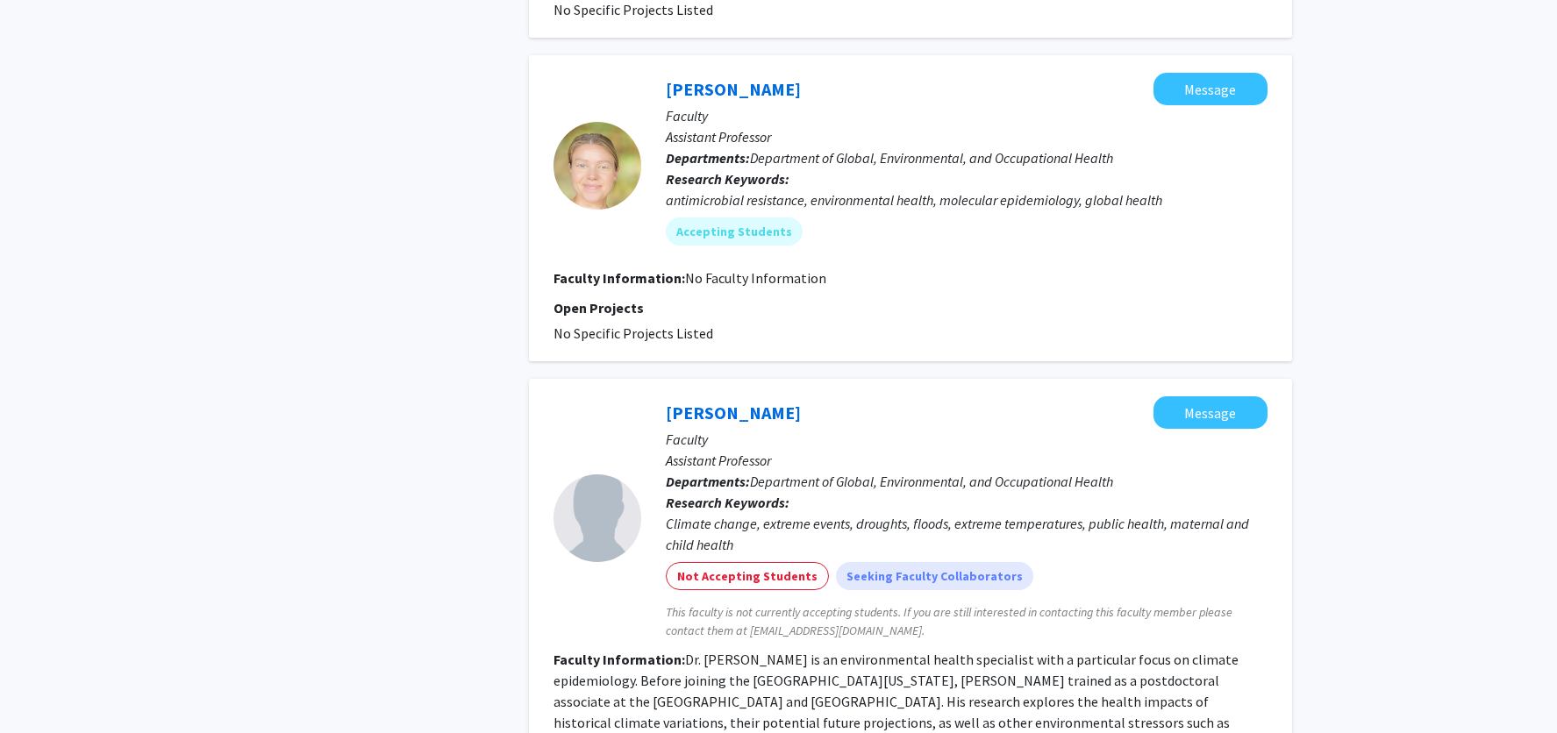
scroll to position [1669, 0]
click at [702, 418] on link "[PERSON_NAME]" at bounding box center [733, 415] width 135 height 22
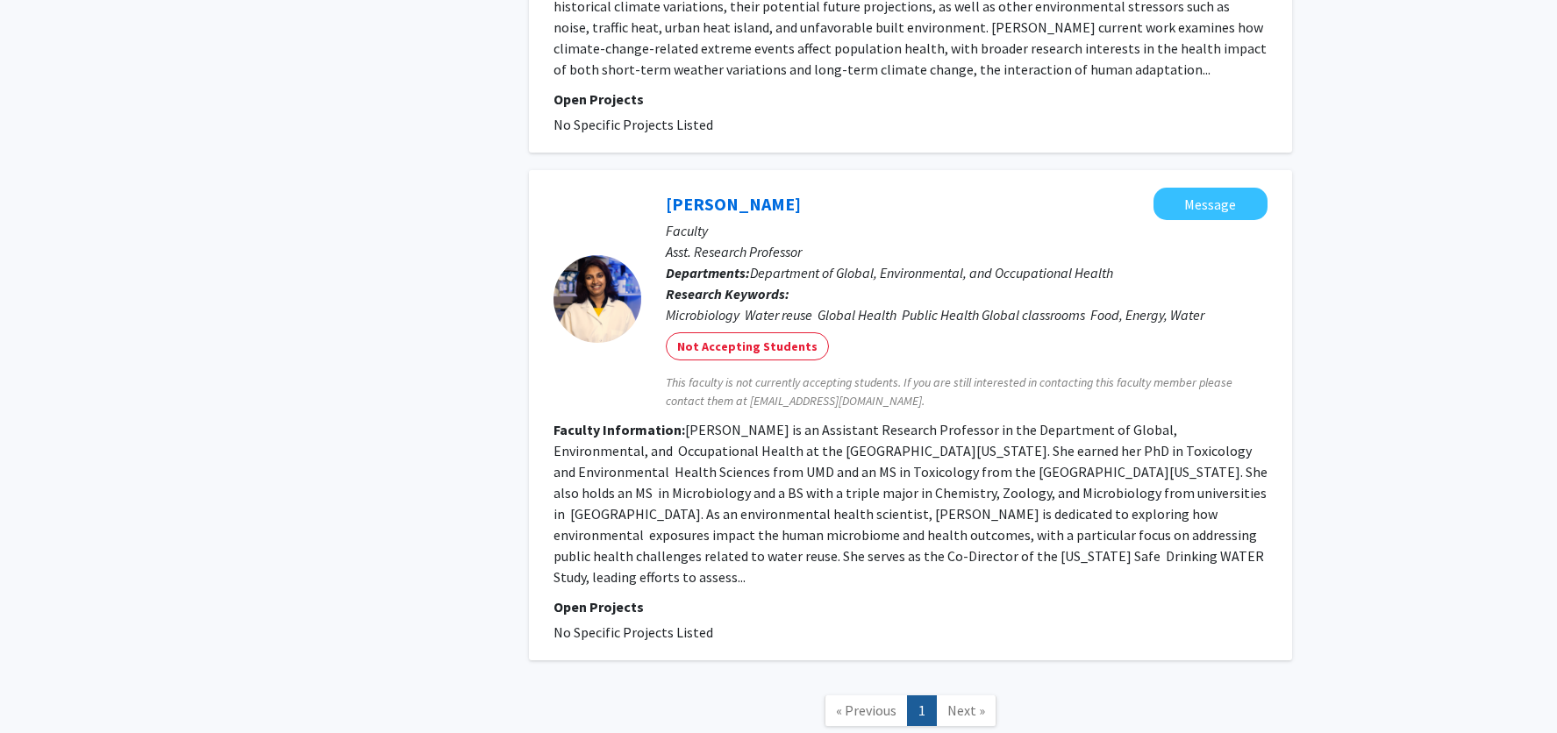
scroll to position [2390, 0]
click at [736, 203] on link "[PERSON_NAME]" at bounding box center [733, 201] width 135 height 22
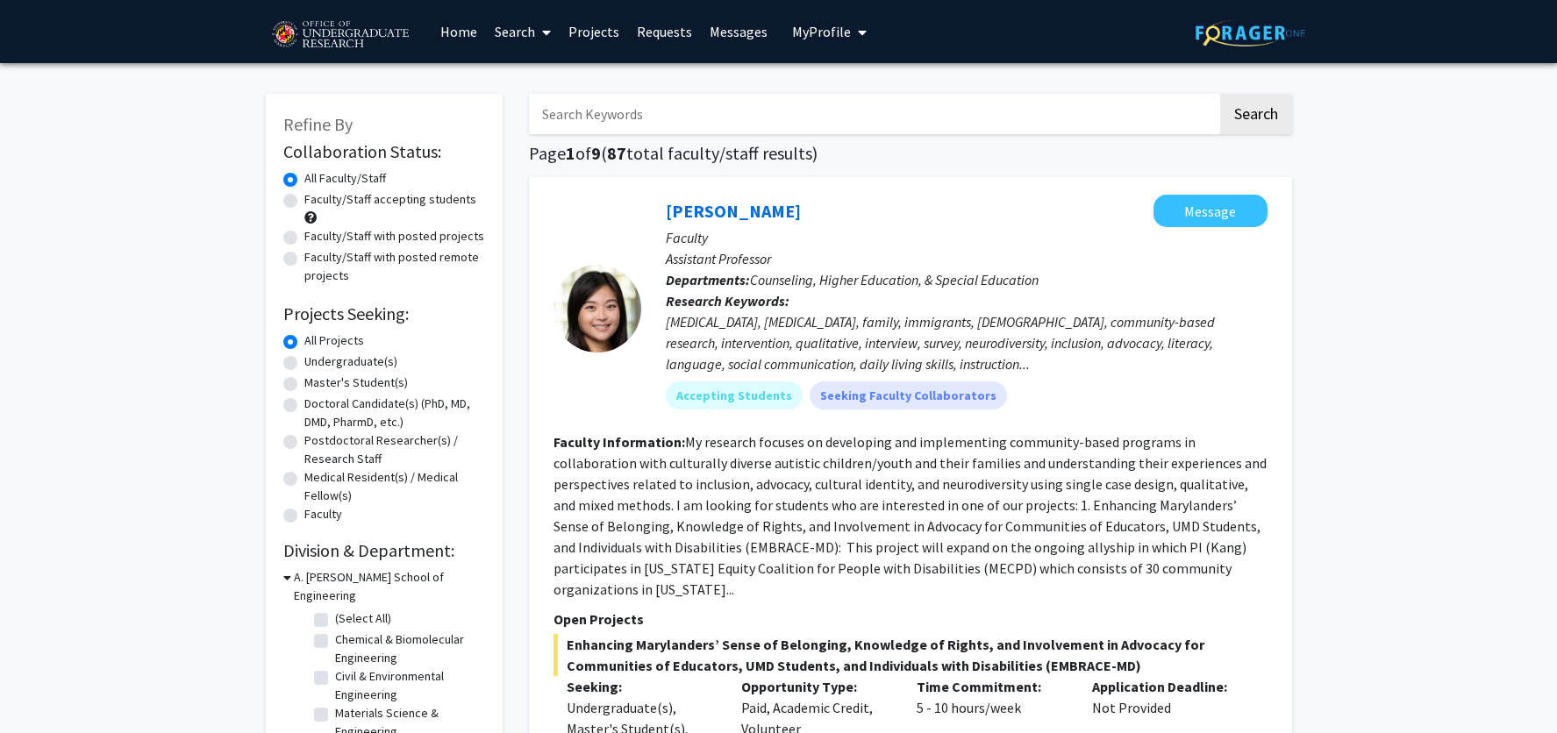
click at [858, 32] on icon "My profile dropdown to access profile and logout" at bounding box center [862, 32] width 9 height 14
click at [867, 172] on link "Log Out" at bounding box center [883, 161] width 158 height 21
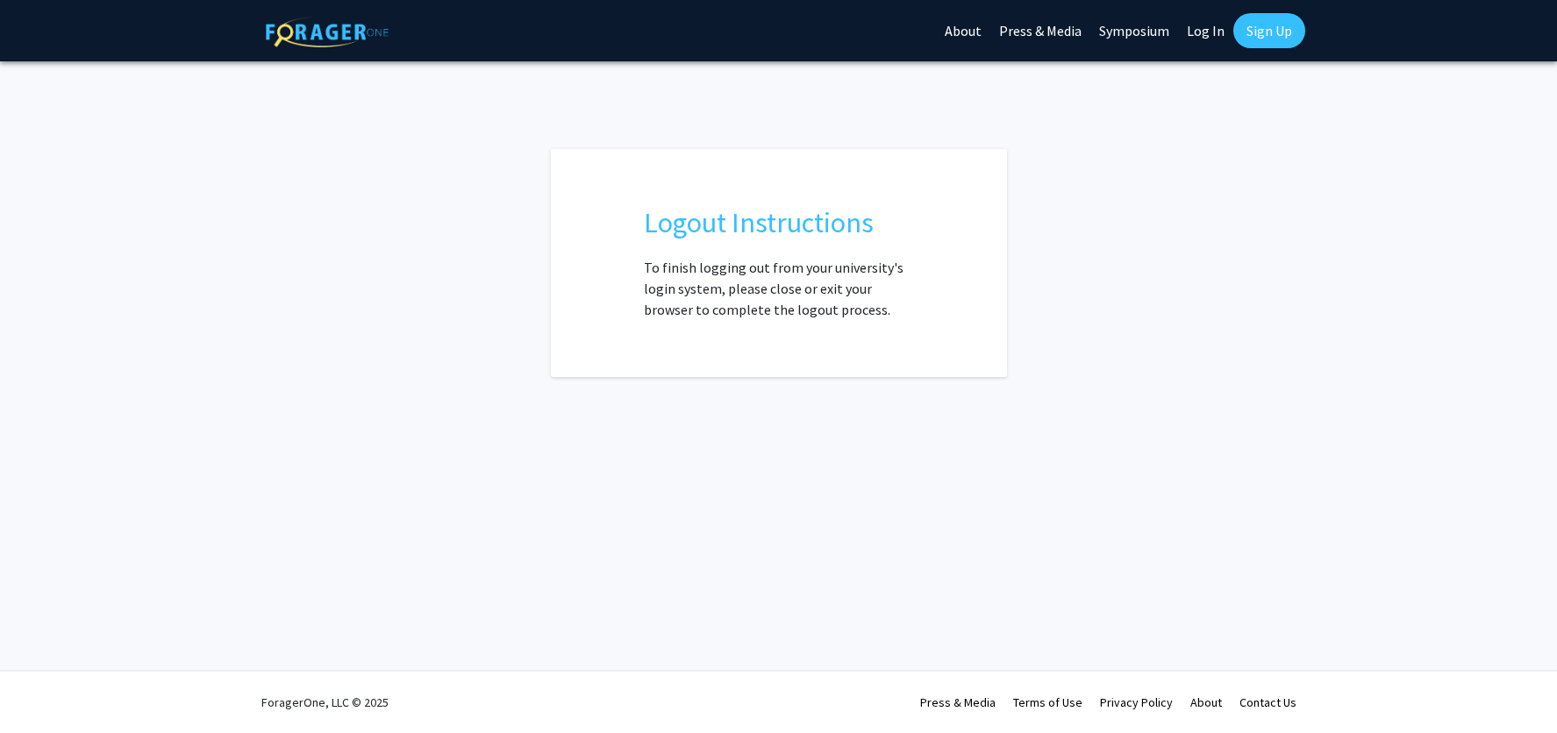
click at [338, 35] on img at bounding box center [327, 32] width 123 height 31
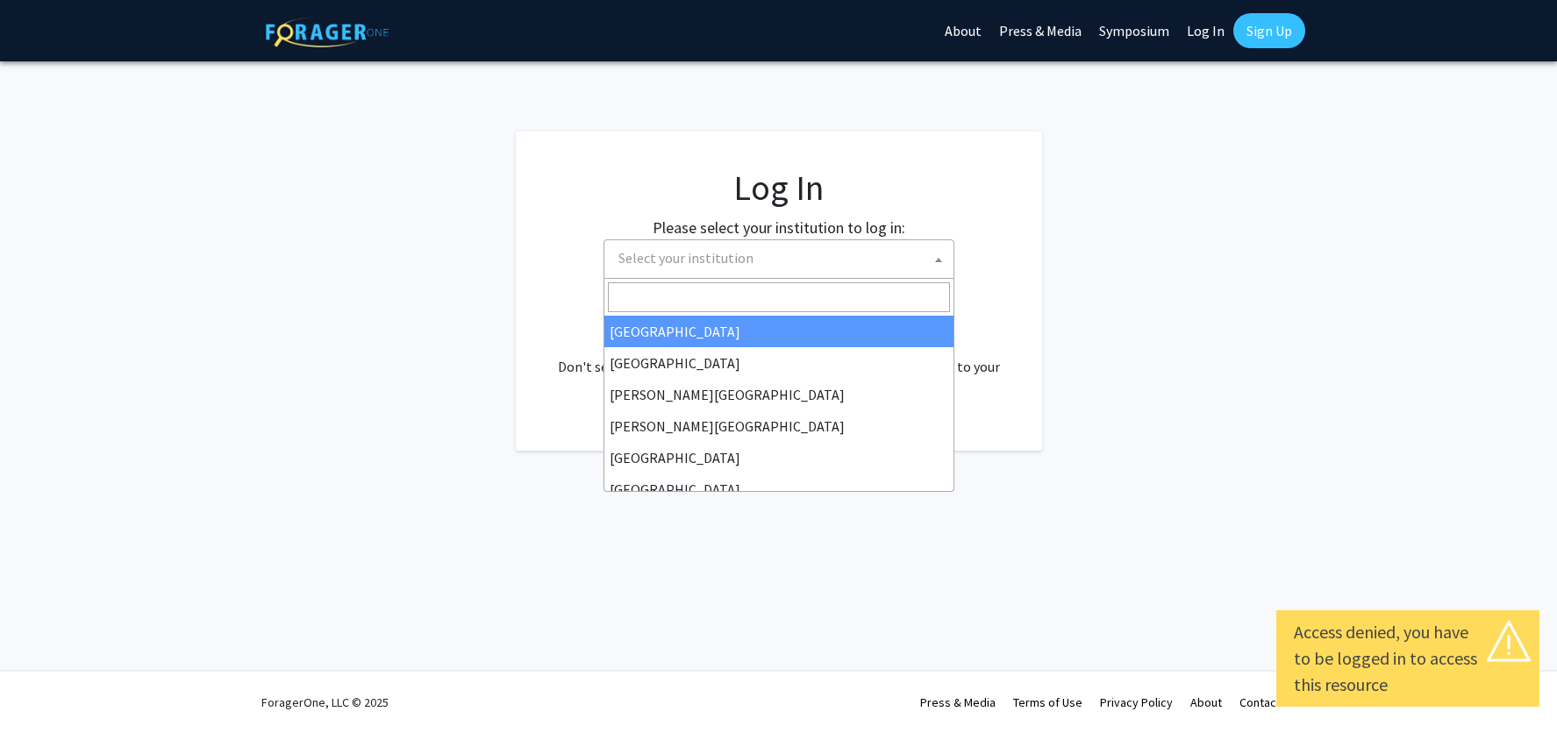
click at [853, 263] on span "Select your institution" at bounding box center [782, 258] width 342 height 36
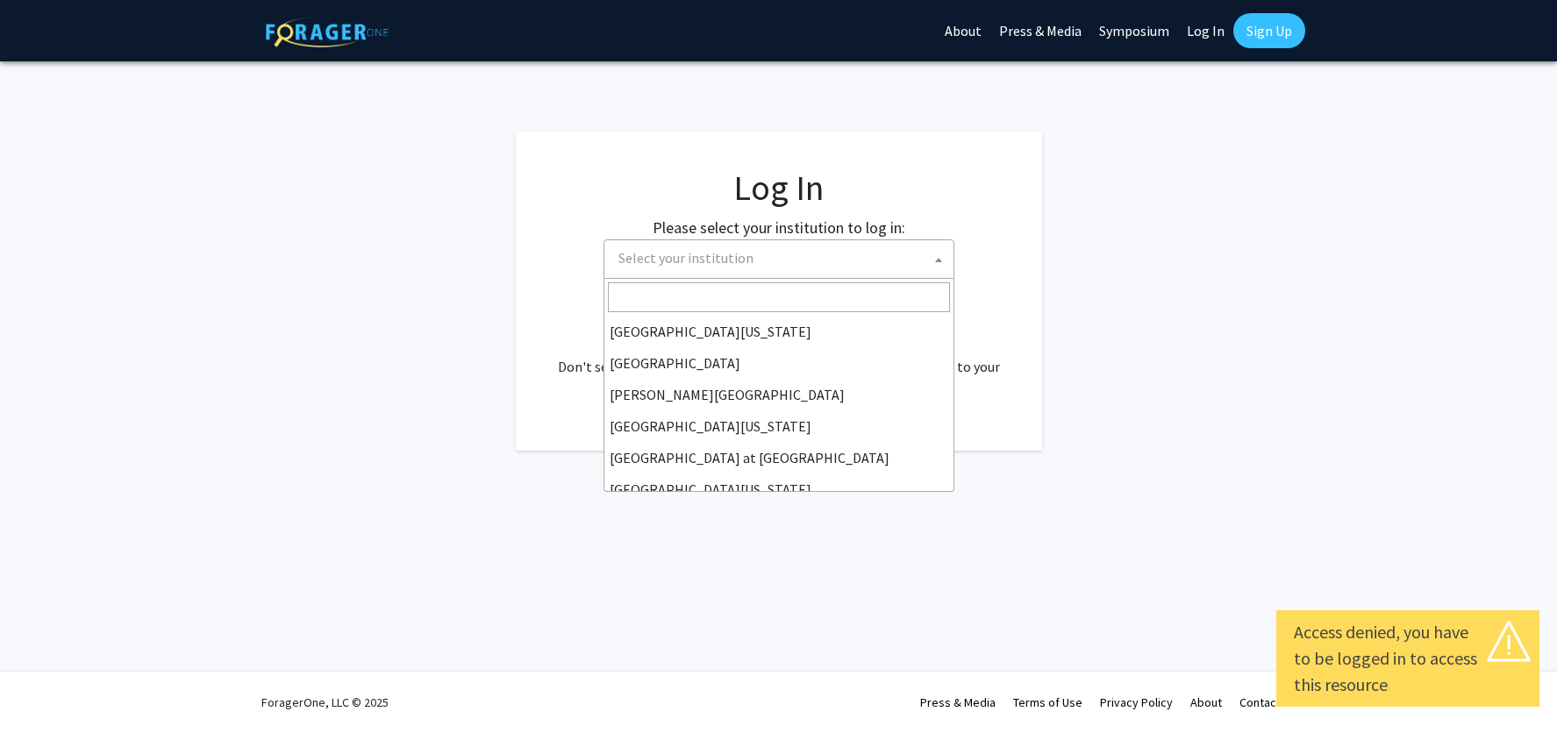
scroll to position [614, 0]
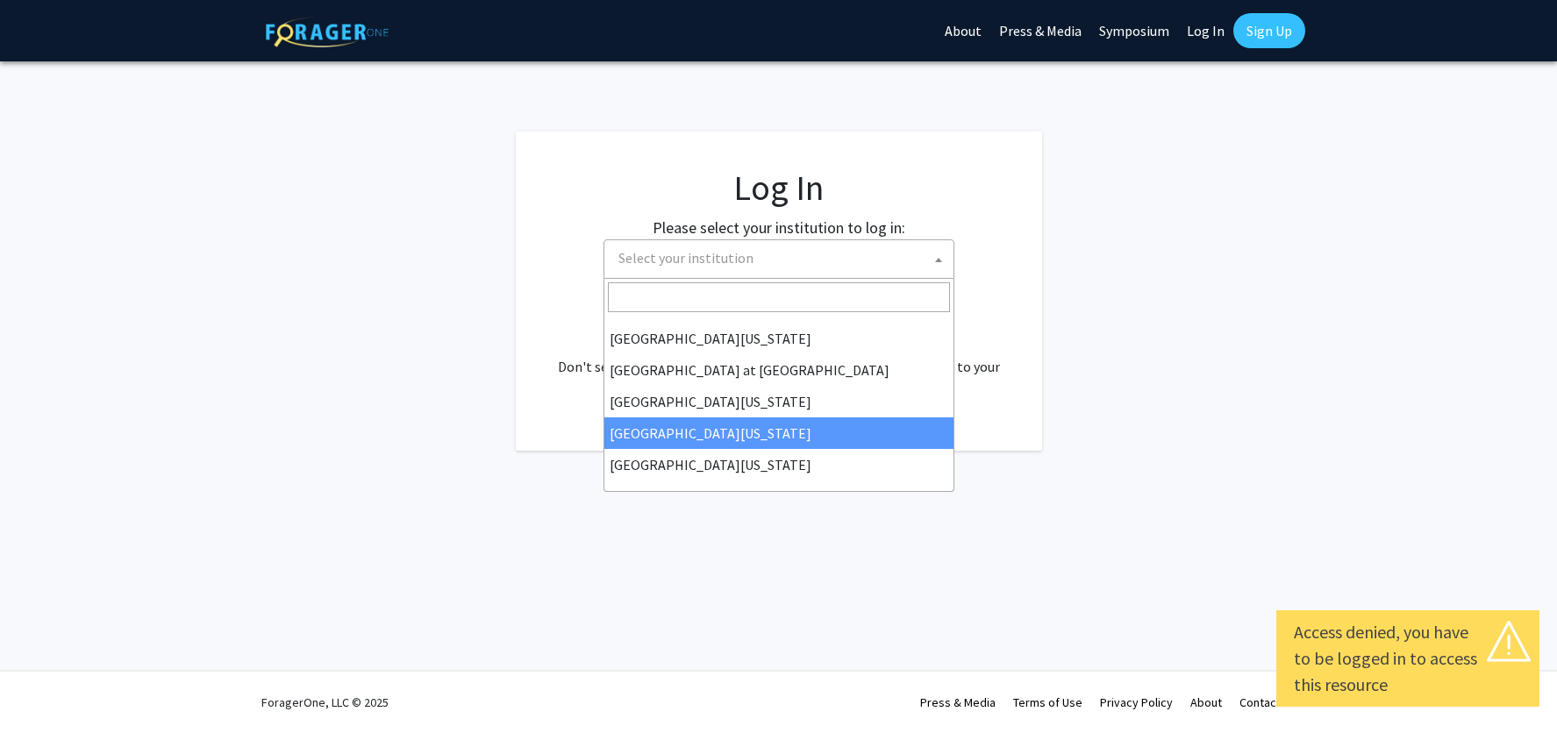
select select "31"
